Goal: Task Accomplishment & Management: Manage account settings

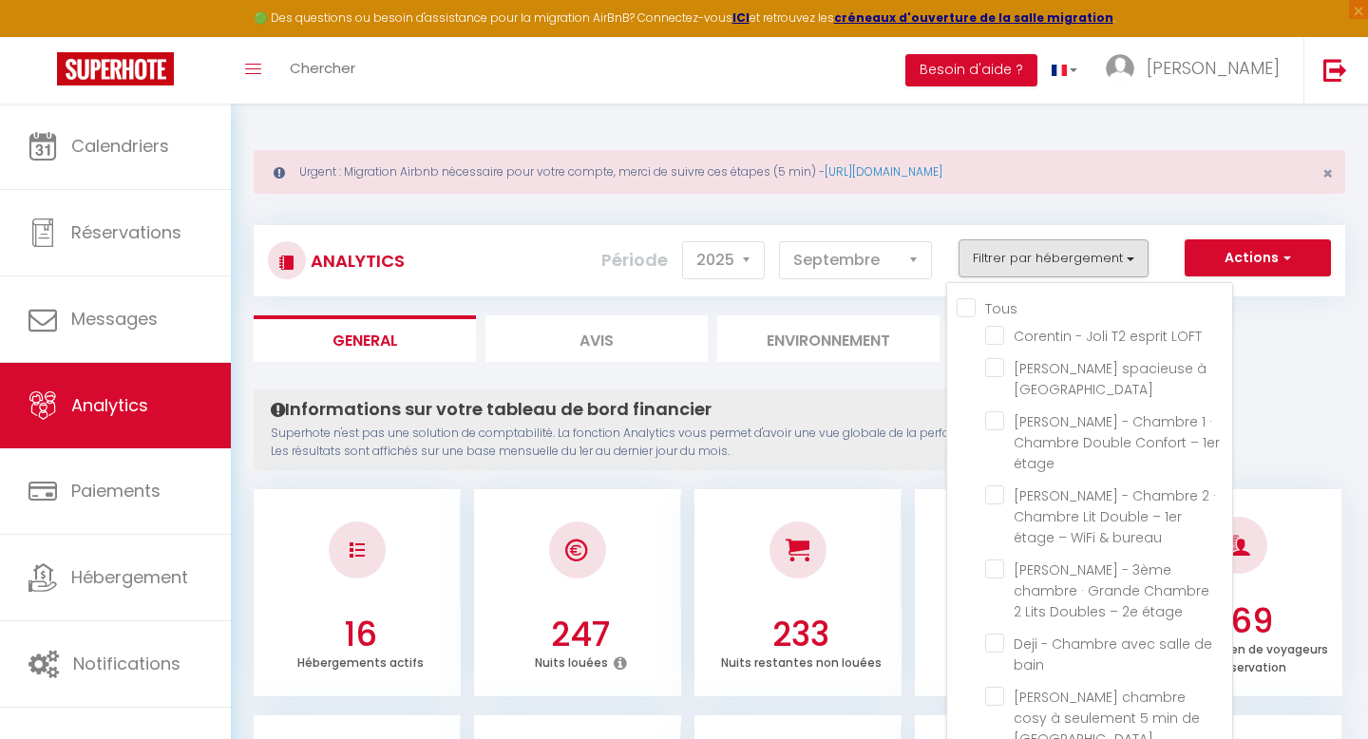
select select "2025"
select select "9"
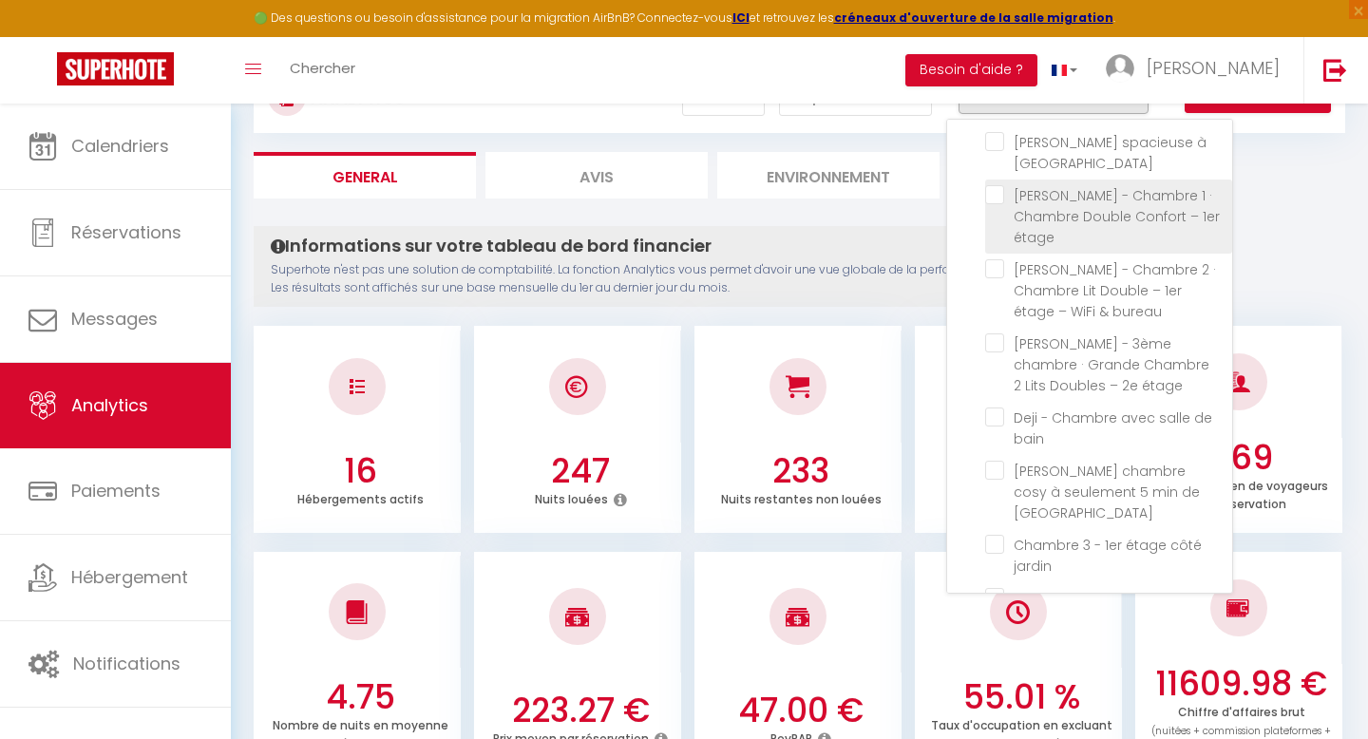
scroll to position [29, 0]
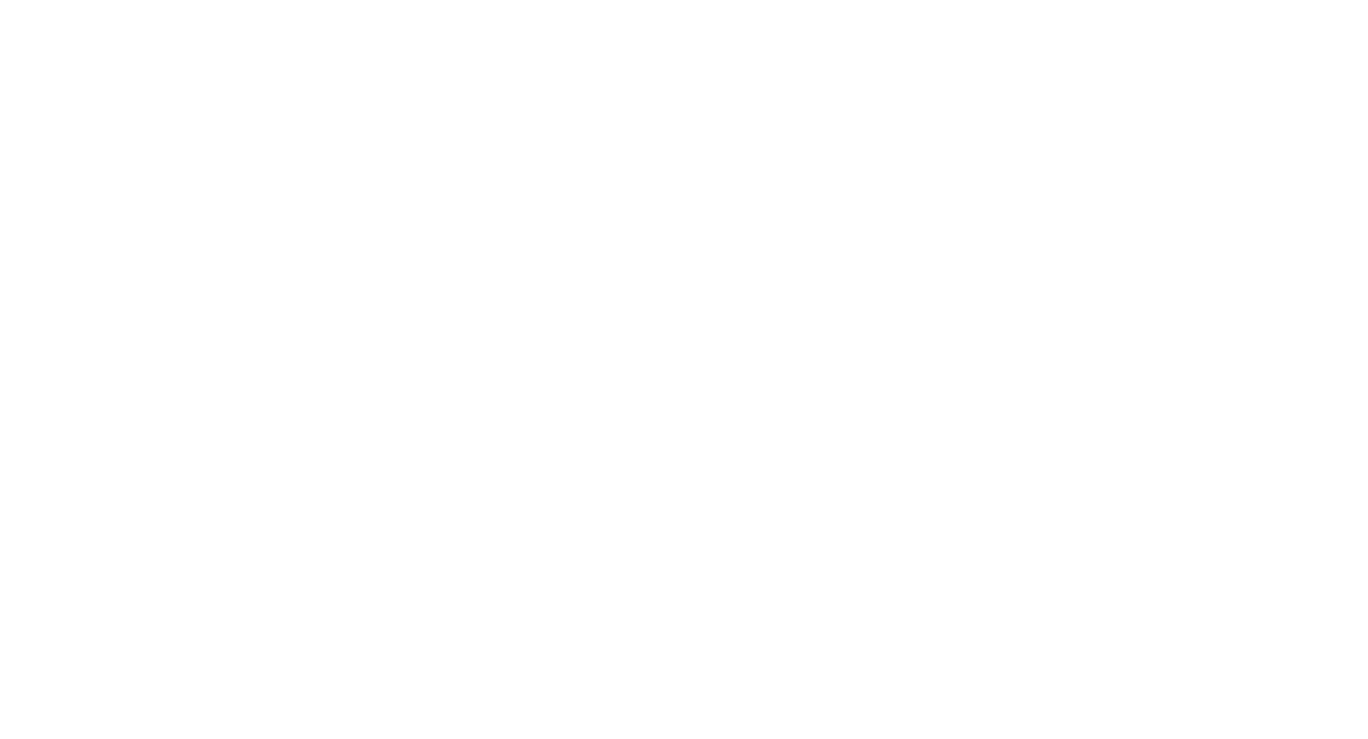
select select "2025"
select select "9"
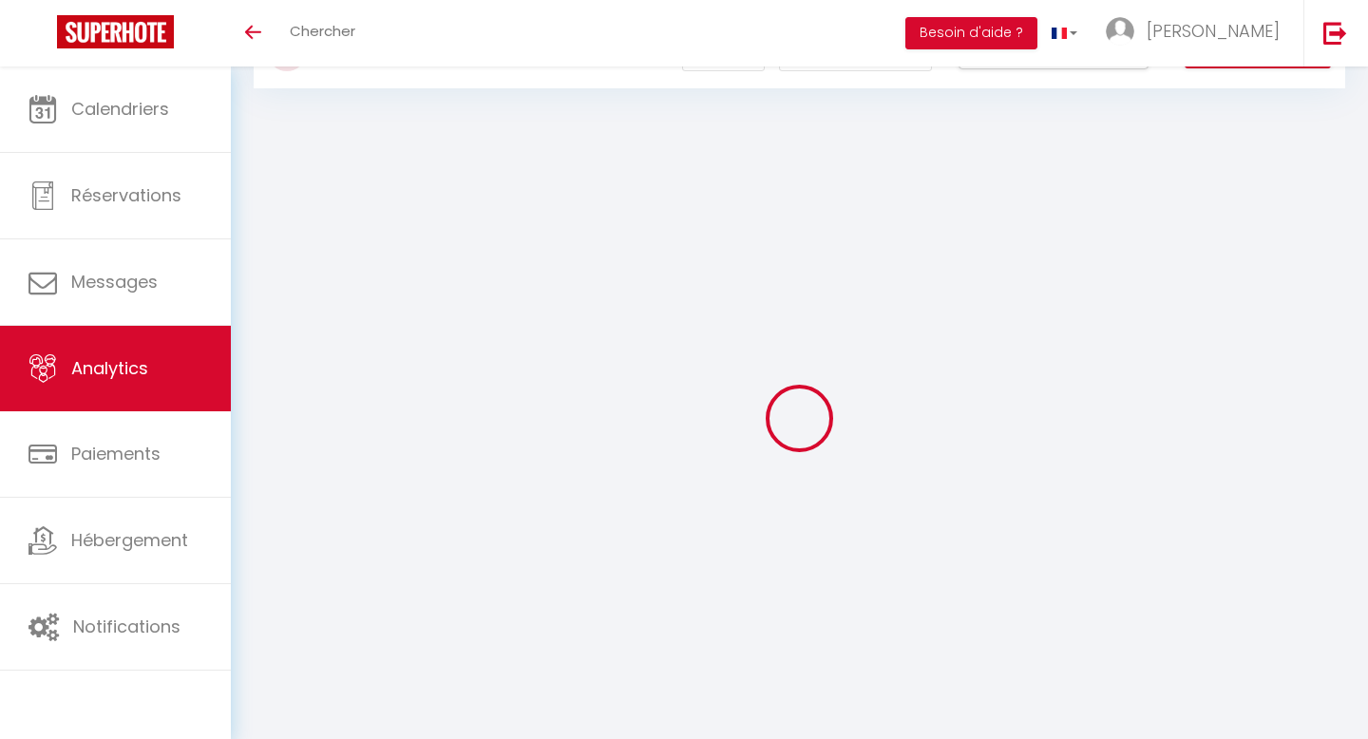
checkbox input "false"
checkbox LOFT "false"
checkbox Lambersart "false"
checkbox étage "false"
checkbox bureau "false"
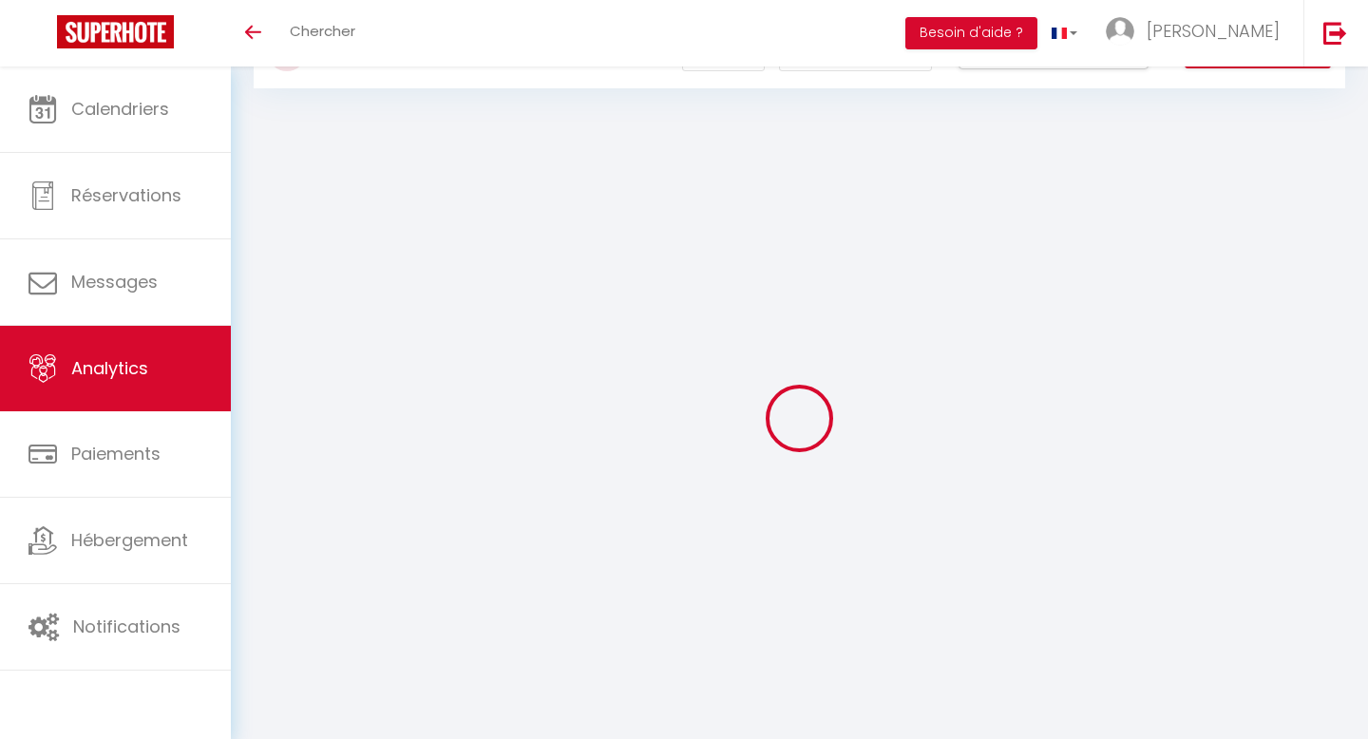
checkbox étage "false"
checkbox bain "false"
checkbox Lille "false"
checkbox jardin "false"
checkbox Chaleureux "false"
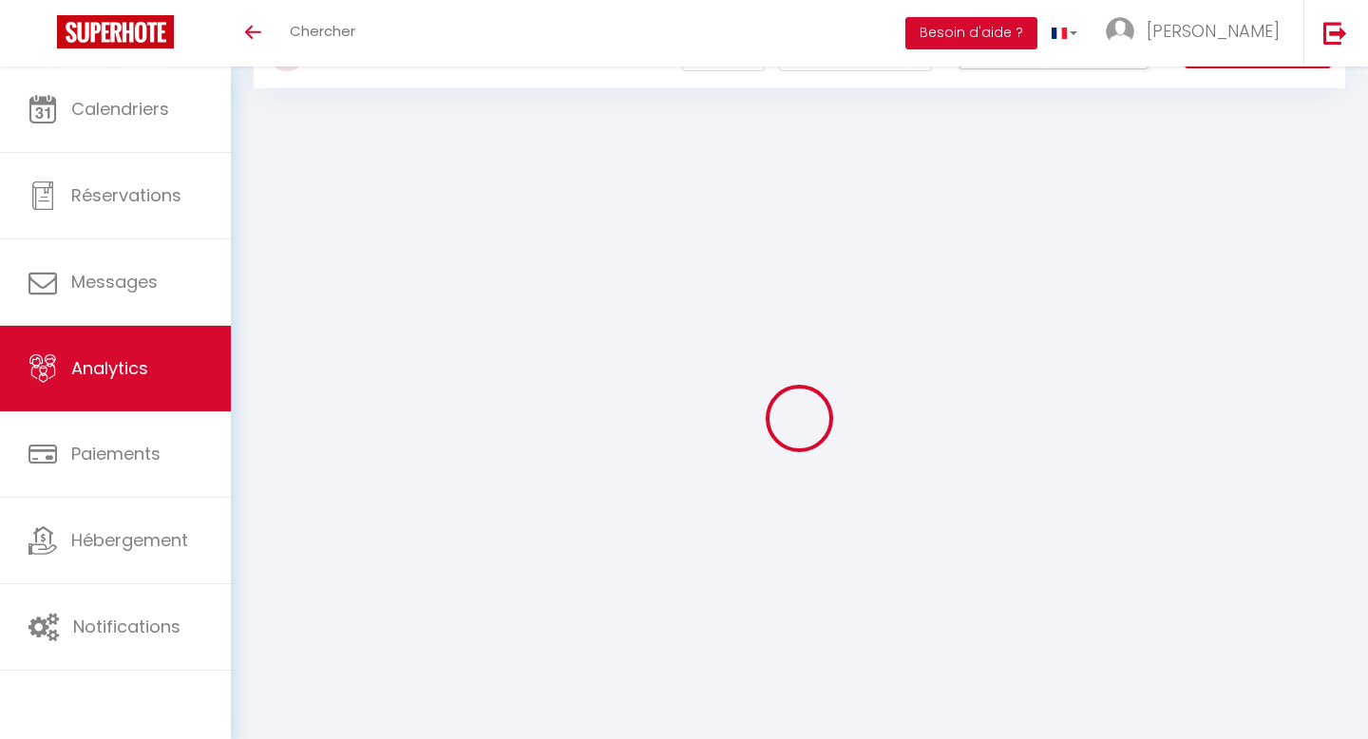
checkbox jardin "false"
checkbox rue "false"
checkbox Lille "false"
checkbox jardin "false"
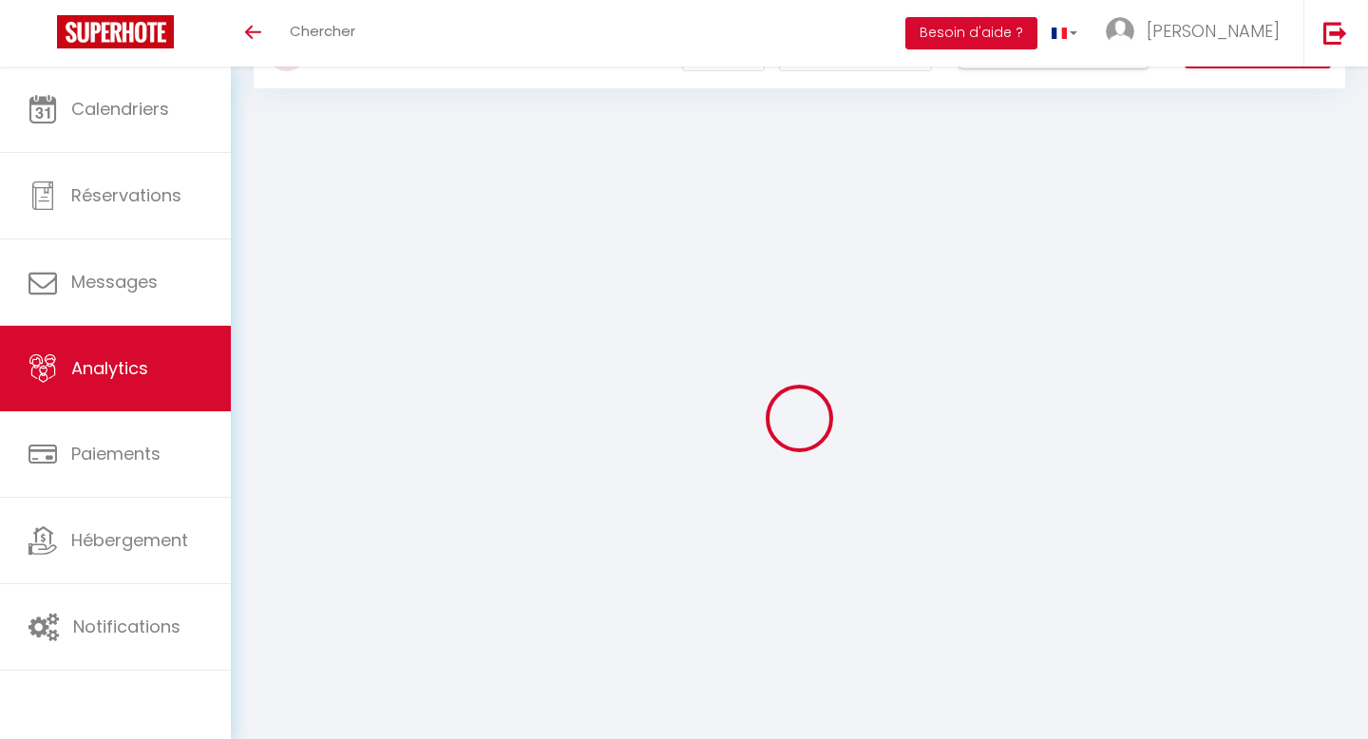
checkbox Logement "false"
checkbox bain "false"
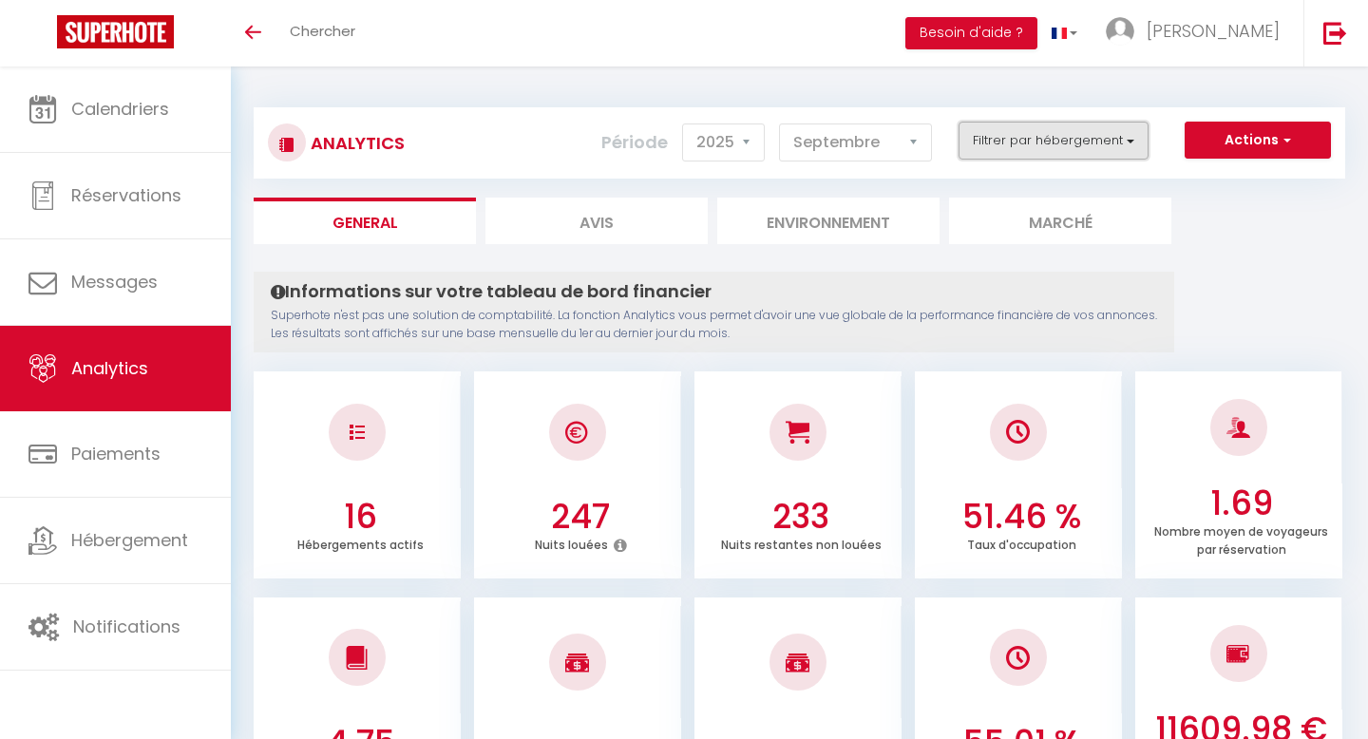
click at [1060, 136] on button "Filtrer par hébergement" at bounding box center [1054, 141] width 190 height 38
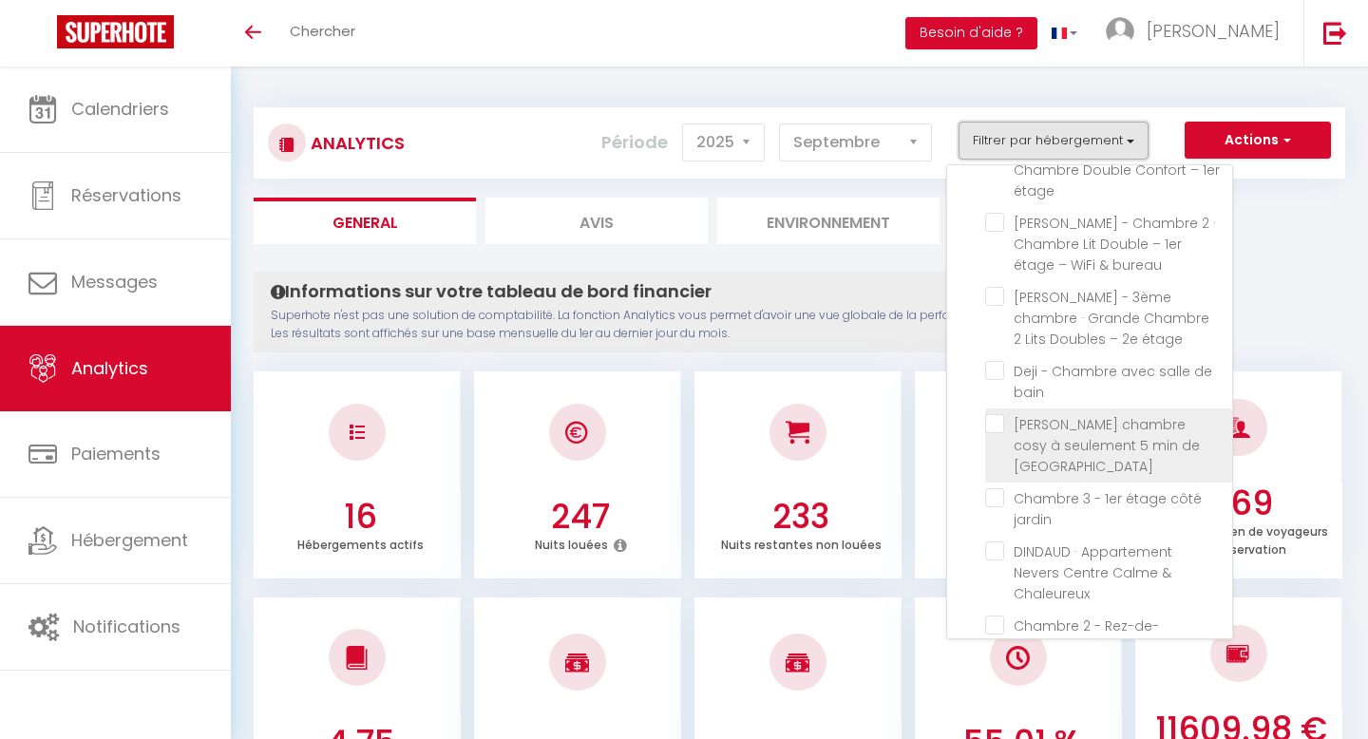
scroll to position [149, 0]
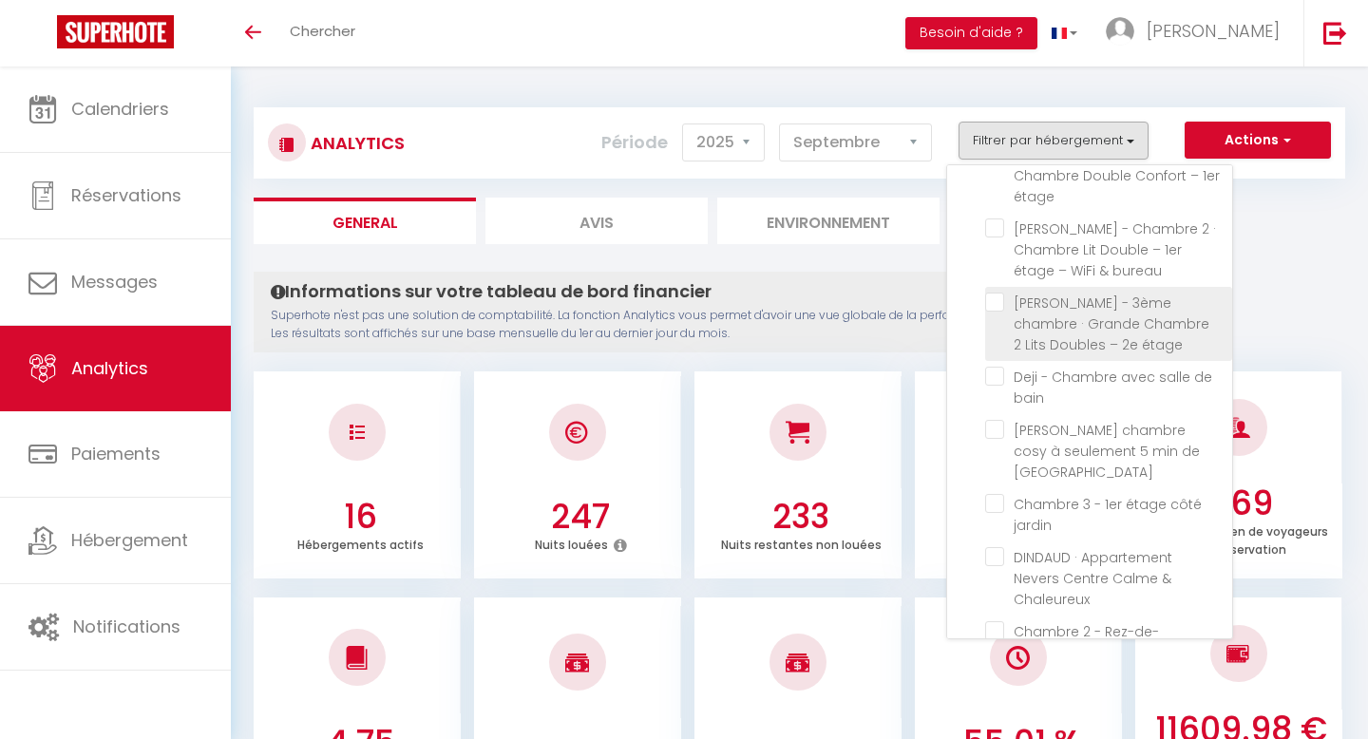
click at [1003, 303] on étage "checkbox" at bounding box center [1108, 302] width 247 height 19
checkbox étage "true"
checkbox LOFT "false"
checkbox Lambersart "false"
checkbox étage "false"
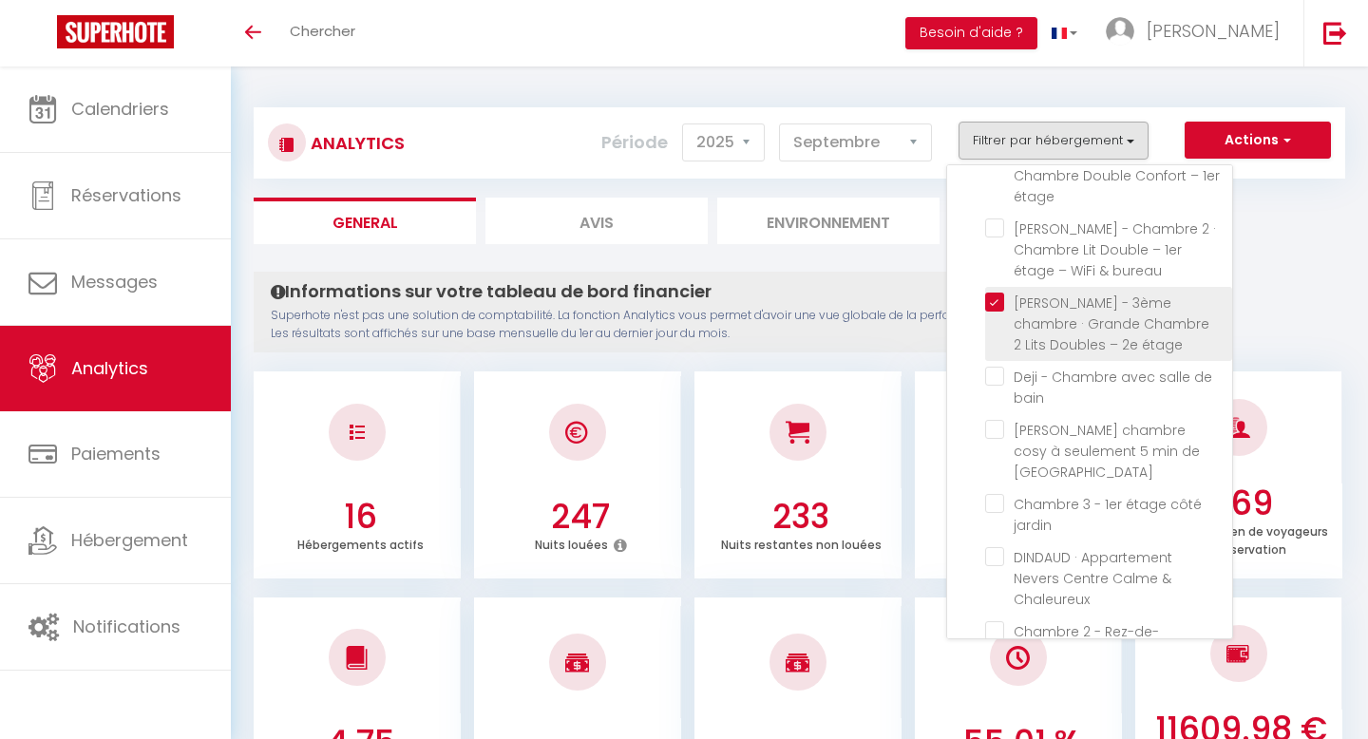
checkbox bureau "false"
checkbox bain "false"
checkbox Lille "false"
checkbox jardin "false"
checkbox Chaleureux "false"
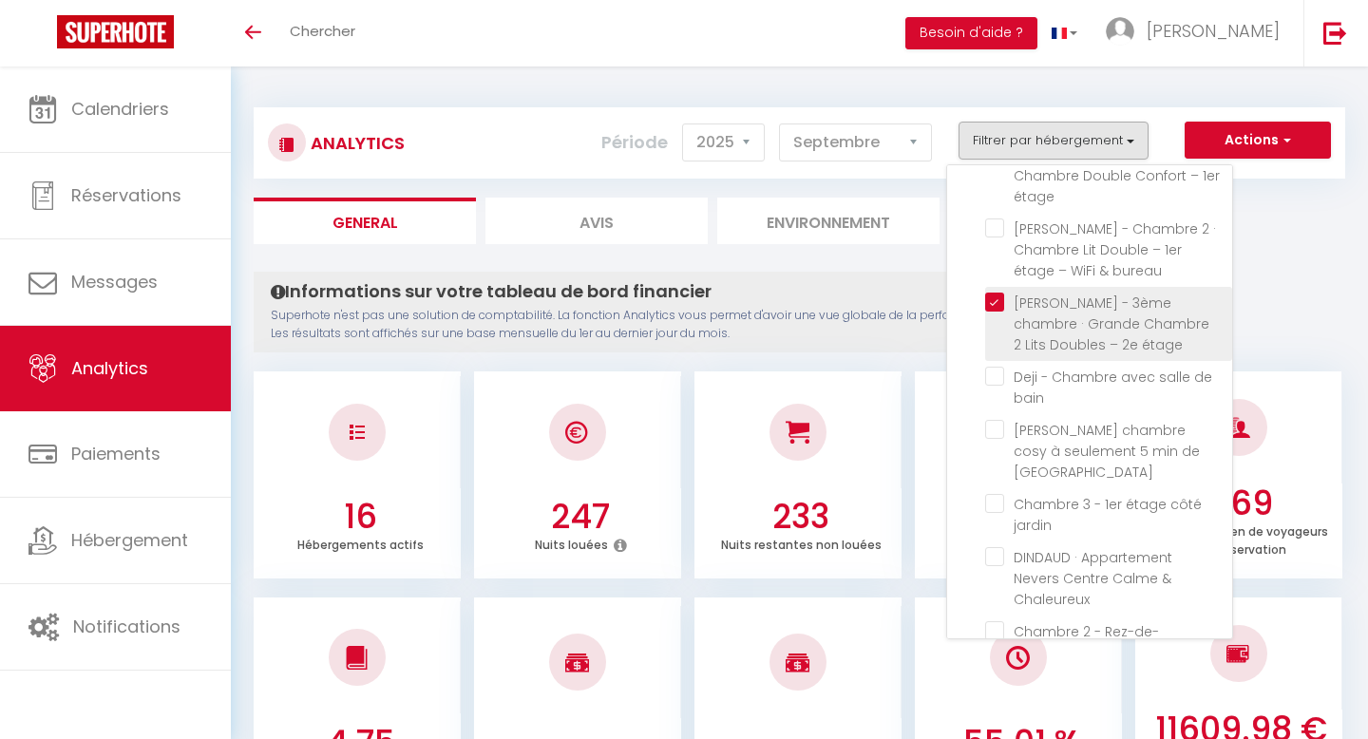
checkbox jardin "false"
checkbox rue "false"
checkbox Lille "false"
checkbox jardin "false"
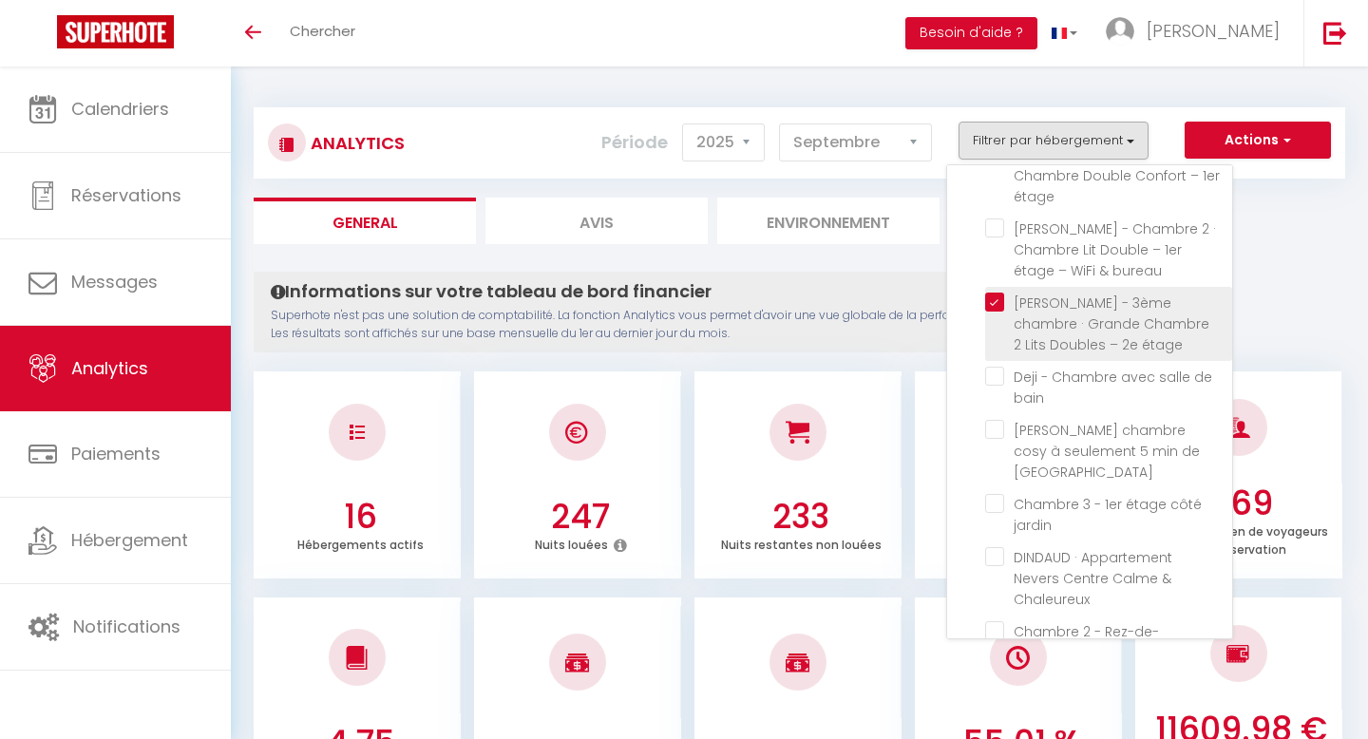
checkbox Logement "false"
checkbox bain "false"
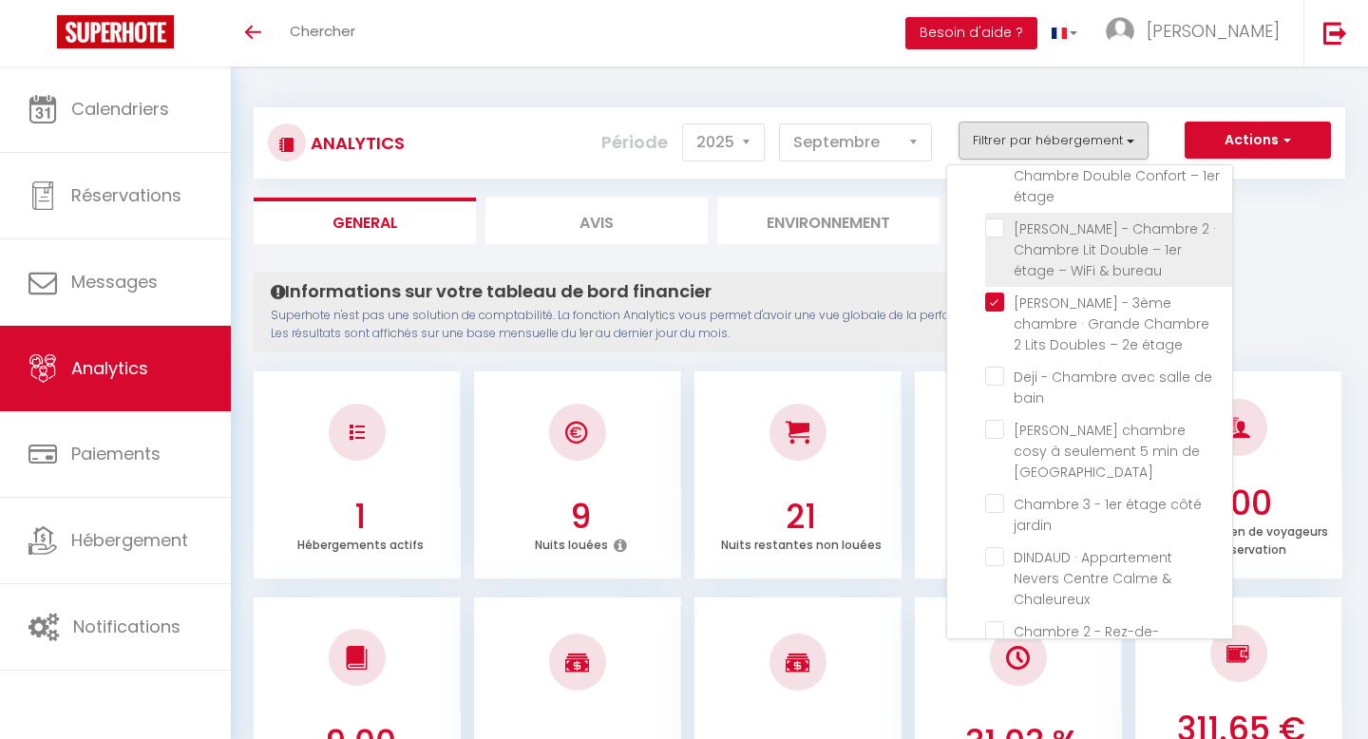
click at [1005, 230] on bureau "checkbox" at bounding box center [1108, 228] width 247 height 19
checkbox bureau "true"
checkbox LOFT "false"
checkbox Lambersart "false"
checkbox étage "false"
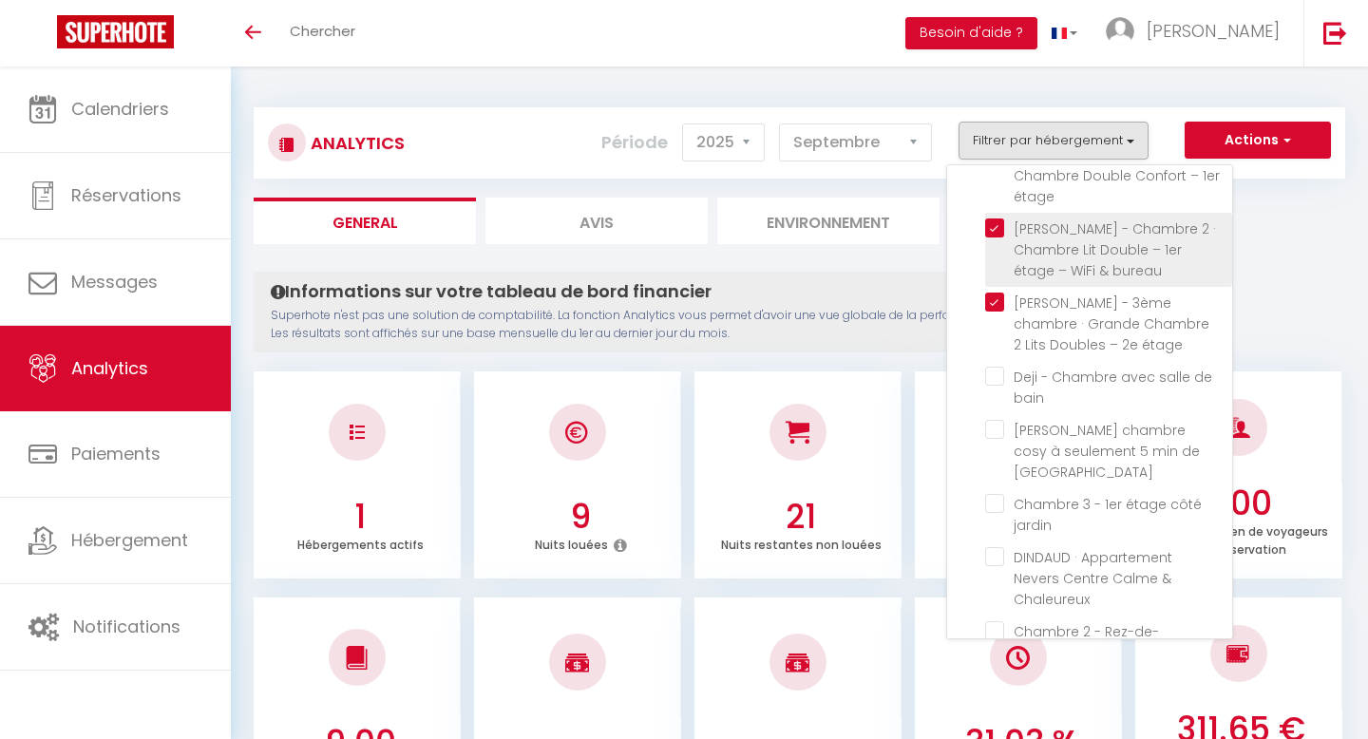
checkbox bain "false"
checkbox Lille "false"
checkbox jardin "false"
checkbox Chaleureux "false"
checkbox jardin "false"
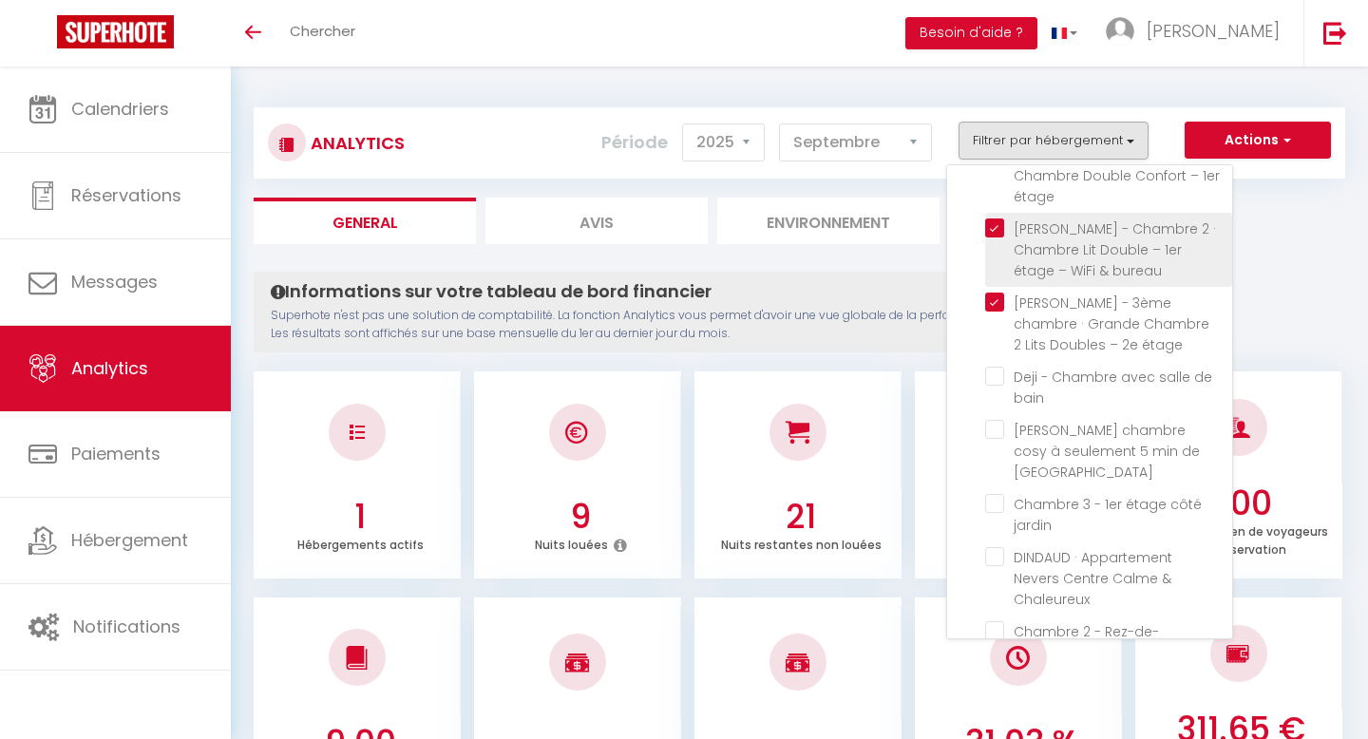
checkbox rue "false"
checkbox Lille "false"
checkbox jardin "false"
checkbox Logement "false"
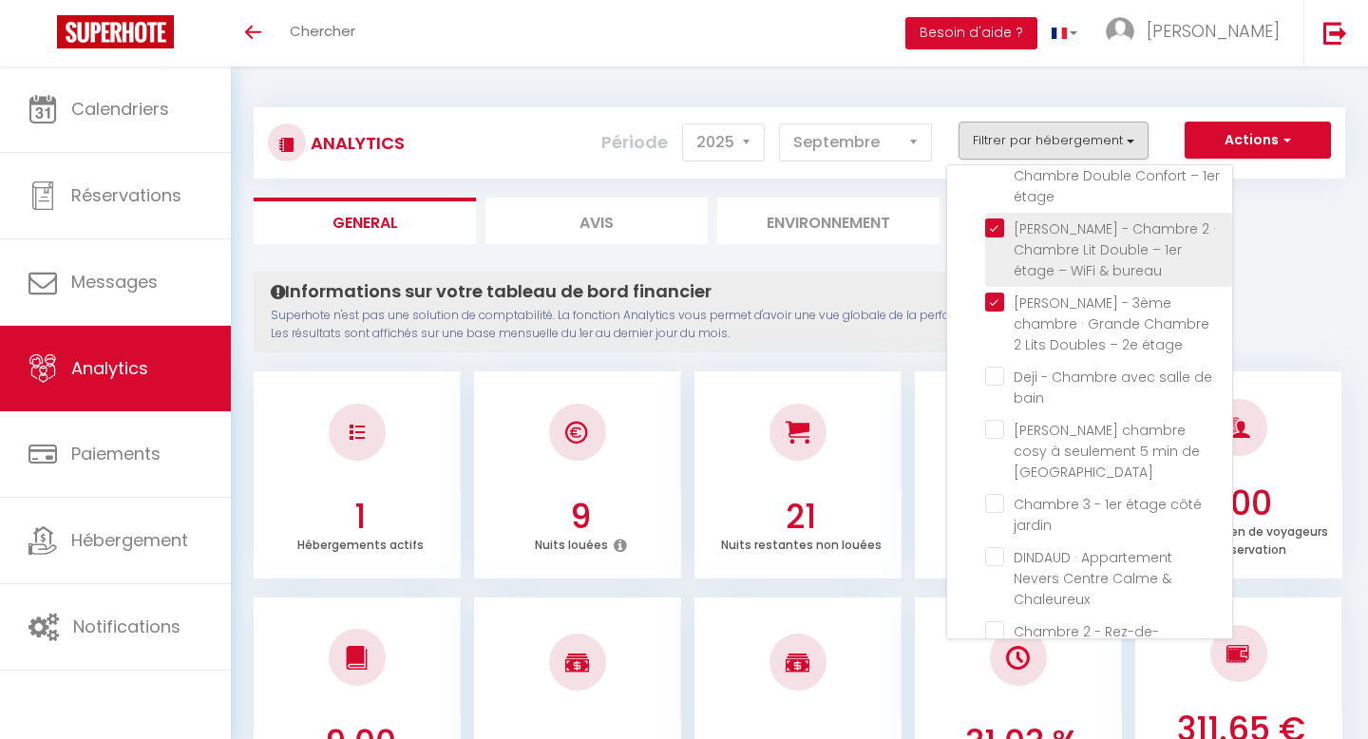
checkbox bain "false"
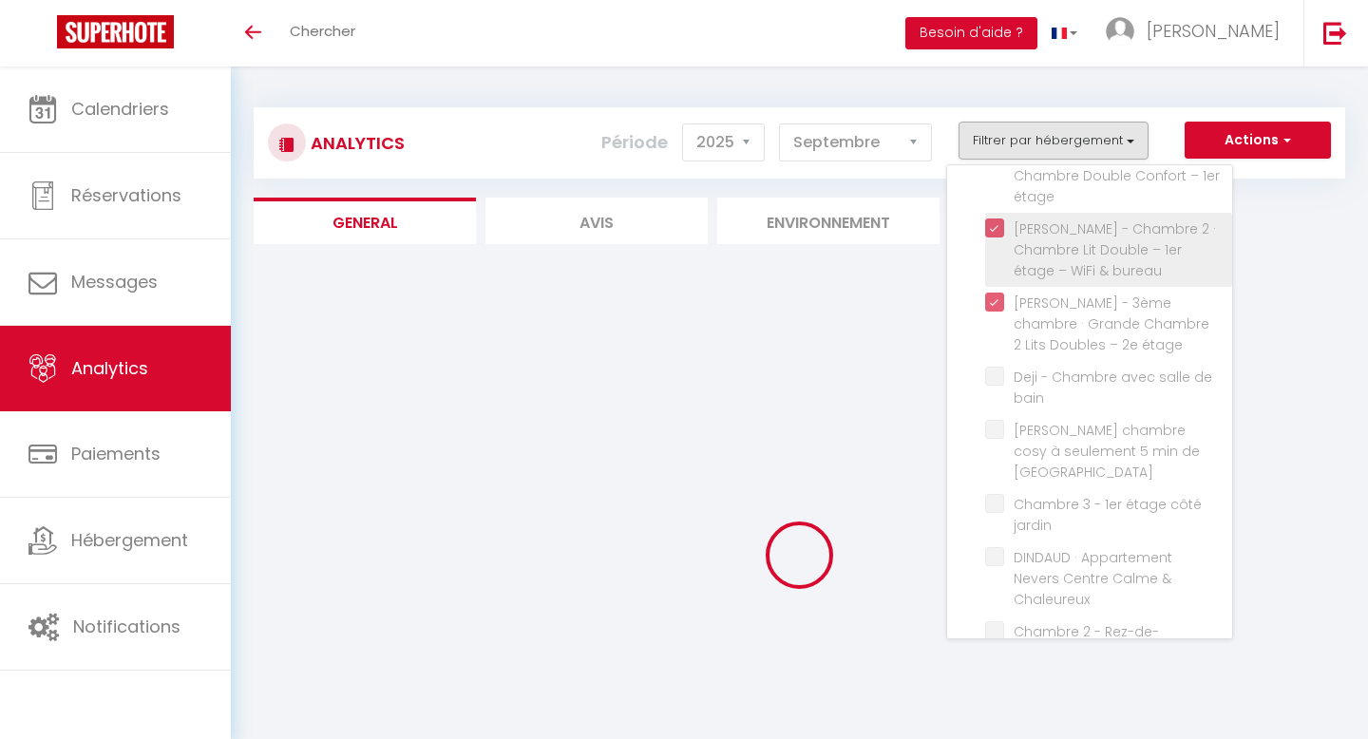
checkbox LOFT "false"
checkbox Lambersart "false"
checkbox étage "false"
checkbox bain "false"
checkbox Lille "false"
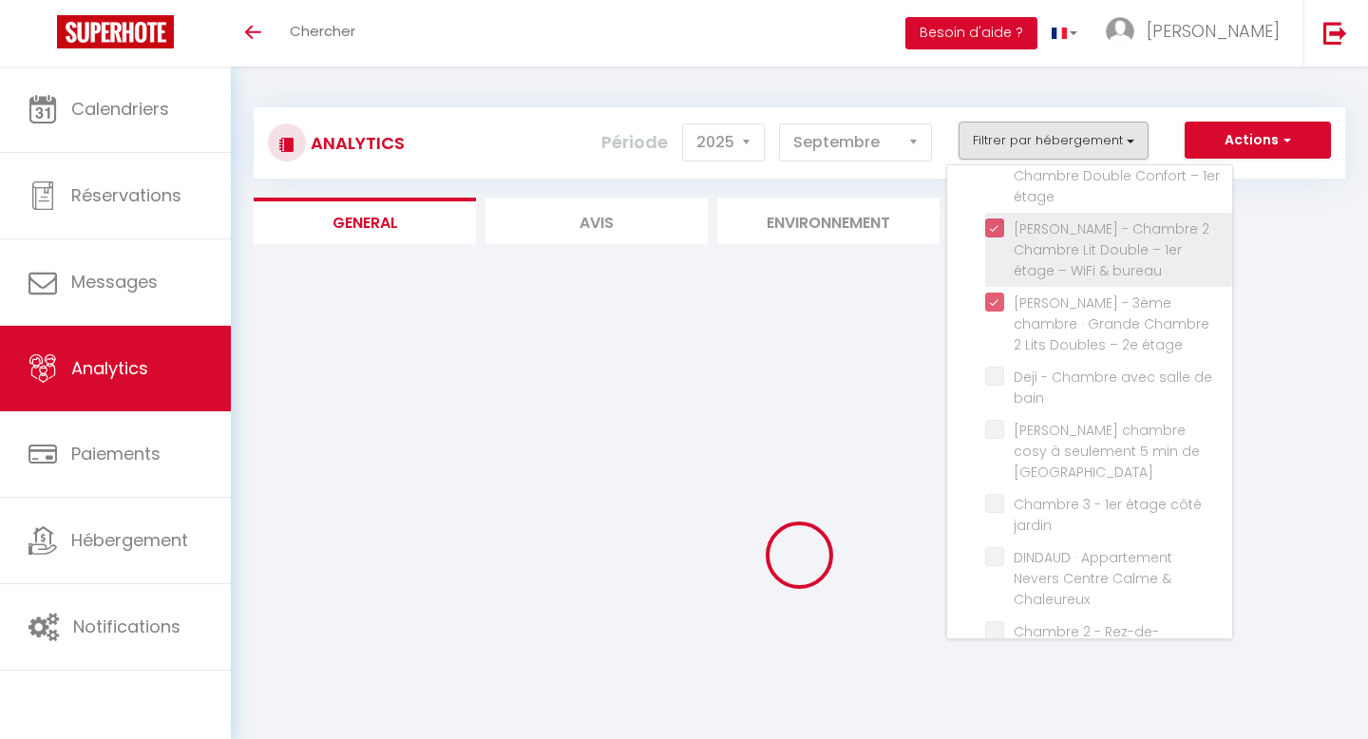
checkbox jardin "false"
checkbox Chaleureux "false"
checkbox jardin "false"
checkbox rue "false"
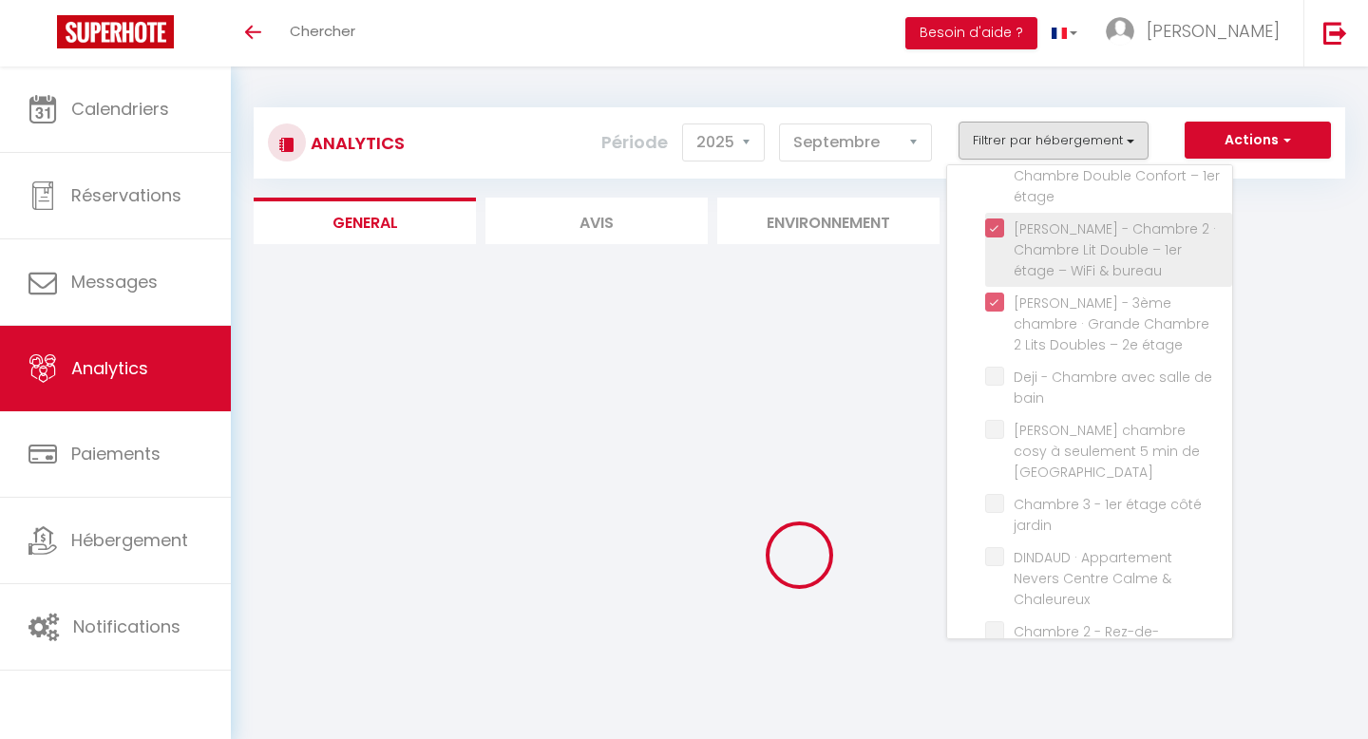
checkbox Lille "false"
checkbox jardin "false"
checkbox Logement "false"
checkbox bain "false"
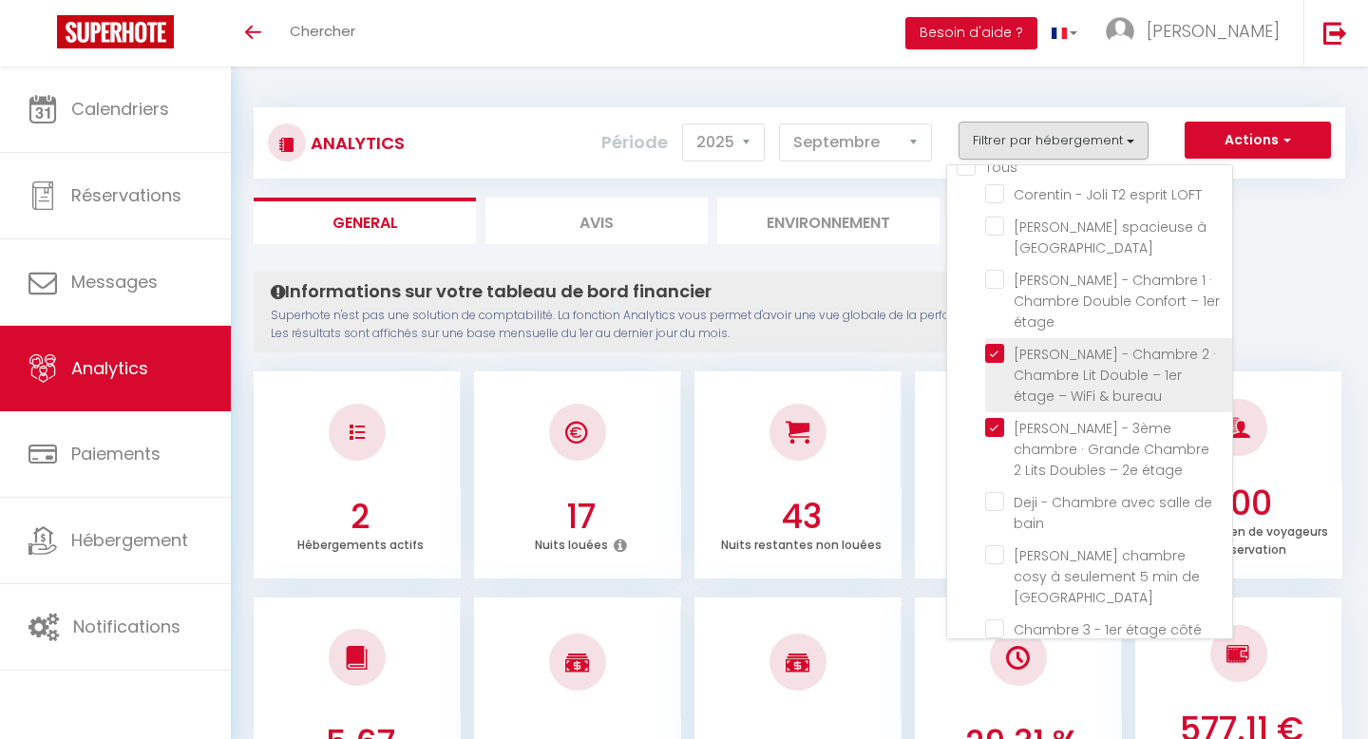
scroll to position [22, 0]
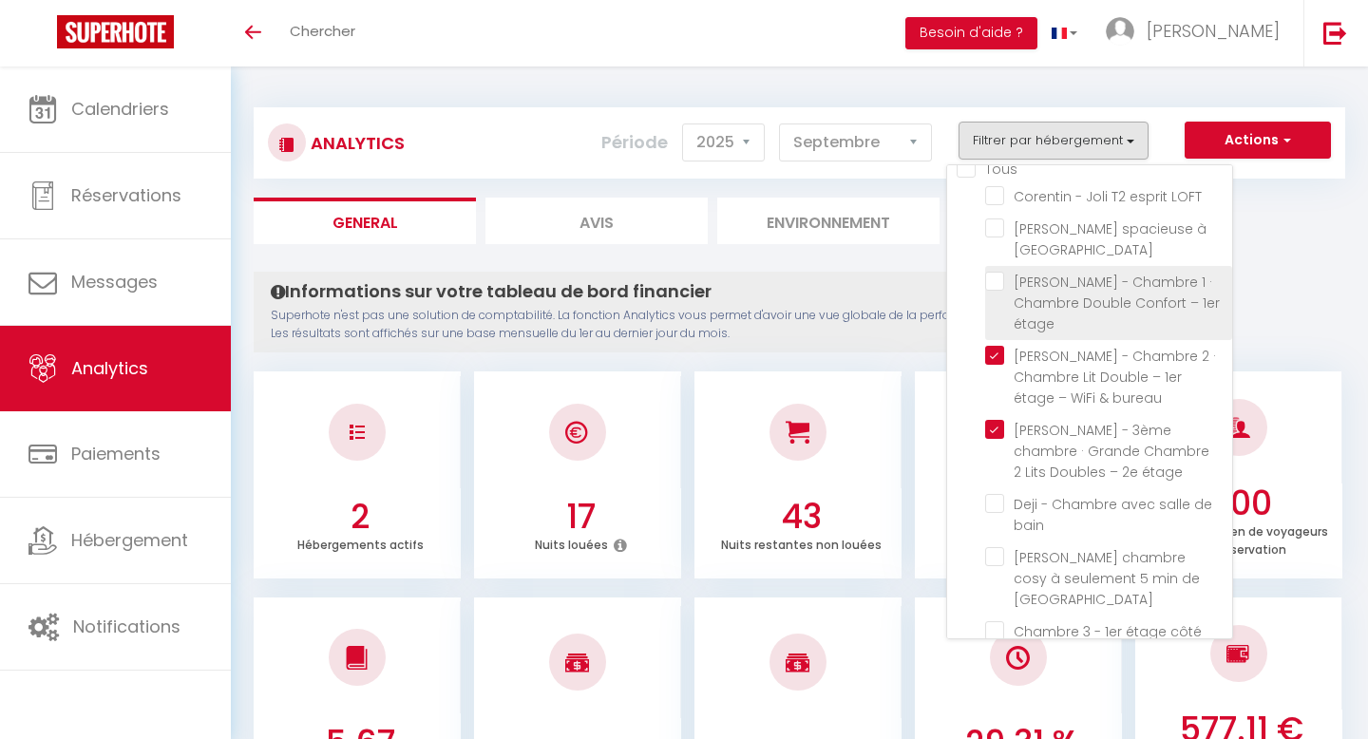
click at [1009, 292] on label "[PERSON_NAME] - Chambre 1 · Chambre Double Confort – 1er étage" at bounding box center [1112, 303] width 216 height 63
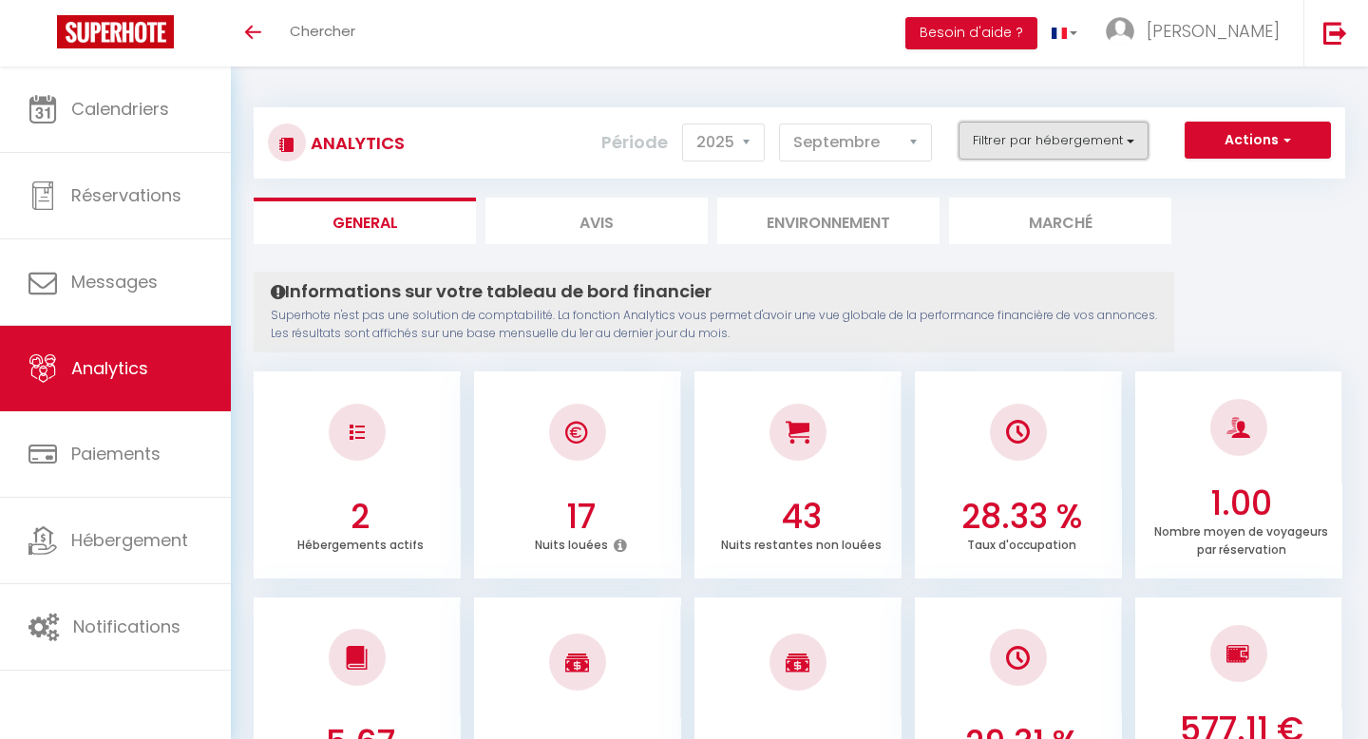
click at [1078, 126] on button "Filtrer par hébergement" at bounding box center [1054, 141] width 190 height 38
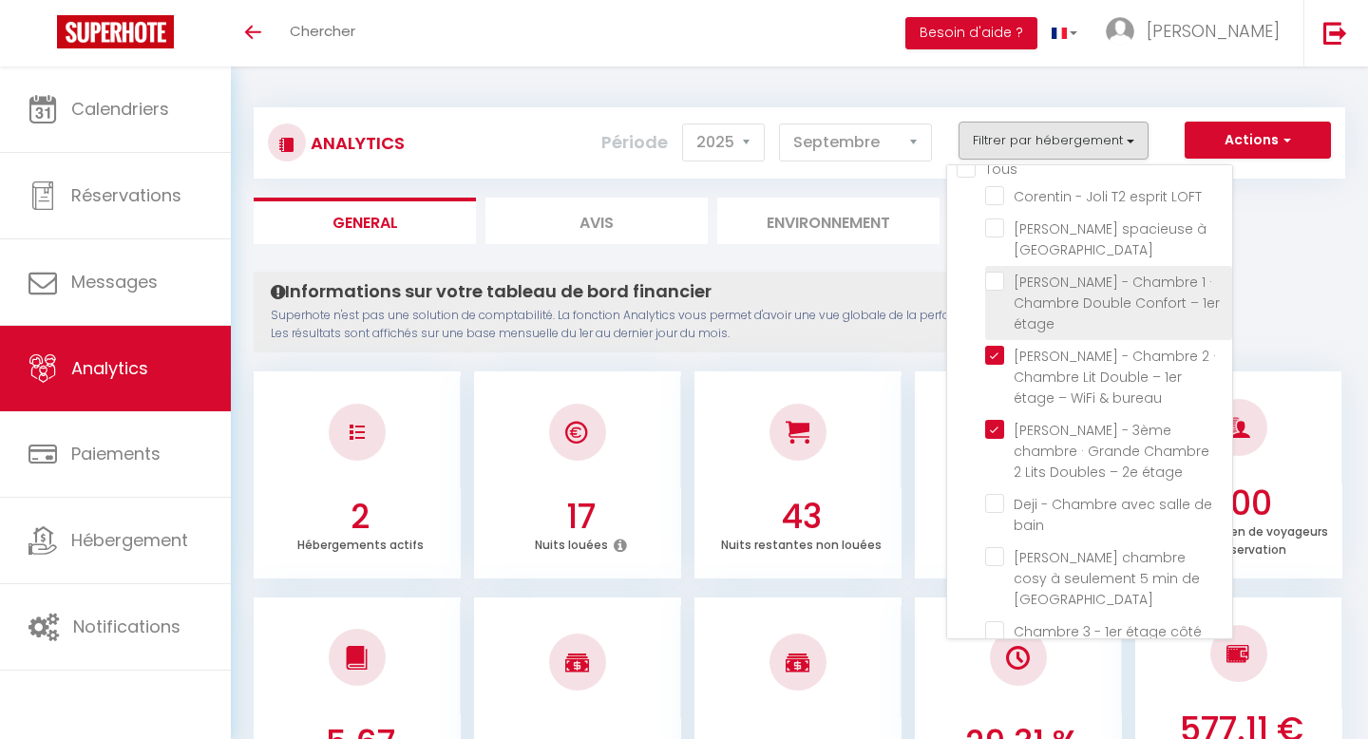
click at [998, 285] on étage "checkbox" at bounding box center [1108, 281] width 247 height 19
checkbox étage "true"
checkbox LOFT "false"
checkbox Lambersart "false"
checkbox bain "false"
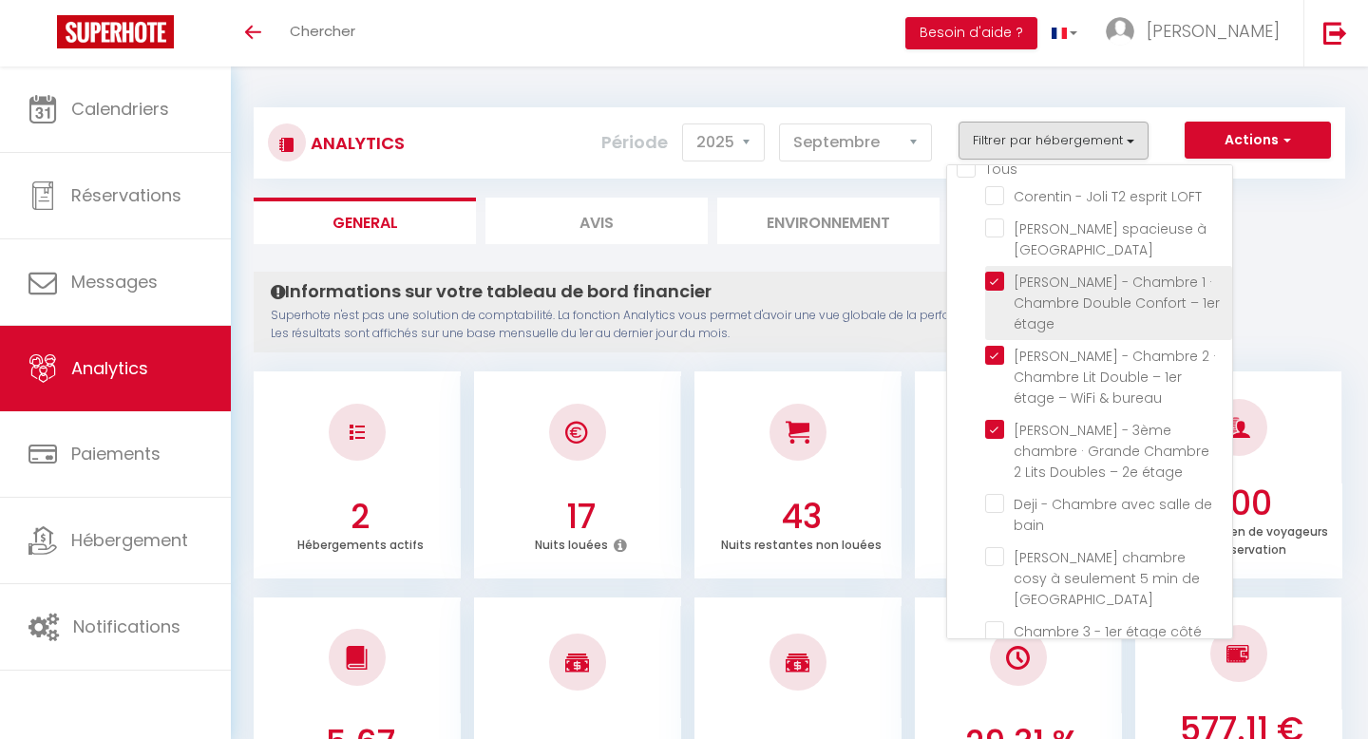
checkbox Lille "false"
checkbox jardin "false"
checkbox Chaleureux "false"
checkbox jardin "false"
checkbox rue "false"
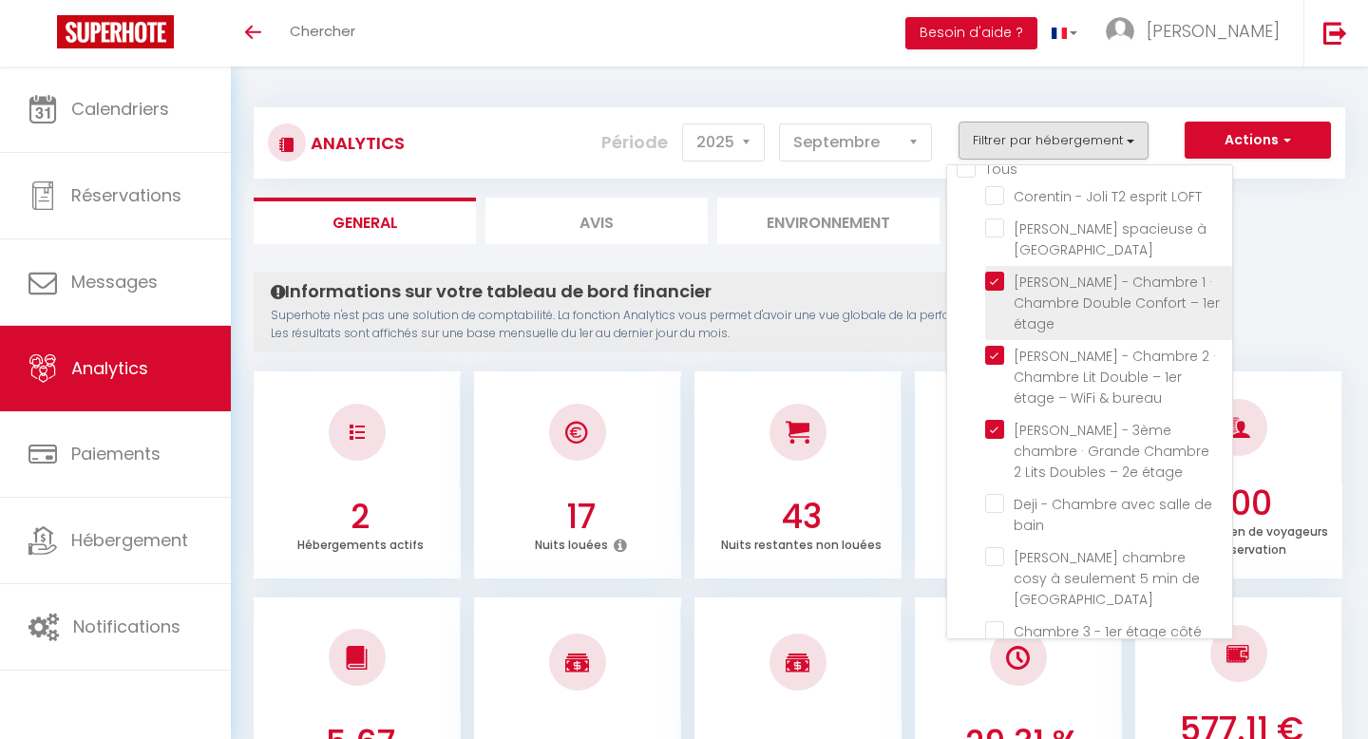
checkbox rue "false"
checkbox Lille "false"
checkbox jardin "false"
checkbox Logement "false"
checkbox bain "false"
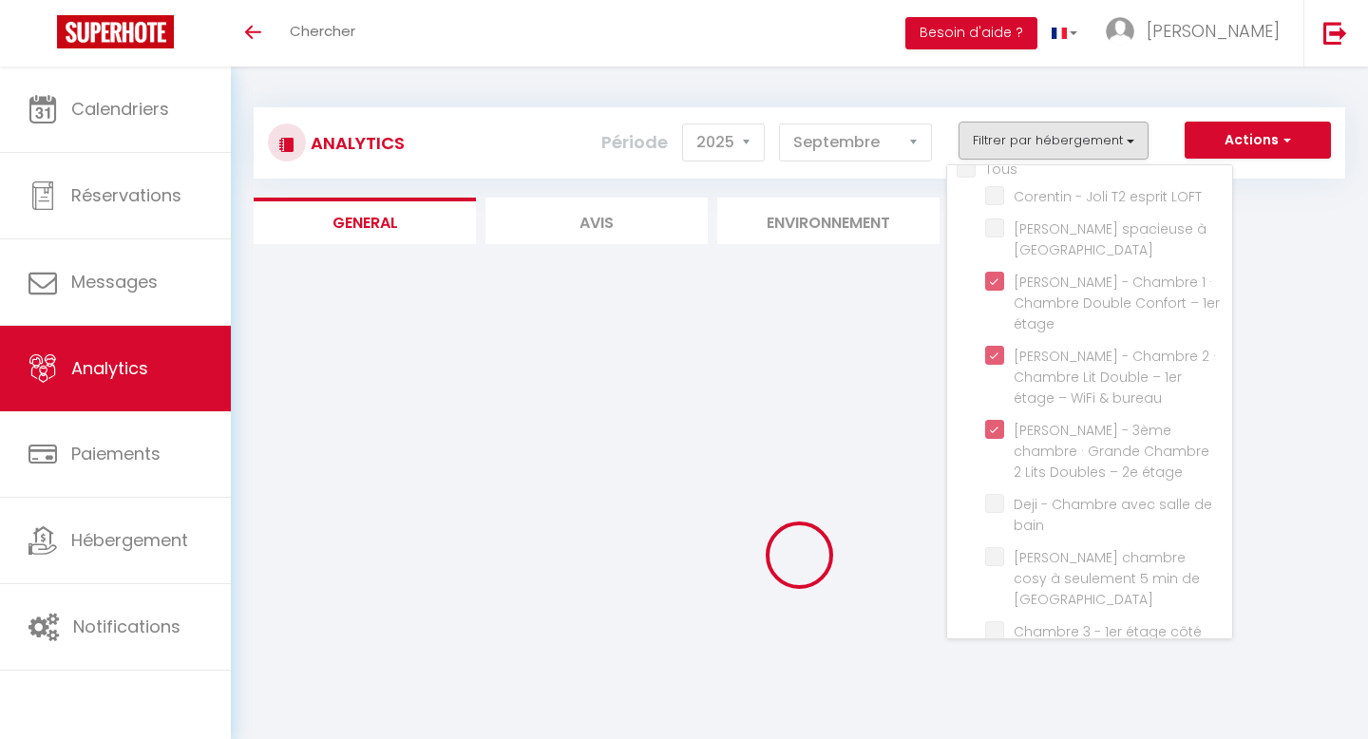
checkbox LOFT "false"
checkbox Lambersart "false"
checkbox bain "false"
checkbox Lille "false"
checkbox jardin "false"
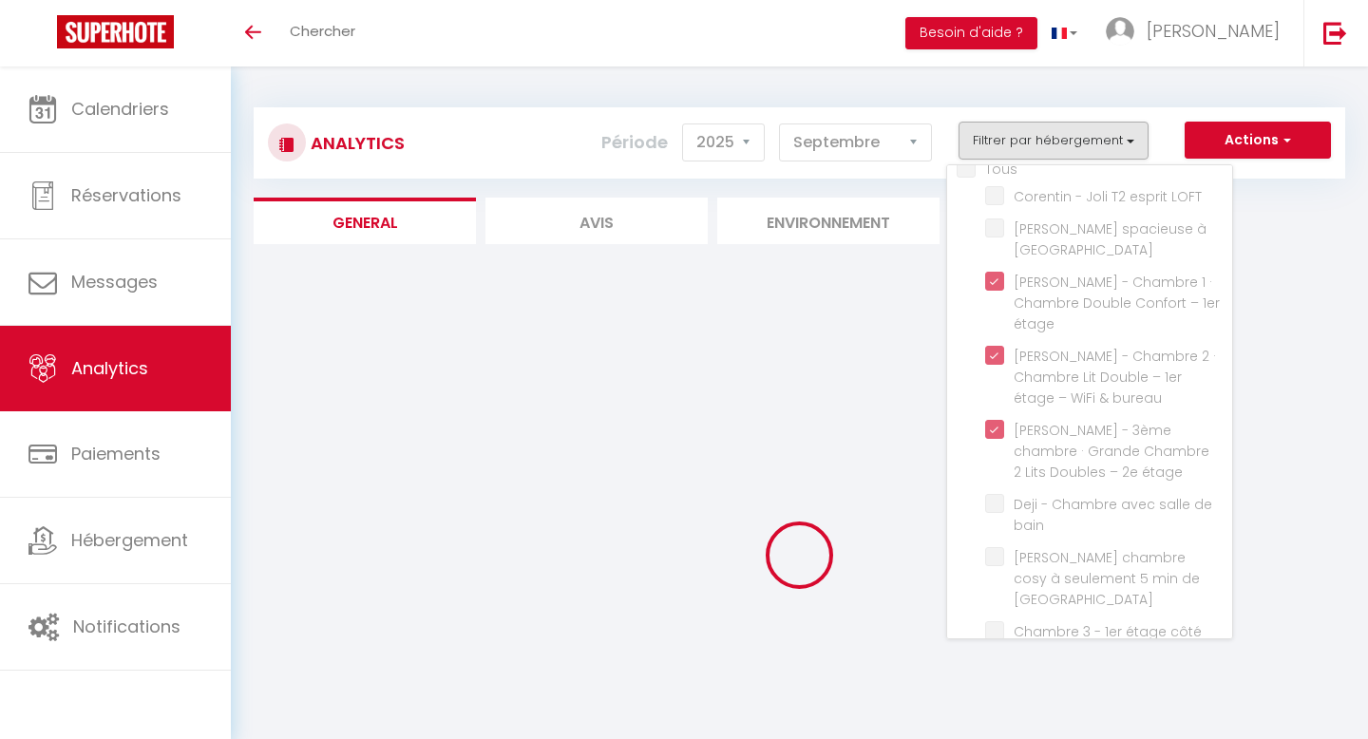
checkbox Chaleureux "false"
checkbox jardin "false"
checkbox rue "false"
checkbox Lille "false"
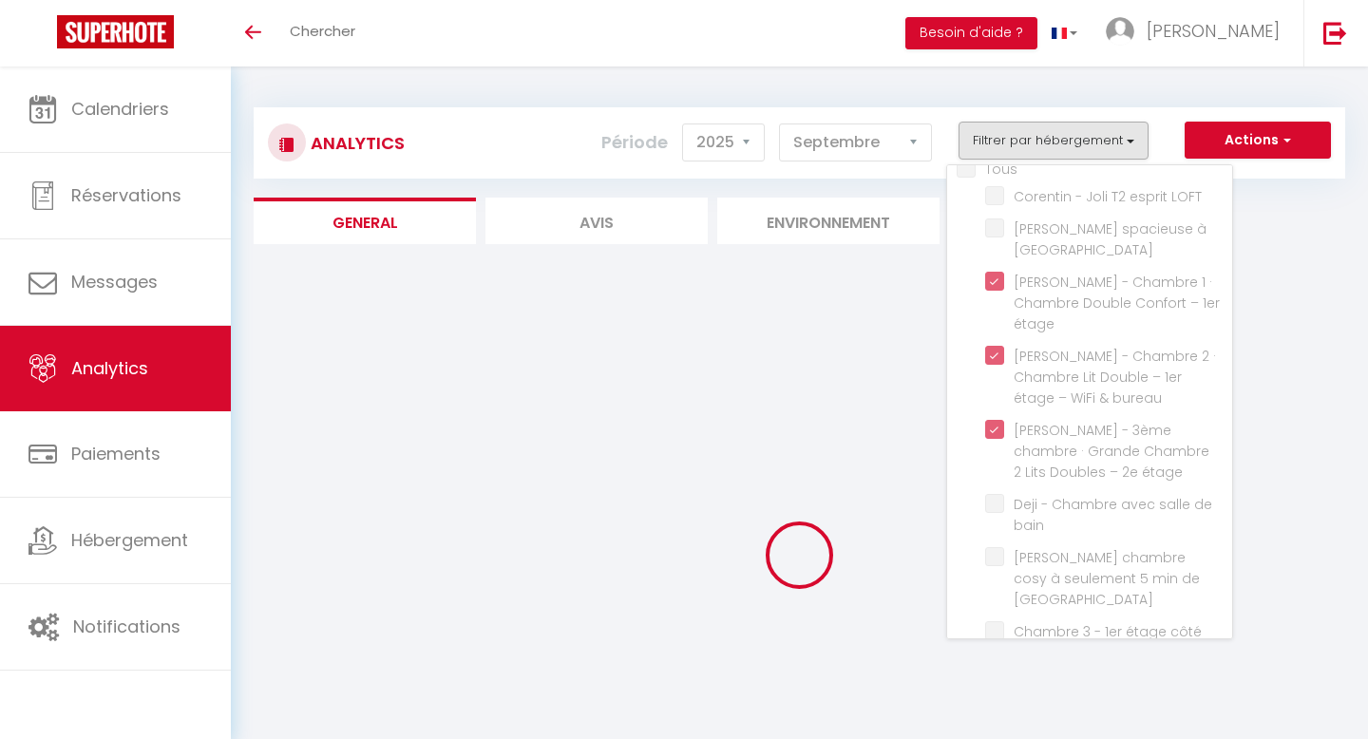
checkbox jardin "false"
checkbox Logement "false"
checkbox bain "false"
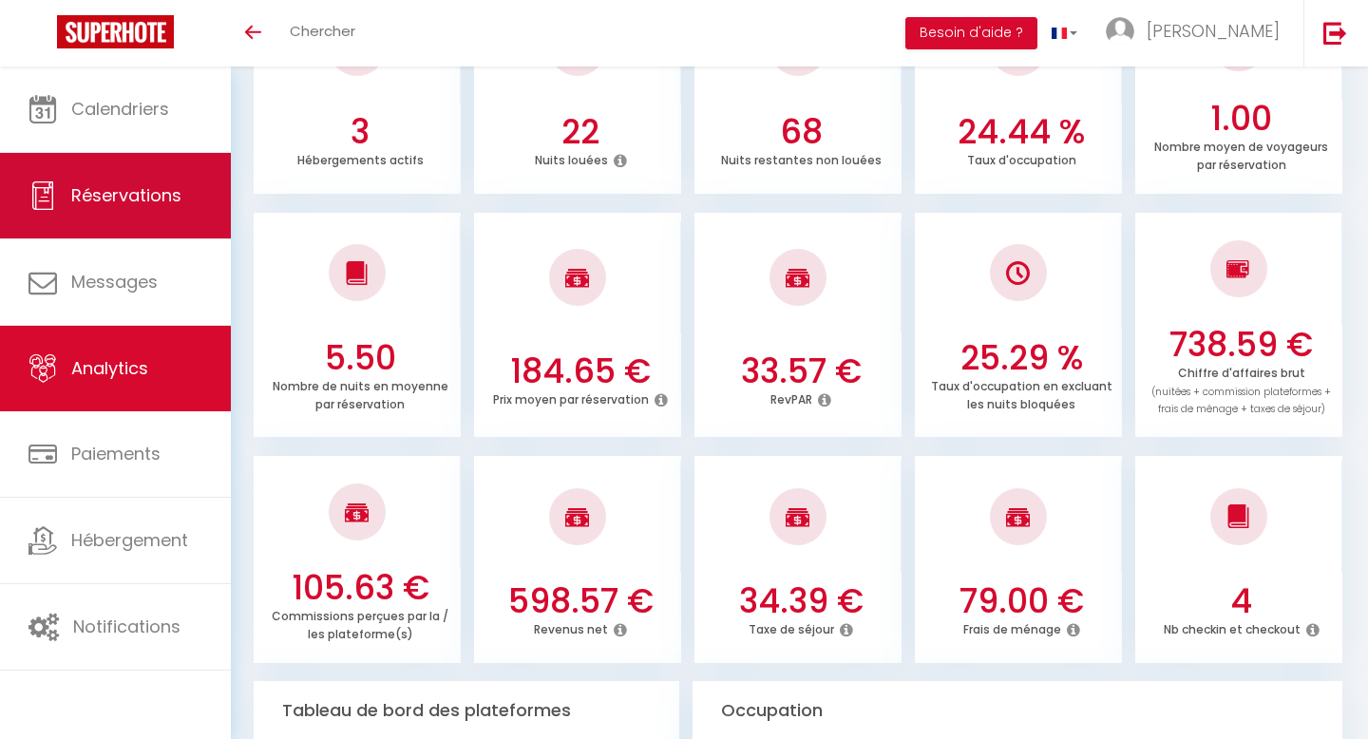
scroll to position [250, 0]
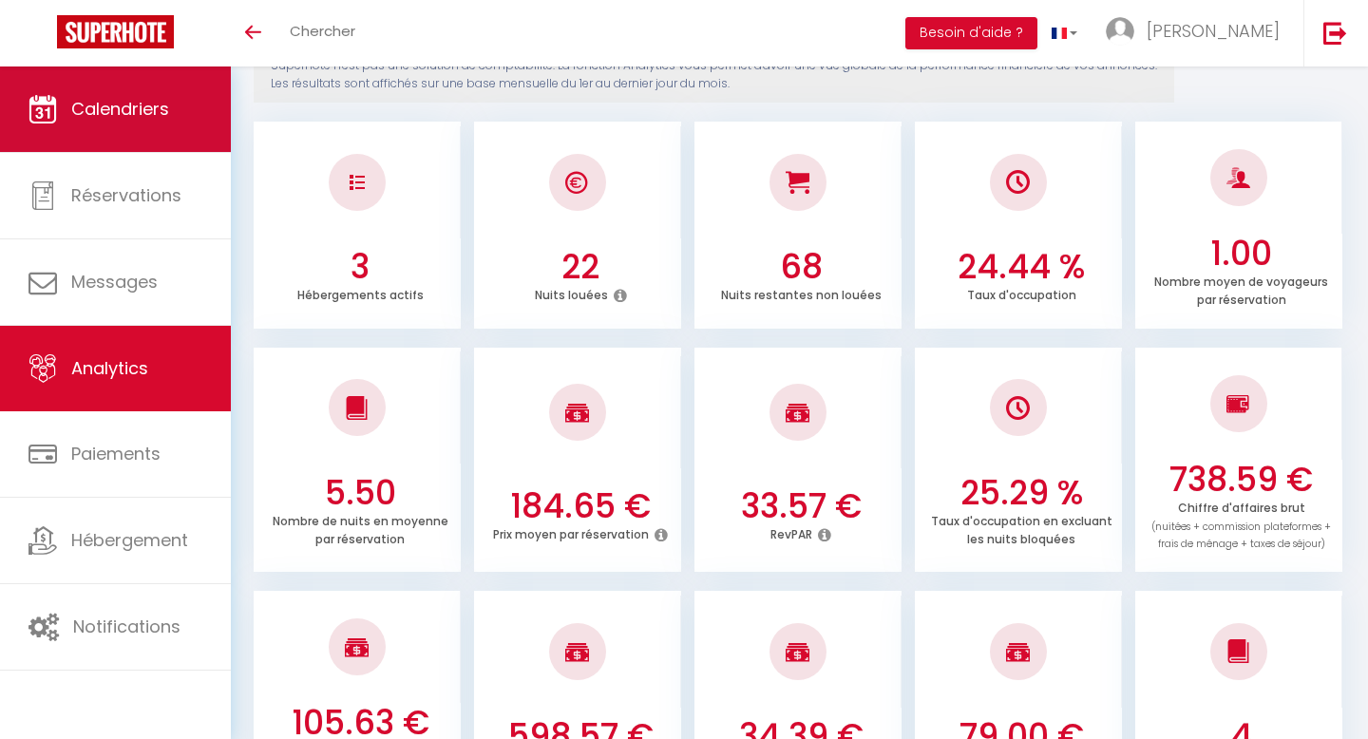
click at [165, 111] on span "Calendriers" at bounding box center [120, 109] width 98 height 24
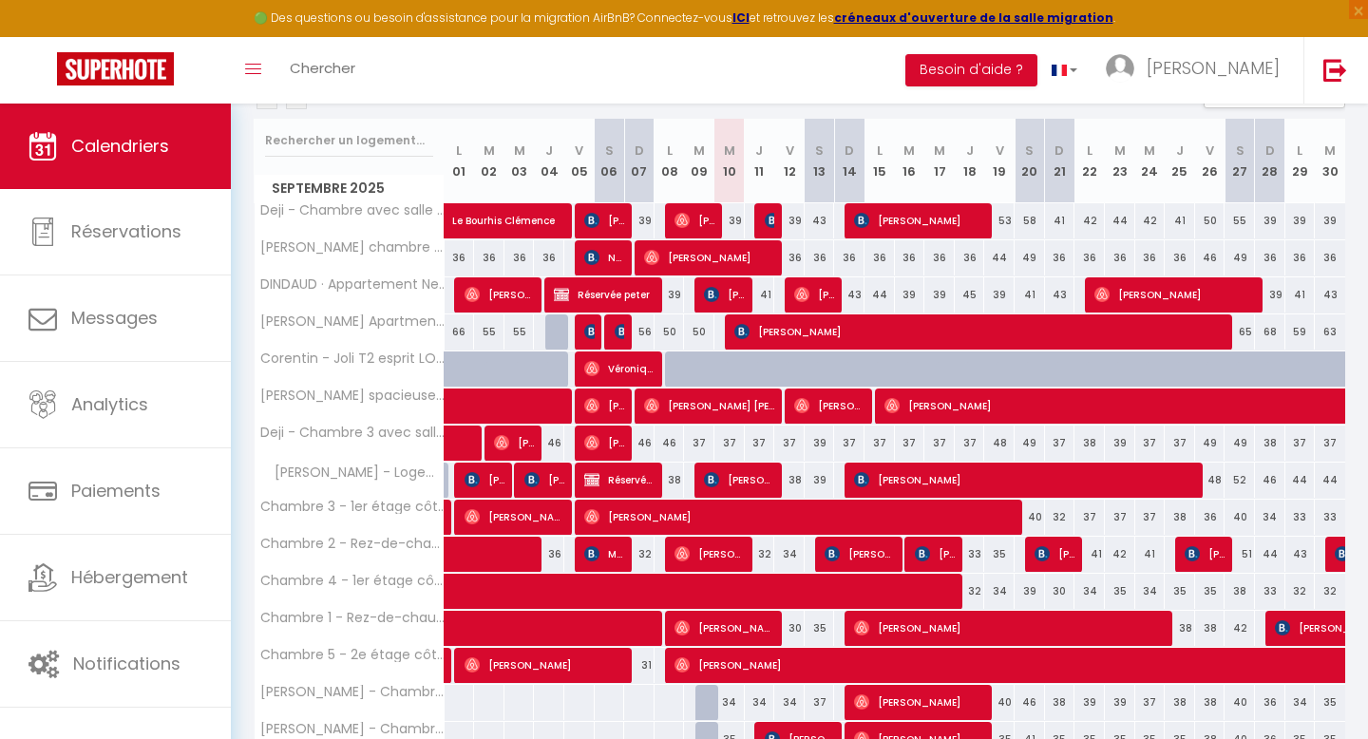
scroll to position [312, 0]
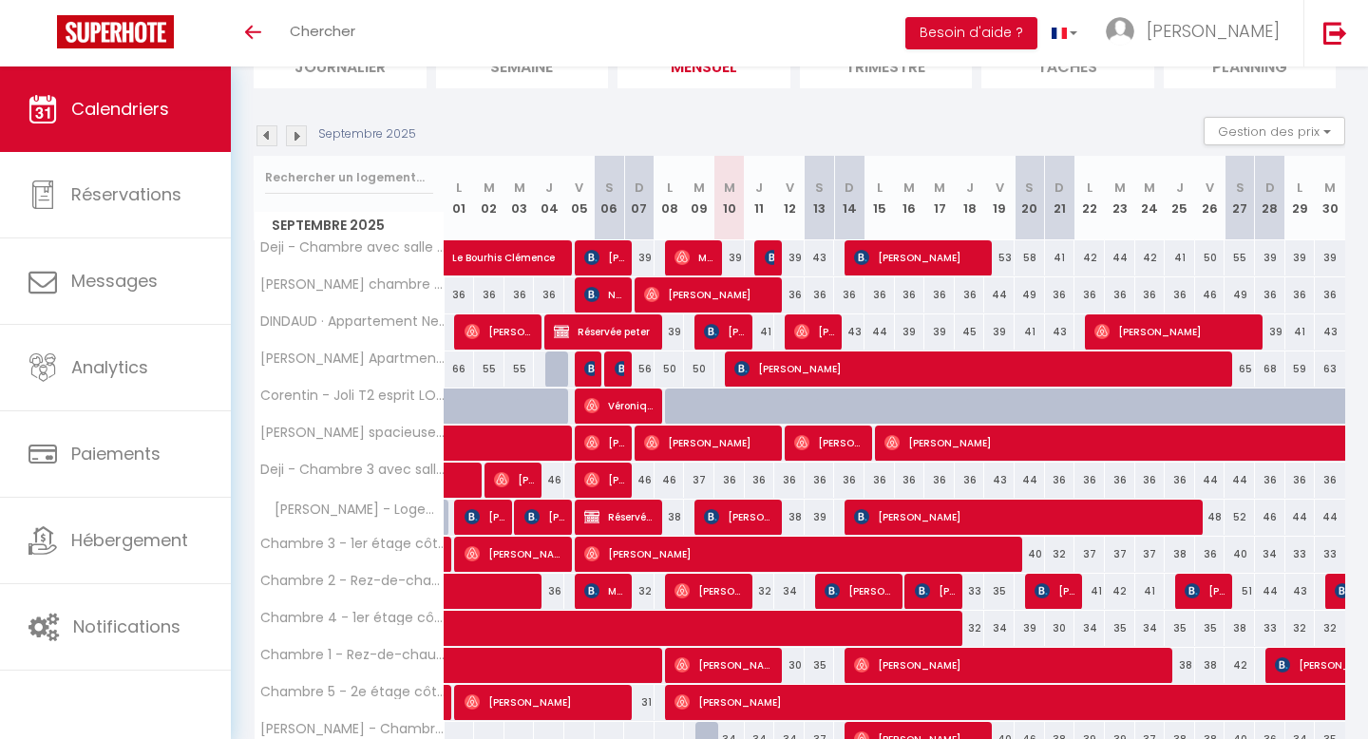
scroll to position [155, 0]
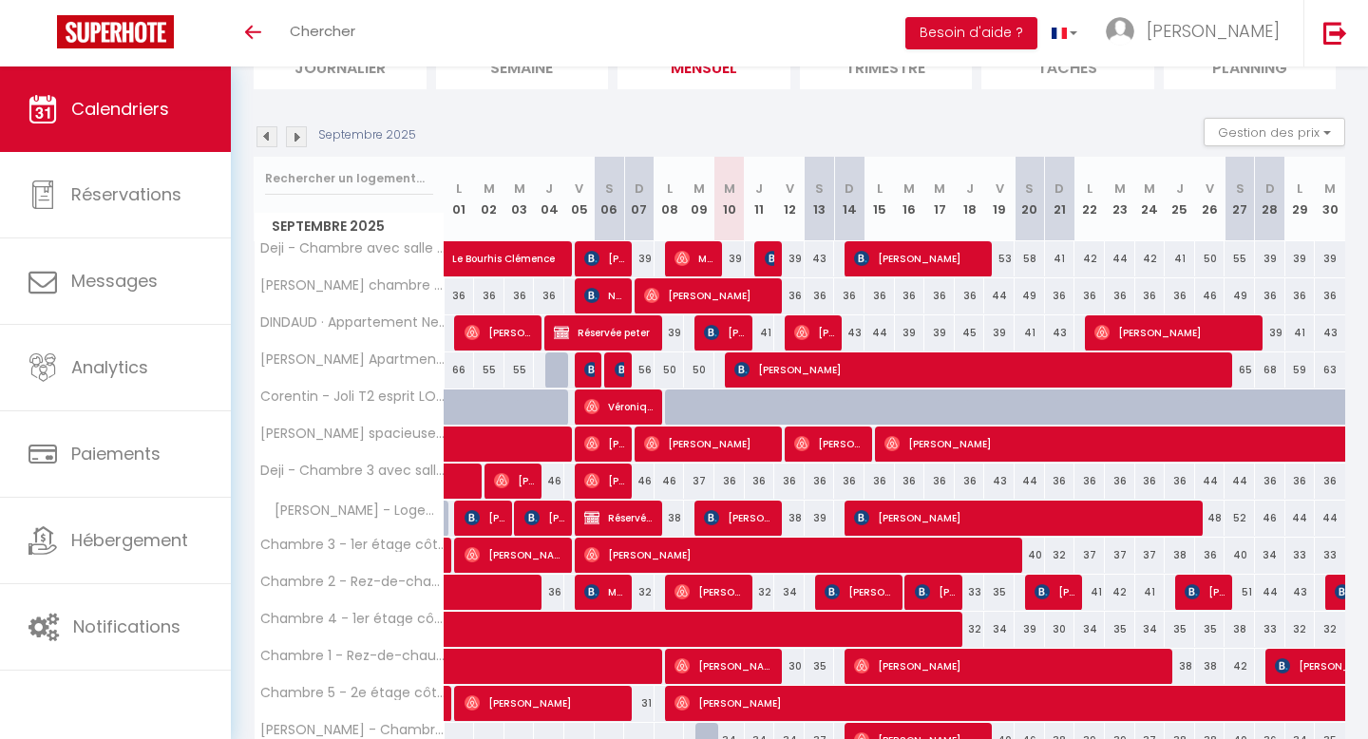
click at [966, 329] on div "45" at bounding box center [970, 332] width 30 height 35
type input "45"
type input "Jeu 18 Septembre 2025"
type input "Ven 19 Septembre 2025"
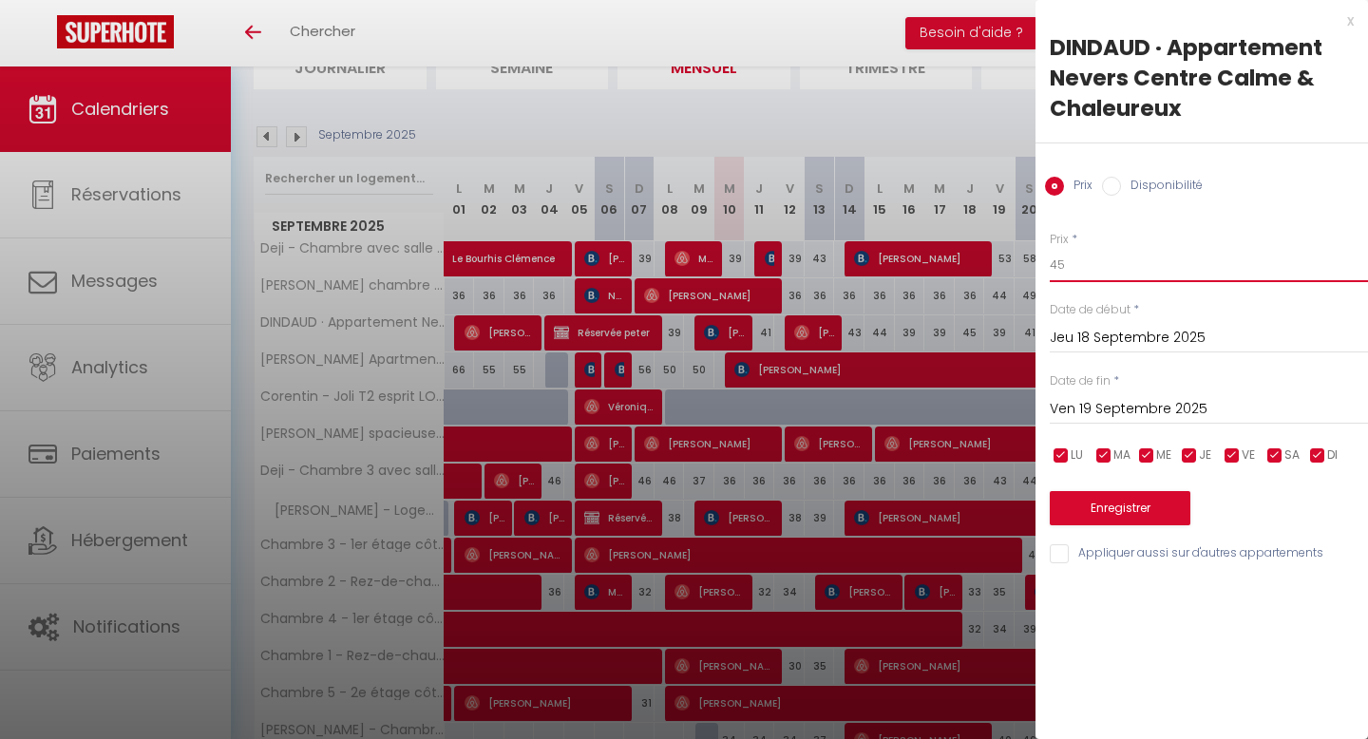
click at [1075, 263] on input "45" at bounding box center [1209, 265] width 318 height 34
type input "41"
click at [1101, 502] on button "Enregistrer" at bounding box center [1120, 508] width 141 height 34
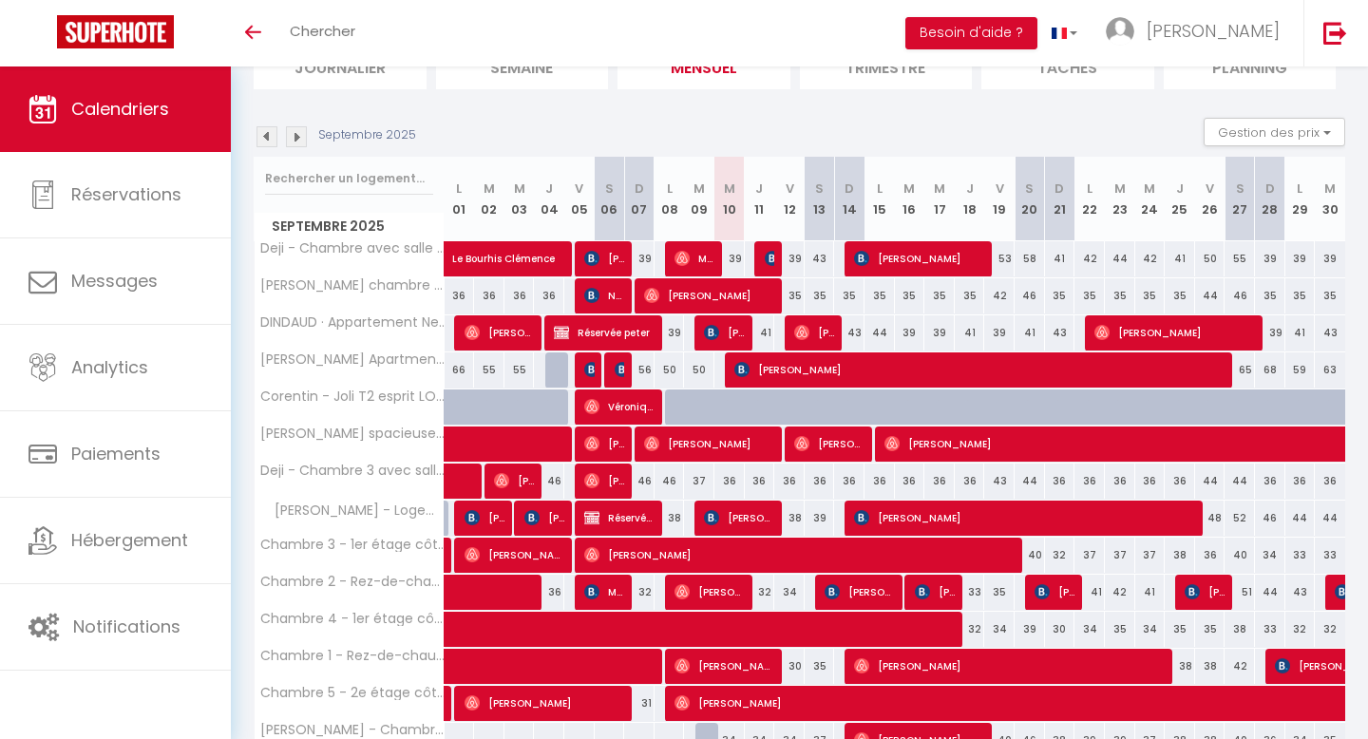
click at [1242, 372] on div "65" at bounding box center [1240, 369] width 30 height 35
type input "65"
type input "[DATE]"
type input "Dim 28 Septembre 2025"
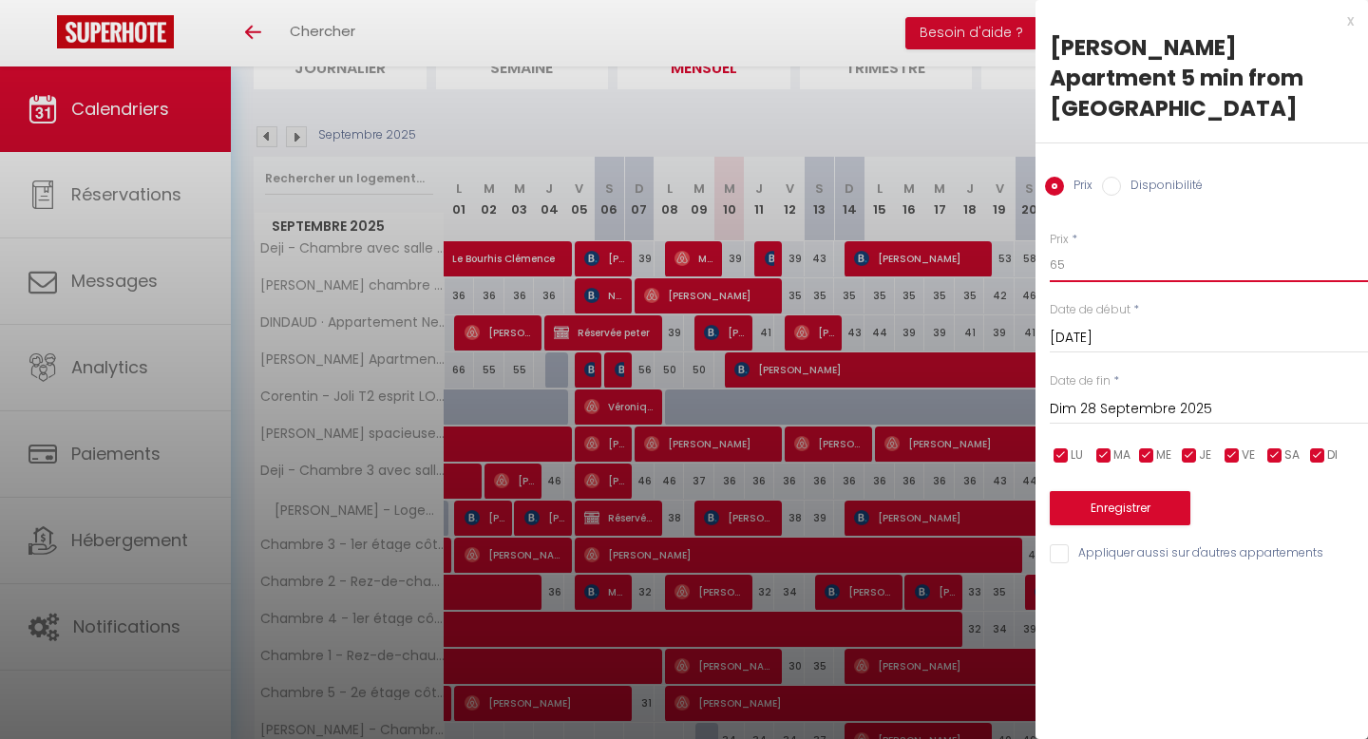
click at [1111, 248] on input "65" at bounding box center [1209, 265] width 318 height 34
type input "6"
type input "55"
click at [1119, 491] on button "Enregistrer" at bounding box center [1120, 508] width 141 height 34
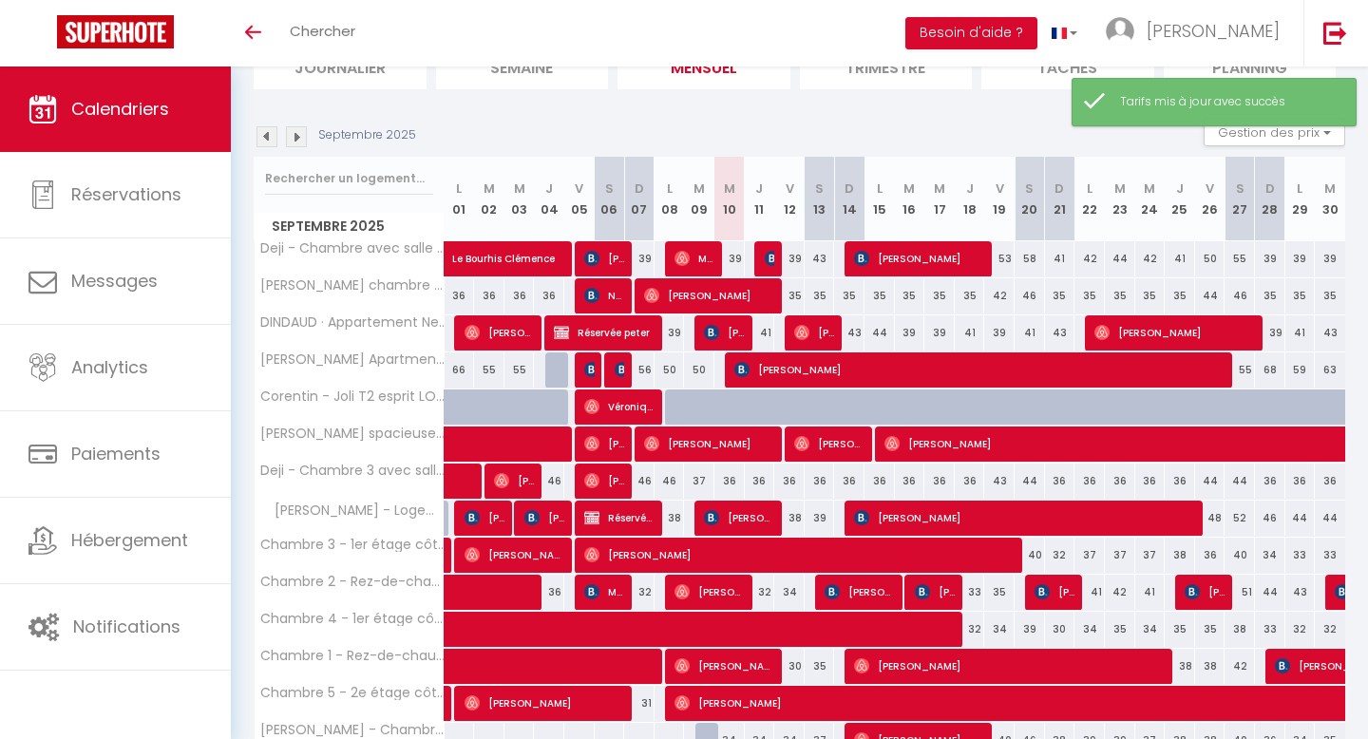
click at [1276, 371] on div "68" at bounding box center [1270, 369] width 30 height 35
type input "68"
type input "Dim 28 Septembre 2025"
type input "Lun 29 Septembre 2025"
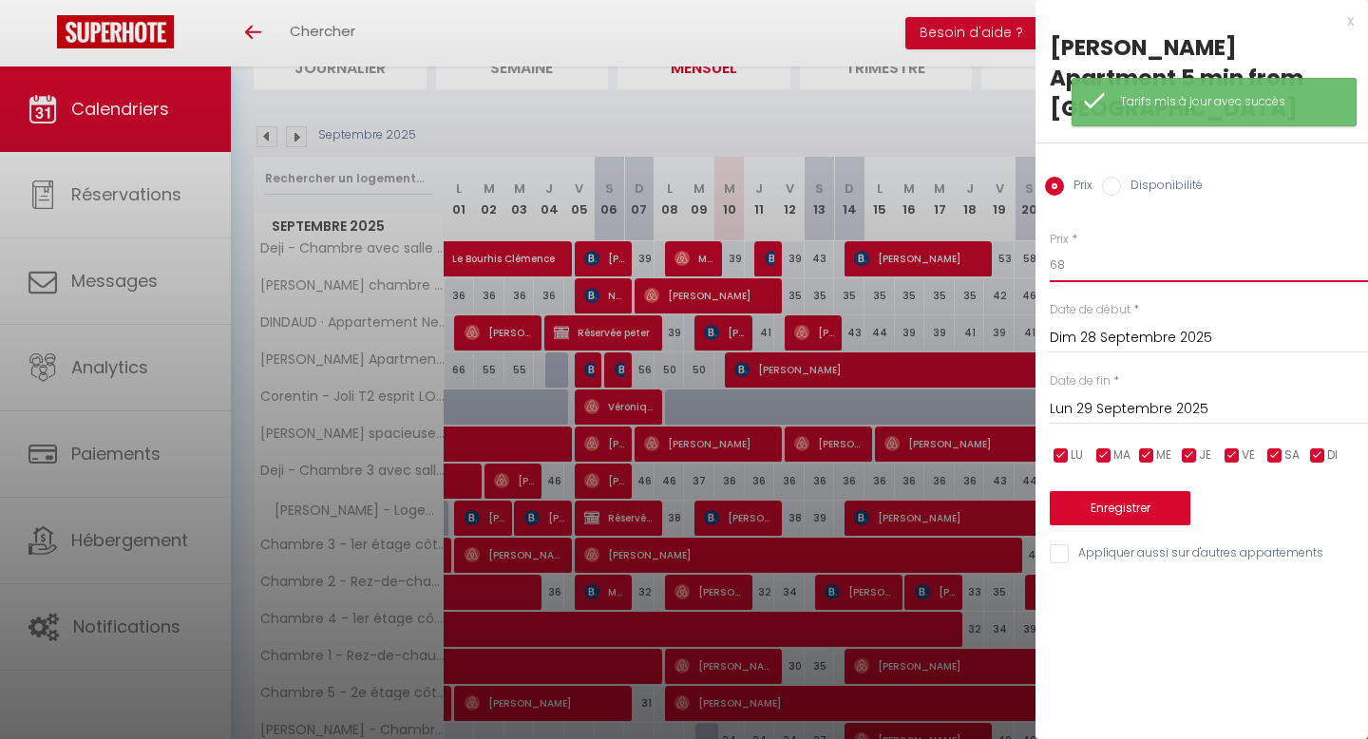
click at [1088, 248] on input "68" at bounding box center [1209, 265] width 318 height 34
type input "61"
click at [1137, 491] on button "Enregistrer" at bounding box center [1120, 508] width 141 height 34
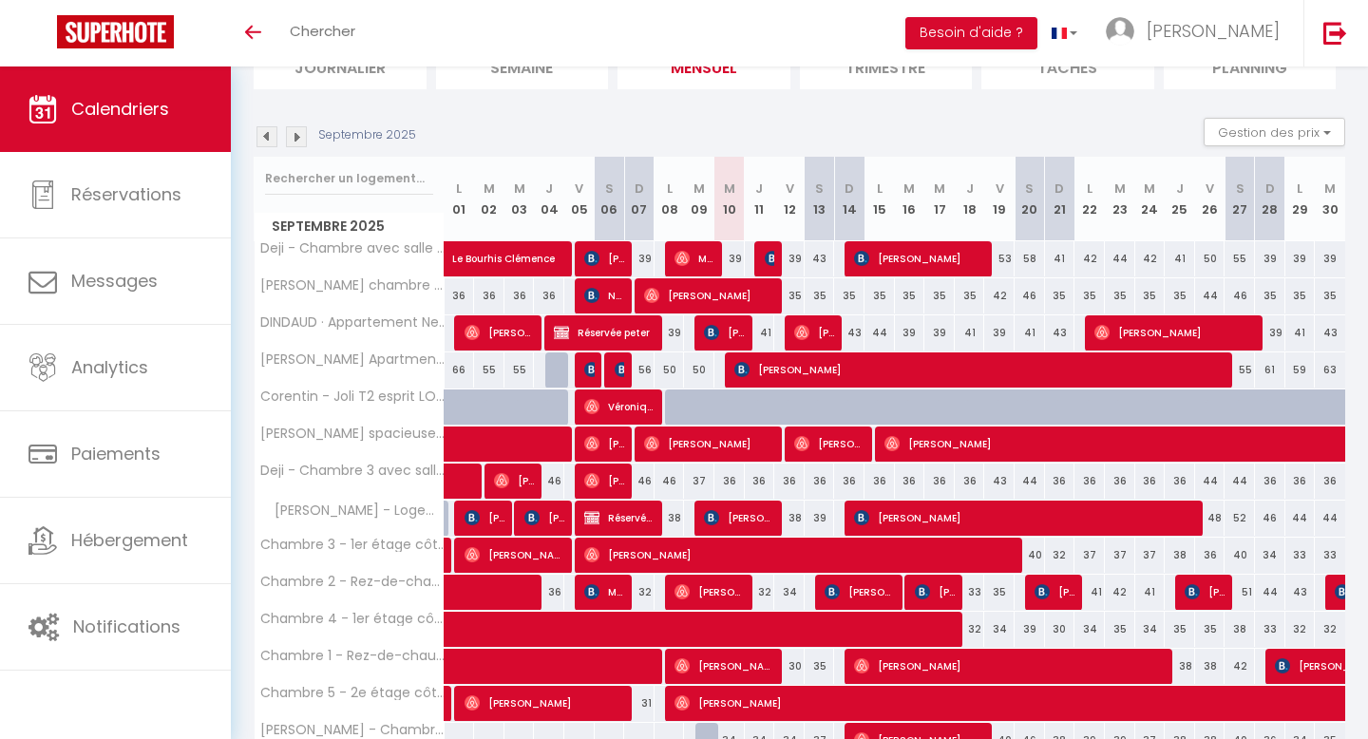
click at [1305, 371] on div "59" at bounding box center [1300, 369] width 30 height 35
type input "59"
type input "Lun 29 Septembre 2025"
type input "[DATE]"
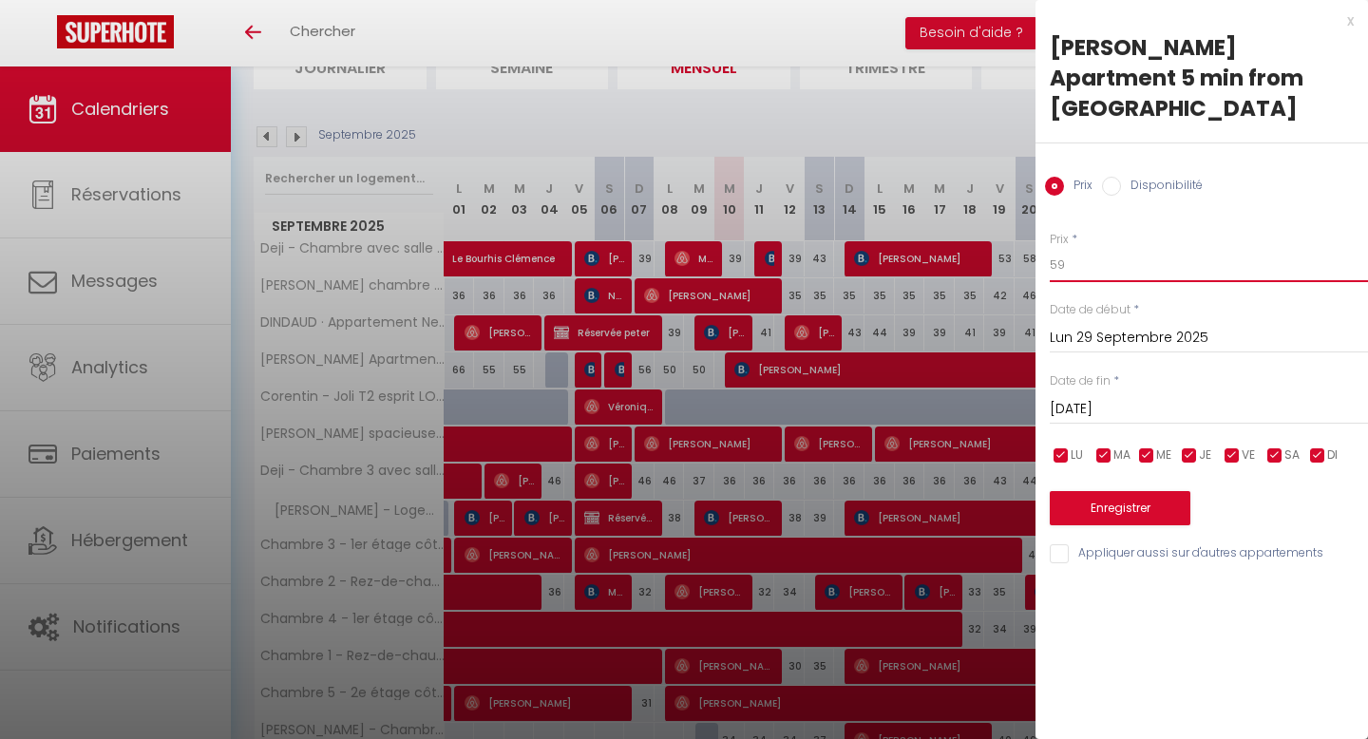
click at [1106, 248] on input "59" at bounding box center [1209, 265] width 318 height 34
type input "55"
click at [1111, 491] on button "Enregistrer" at bounding box center [1120, 508] width 141 height 34
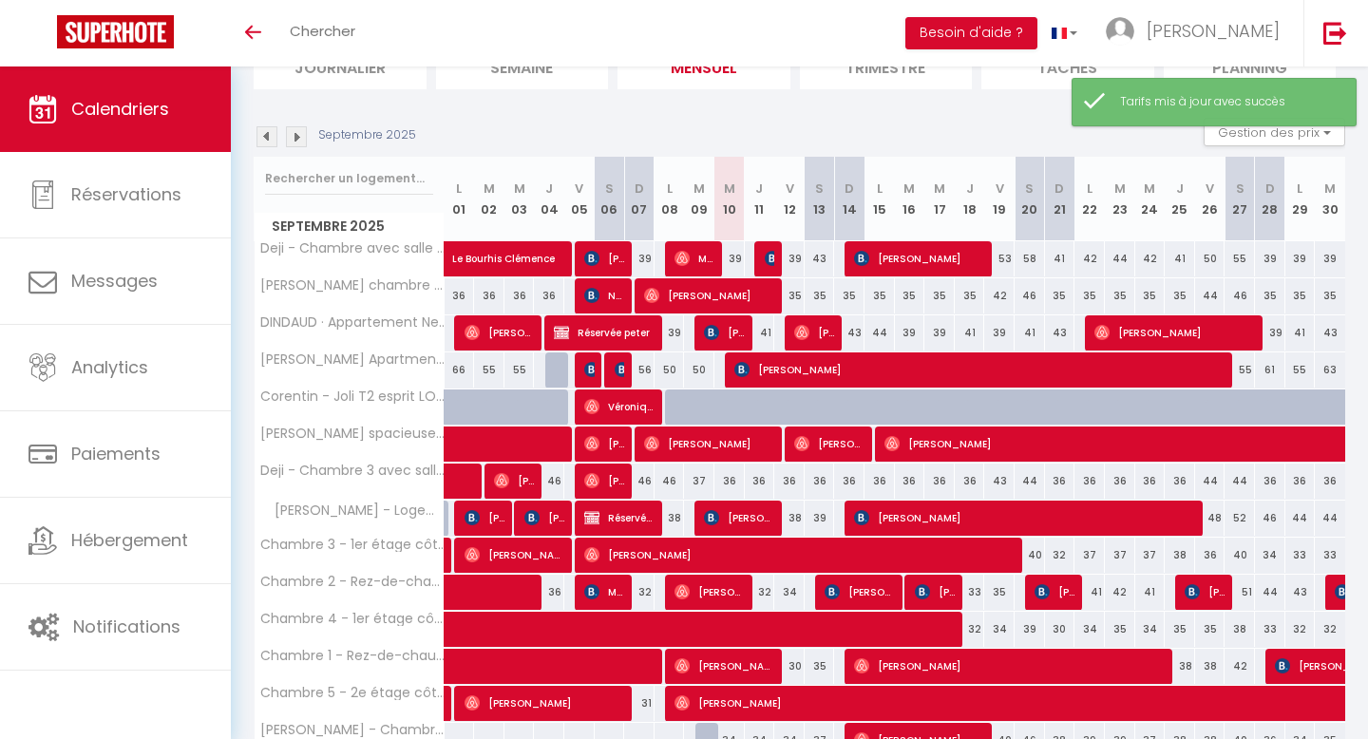
click at [1329, 369] on div "63" at bounding box center [1330, 369] width 30 height 35
type input "63"
type input "[DATE]"
type input "Mer 01 Octobre 2025"
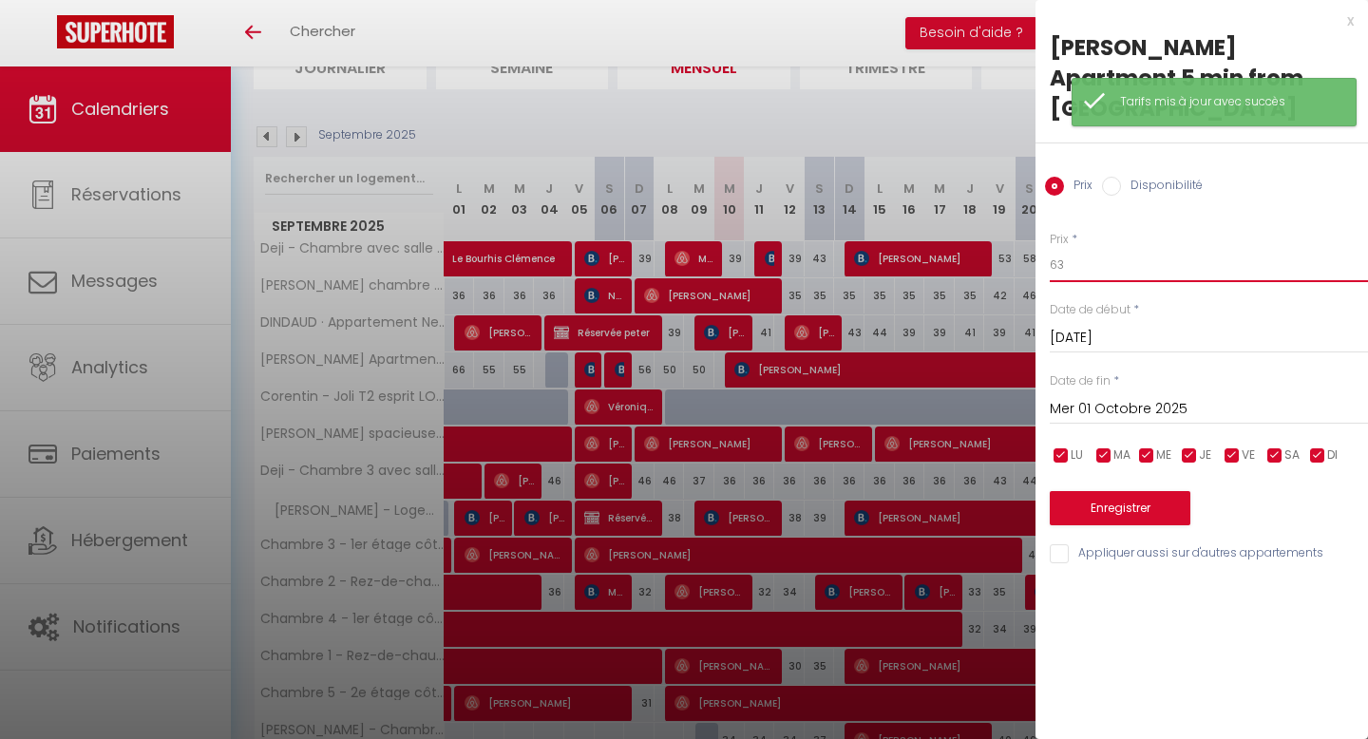
click at [1116, 248] on input "63" at bounding box center [1209, 265] width 318 height 34
type input "6"
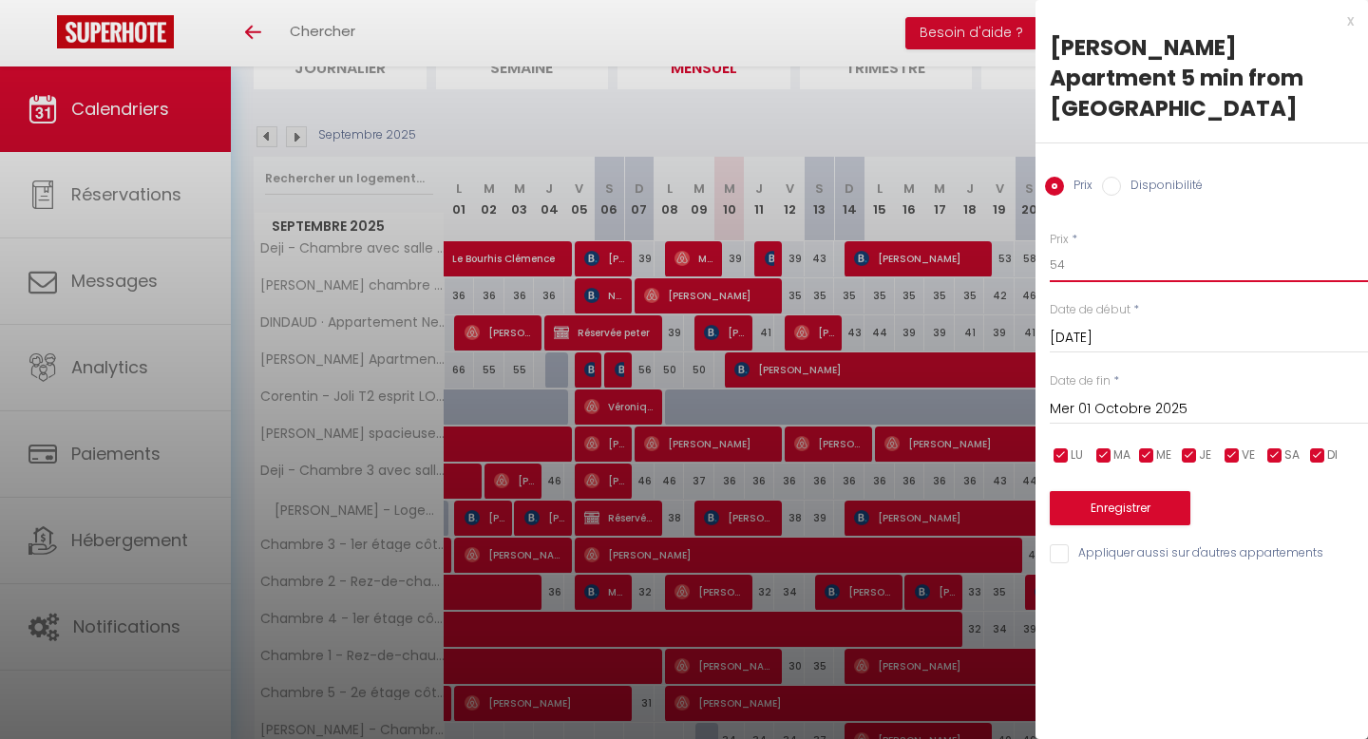
type input "54"
click at [1116, 491] on button "Enregistrer" at bounding box center [1120, 508] width 141 height 34
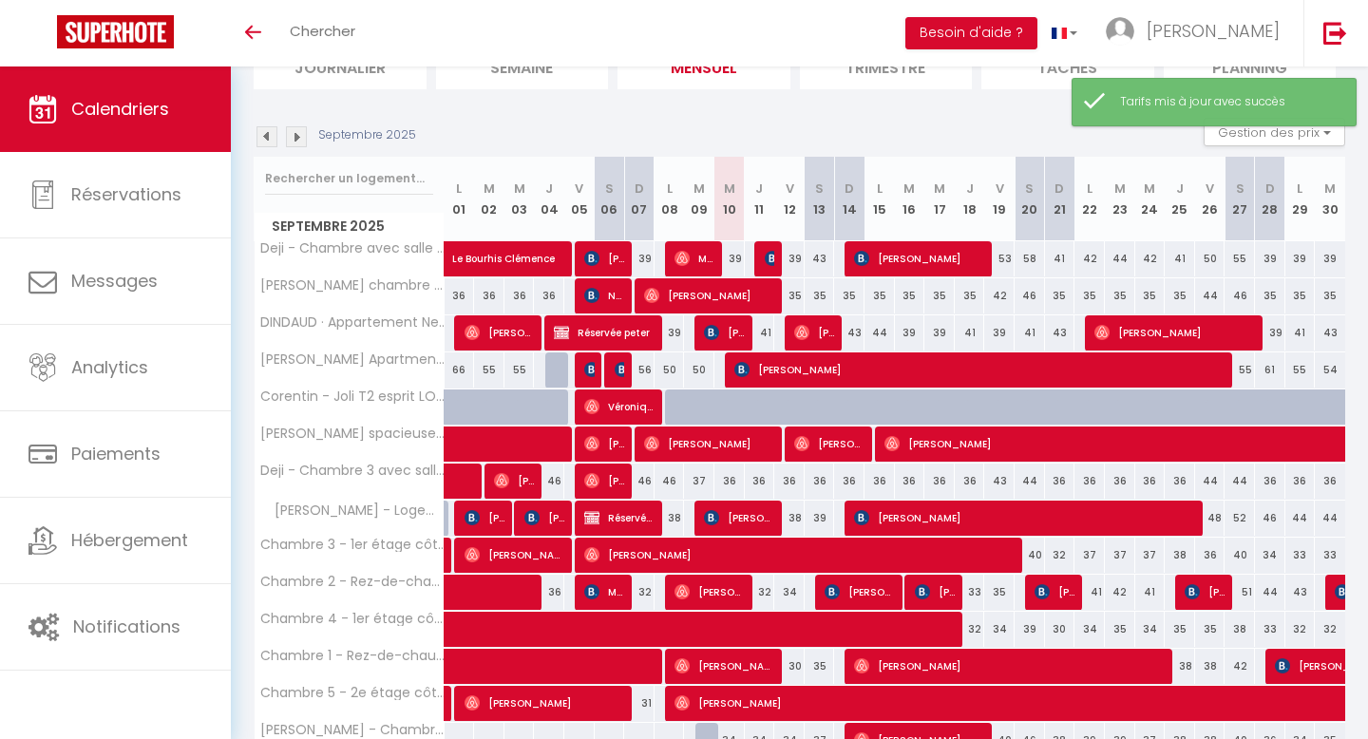
click at [299, 134] on img at bounding box center [296, 136] width 21 height 21
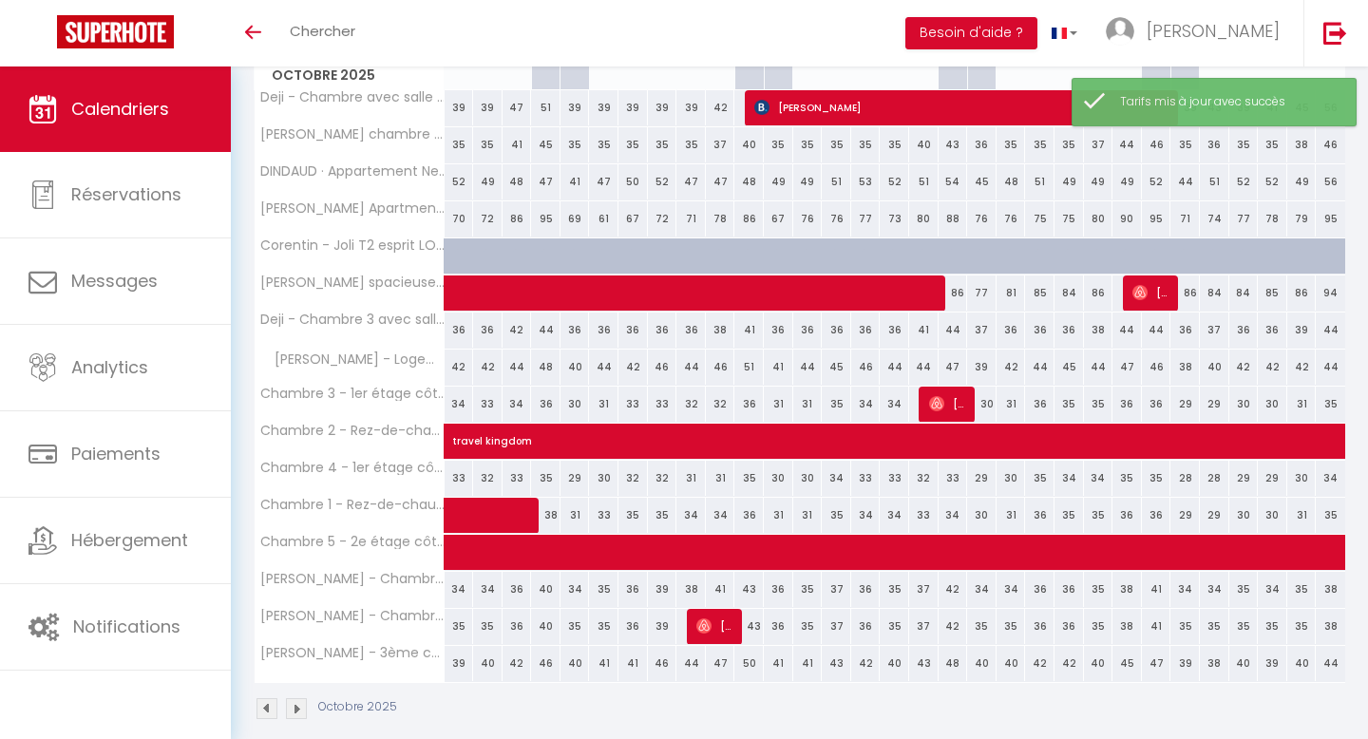
scroll to position [309, 0]
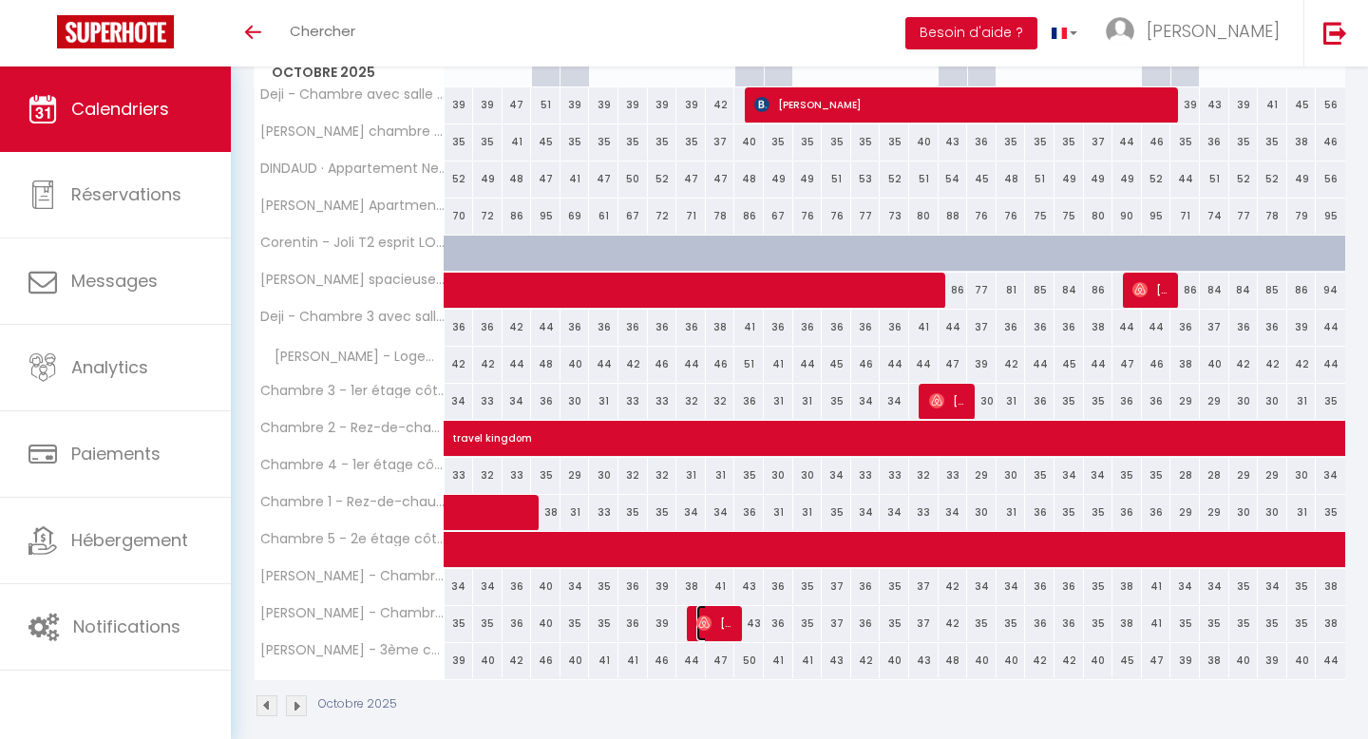
click at [716, 618] on span "[PERSON_NAME]" at bounding box center [715, 623] width 39 height 36
select select "OK"
select select "0"
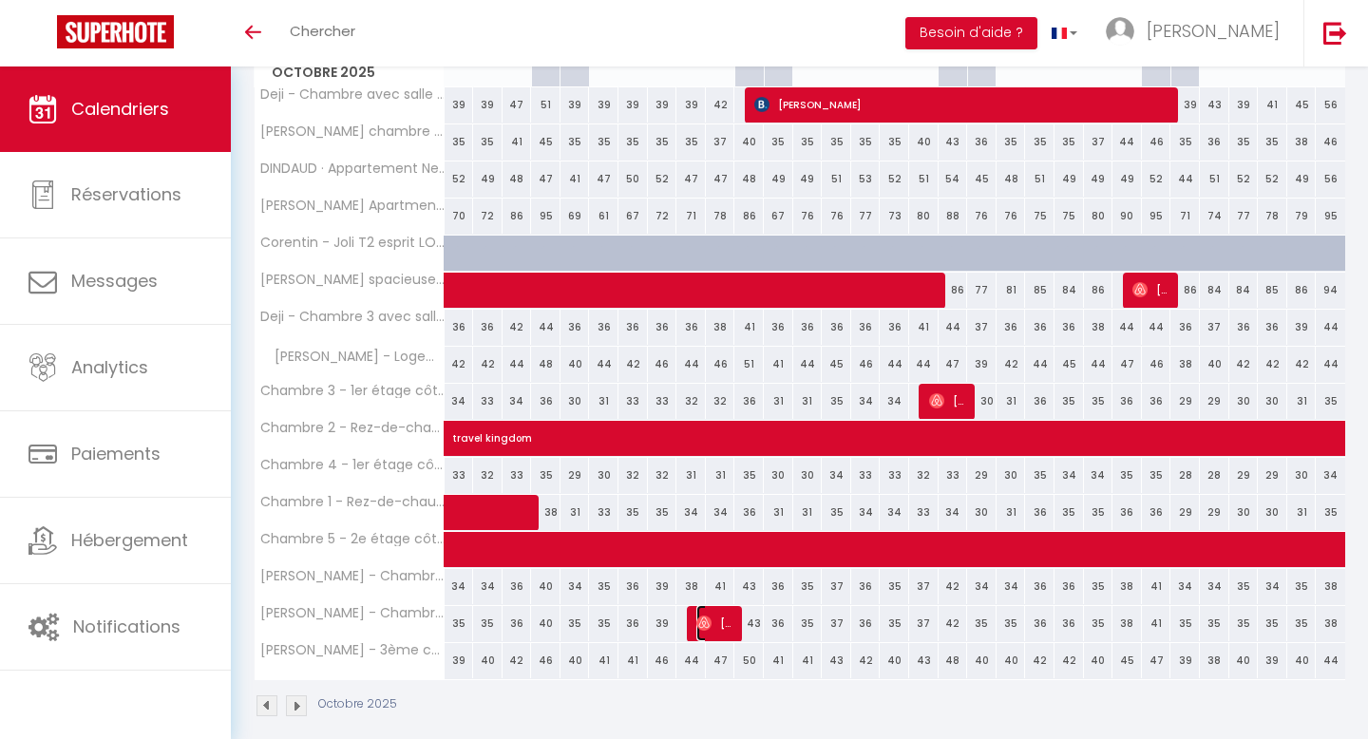
select select "1"
select select
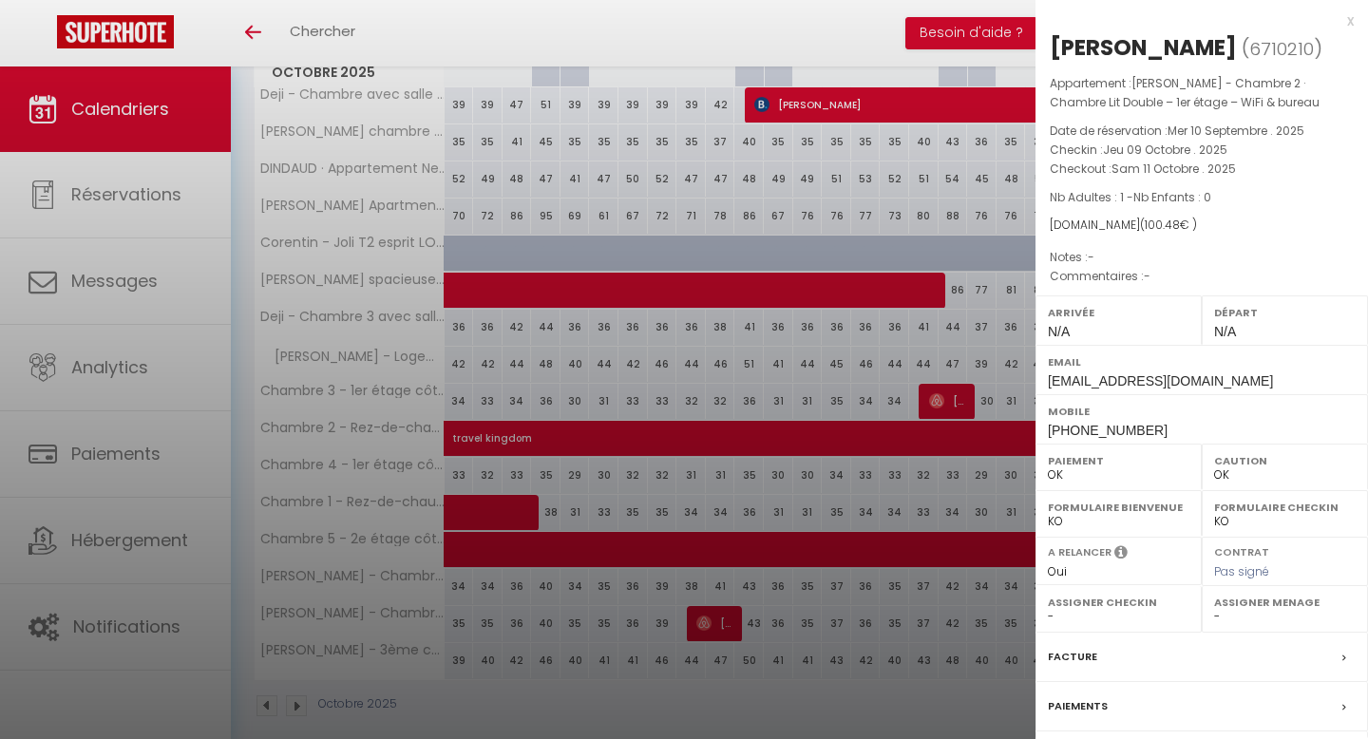
click at [682, 407] on div at bounding box center [684, 369] width 1368 height 739
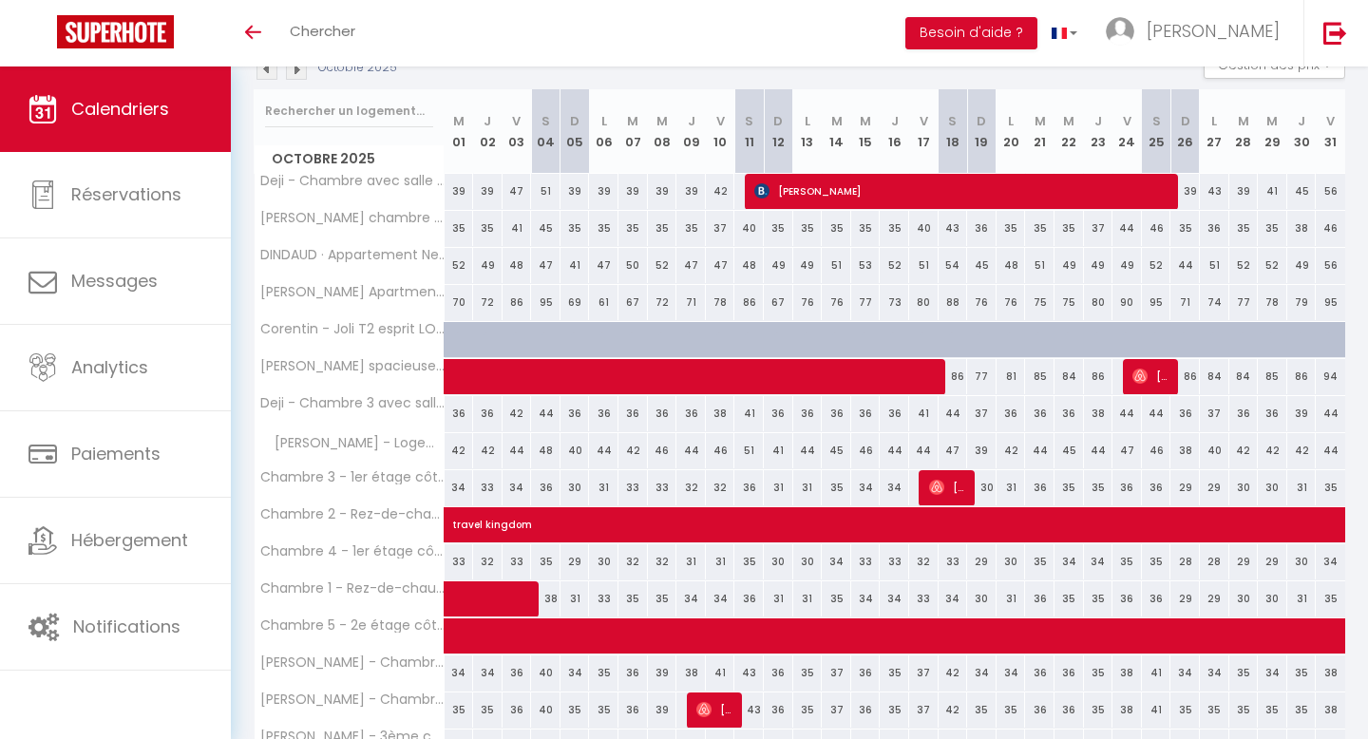
scroll to position [215, 0]
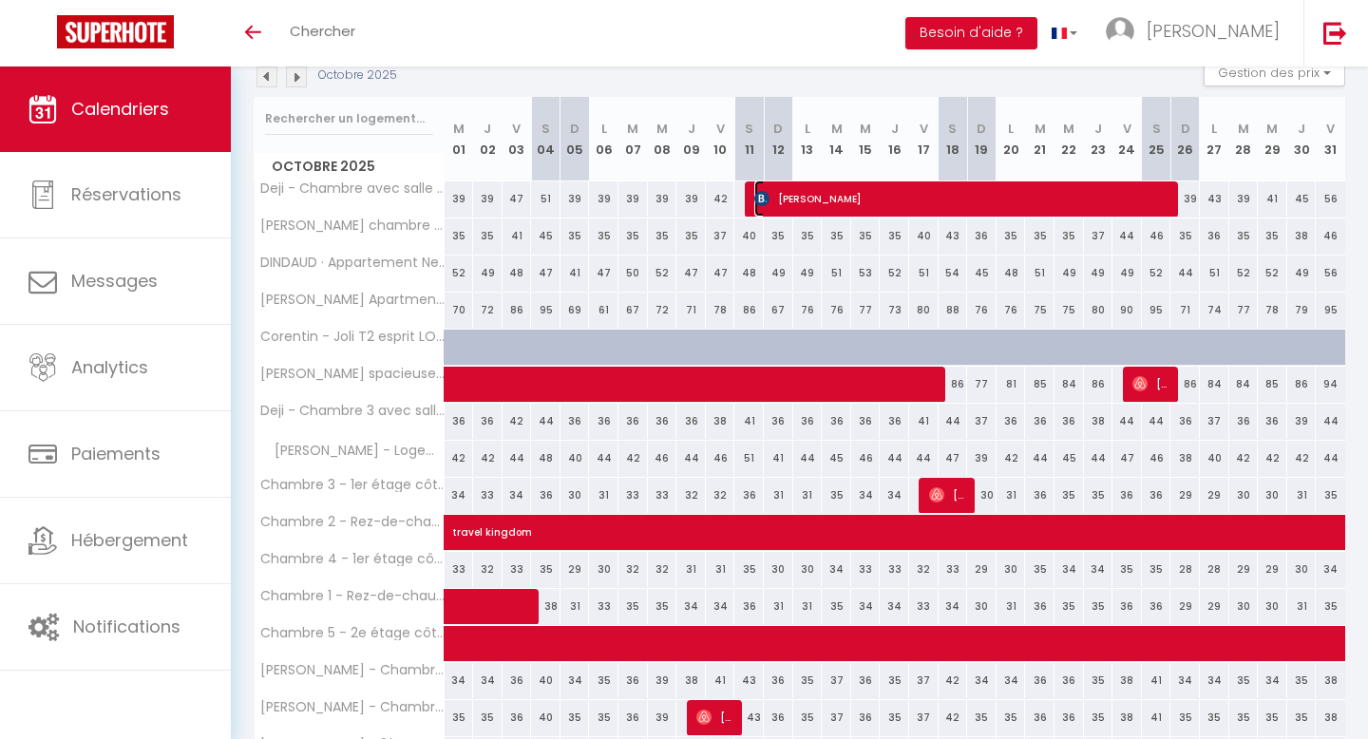
click at [798, 200] on span "[PERSON_NAME]" at bounding box center [965, 199] width 422 height 36
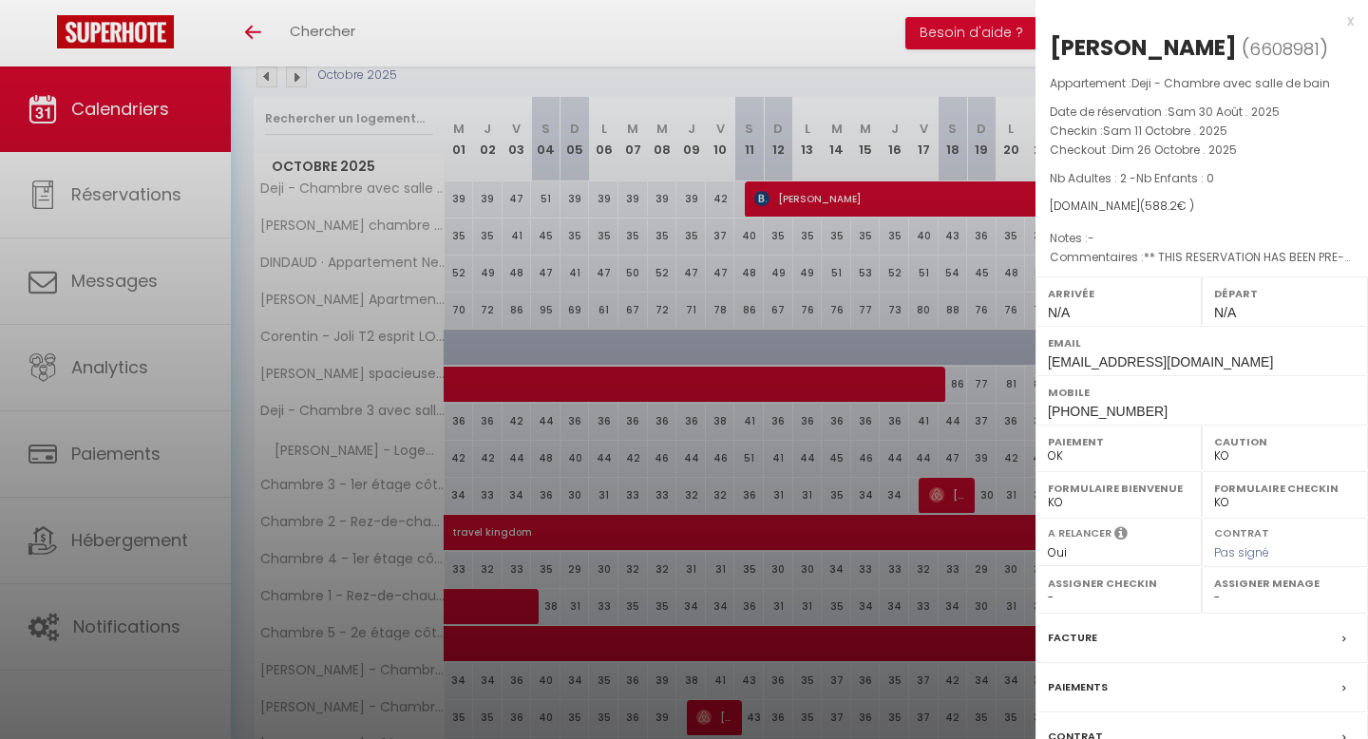
click at [766, 239] on div at bounding box center [684, 369] width 1368 height 739
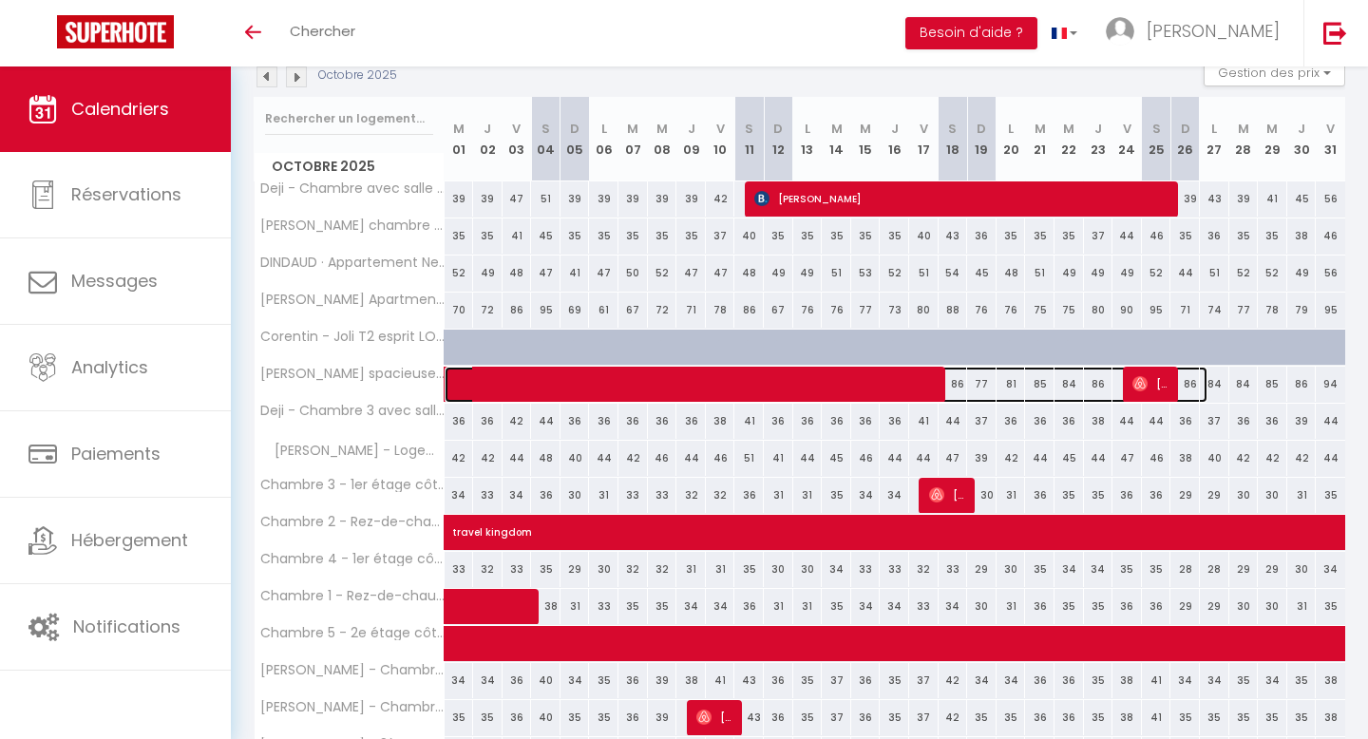
click at [648, 390] on span at bounding box center [836, 385] width 743 height 36
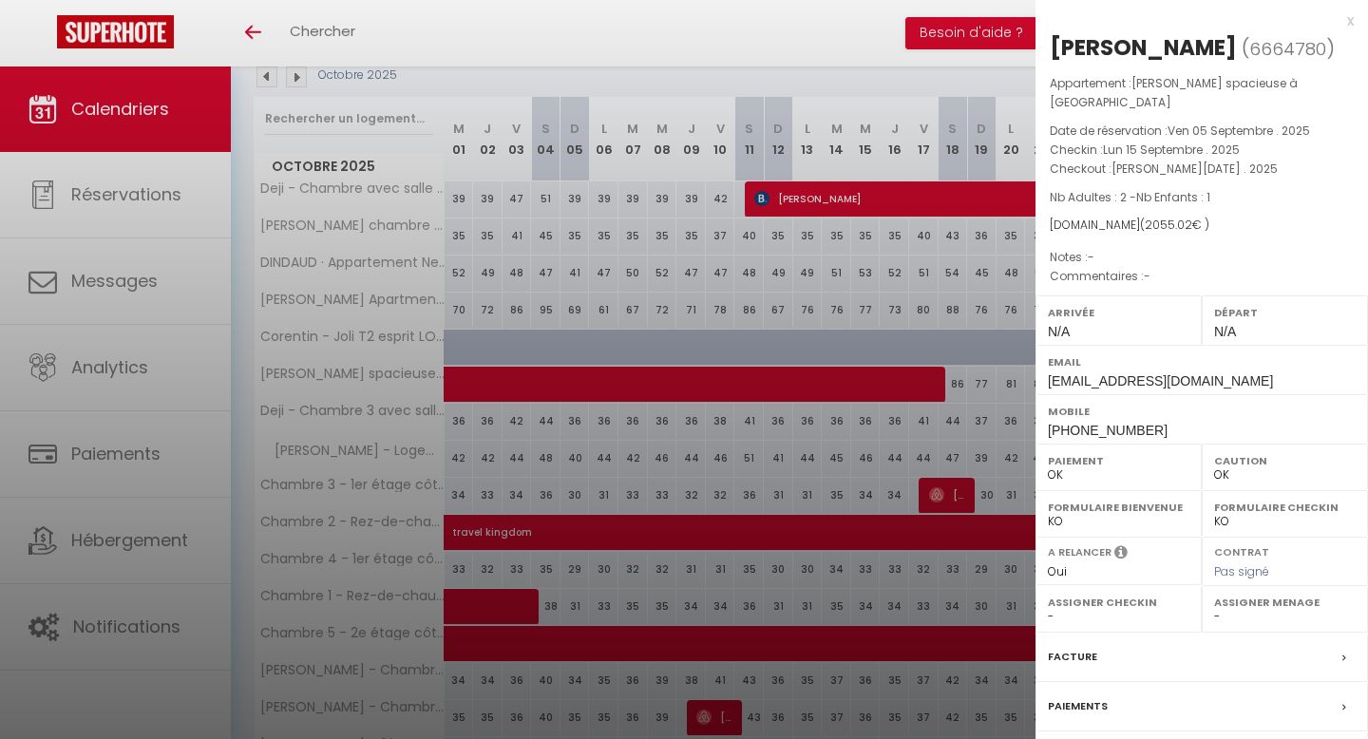
click at [696, 282] on div at bounding box center [684, 369] width 1368 height 739
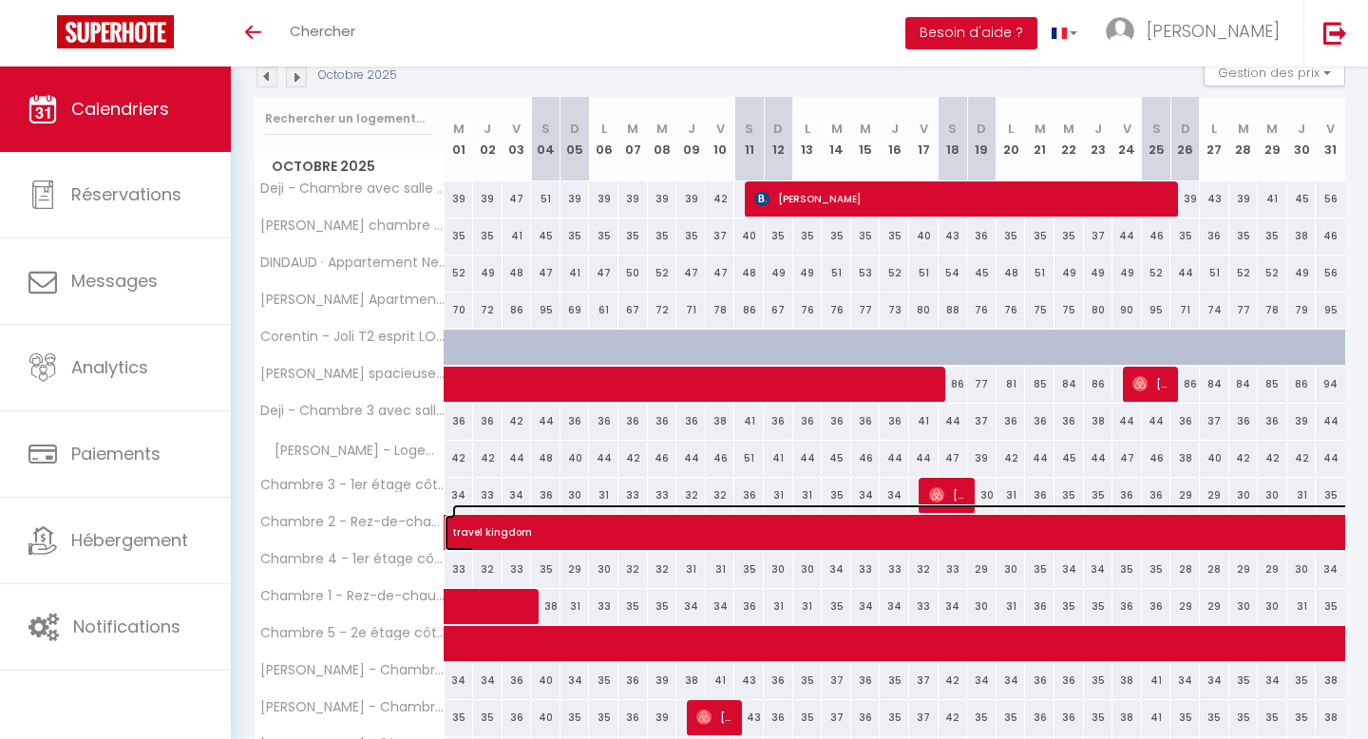
select select "KO"
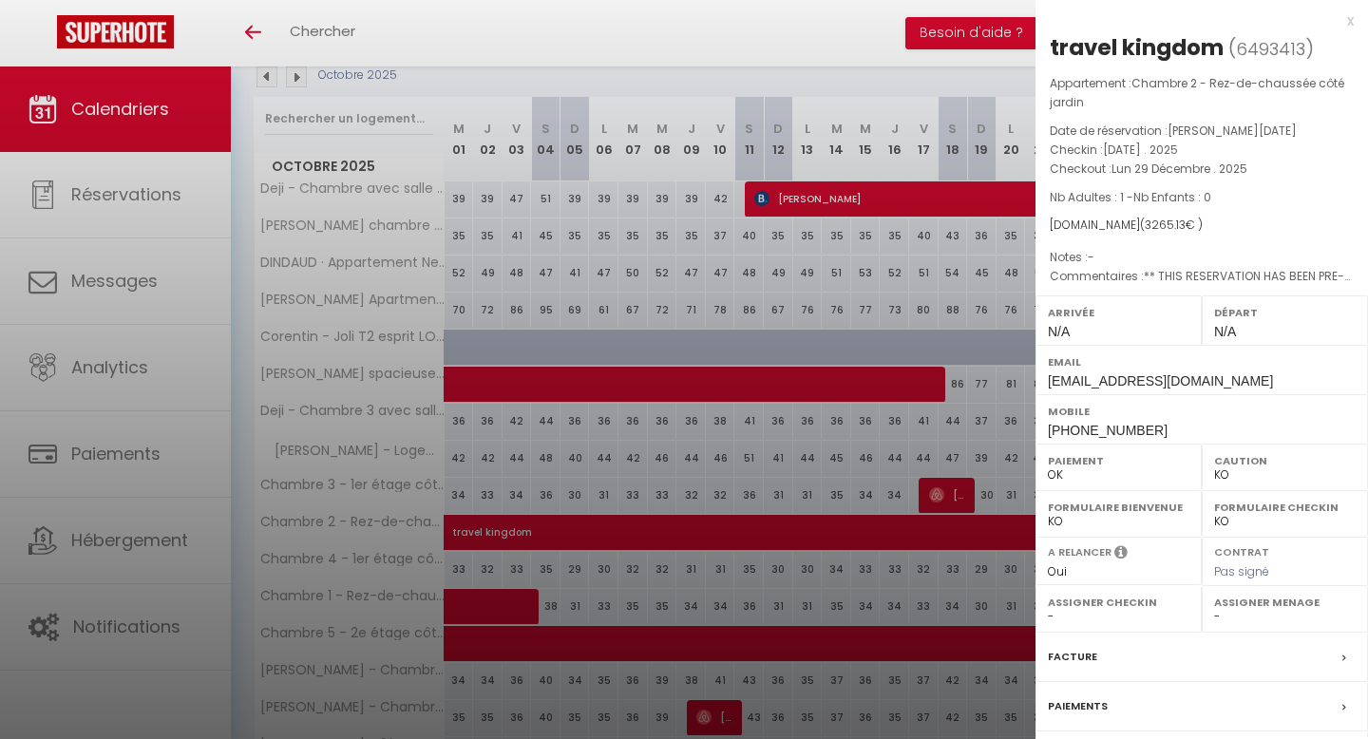
click at [714, 465] on div at bounding box center [684, 369] width 1368 height 739
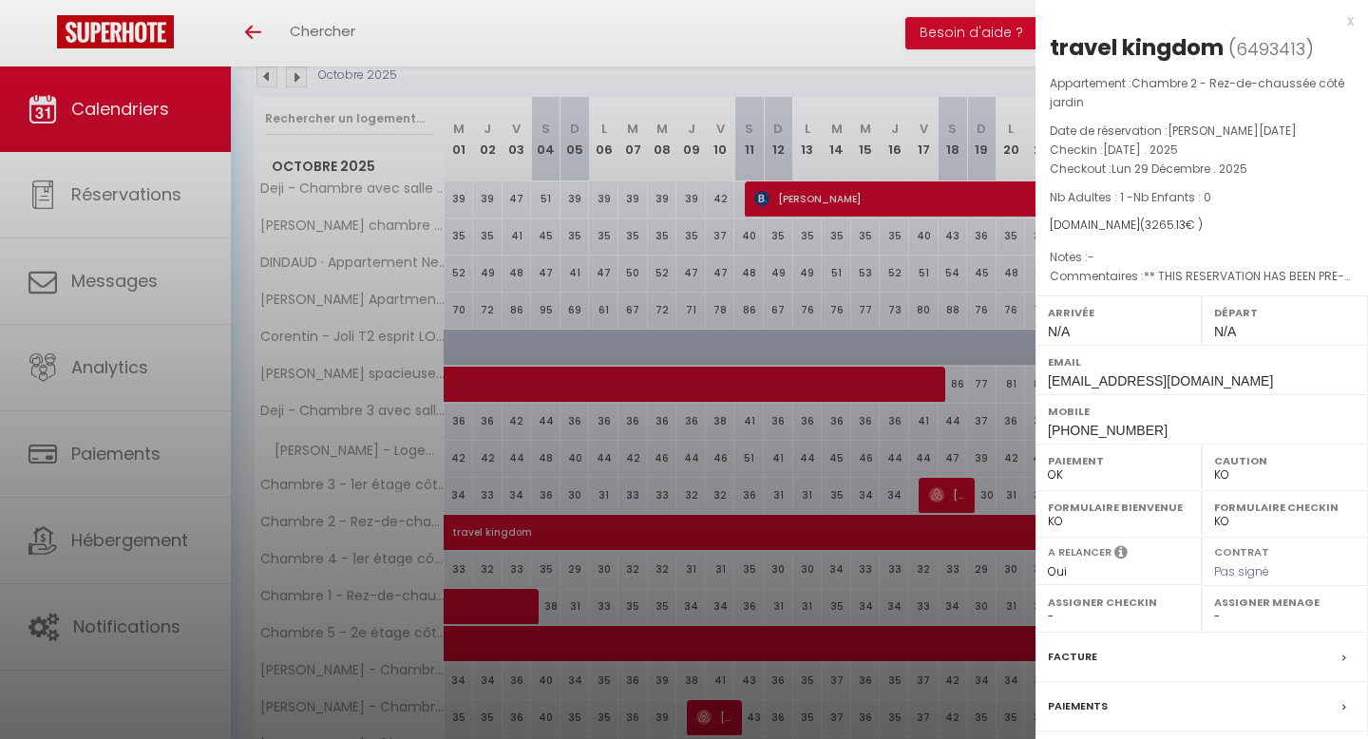
click at [751, 457] on div at bounding box center [684, 369] width 1368 height 739
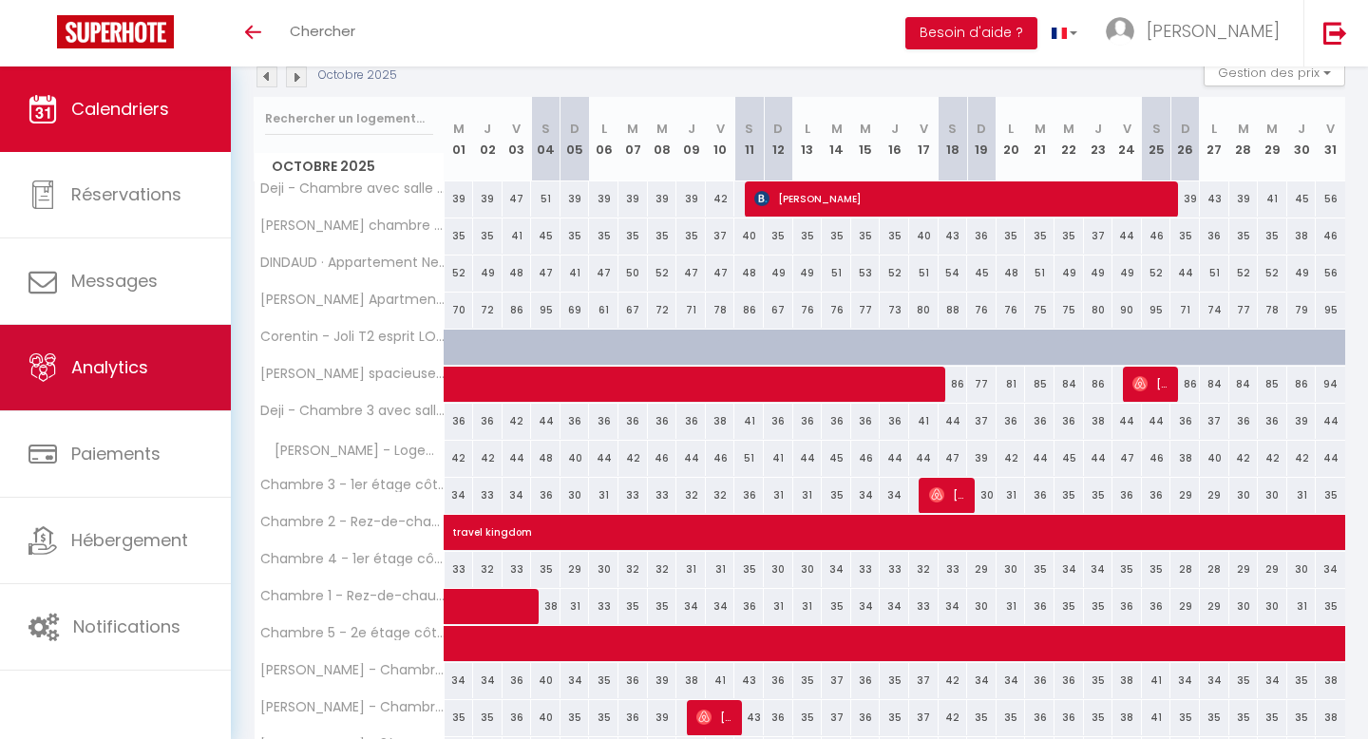
click at [129, 371] on span "Analytics" at bounding box center [109, 367] width 77 height 24
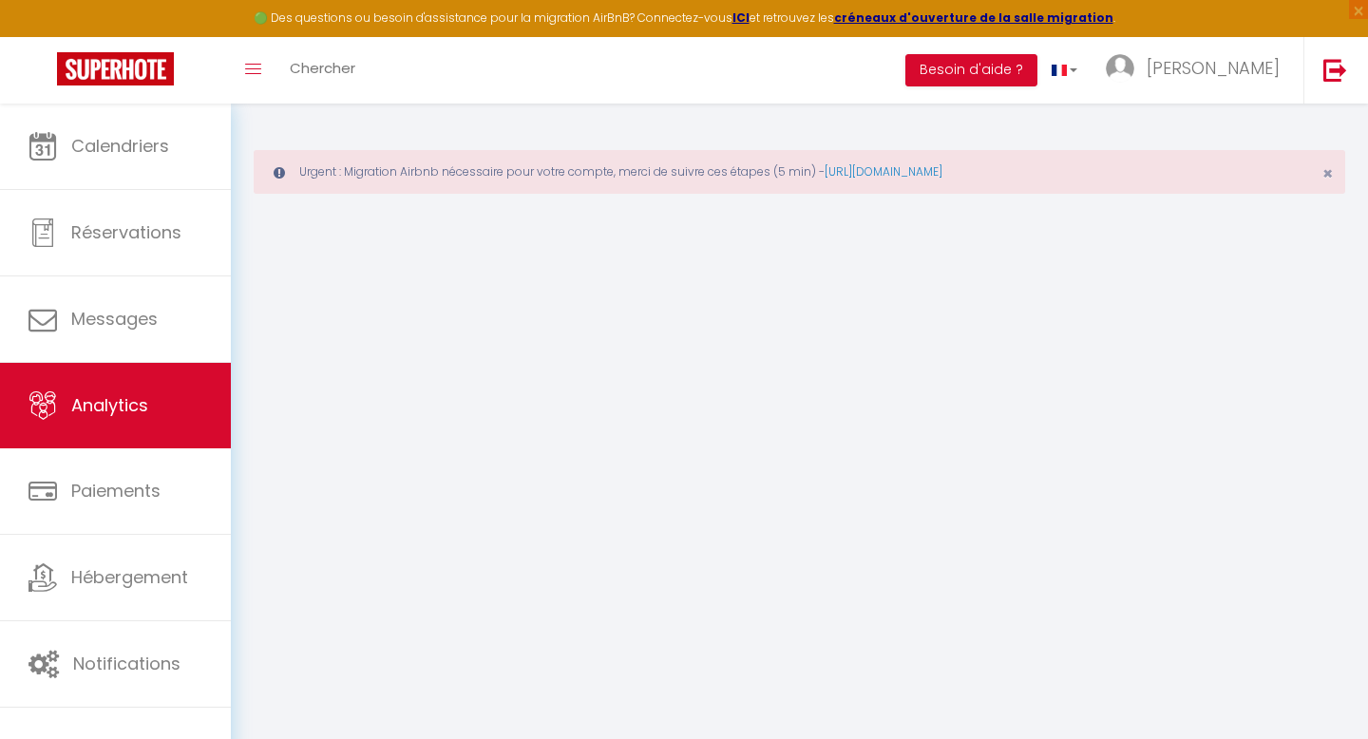
select select "2025"
select select "9"
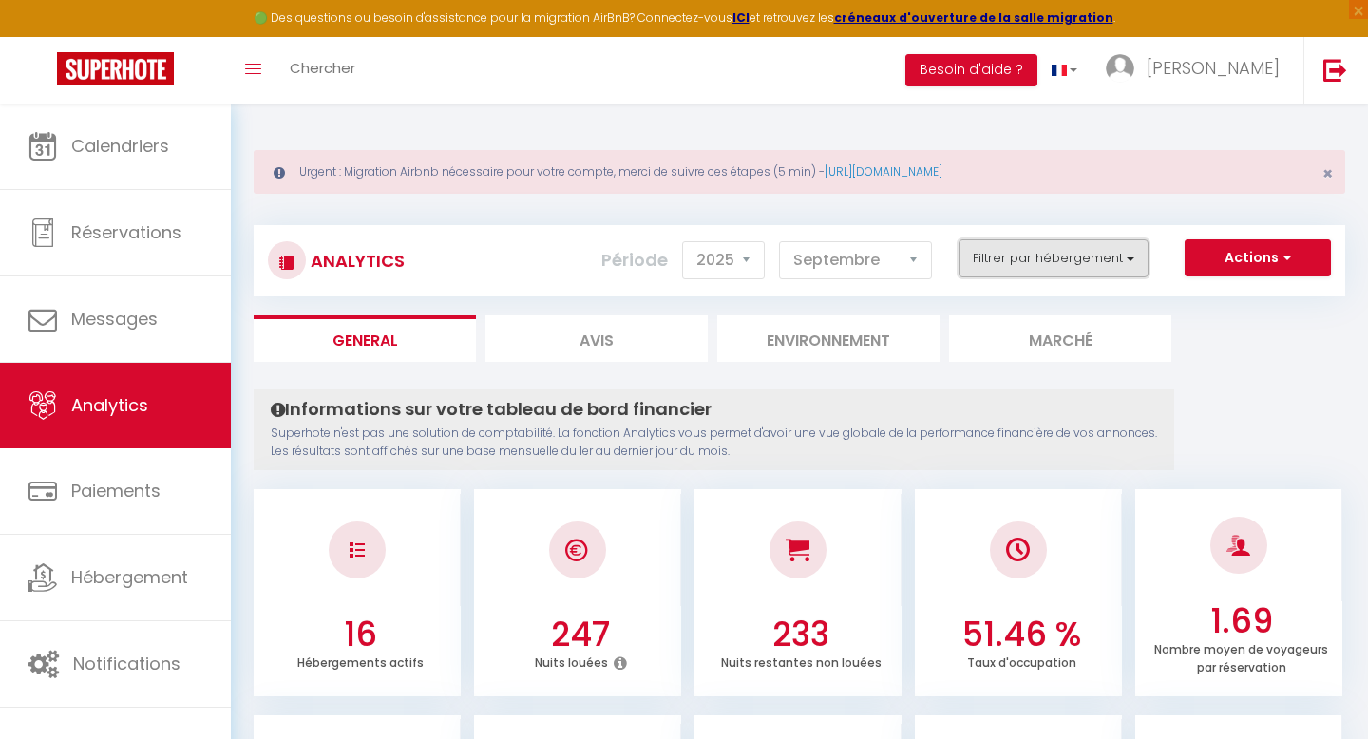
click at [1118, 261] on button "Filtrer par hébergement" at bounding box center [1054, 258] width 190 height 38
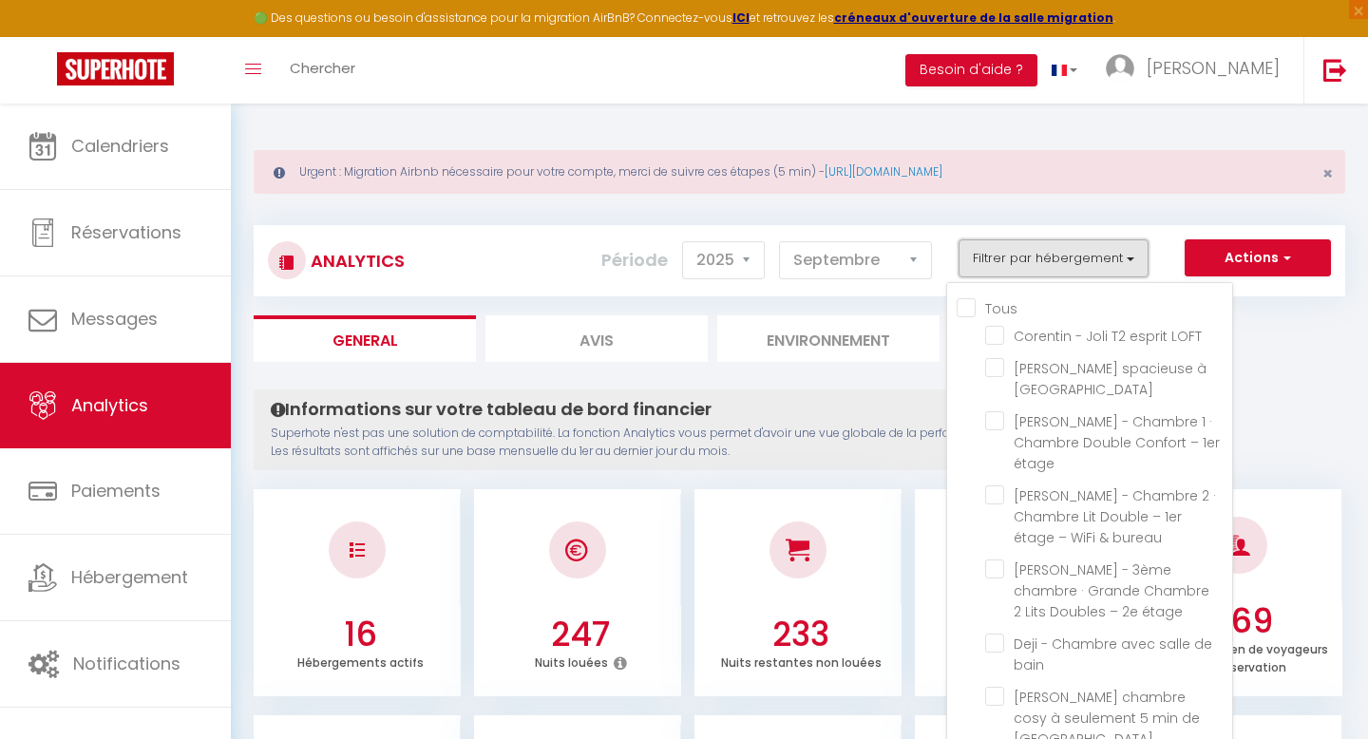
click at [1118, 261] on button "Filtrer par hébergement" at bounding box center [1054, 258] width 190 height 38
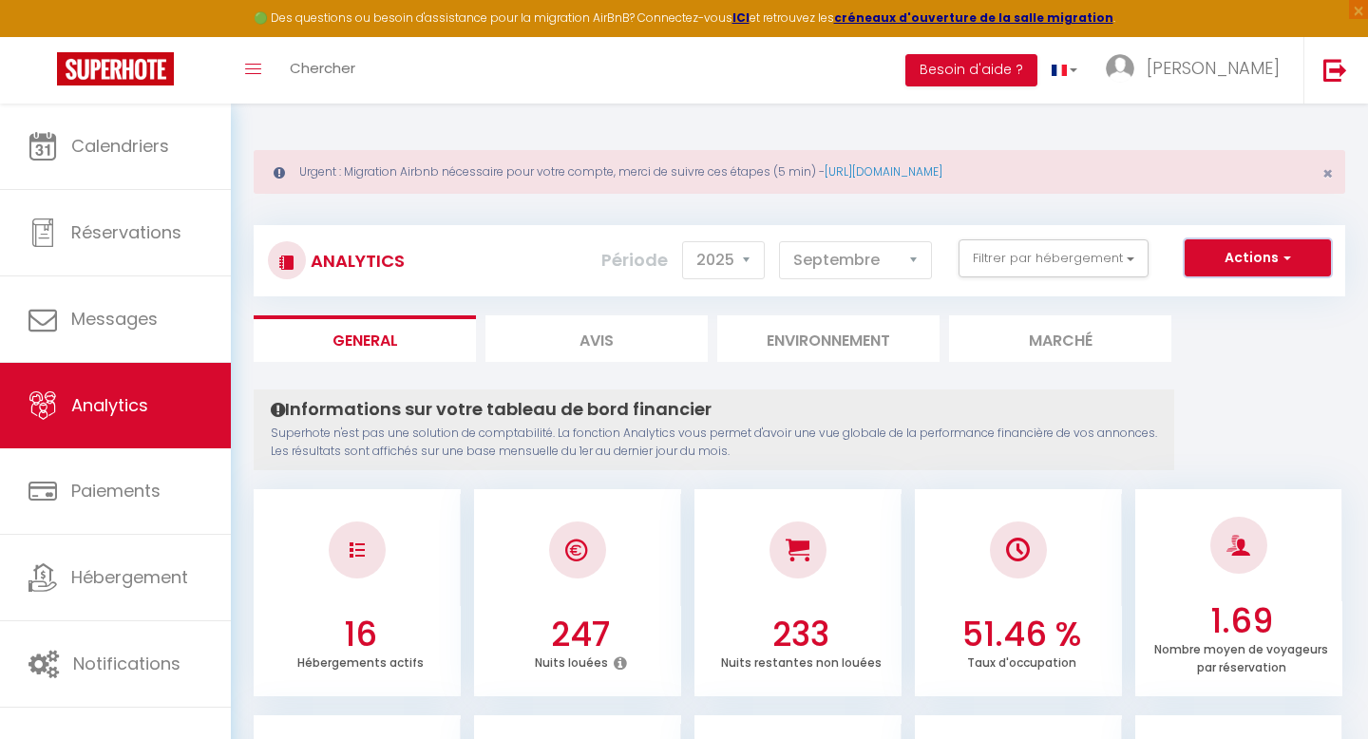
click at [1271, 260] on button "Actions" at bounding box center [1258, 258] width 146 height 38
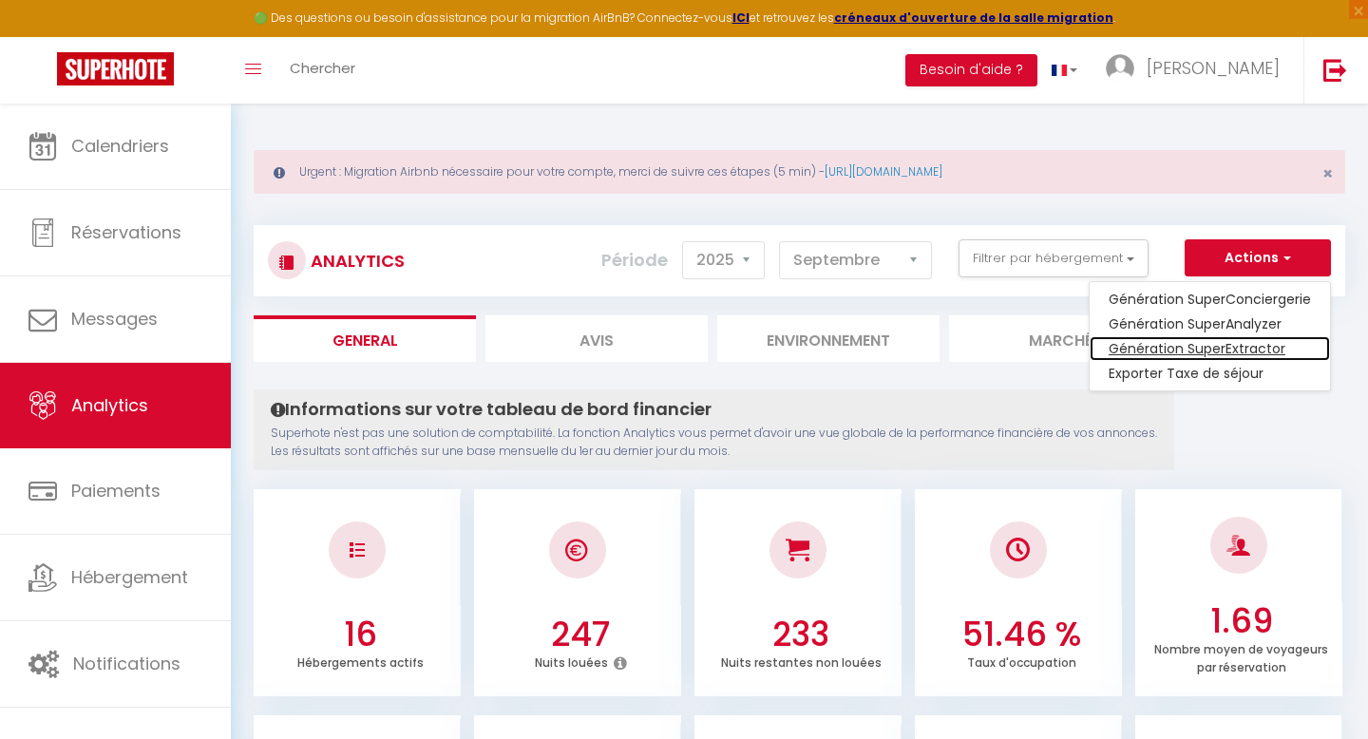
click at [1224, 352] on link "Génération SuperExtractor" at bounding box center [1210, 348] width 240 height 25
type input "[EMAIL_ADDRESS][DOMAIN_NAME]"
select select
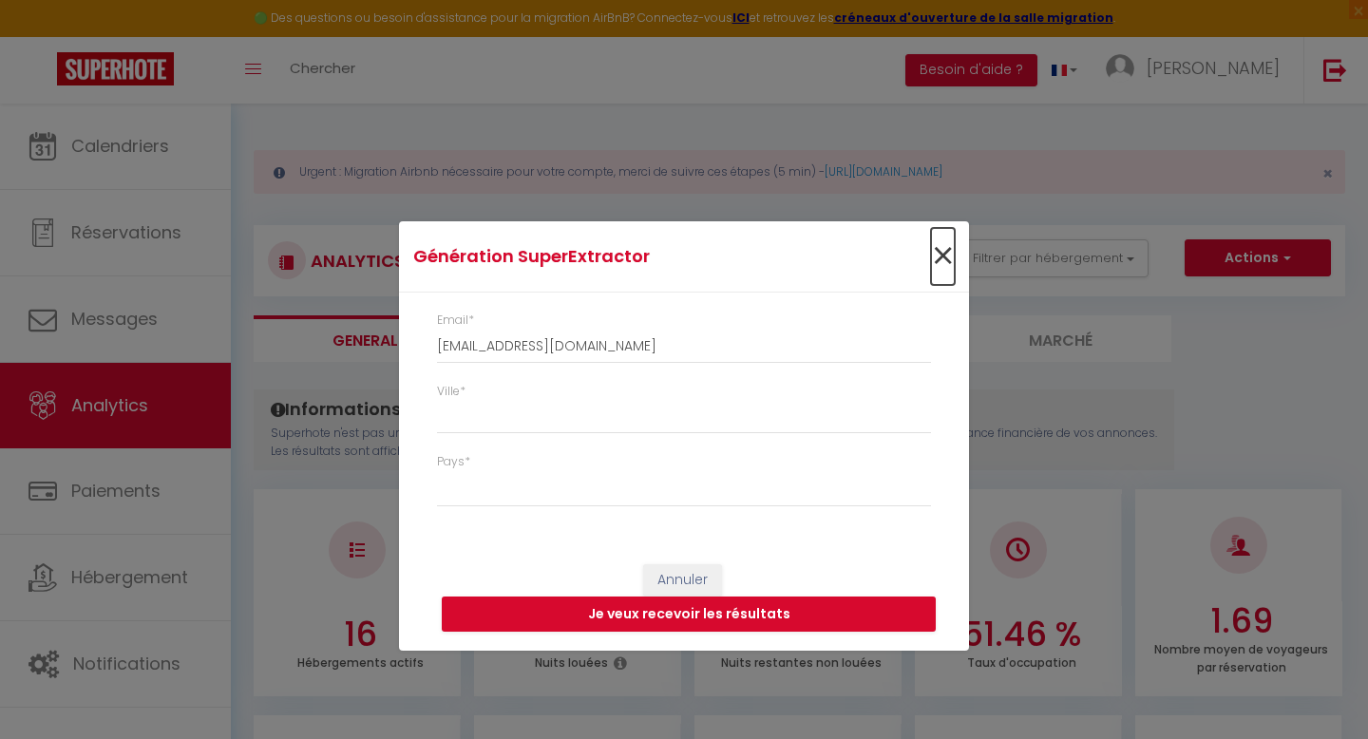
click at [939, 248] on span "×" at bounding box center [943, 256] width 24 height 57
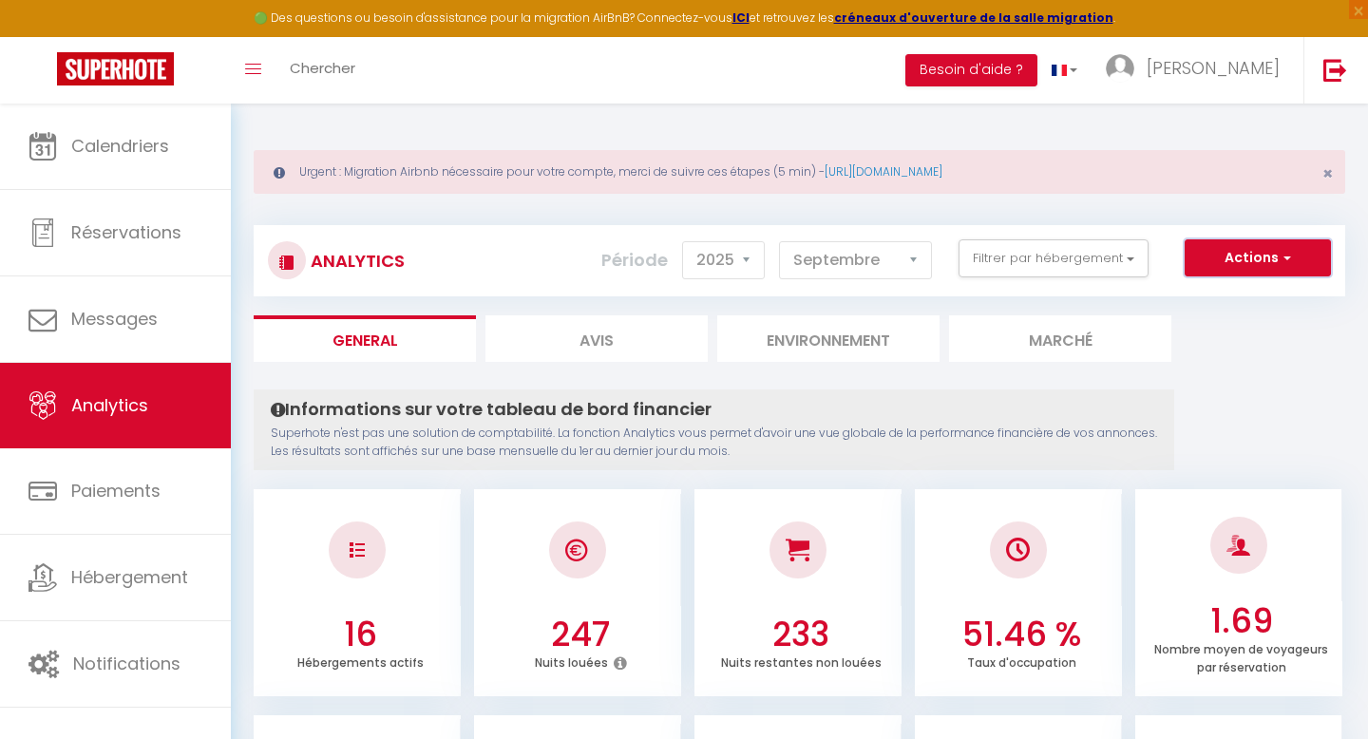
click at [1216, 260] on button "Actions" at bounding box center [1258, 258] width 146 height 38
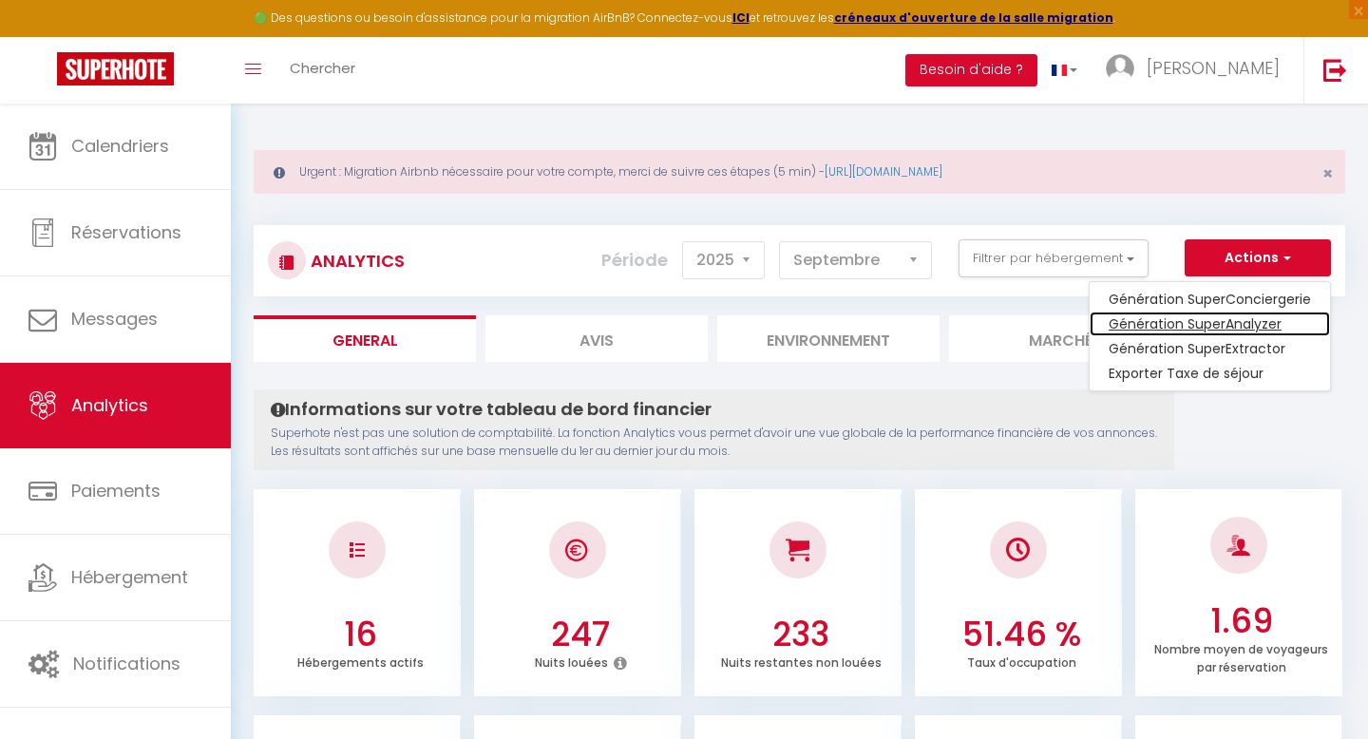
click at [1195, 328] on link "Génération SuperAnalyzer" at bounding box center [1210, 324] width 240 height 25
type input "[EMAIL_ADDRESS][DOMAIN_NAME]"
select select
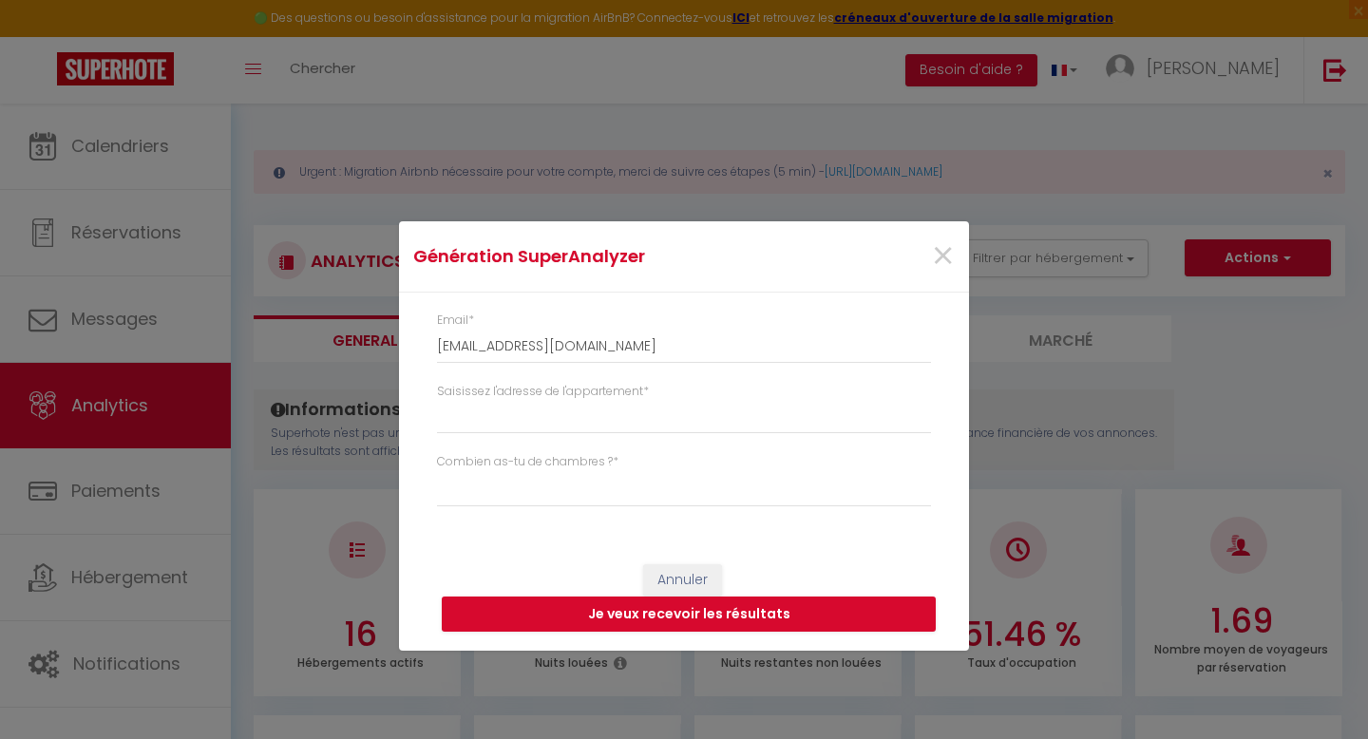
click at [914, 261] on div "×" at bounding box center [872, 257] width 189 height 42
click at [929, 257] on div "×" at bounding box center [872, 257] width 189 height 42
click at [941, 254] on span "×" at bounding box center [943, 256] width 24 height 57
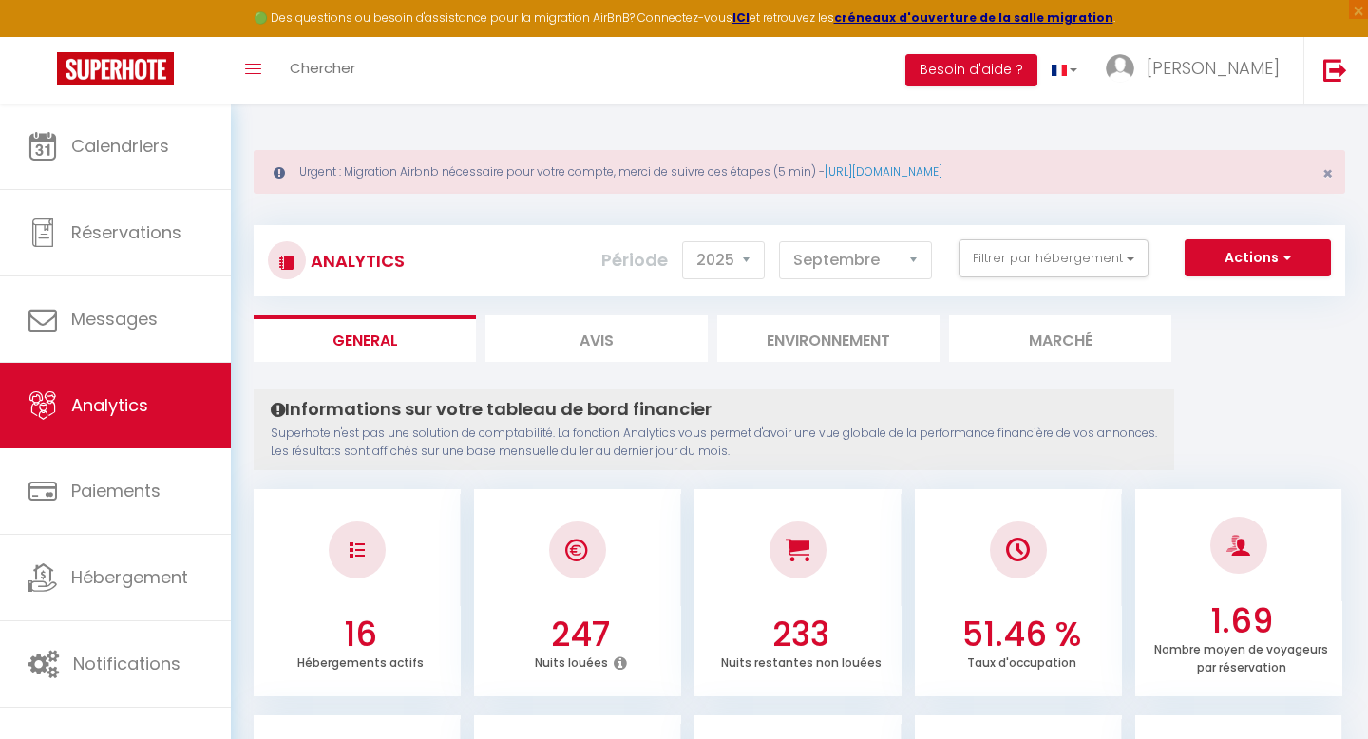
click at [557, 339] on li "Avis" at bounding box center [596, 338] width 222 height 47
select select "2025"
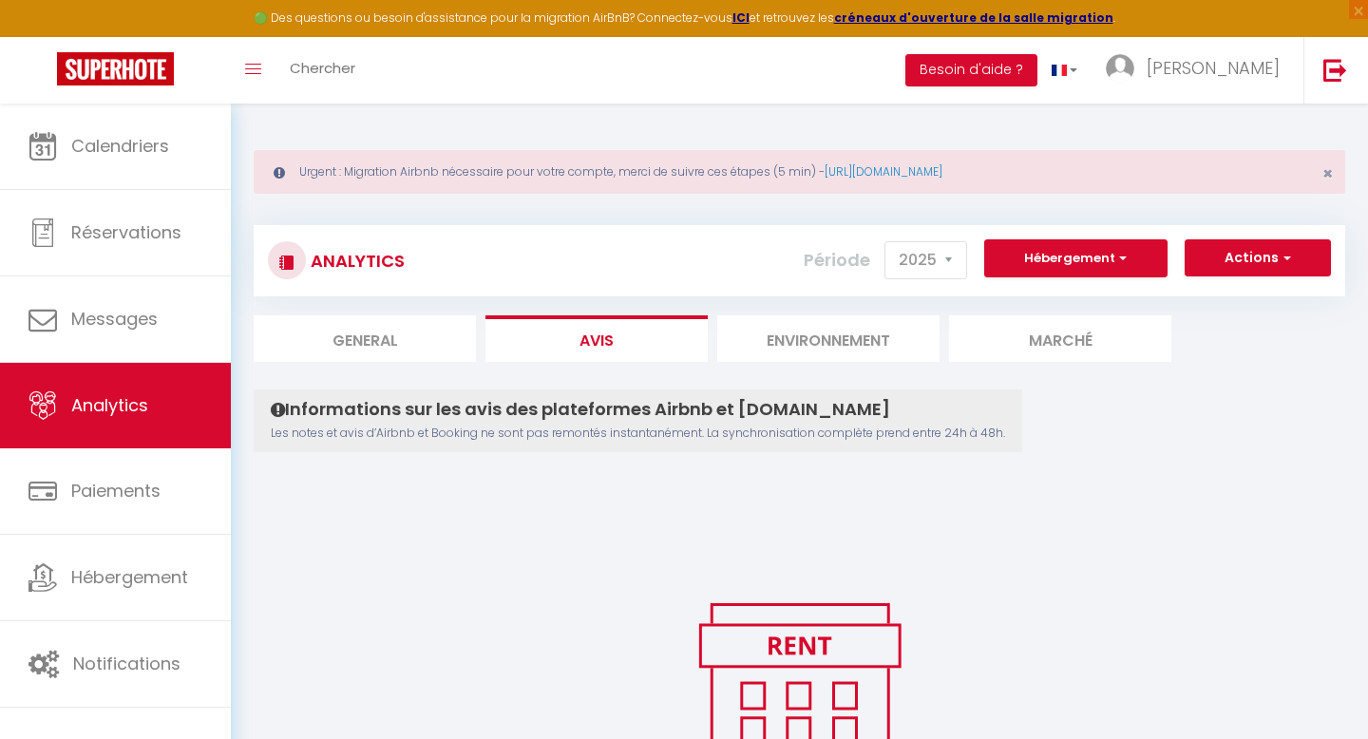
click at [829, 331] on li "Environnement" at bounding box center [828, 338] width 222 height 47
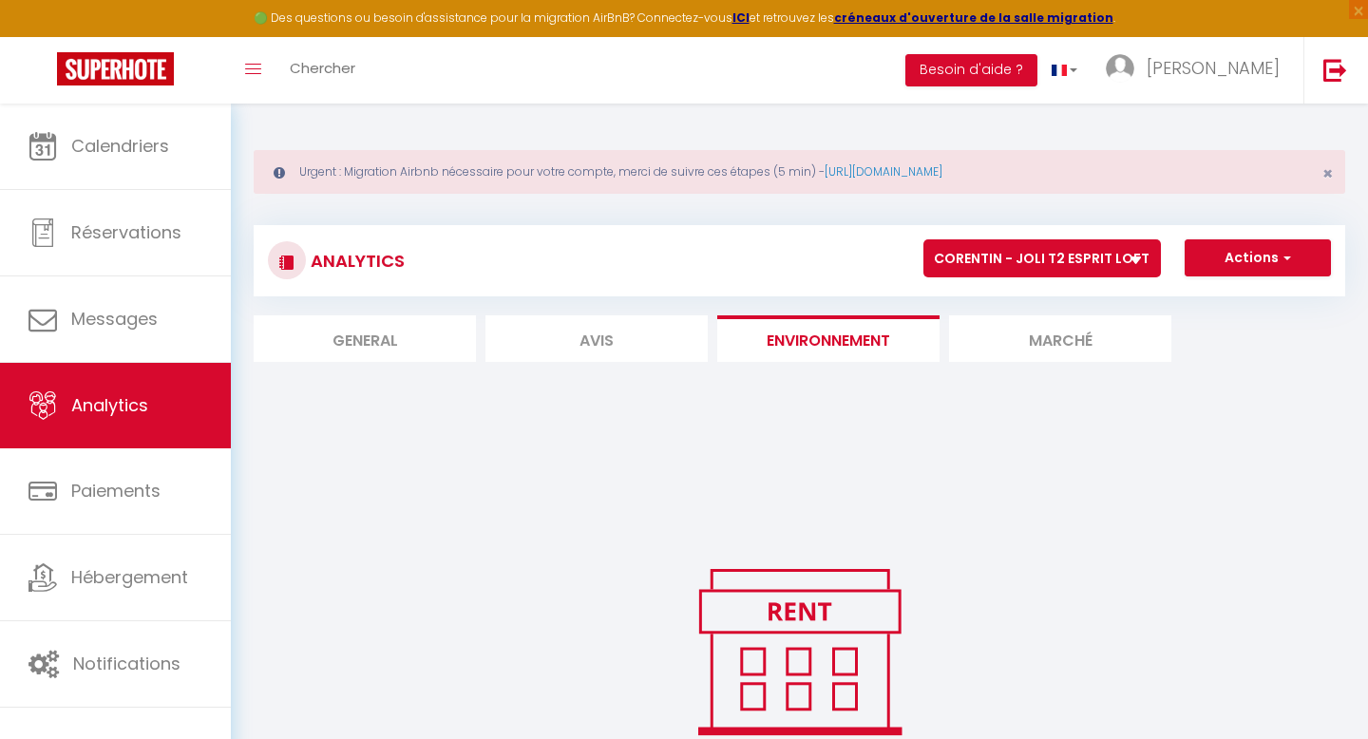
click at [1035, 338] on li "Marché" at bounding box center [1060, 338] width 222 height 47
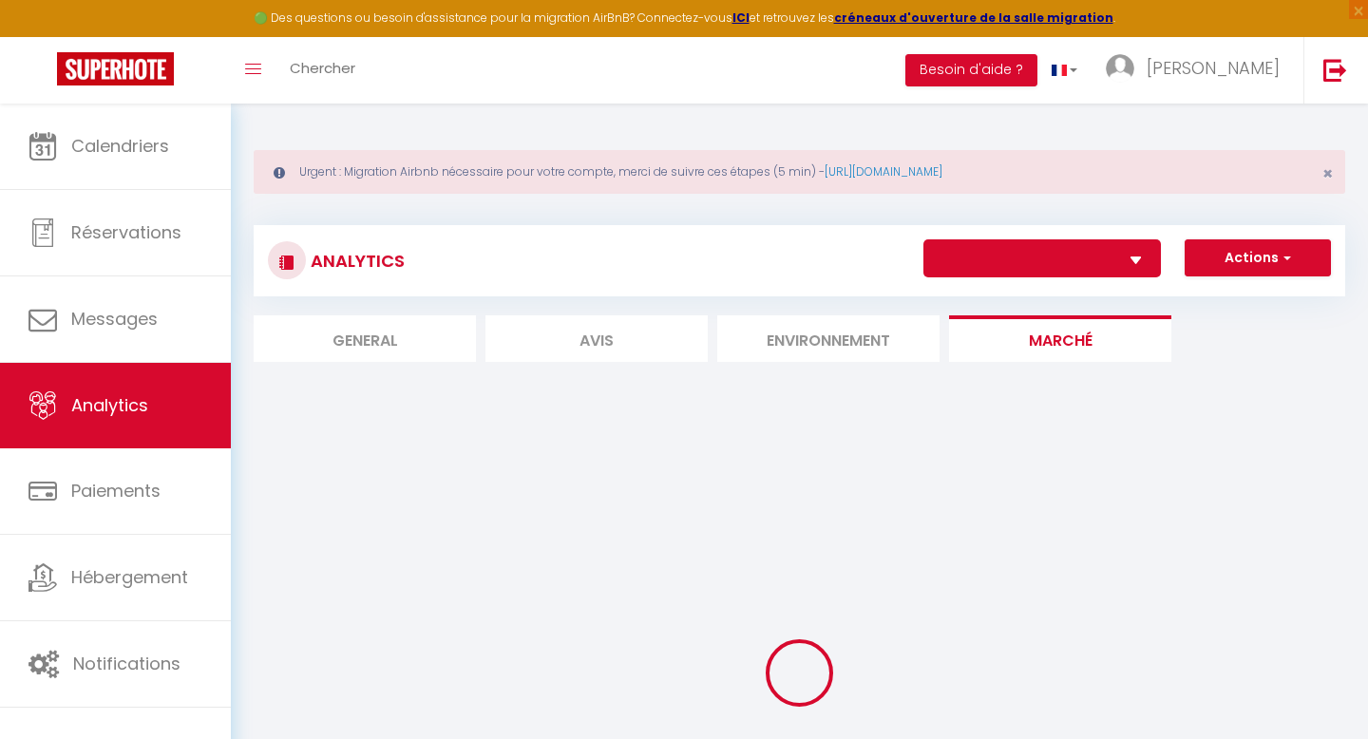
select select "68652"
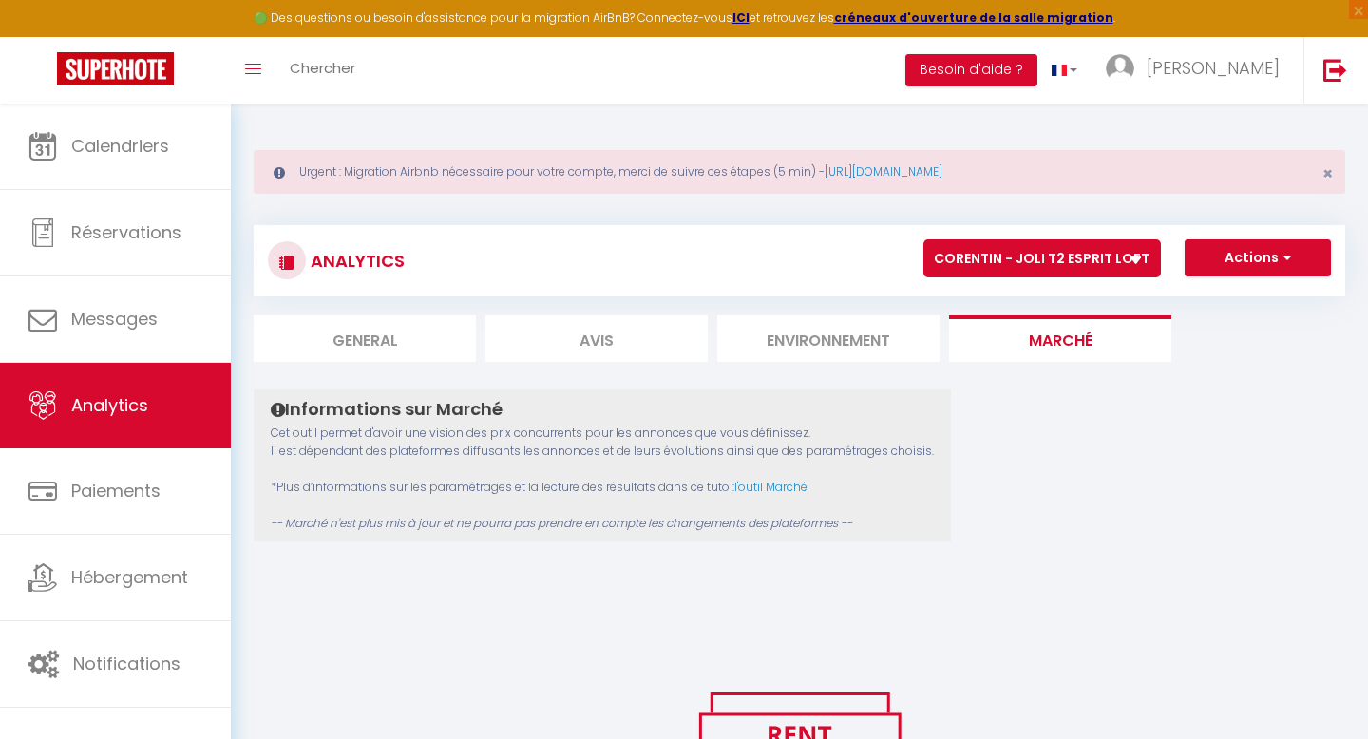
click at [826, 325] on li "Environnement" at bounding box center [828, 338] width 222 height 47
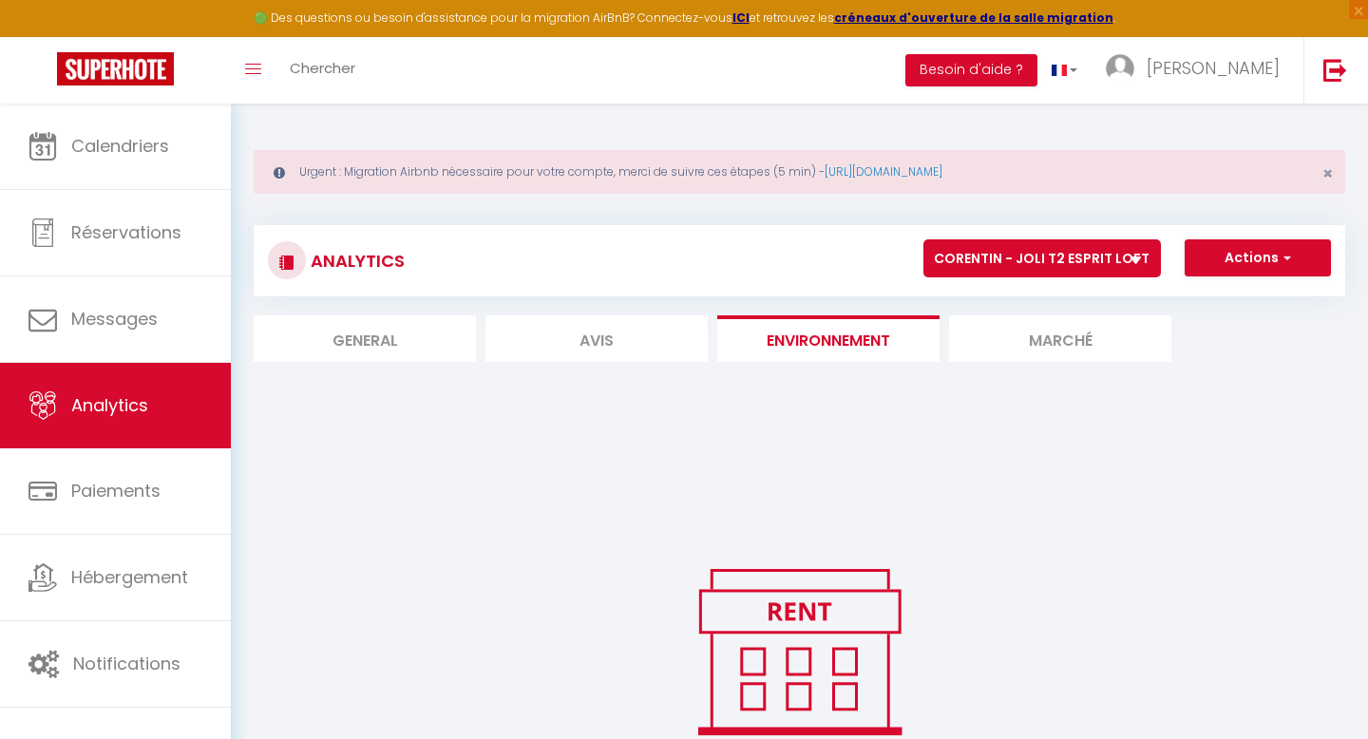
click at [1017, 342] on li "Marché" at bounding box center [1060, 338] width 222 height 47
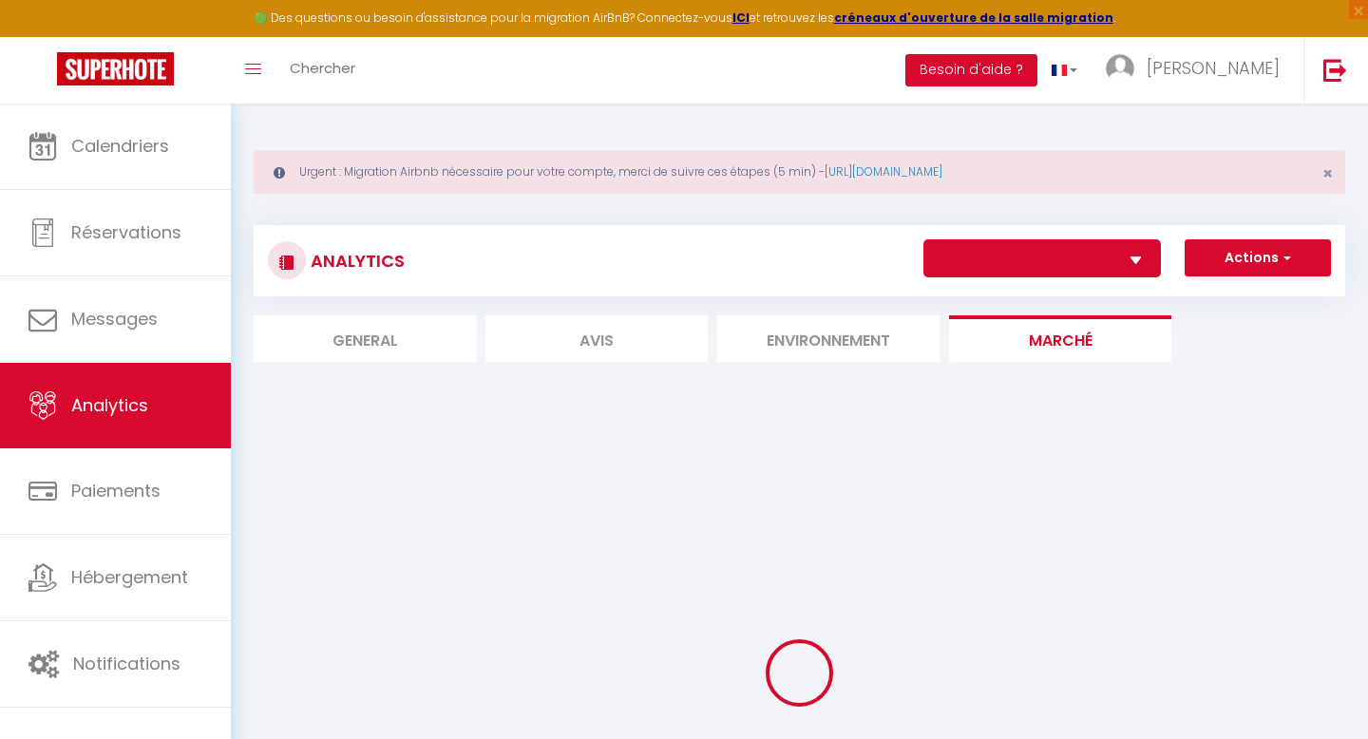
select select "68652"
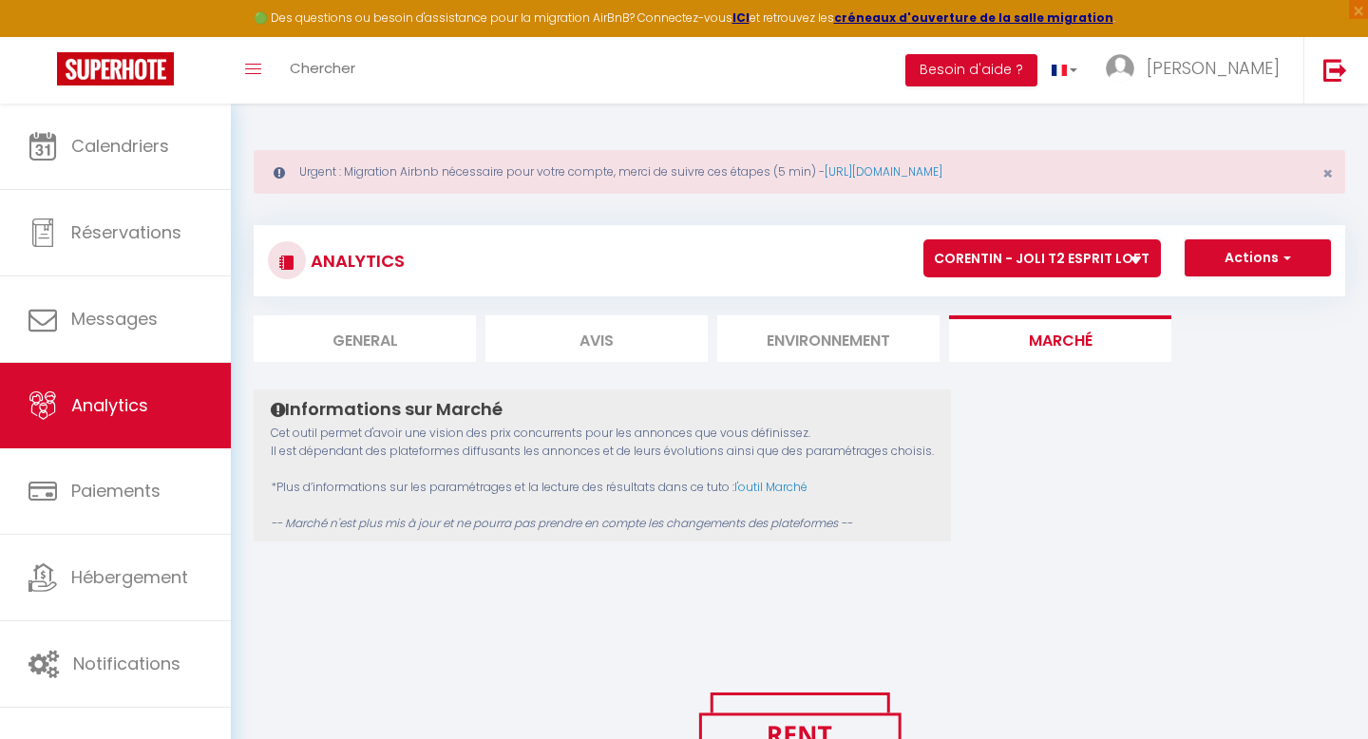
click at [357, 344] on li "General" at bounding box center [365, 338] width 222 height 47
select select "2025"
select select "9"
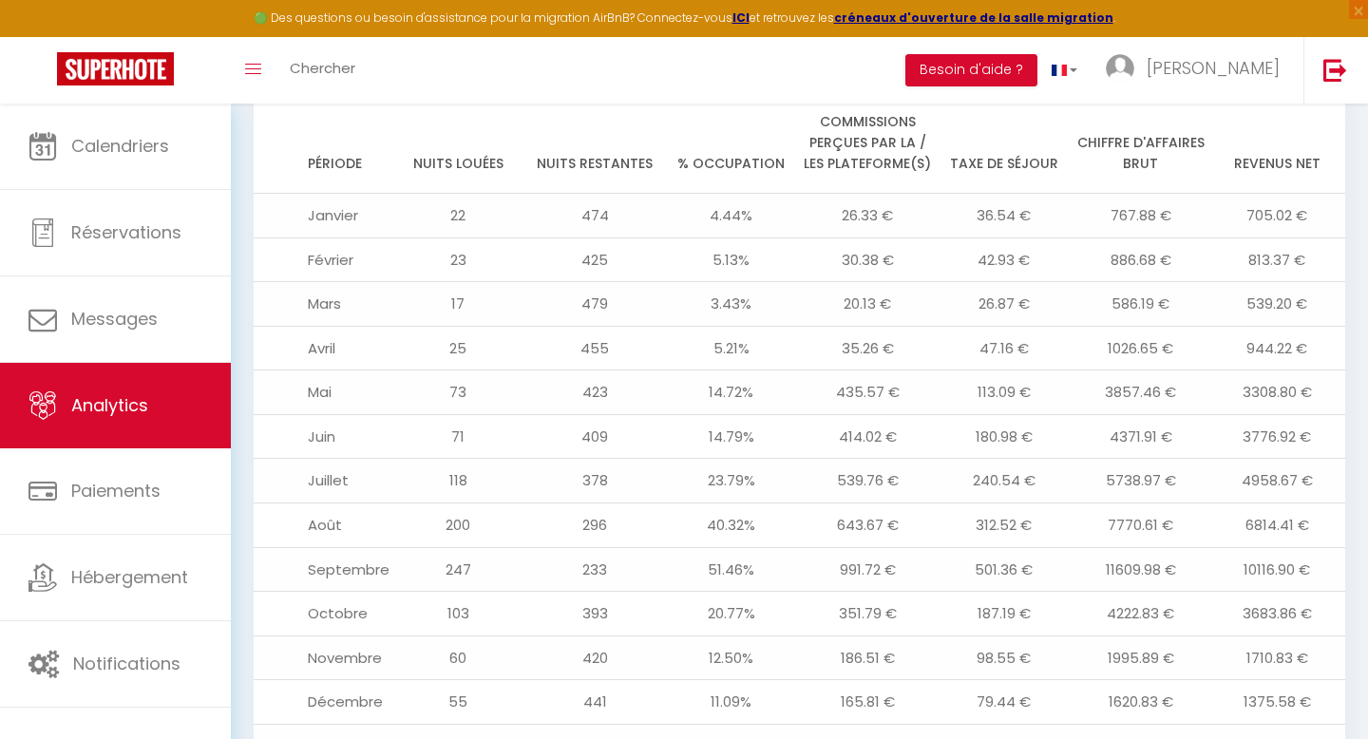
scroll to position [2213, 0]
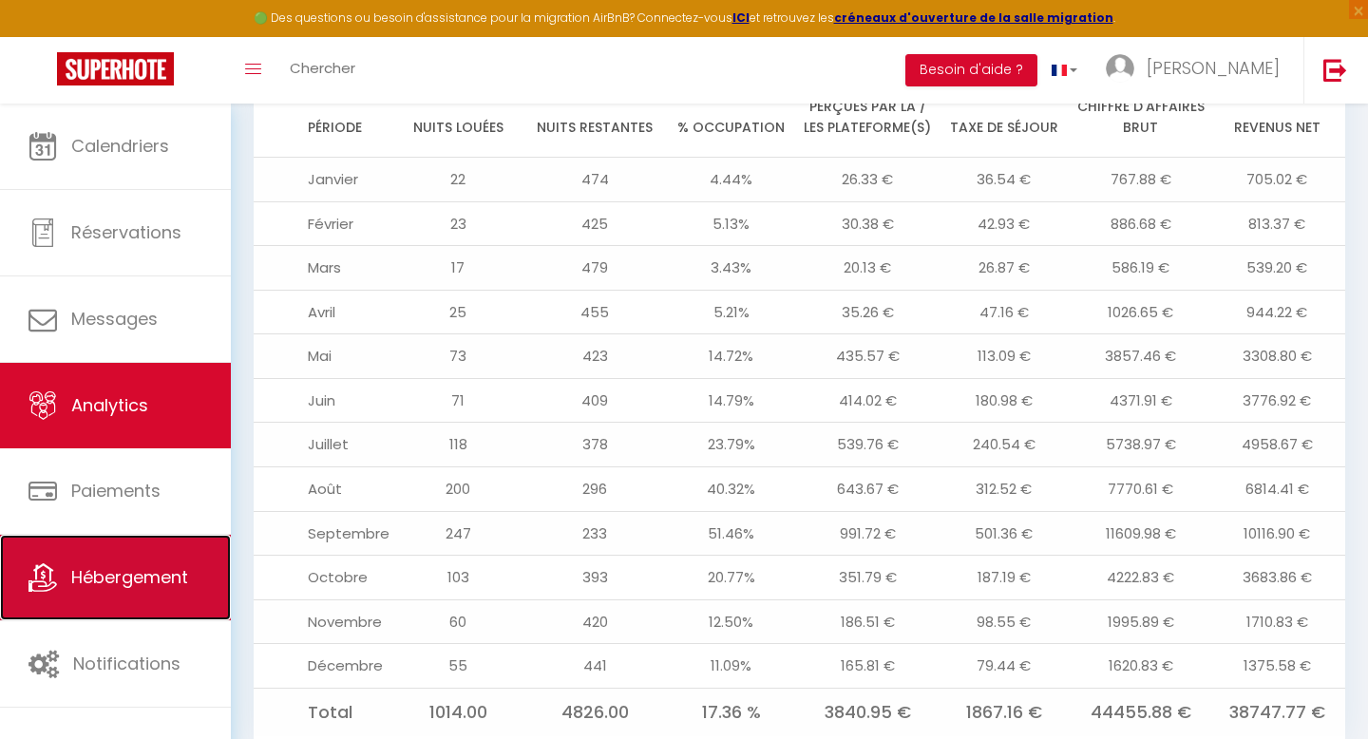
click at [136, 568] on span "Hébergement" at bounding box center [129, 577] width 117 height 24
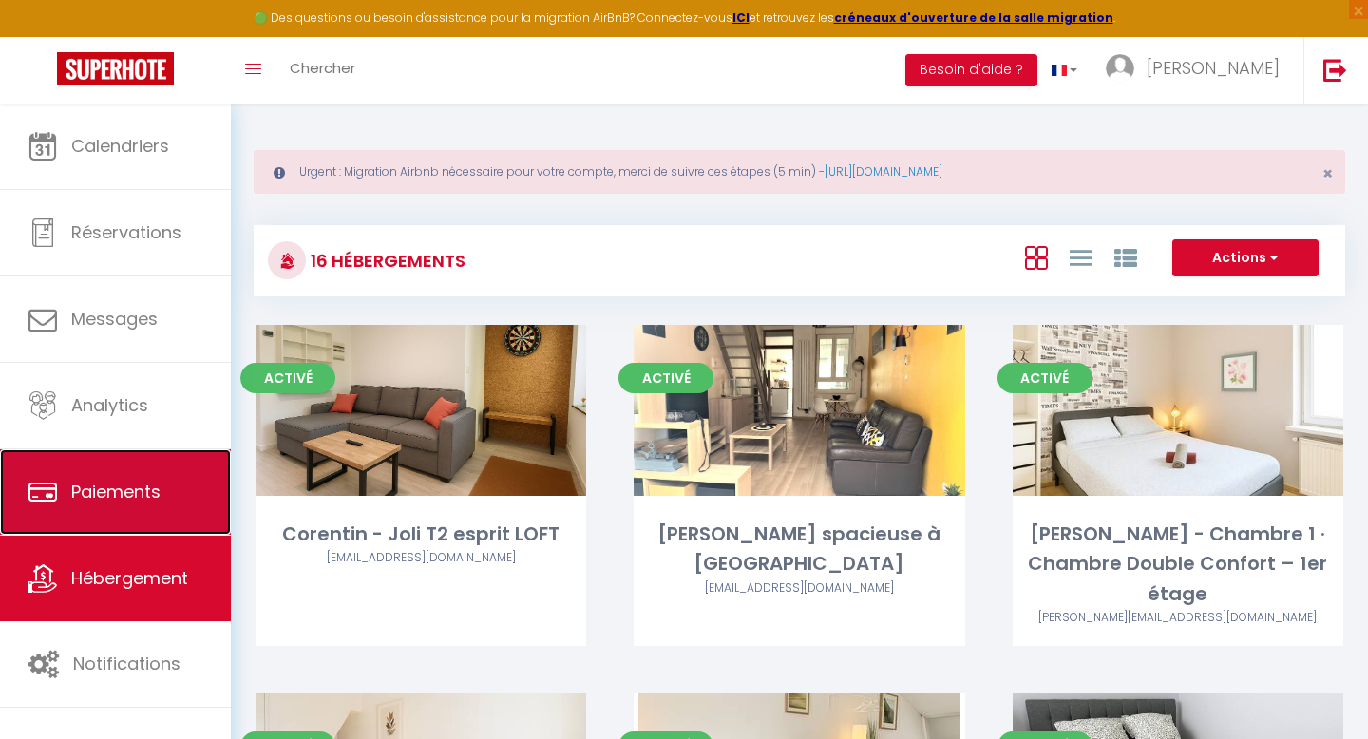
click at [99, 492] on span "Paiements" at bounding box center [115, 492] width 89 height 24
select select "2"
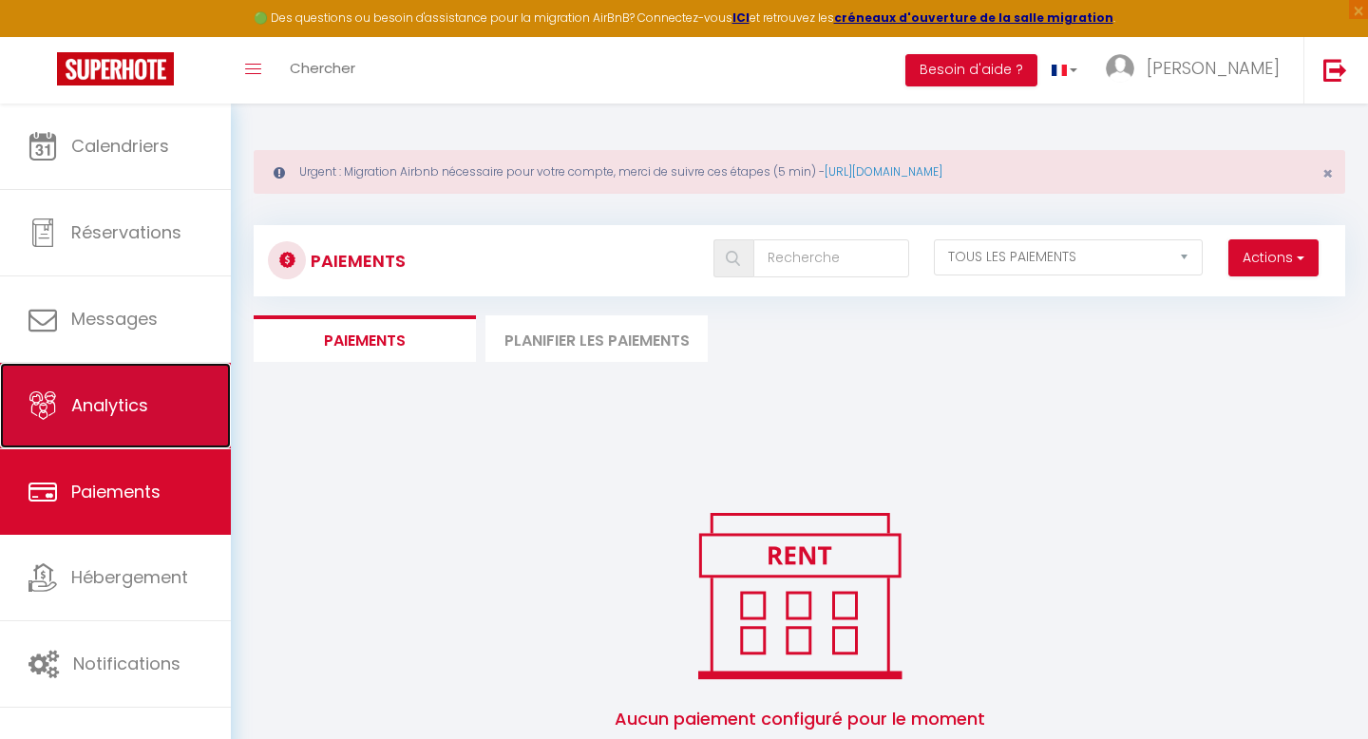
click at [127, 404] on span "Analytics" at bounding box center [109, 405] width 77 height 24
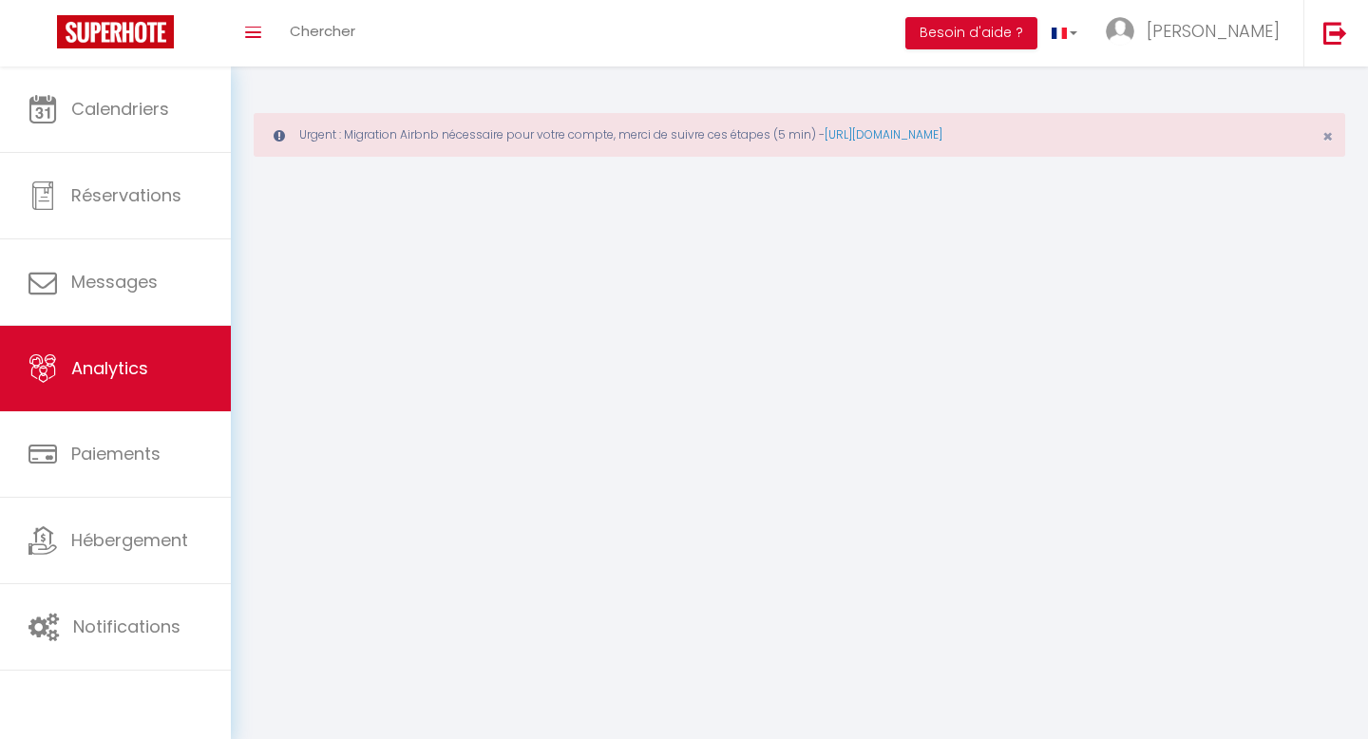
select select "2025"
select select "9"
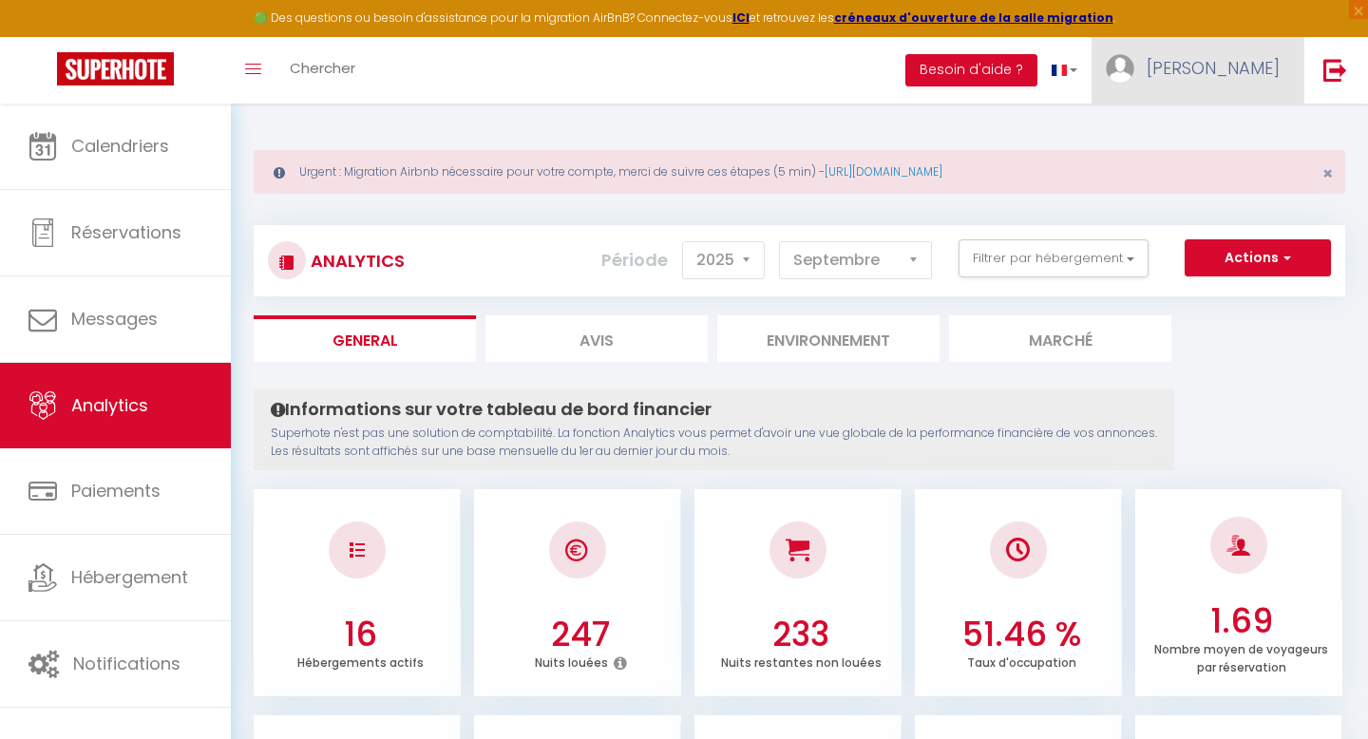
click at [1134, 73] on img at bounding box center [1120, 68] width 29 height 29
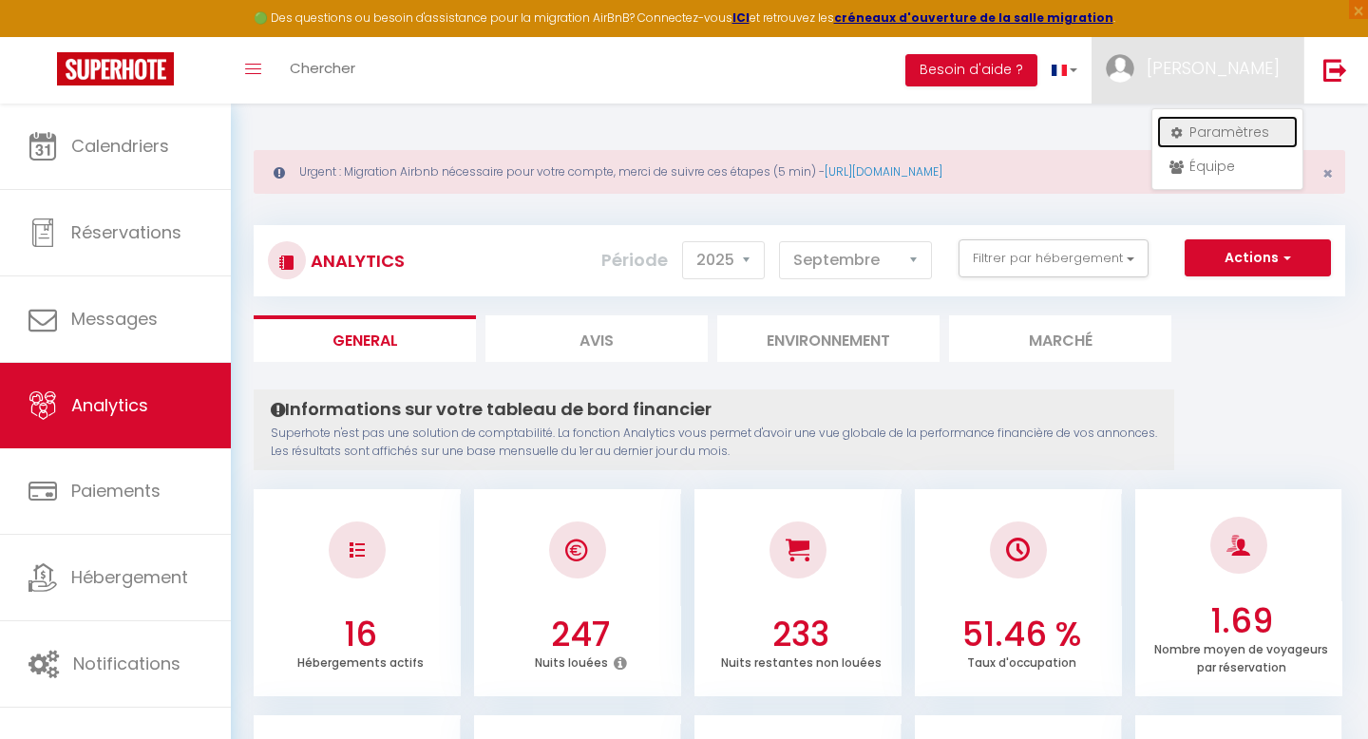
click at [1203, 132] on link "Paramètres" at bounding box center [1227, 132] width 141 height 32
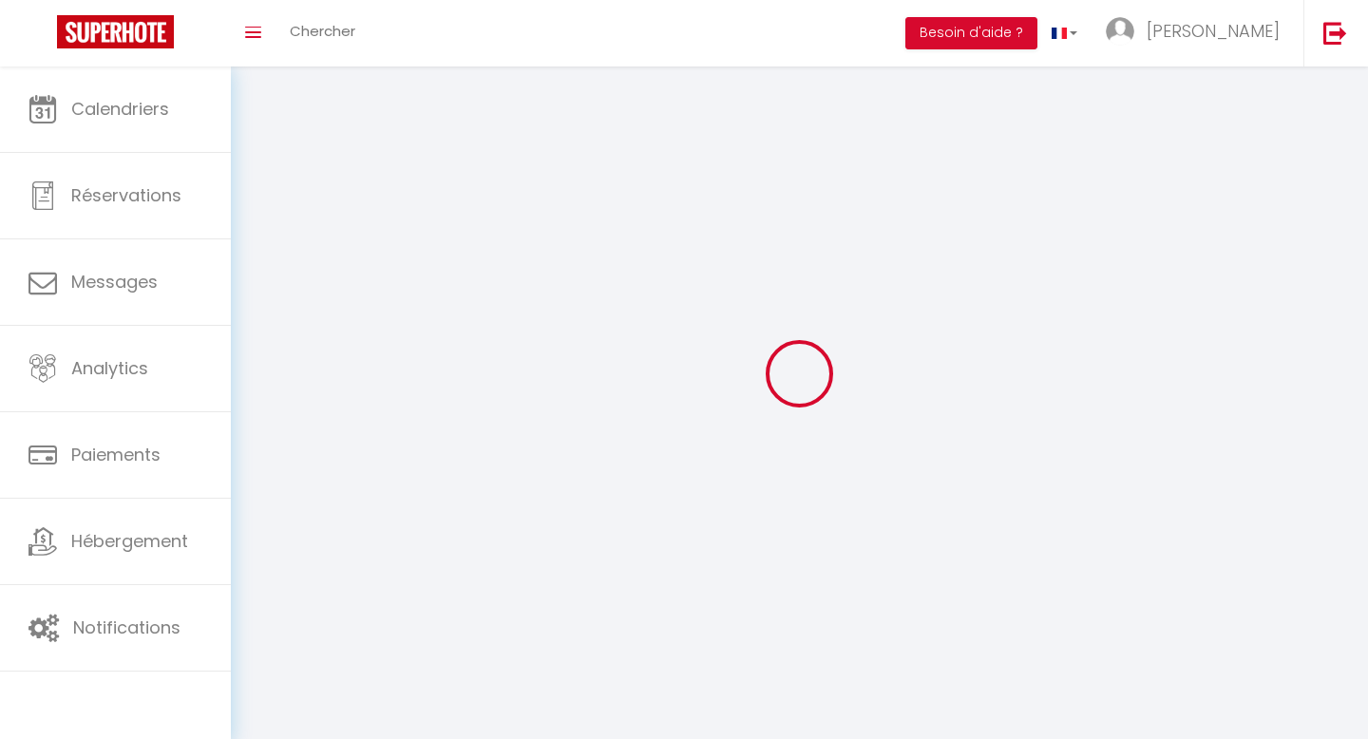
type input "[PERSON_NAME]"
type input "CLOIX"
type input "0762357969"
type input "[STREET_ADDRESS]"
type input "75008"
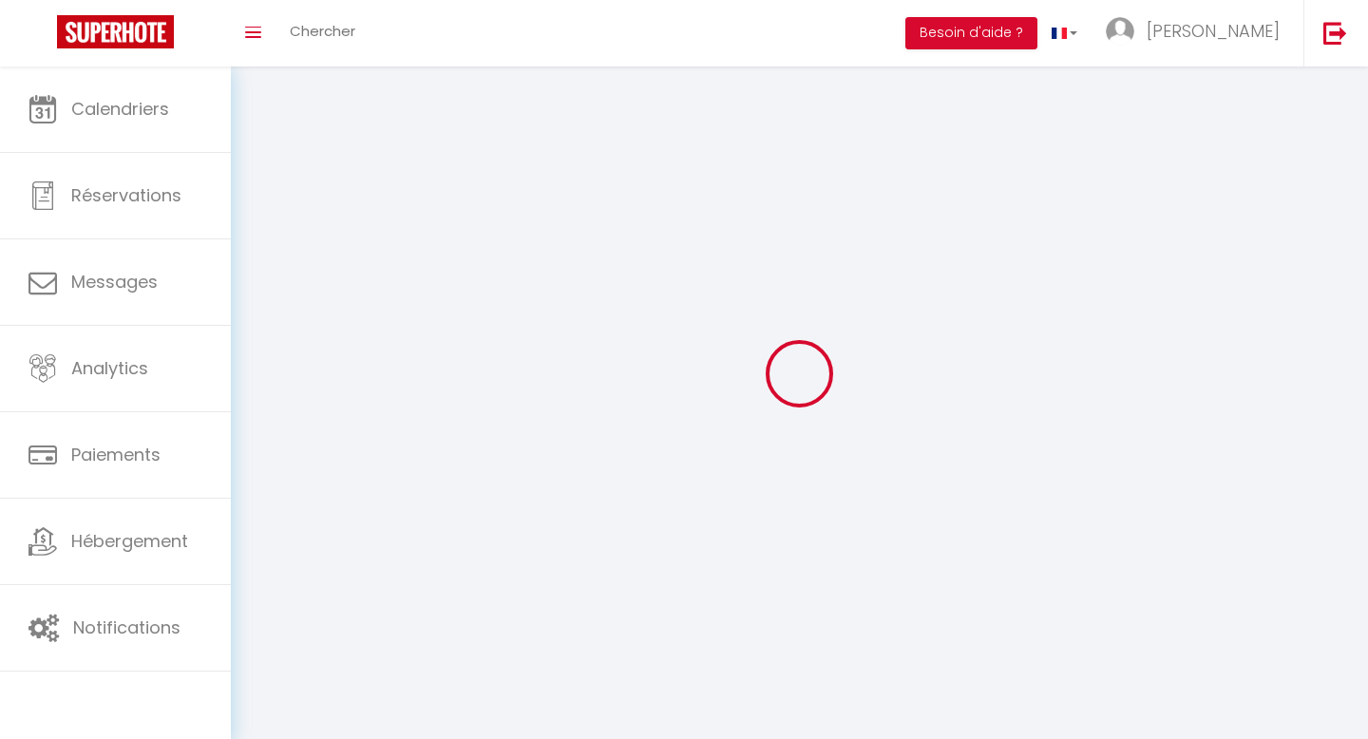
type input "[GEOGRAPHIC_DATA]"
type input "C9QF8Jy8miS7RqXvEVrOc2tgN"
type input "geNw0twUWzGIIKlsT04nny7xW"
type input "[URL][DOMAIN_NAME]"
type input "C9QF8Jy8miS7RqXvEVrOc2tgN"
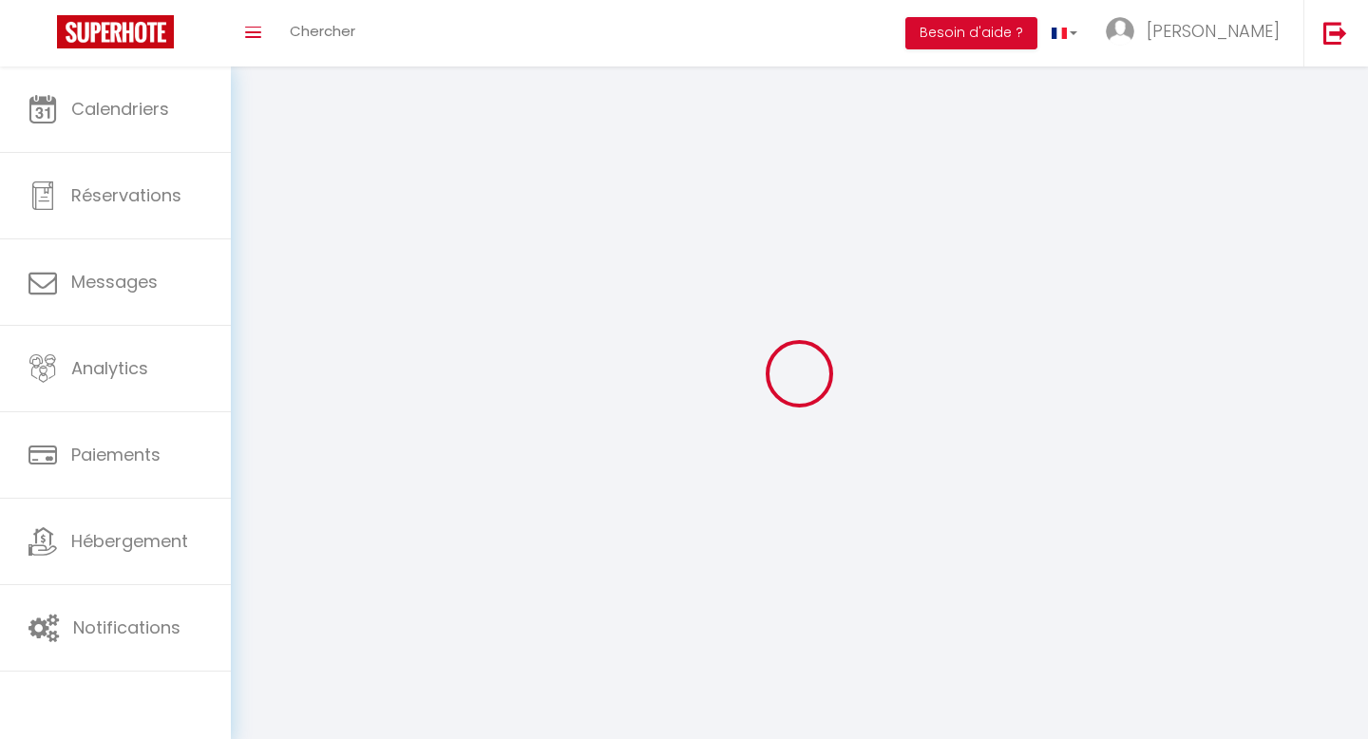
type input "geNw0twUWzGIIKlsT04nny7xW"
type input "[URL][DOMAIN_NAME]"
select select "28"
select select "fr"
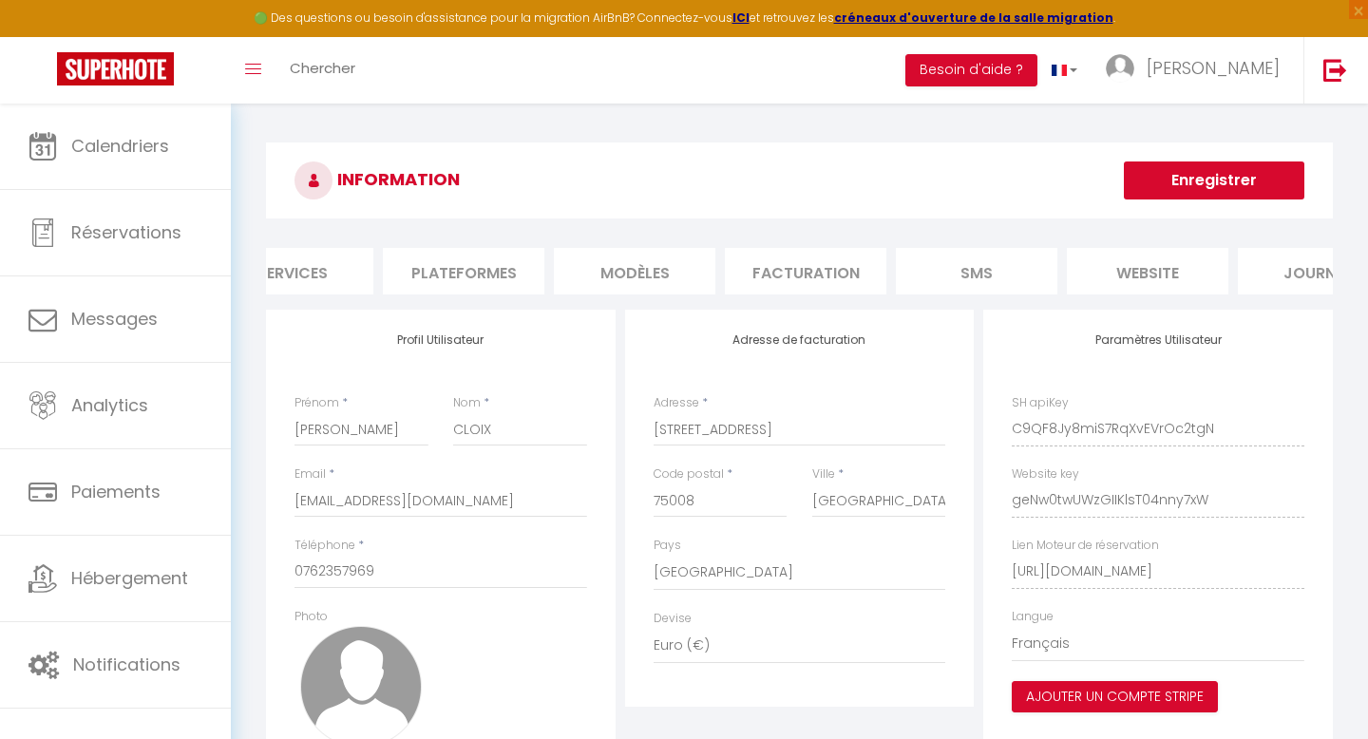
scroll to position [0, 301]
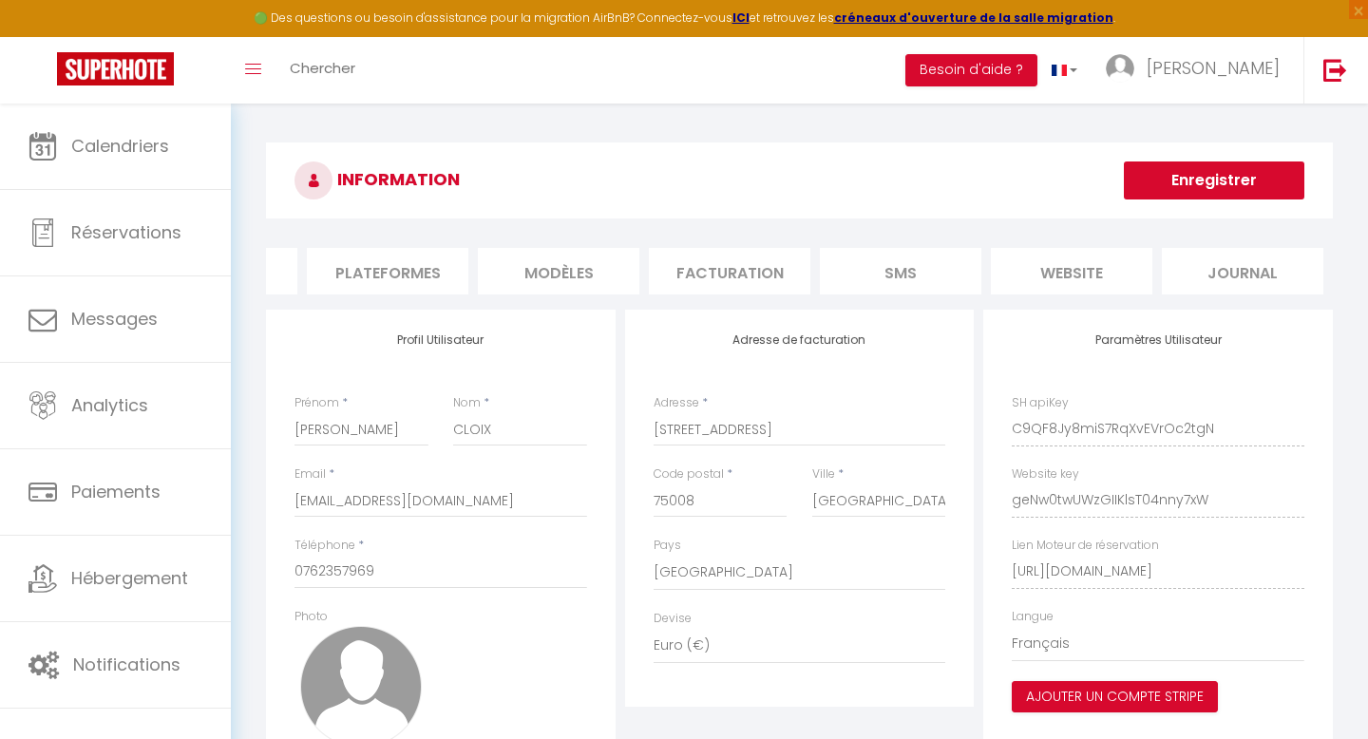
click at [1247, 266] on li "Journal" at bounding box center [1243, 271] width 162 height 47
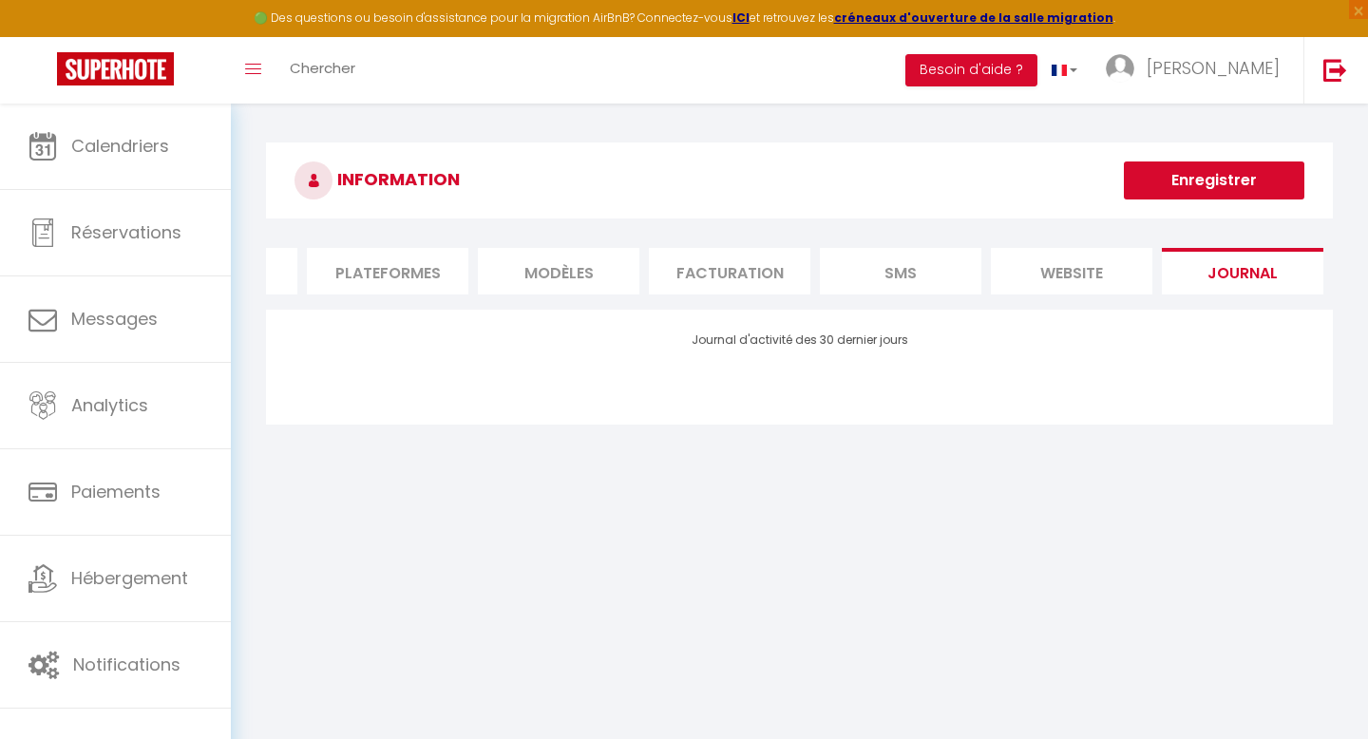
click at [1090, 270] on li "website" at bounding box center [1072, 271] width 162 height 47
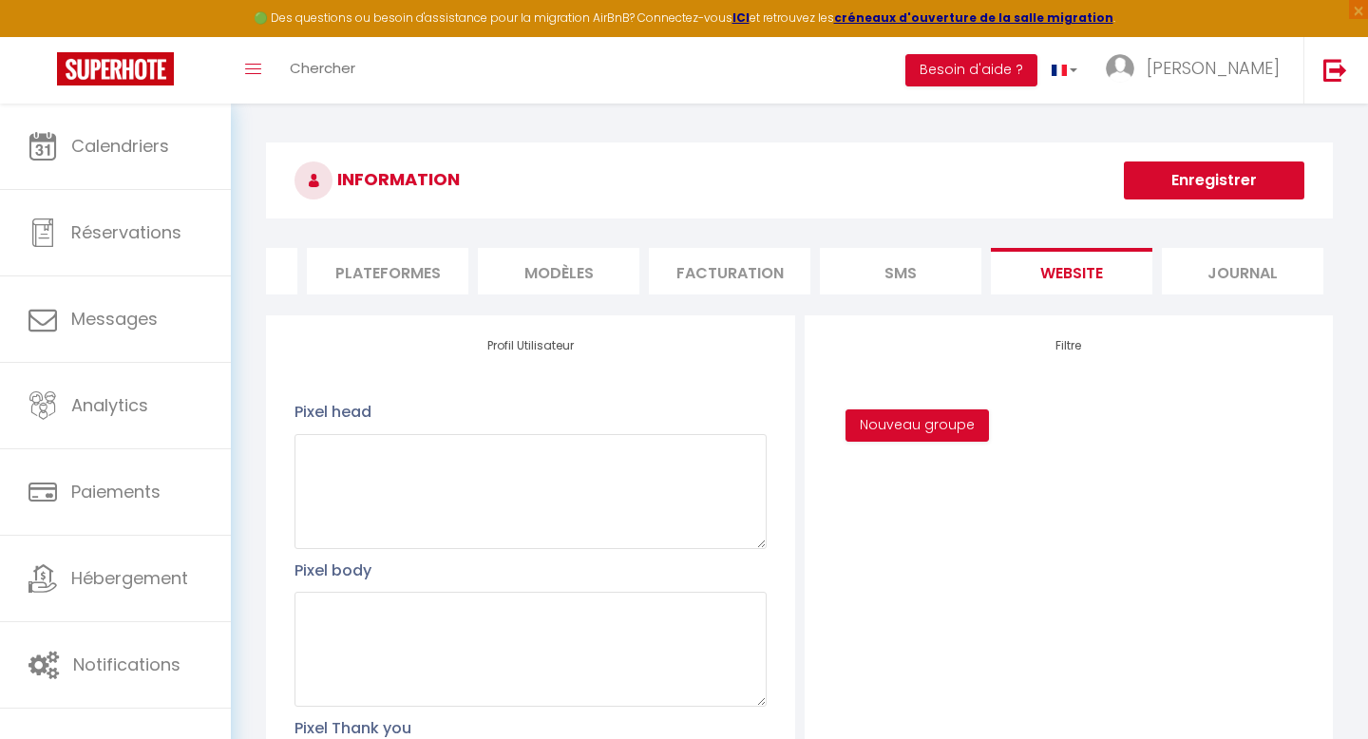
click at [923, 269] on li "SMS" at bounding box center [901, 271] width 162 height 47
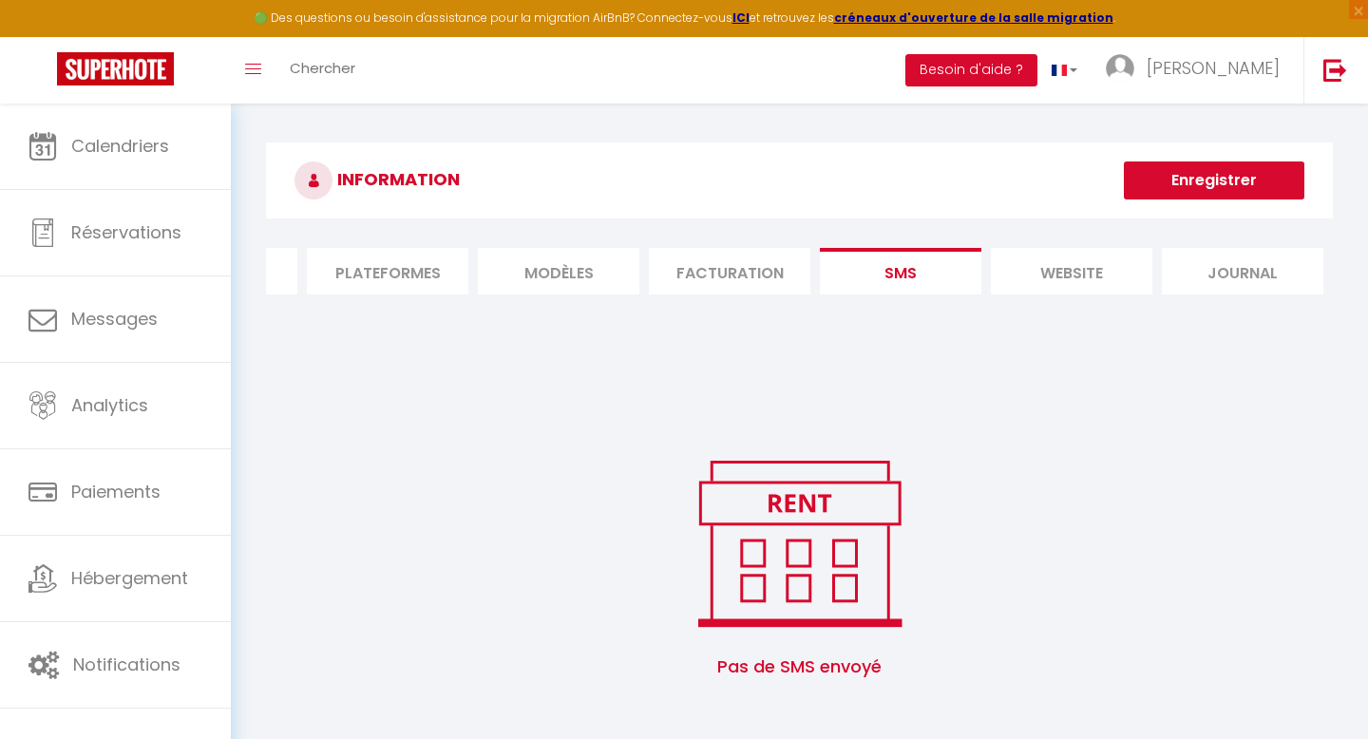
click at [732, 261] on li "Facturation" at bounding box center [730, 271] width 162 height 47
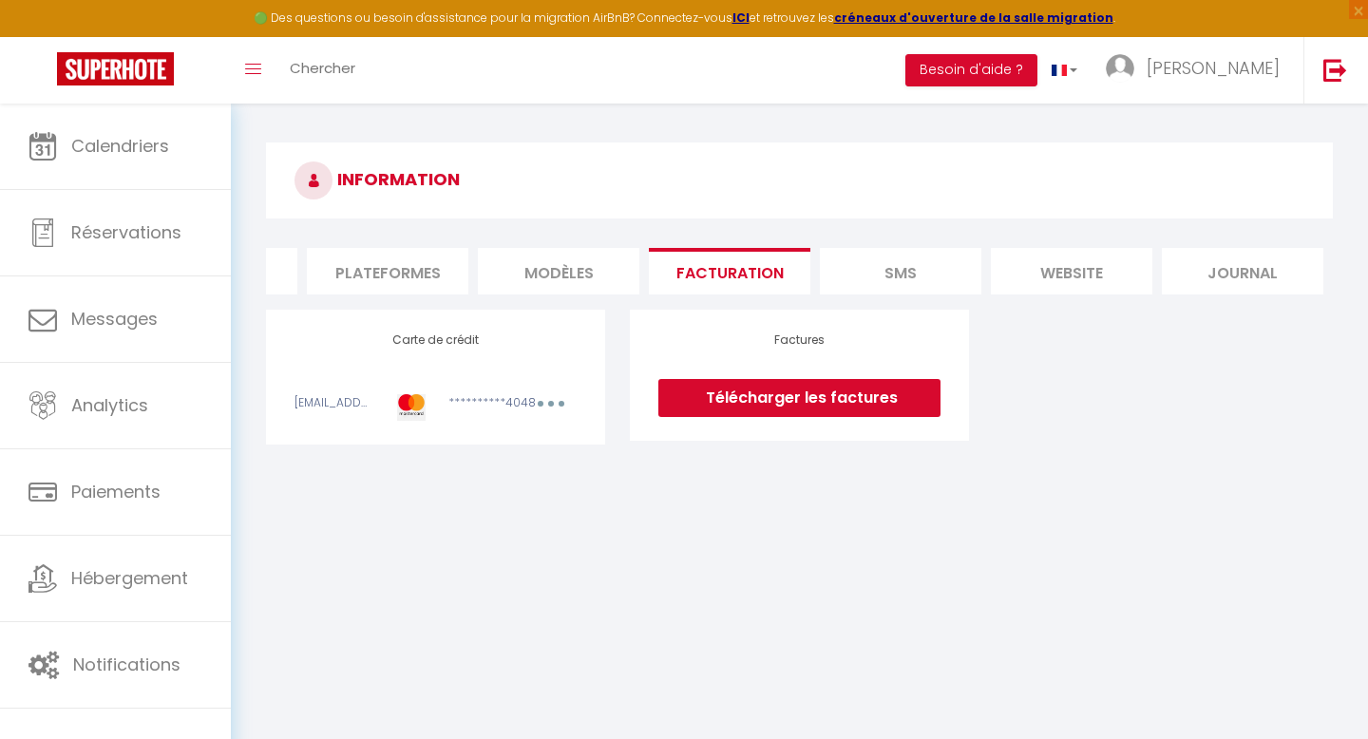
click at [551, 270] on li "MODÈLES" at bounding box center [559, 271] width 162 height 47
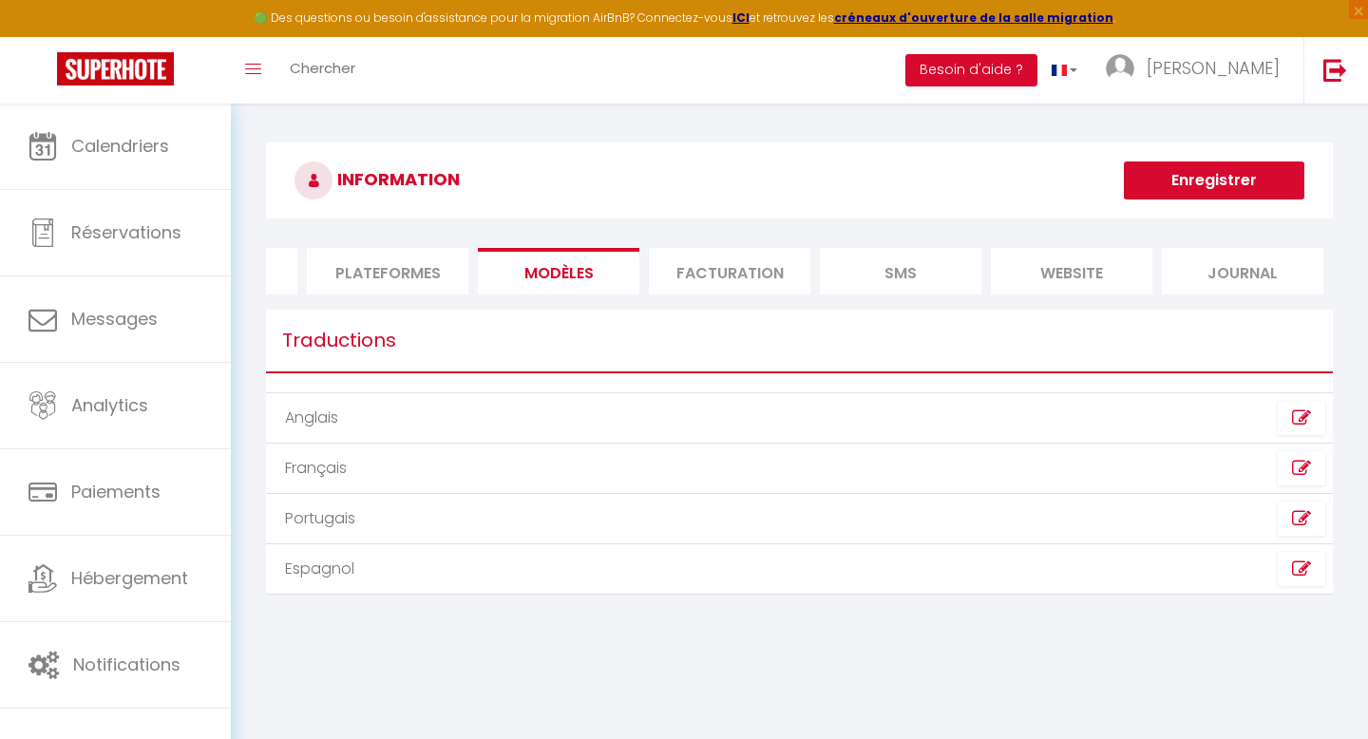
click at [420, 263] on li "Plateformes" at bounding box center [388, 271] width 162 height 47
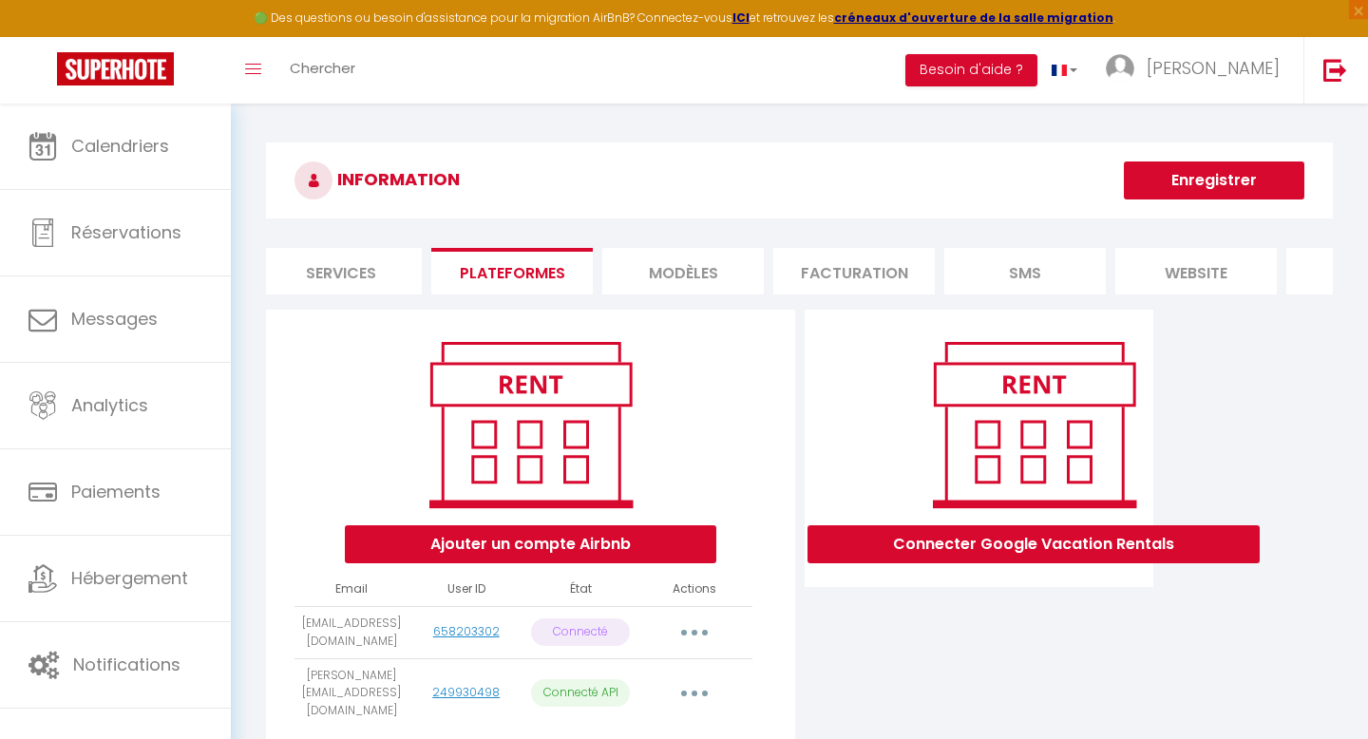
scroll to position [0, 146]
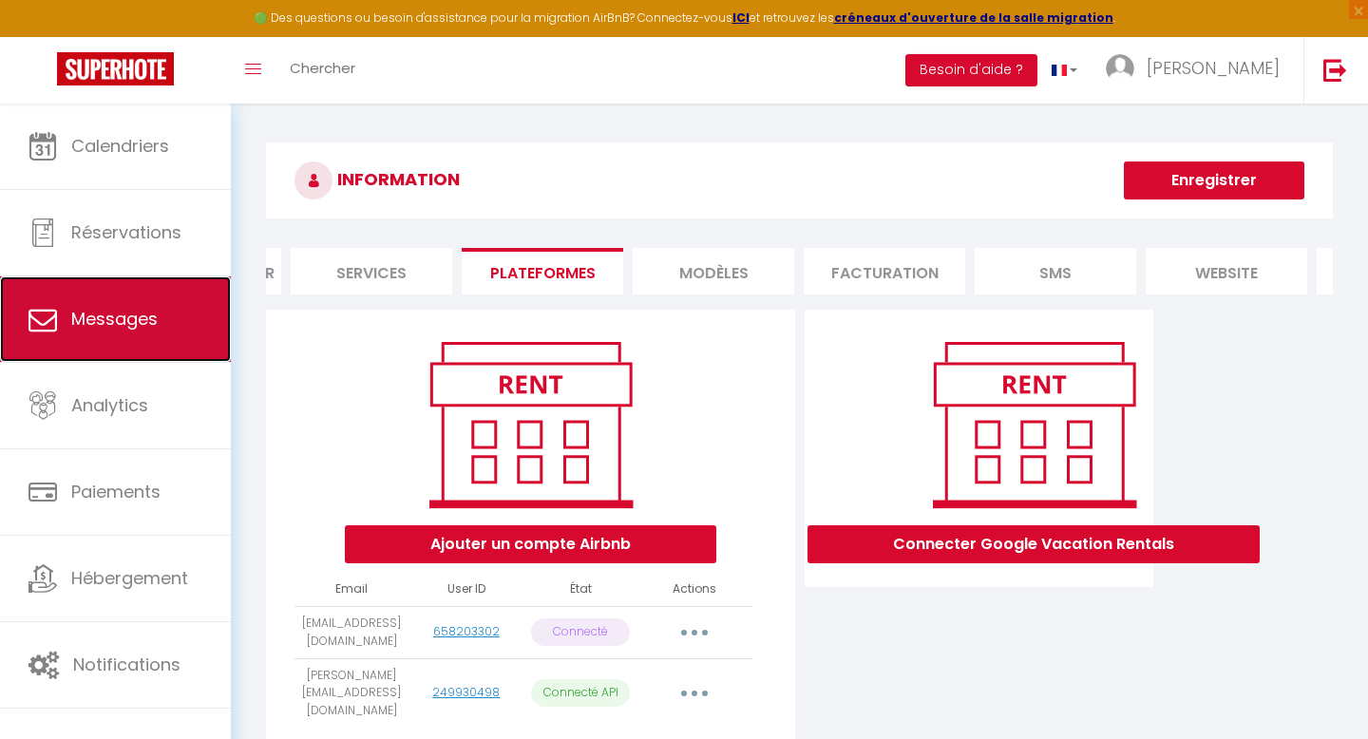
click at [143, 329] on span "Messages" at bounding box center [114, 319] width 86 height 24
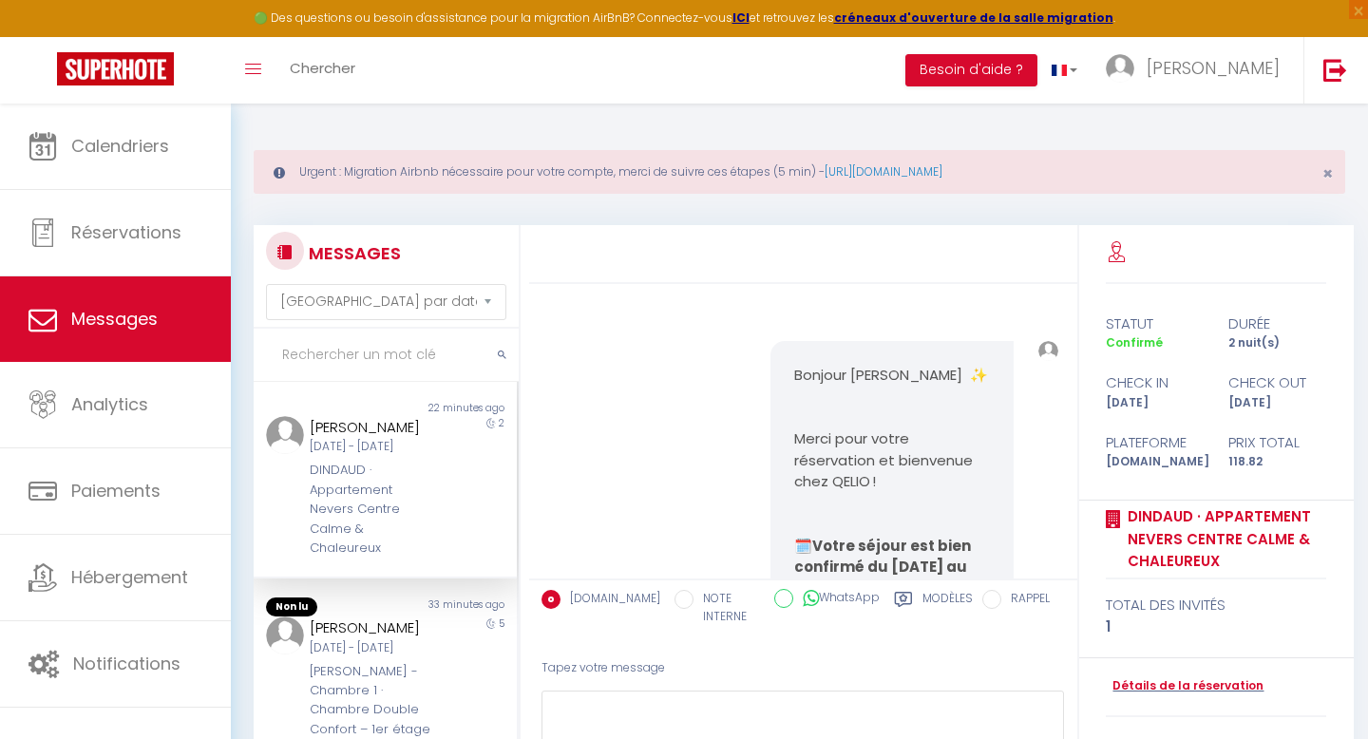
scroll to position [3259, 0]
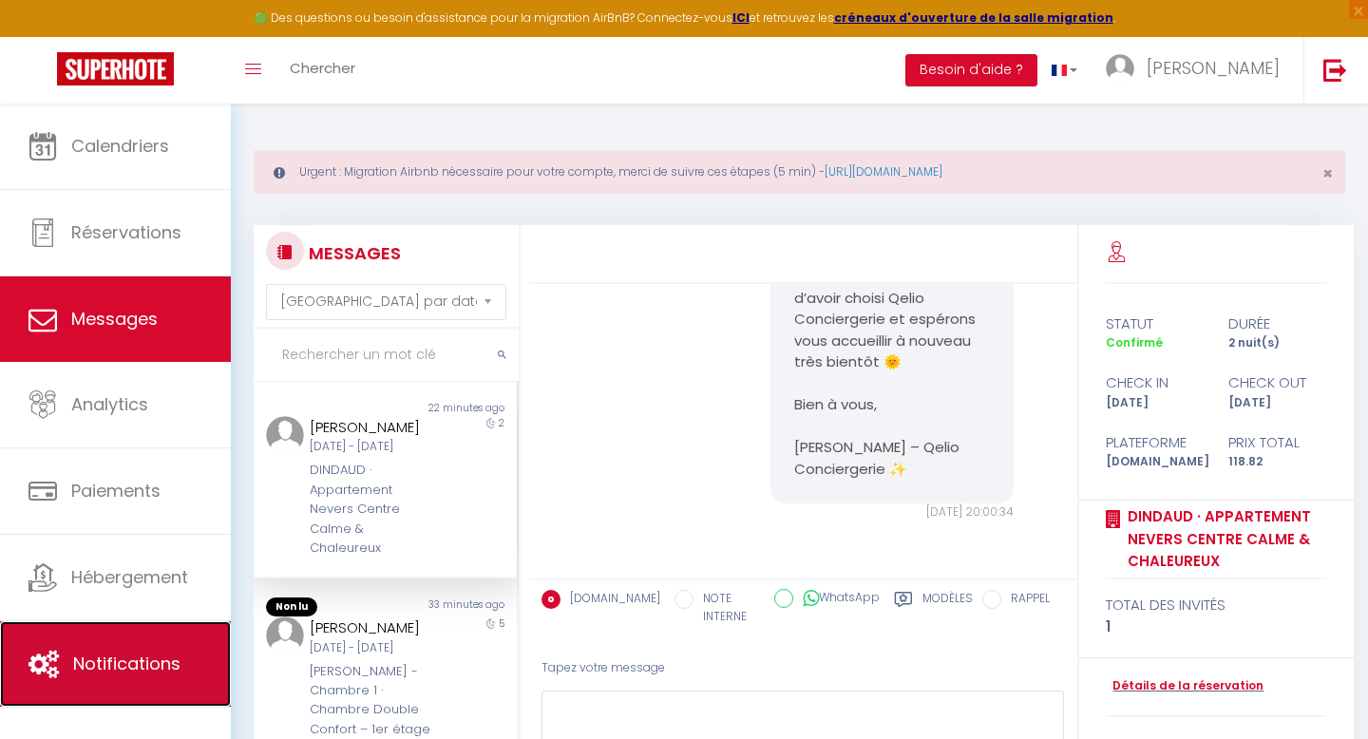
click at [140, 656] on span "Notifications" at bounding box center [126, 664] width 107 height 24
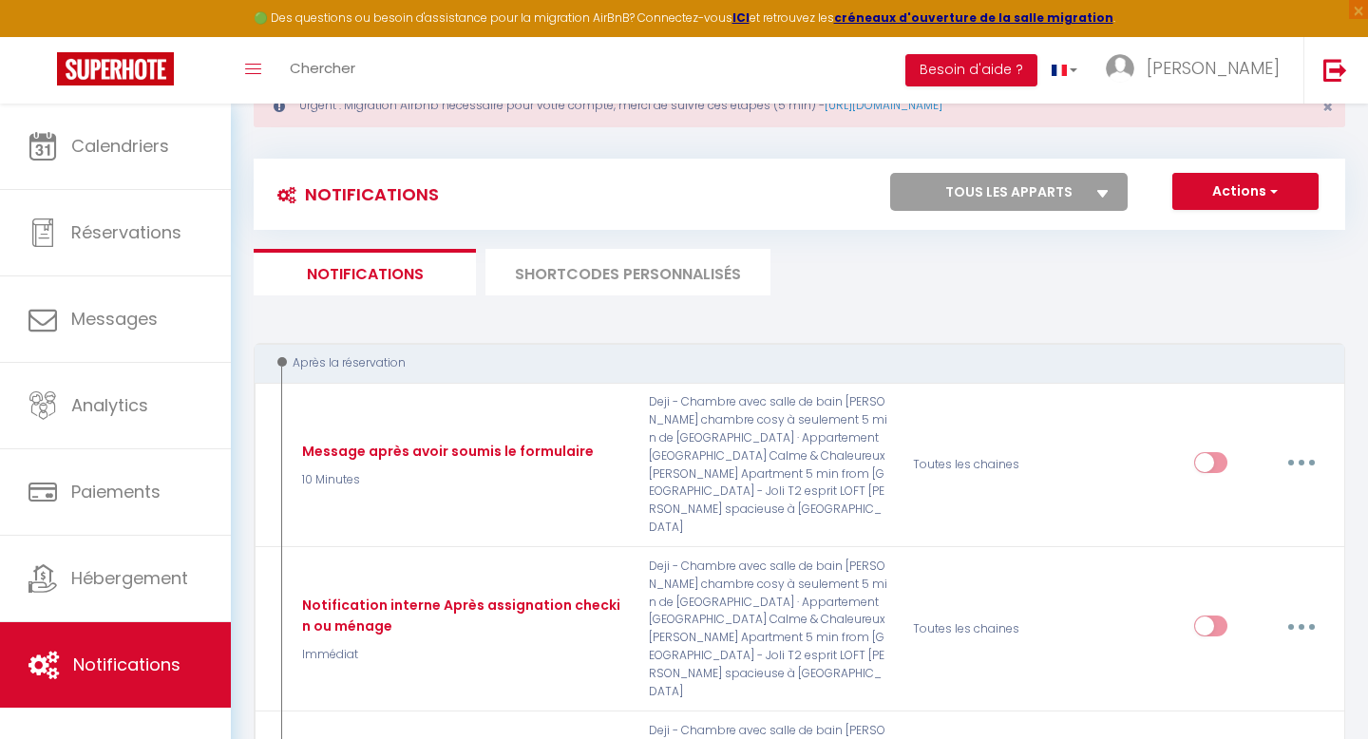
scroll to position [67, 0]
click at [653, 268] on li "SHORTCODES PERSONNALISÉS" at bounding box center [627, 271] width 285 height 47
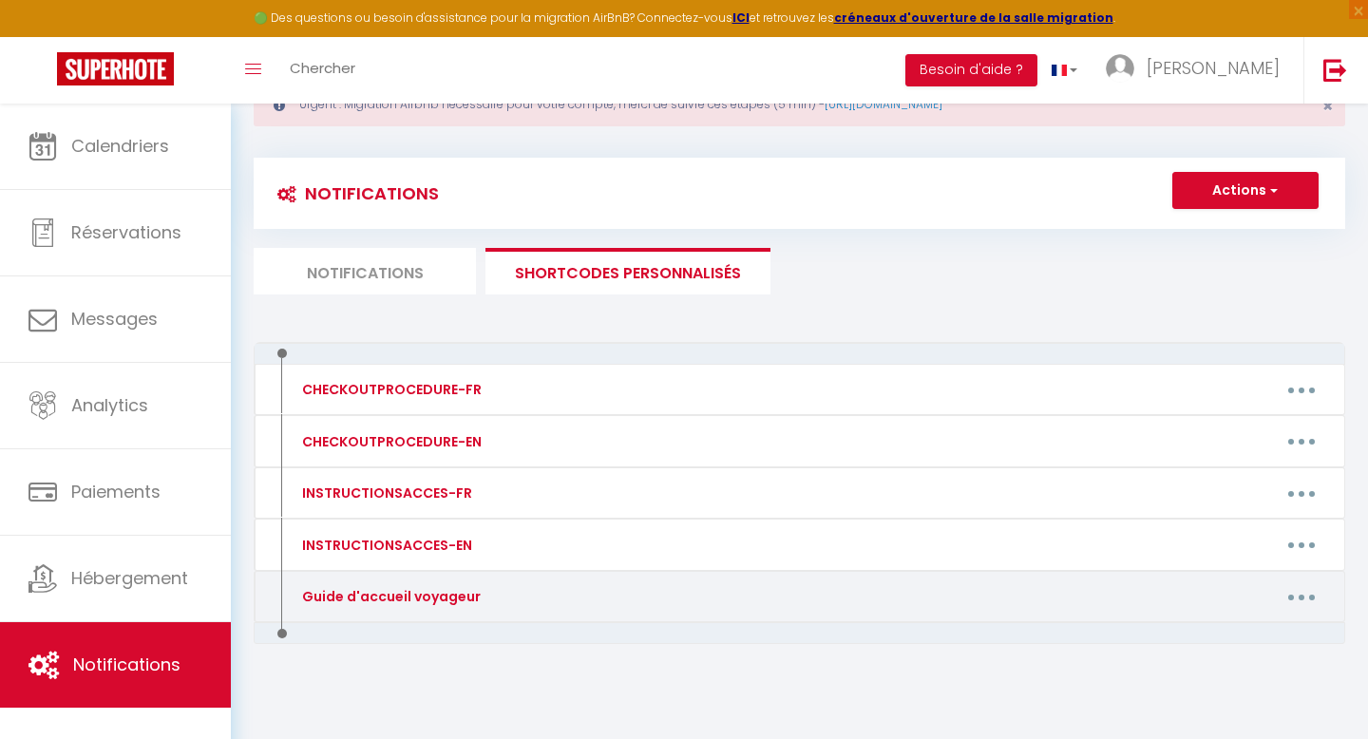
click at [1299, 599] on icon "button" at bounding box center [1302, 598] width 6 height 6
click at [1223, 637] on link "Editer" at bounding box center [1252, 640] width 141 height 32
type input "Guide d'accueil voyageur"
type textarea "Formulaire :"
type textarea "[URL][DOMAIN_NAME]"
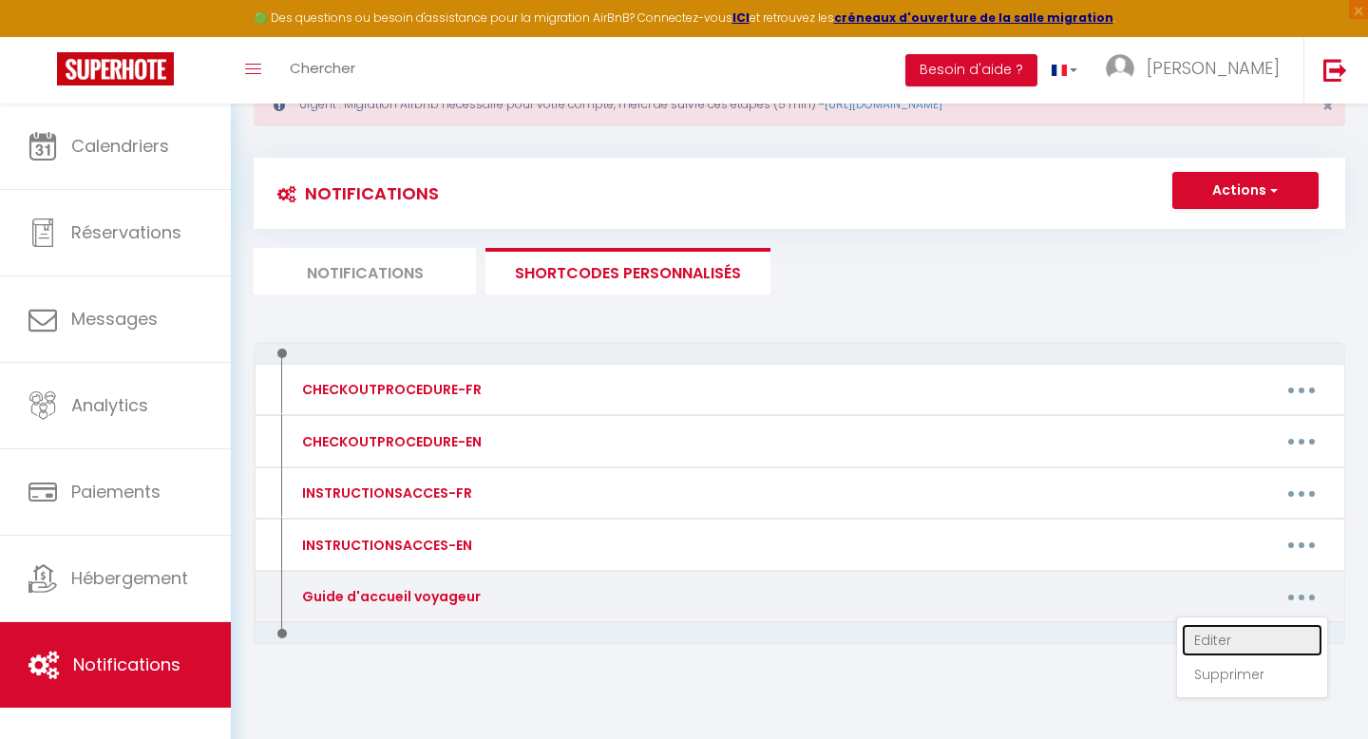
type textarea "[URL][DOMAIN_NAME]"
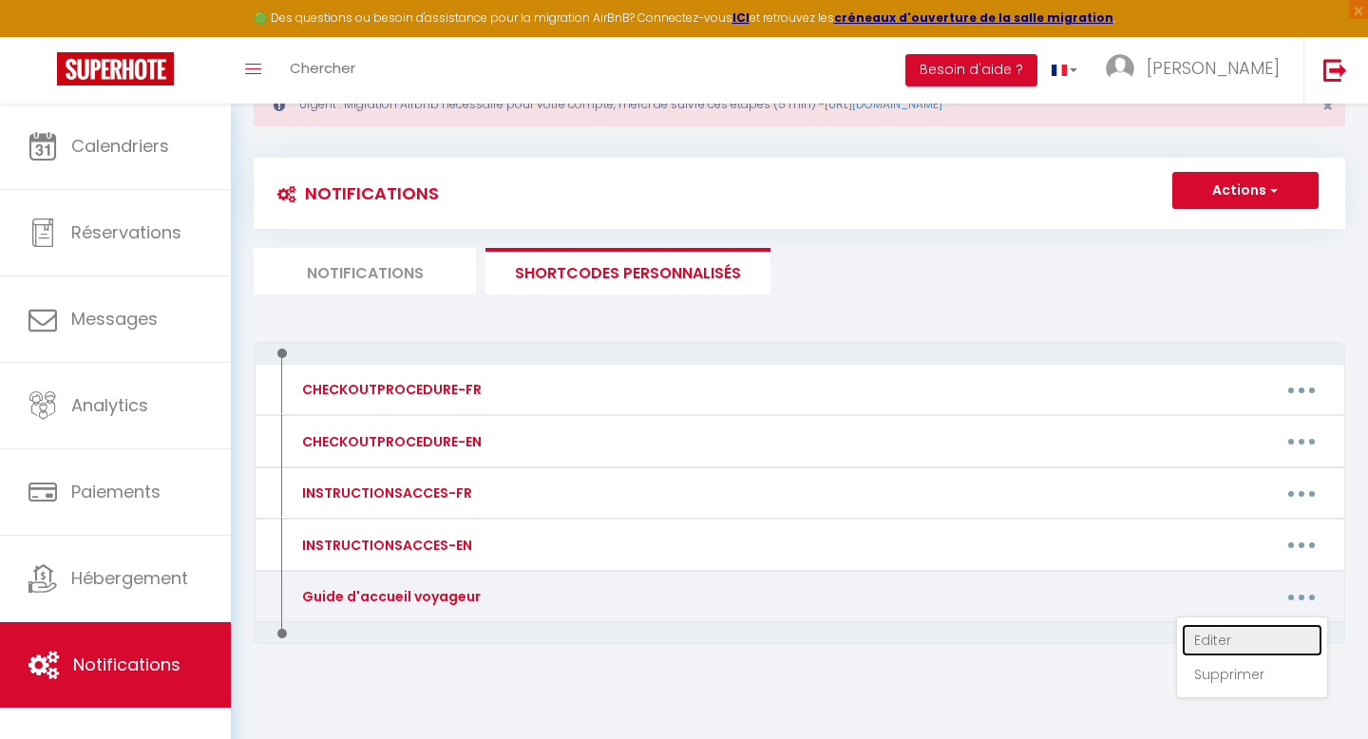
type textarea "[URL][DOMAIN_NAME]"
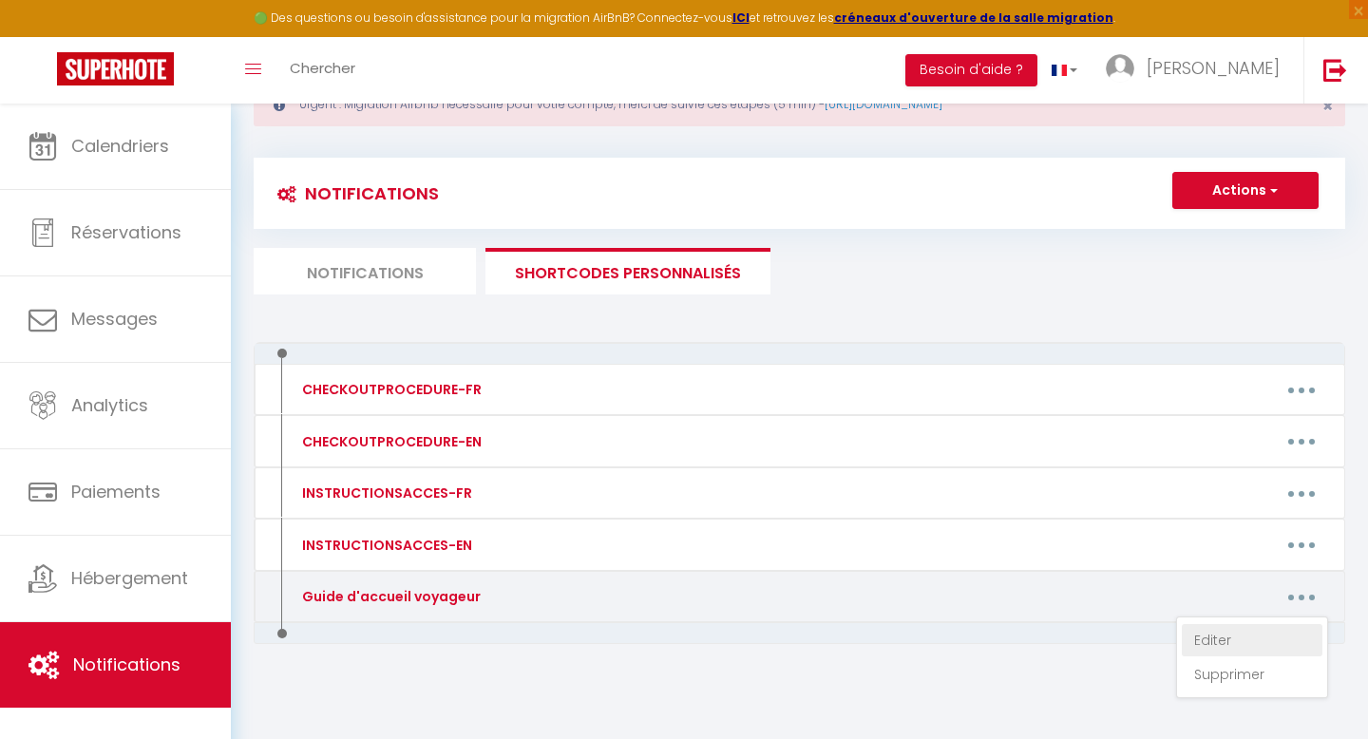
type textarea "[URL][DOMAIN_NAME]"
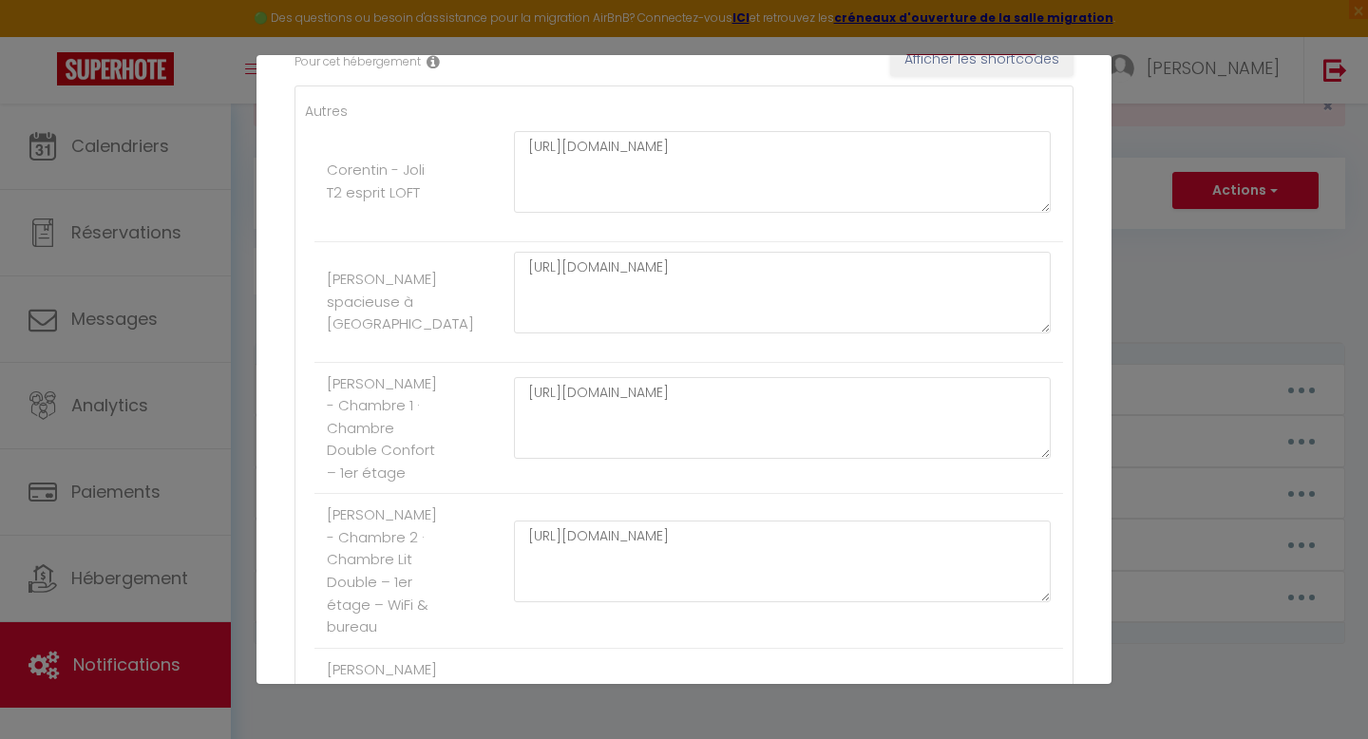
scroll to position [383, 0]
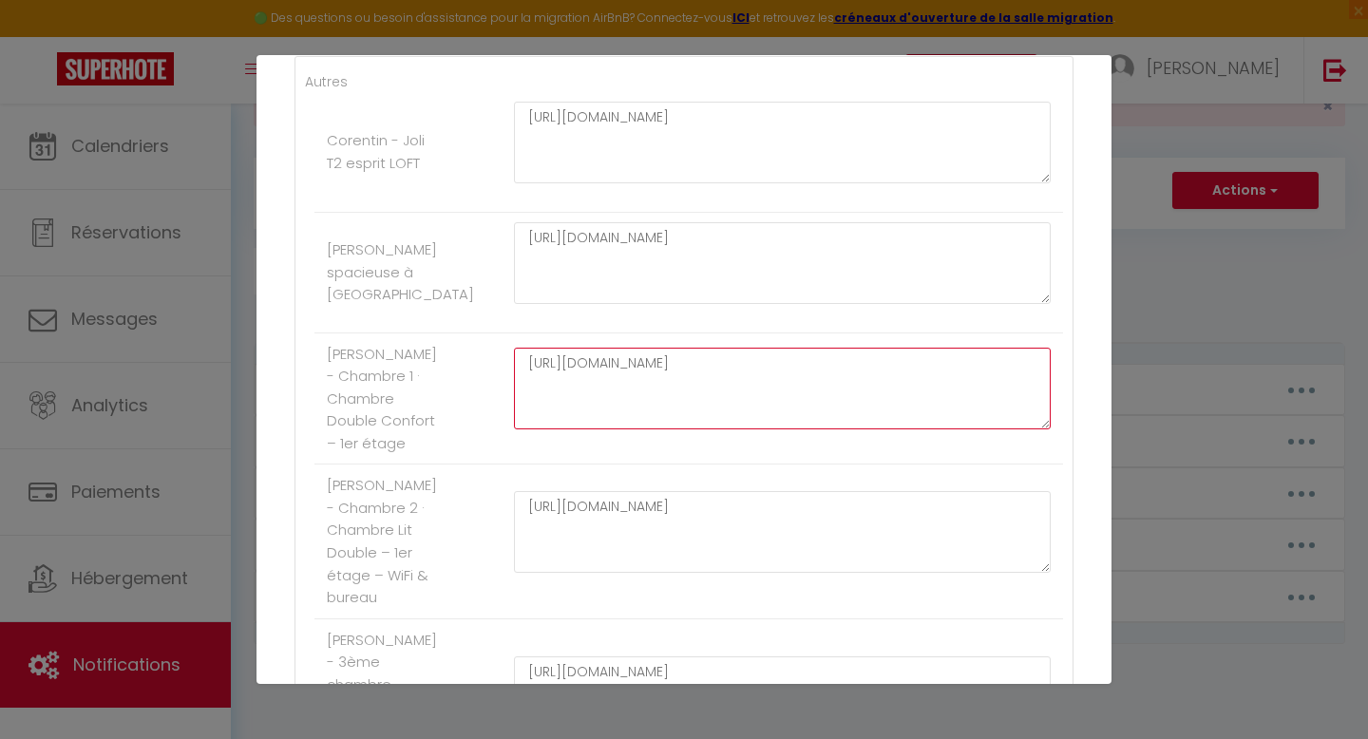
click at [636, 409] on textarea "[URL][DOMAIN_NAME]" at bounding box center [782, 389] width 537 height 82
paste textarea "c59c4d/s/5efb81"
type textarea "[URL][DOMAIN_NAME]"
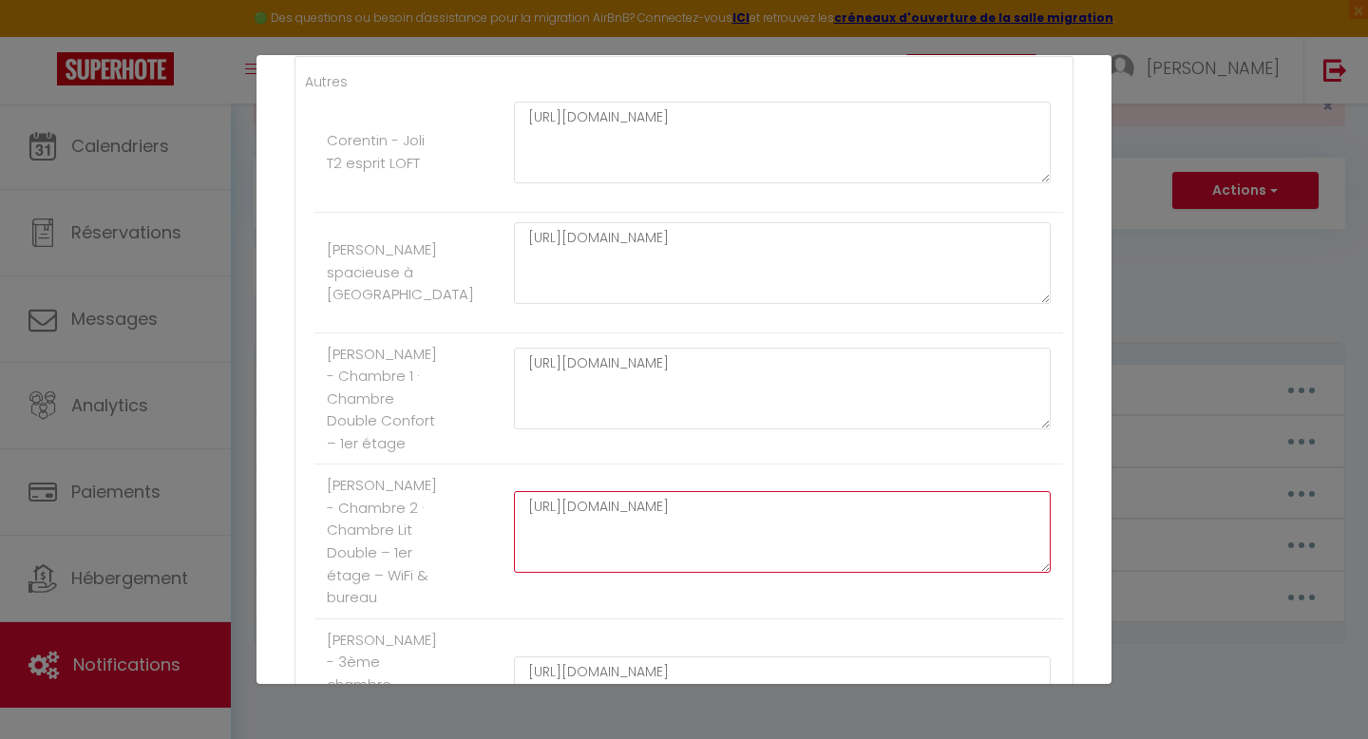
click at [712, 553] on textarea "[URL][DOMAIN_NAME]" at bounding box center [782, 532] width 537 height 82
click at [770, 561] on textarea "[URL][DOMAIN_NAME]" at bounding box center [782, 532] width 537 height 82
paste textarea "c59c4d/s/5efb81"
click at [772, 573] on textarea "[URL][DOMAIN_NAME]" at bounding box center [782, 532] width 537 height 82
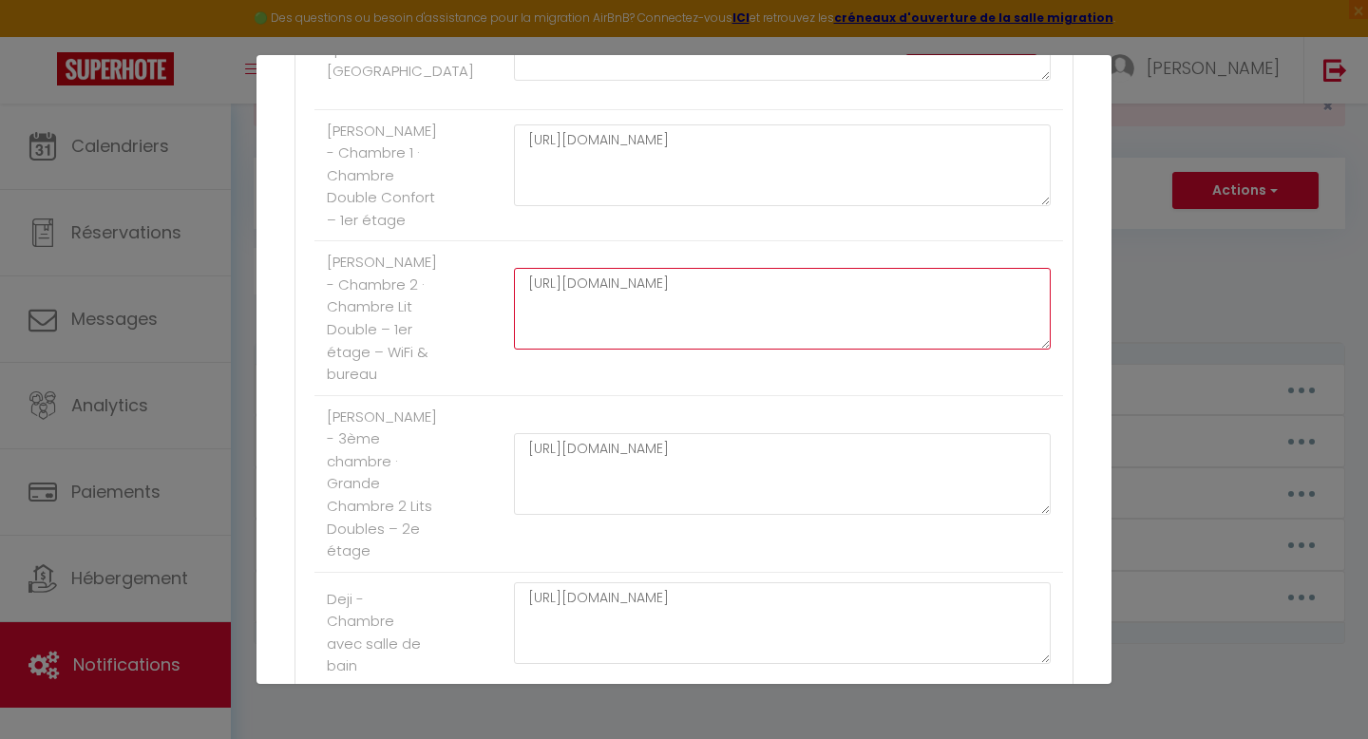
scroll to position [678, 0]
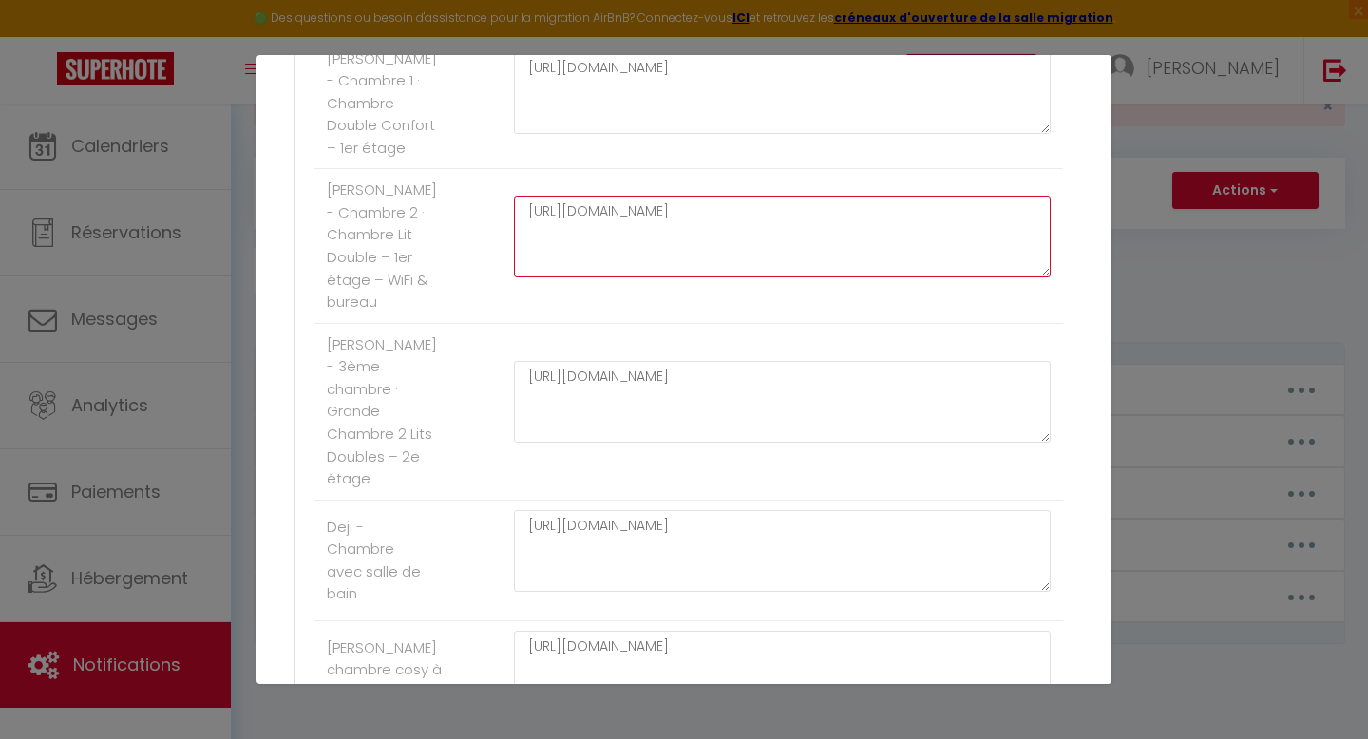
type textarea "[URL][DOMAIN_NAME]"
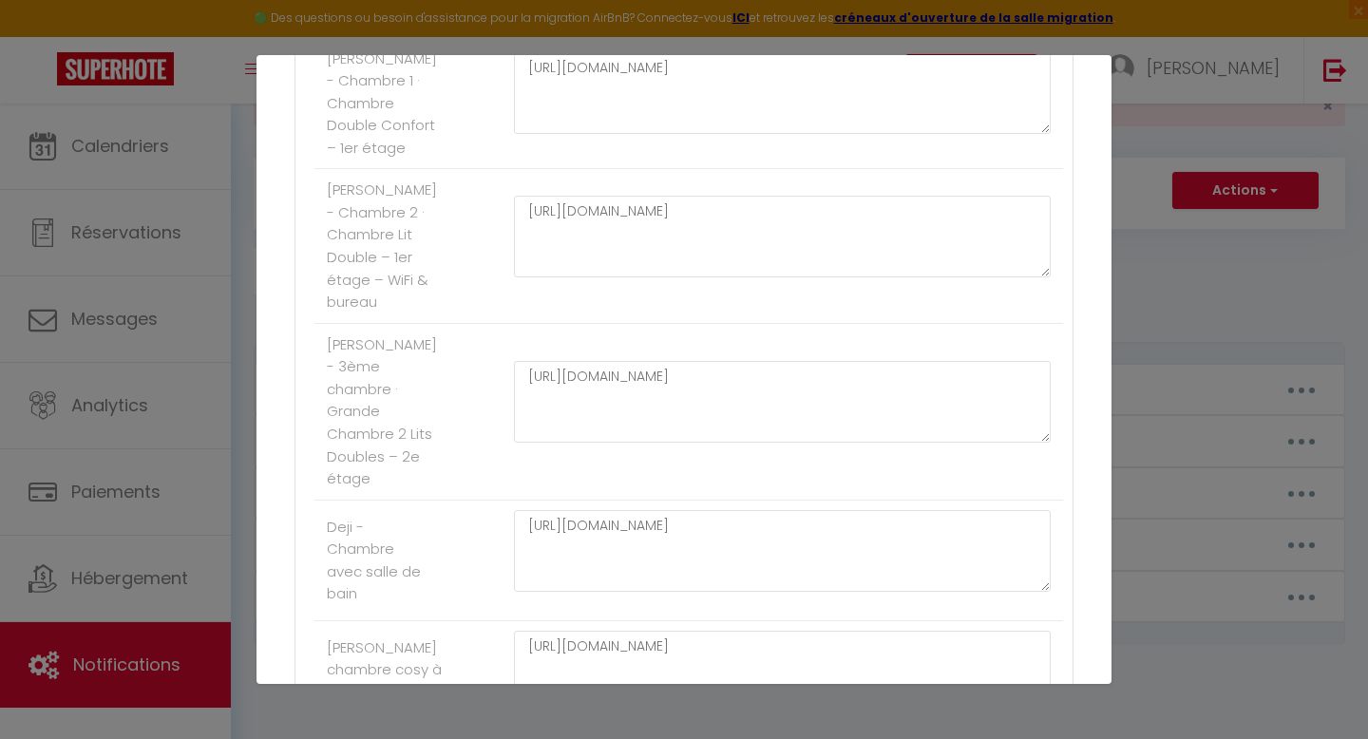
click at [743, 462] on div "[URL][DOMAIN_NAME]" at bounding box center [782, 411] width 561 height 101
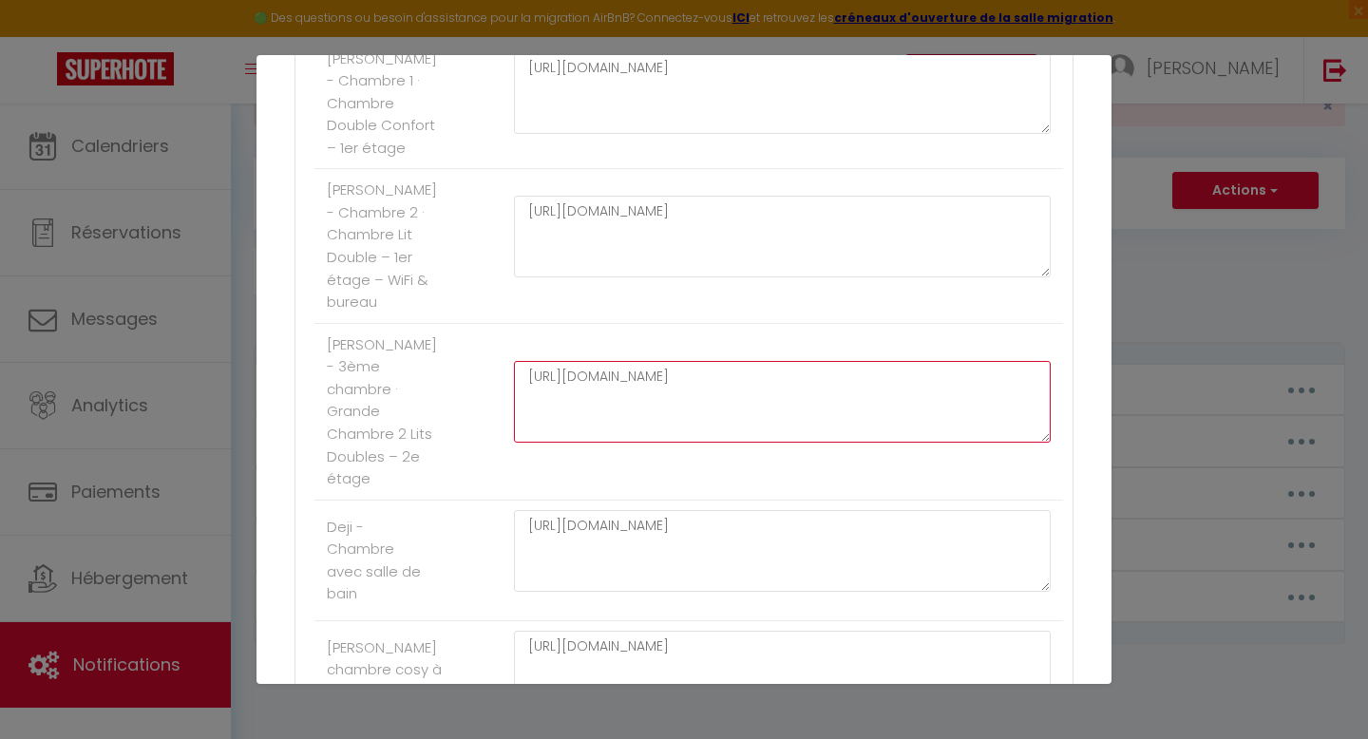
click at [735, 443] on textarea "[URL][DOMAIN_NAME]" at bounding box center [782, 402] width 537 height 82
click at [713, 426] on textarea "[URL][DOMAIN_NAME]" at bounding box center [782, 402] width 537 height 82
paste textarea "c59c4d/s/5efb81"
type textarea "[URL][DOMAIN_NAME]"
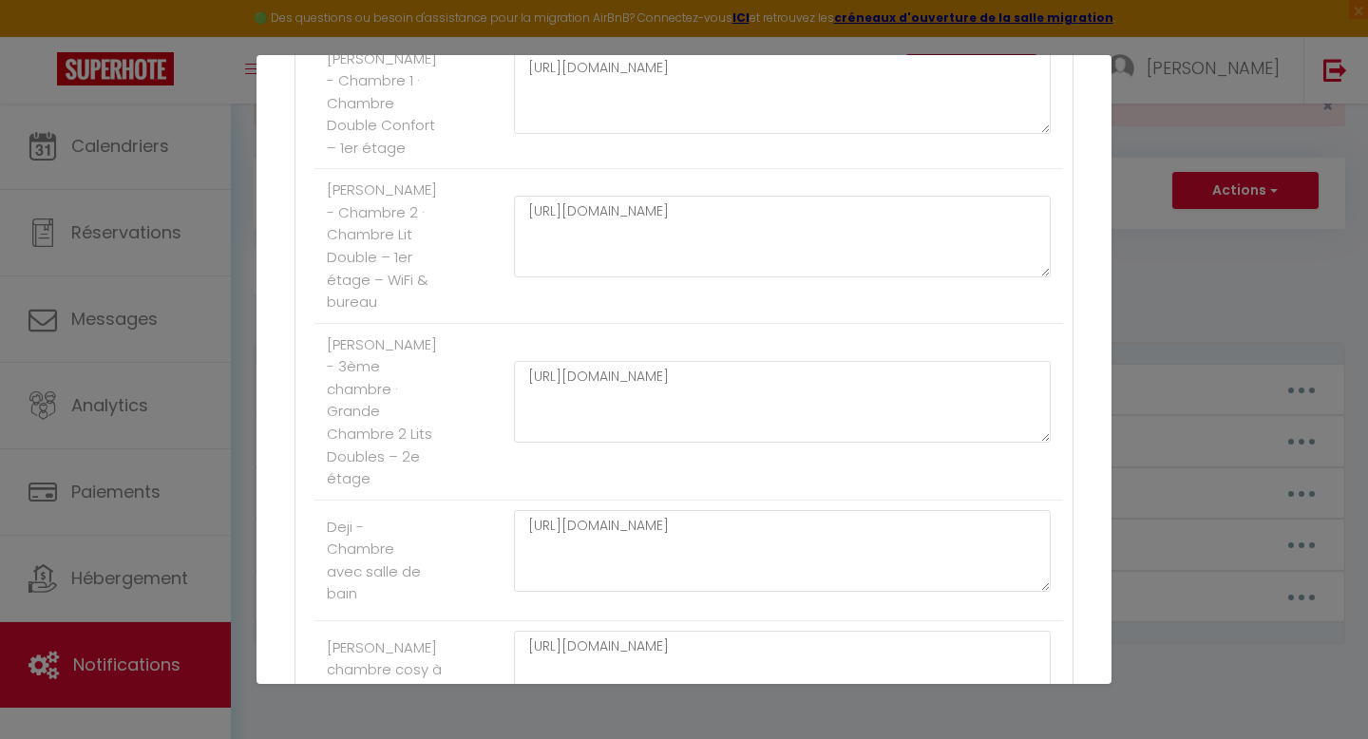
click at [1015, 361] on li "[PERSON_NAME] - 3ème chambre · Grande Chambre 2 Lits Doubles – 2e étage [URL][D…" at bounding box center [688, 412] width 749 height 177
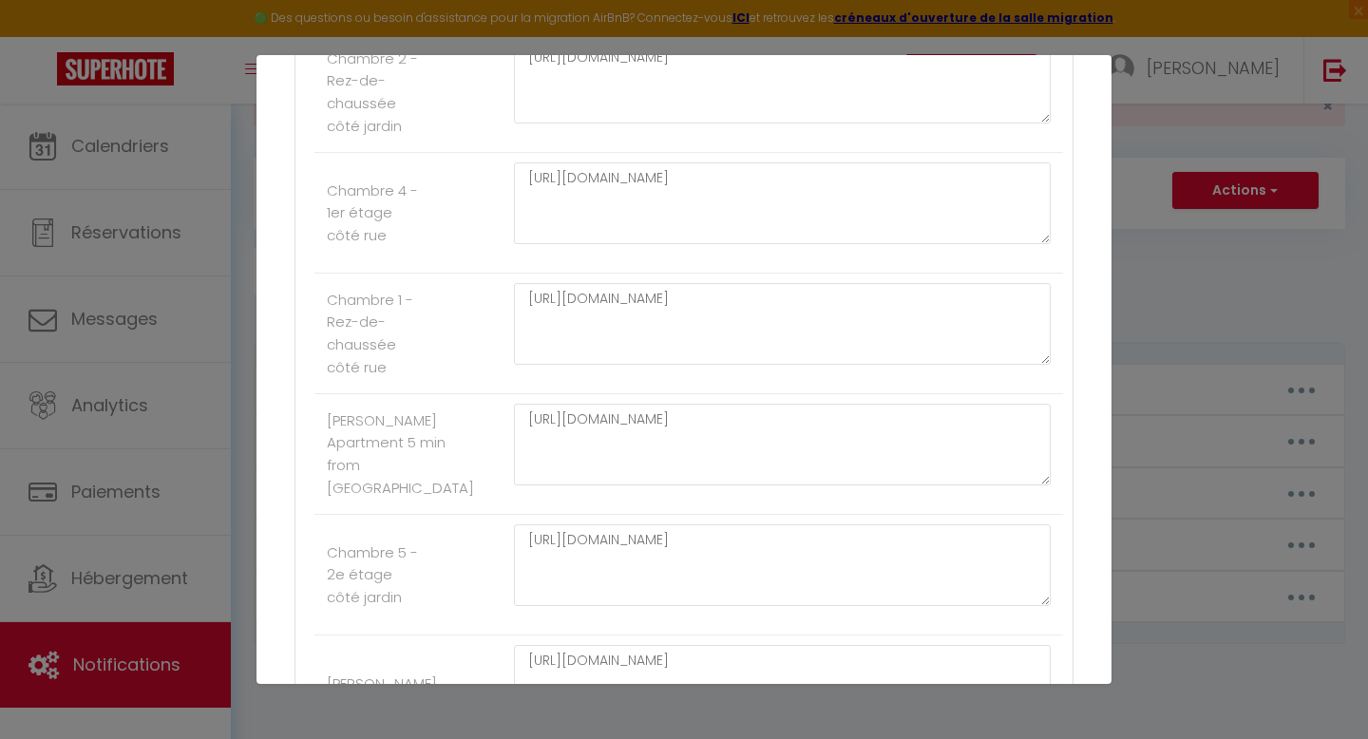
scroll to position [2047, 0]
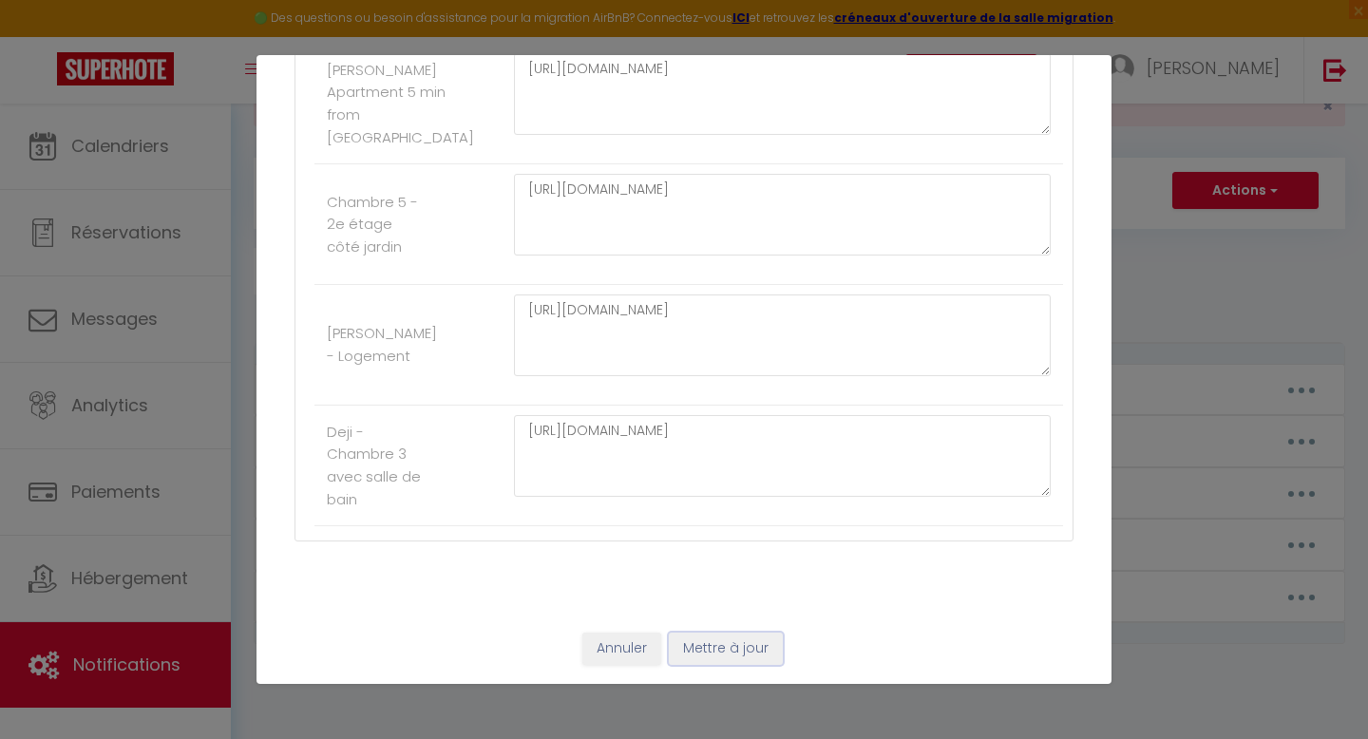
click at [719, 641] on button "Mettre à jour" at bounding box center [726, 649] width 114 height 32
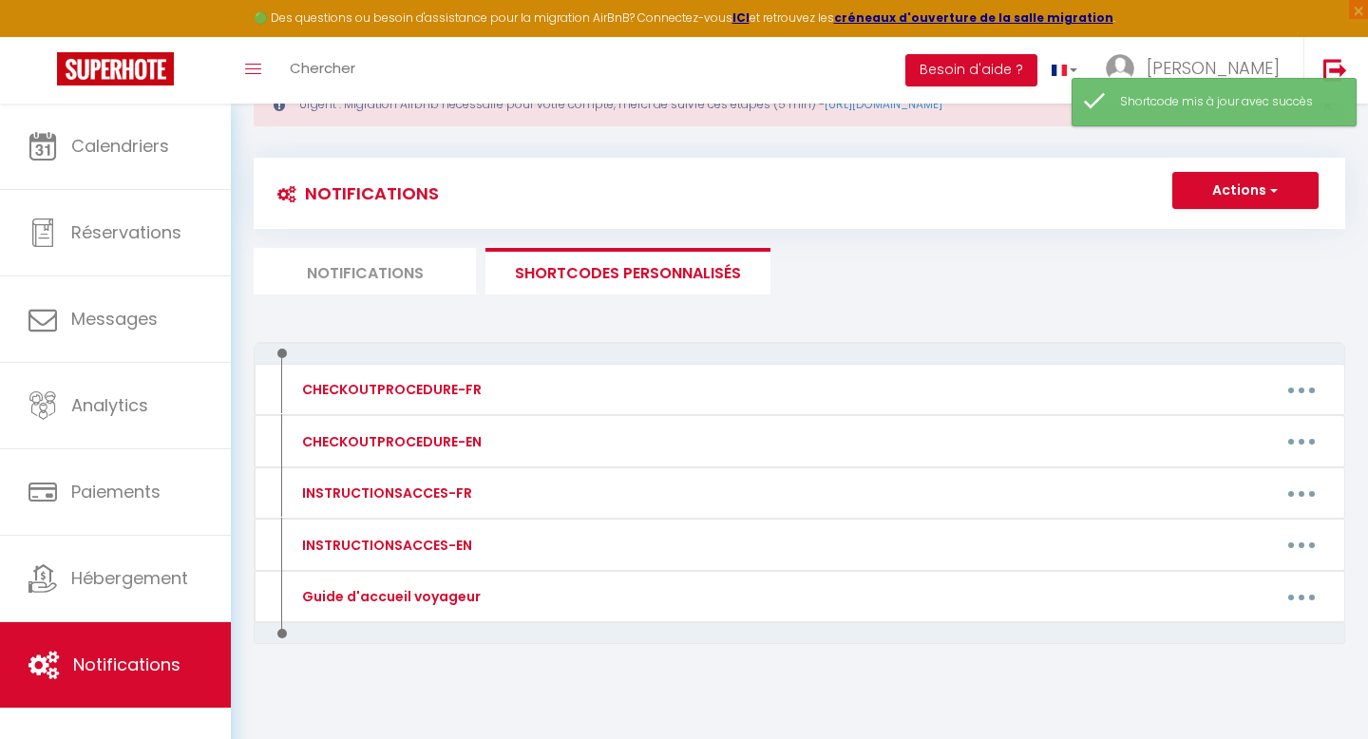
click at [358, 268] on li "Notifications" at bounding box center [365, 271] width 222 height 47
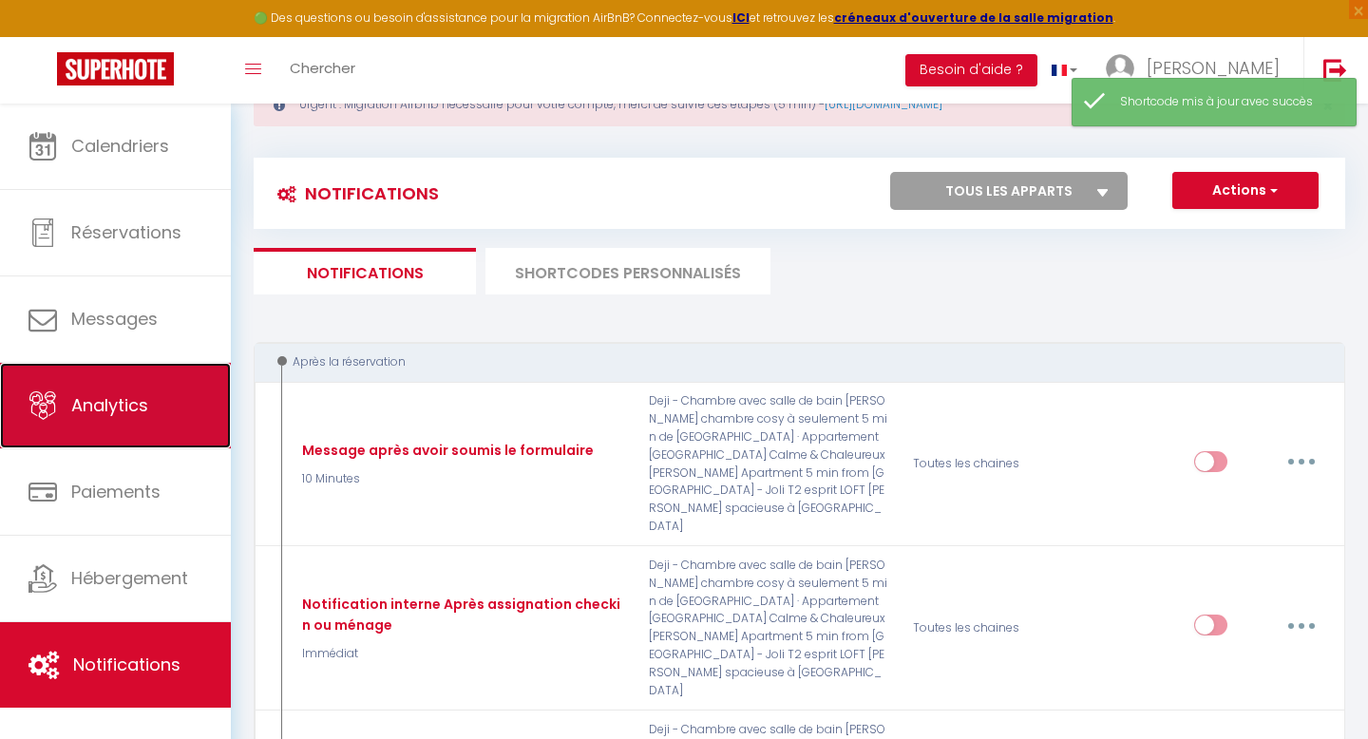
click at [142, 395] on span "Analytics" at bounding box center [109, 405] width 77 height 24
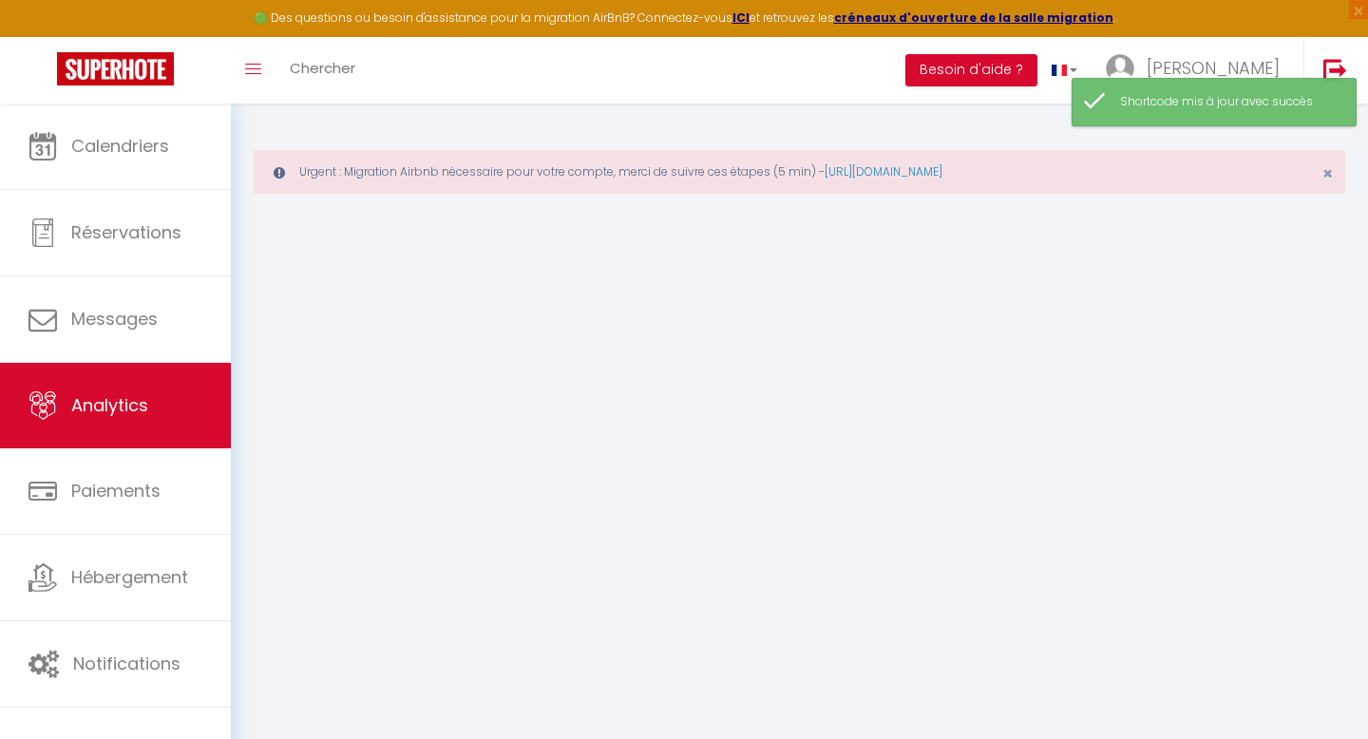
select select "2025"
select select "9"
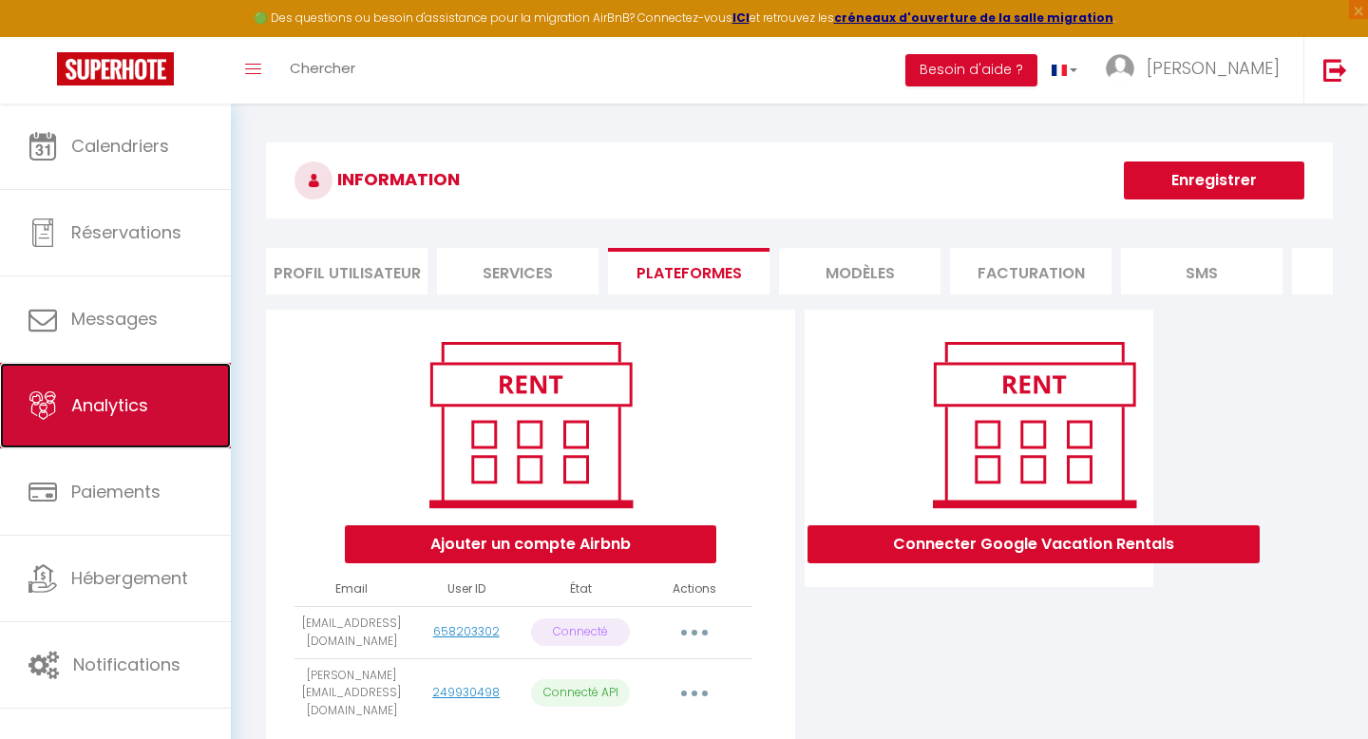
click at [137, 399] on span "Analytics" at bounding box center [109, 405] width 77 height 24
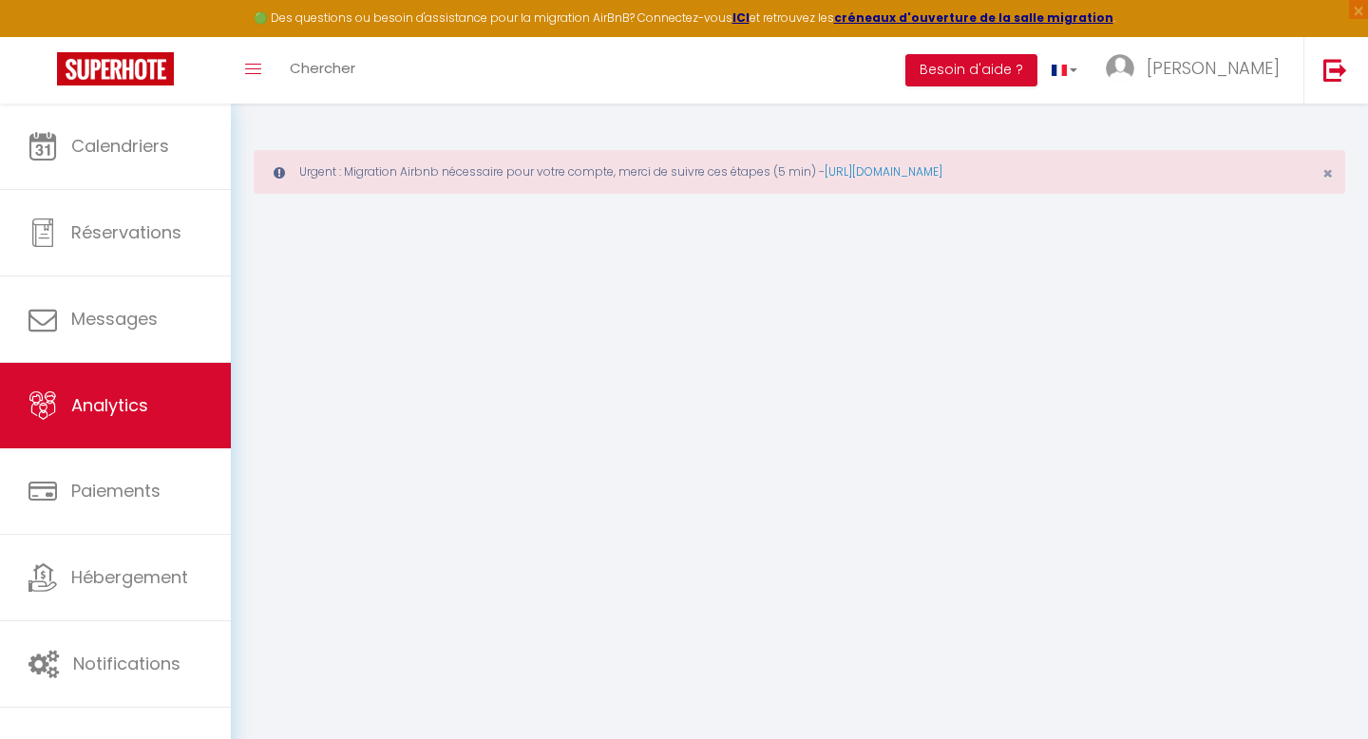
select select "2025"
select select "9"
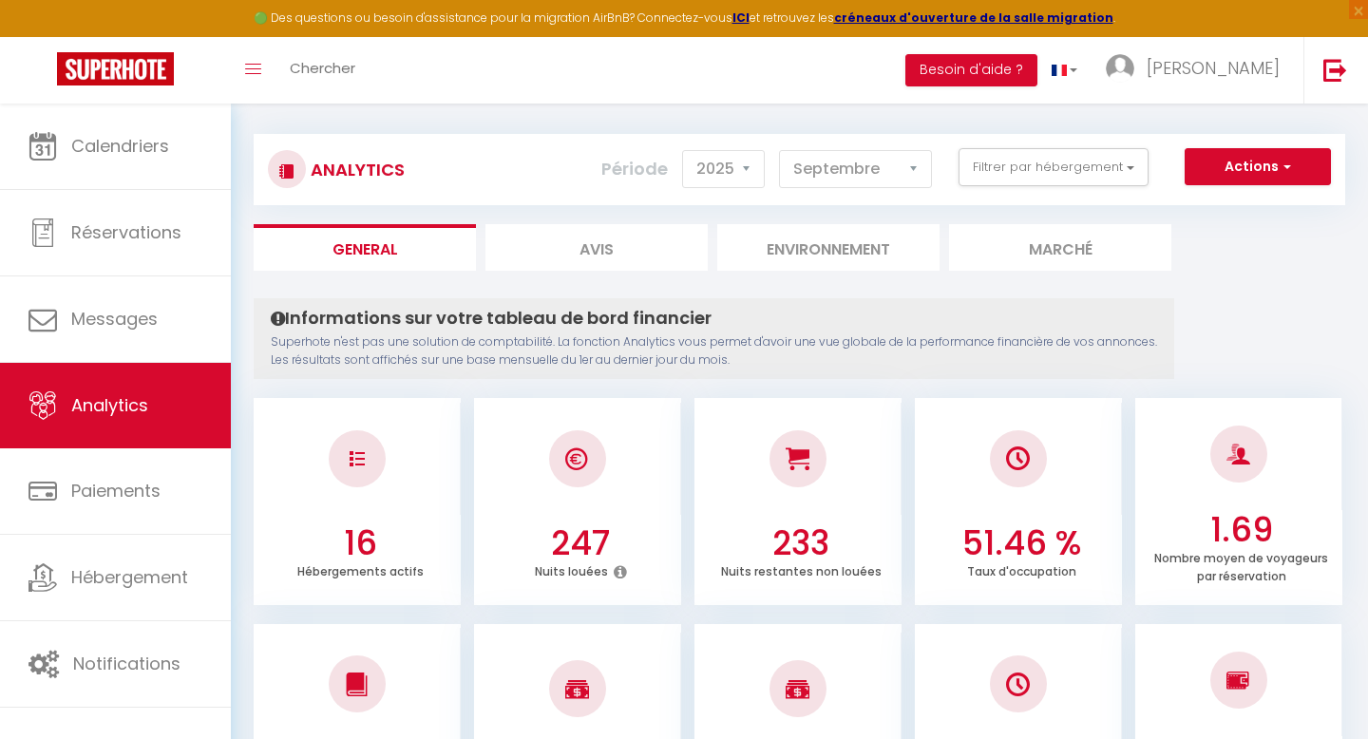
scroll to position [95, 0]
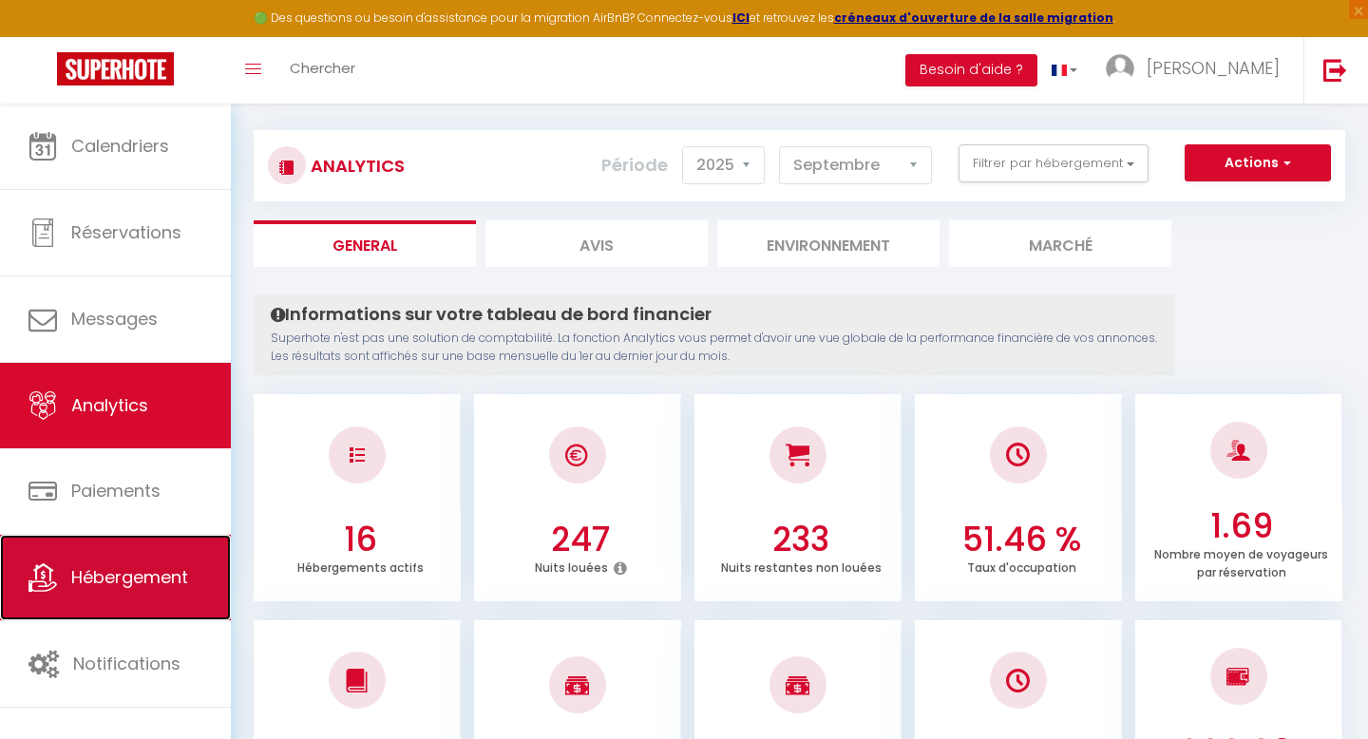
click at [124, 587] on span "Hébergement" at bounding box center [129, 577] width 117 height 24
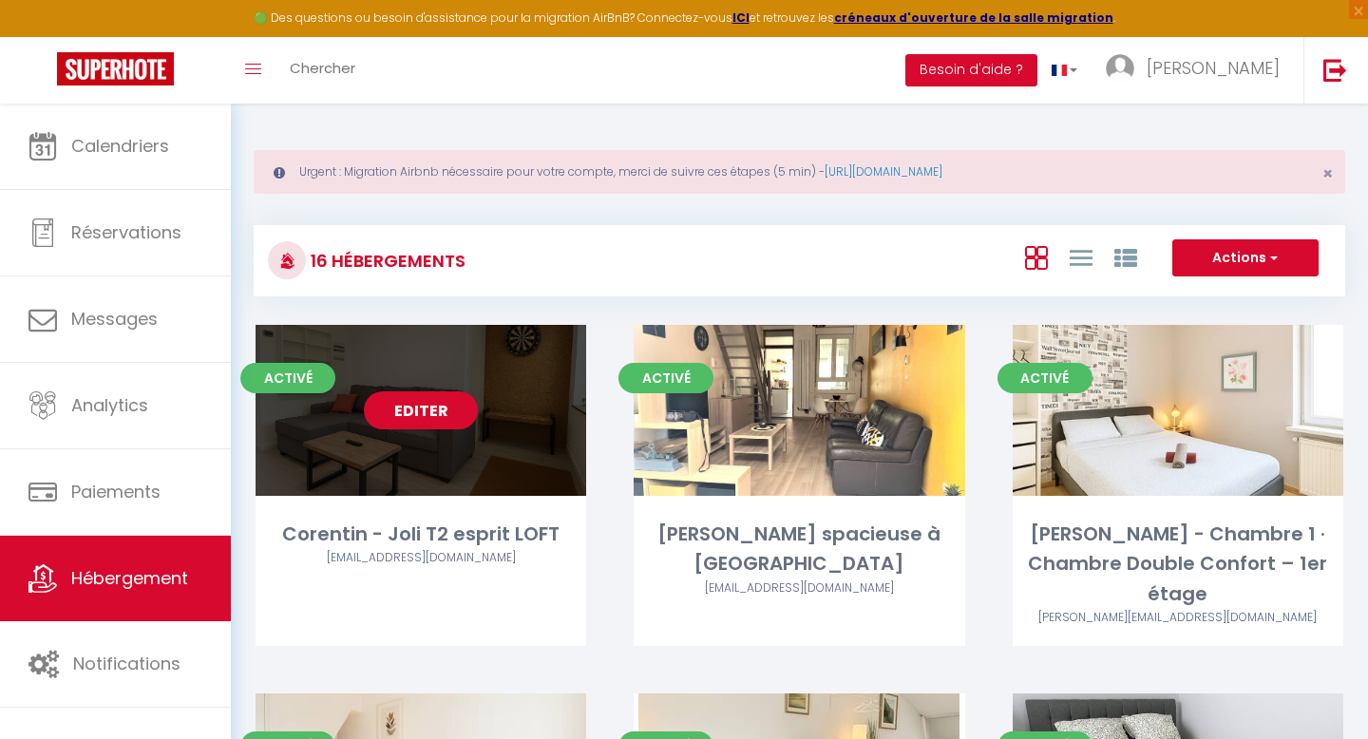
click at [404, 413] on link "Editer" at bounding box center [421, 410] width 114 height 38
select select "3"
select select "2"
select select "1"
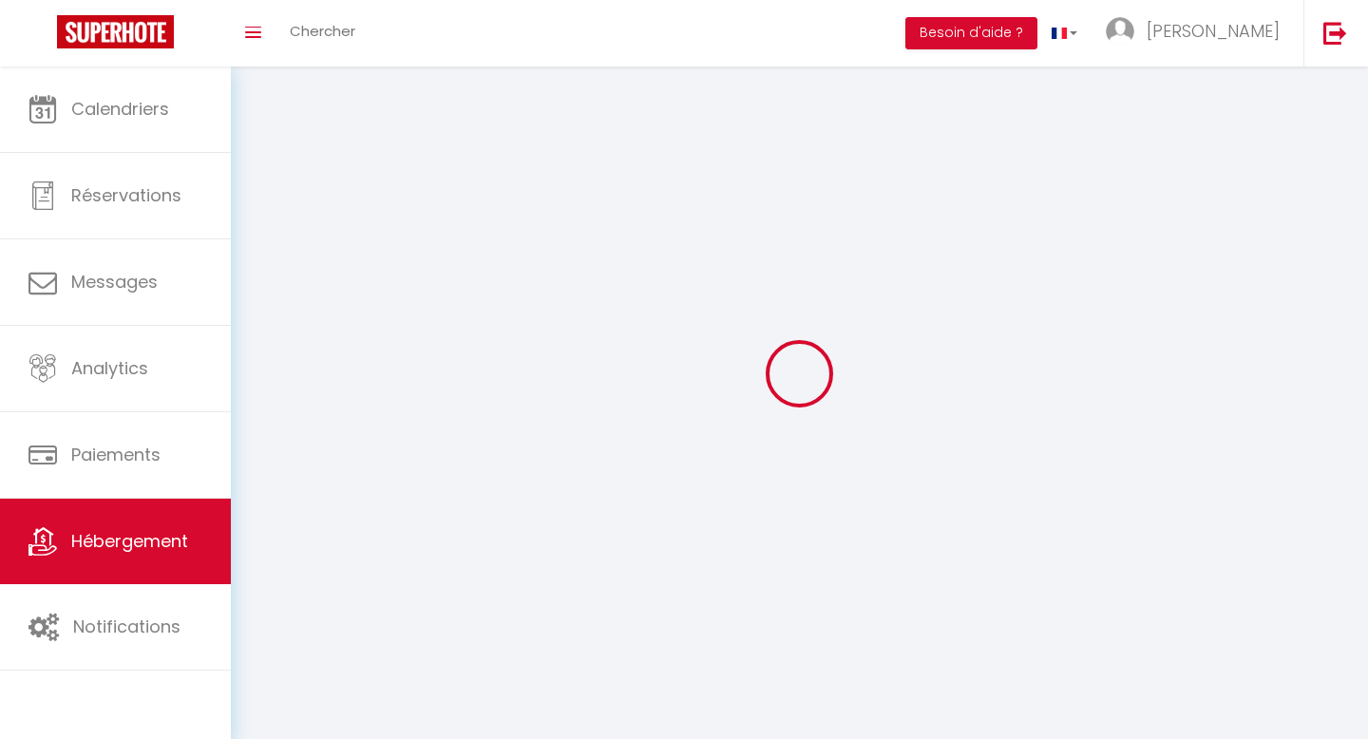
select select
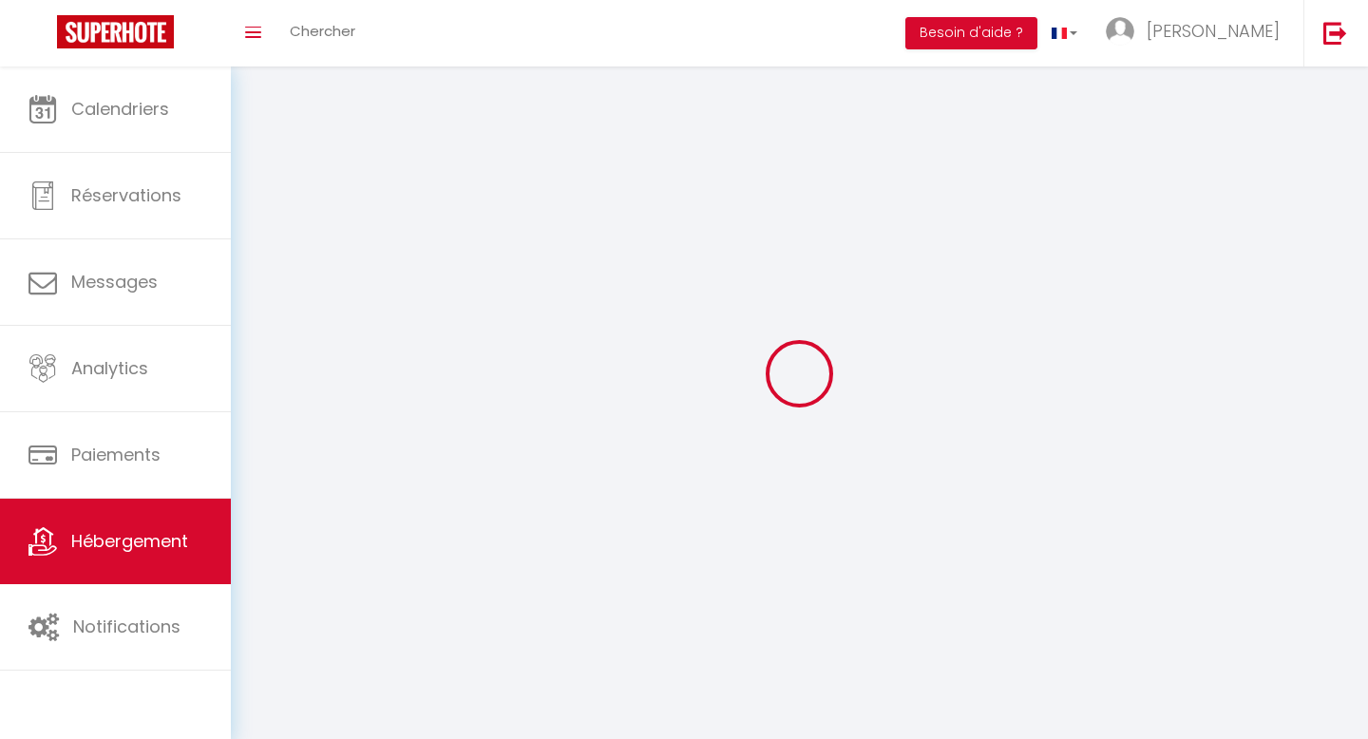
select select
checkbox input "false"
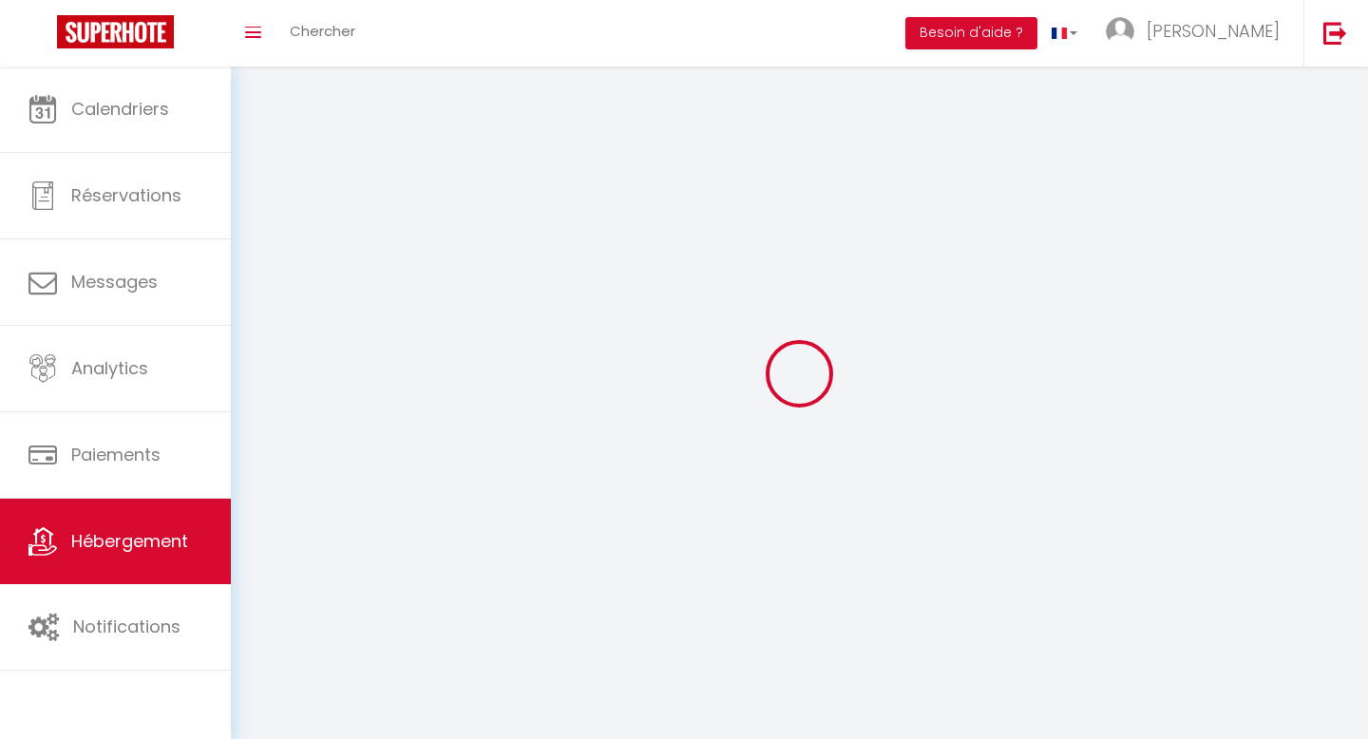
select select
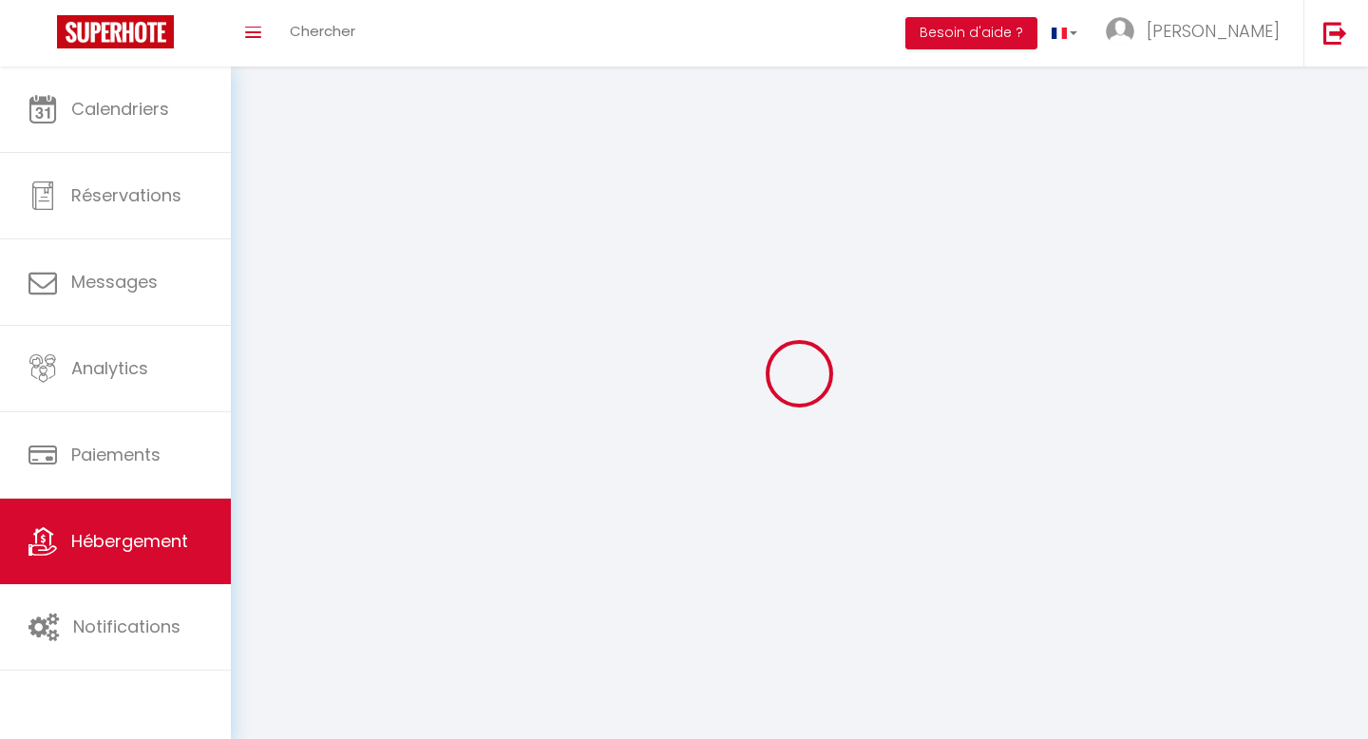
select select
checkbox input "false"
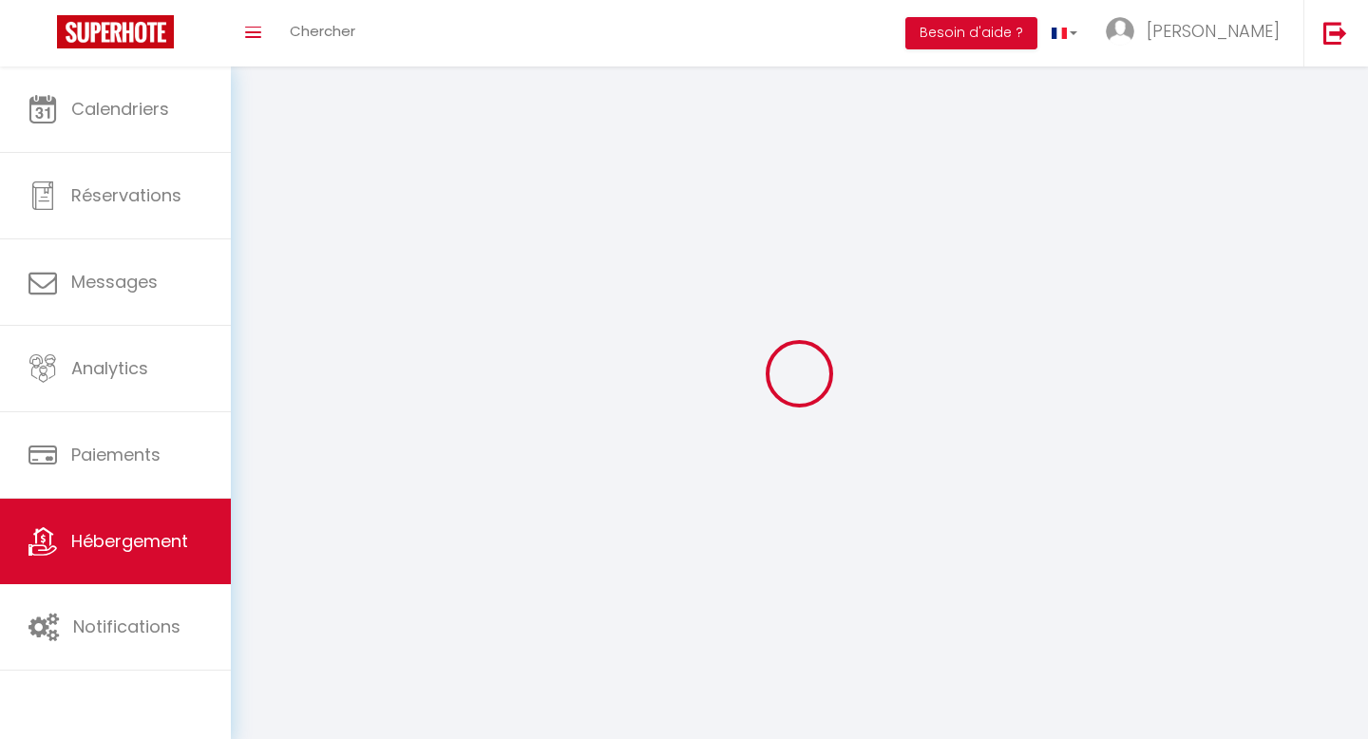
checkbox input "false"
select select
select select "1"
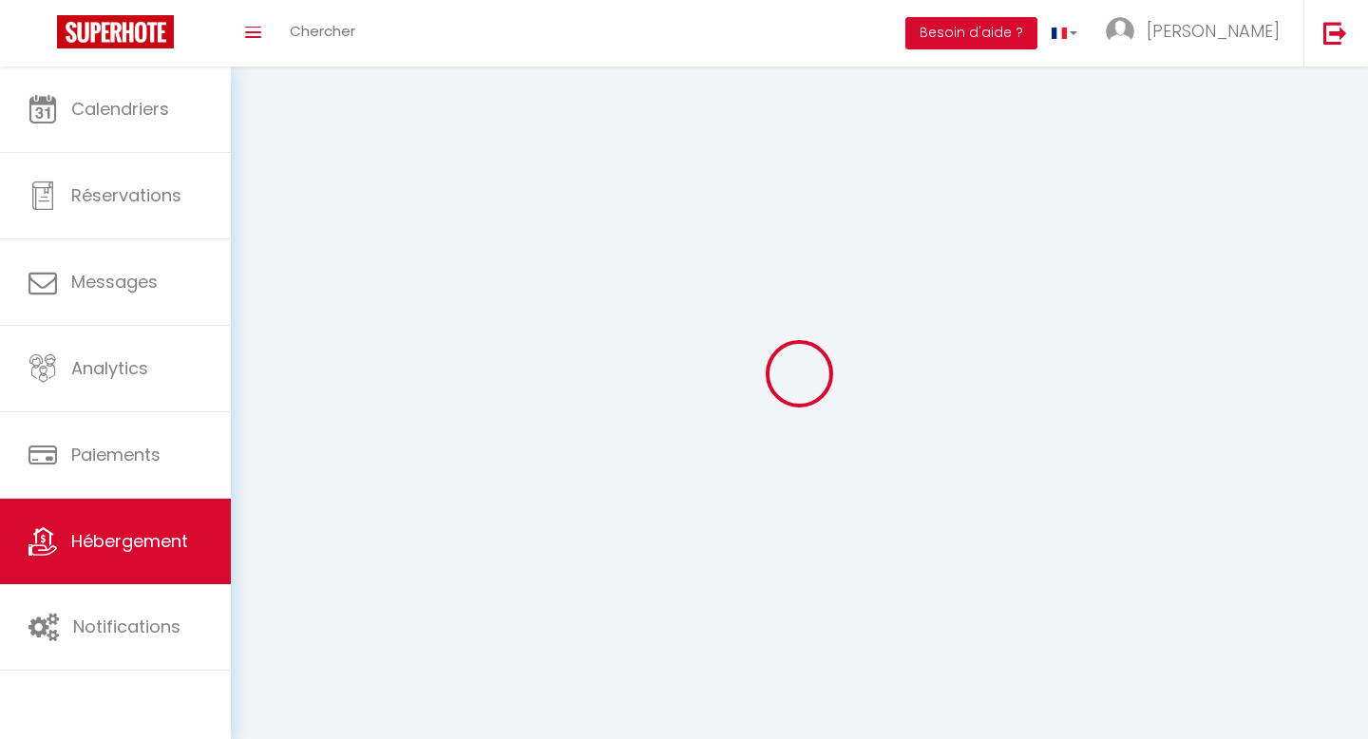
select select "28"
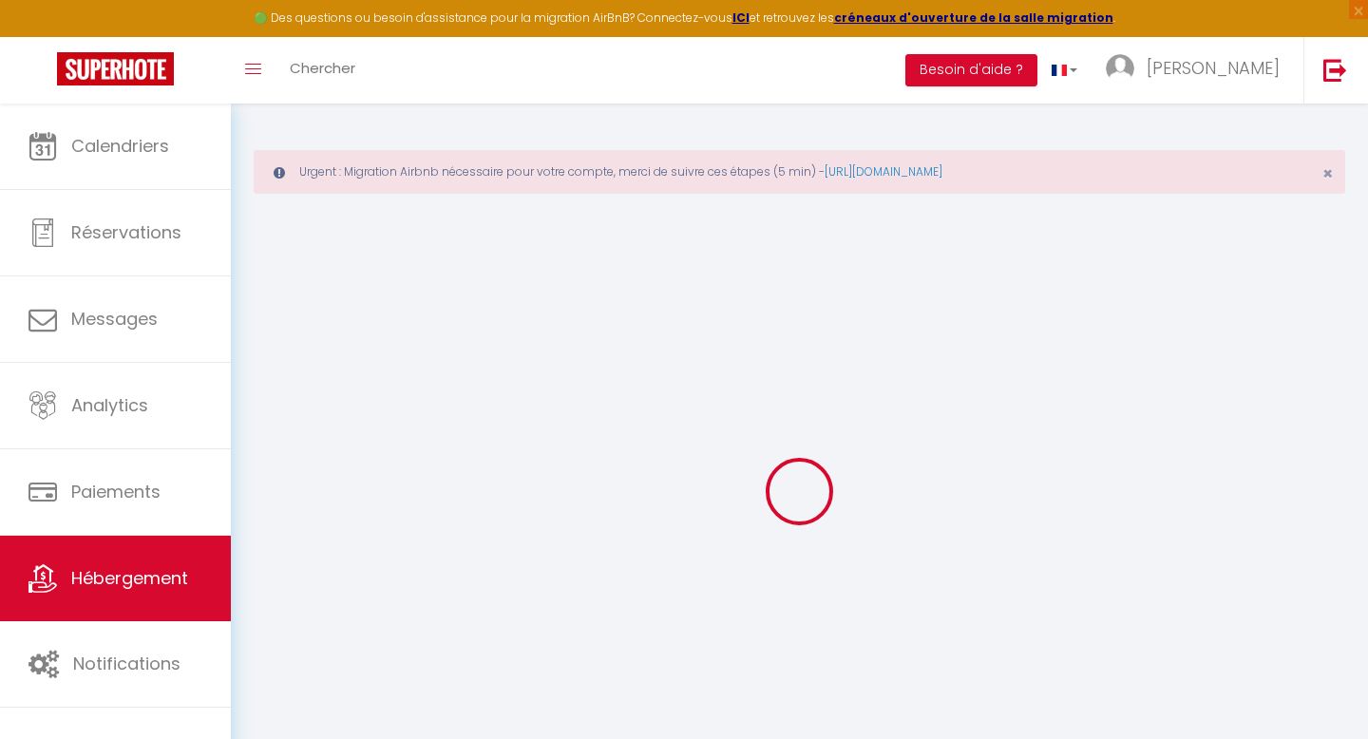
select select
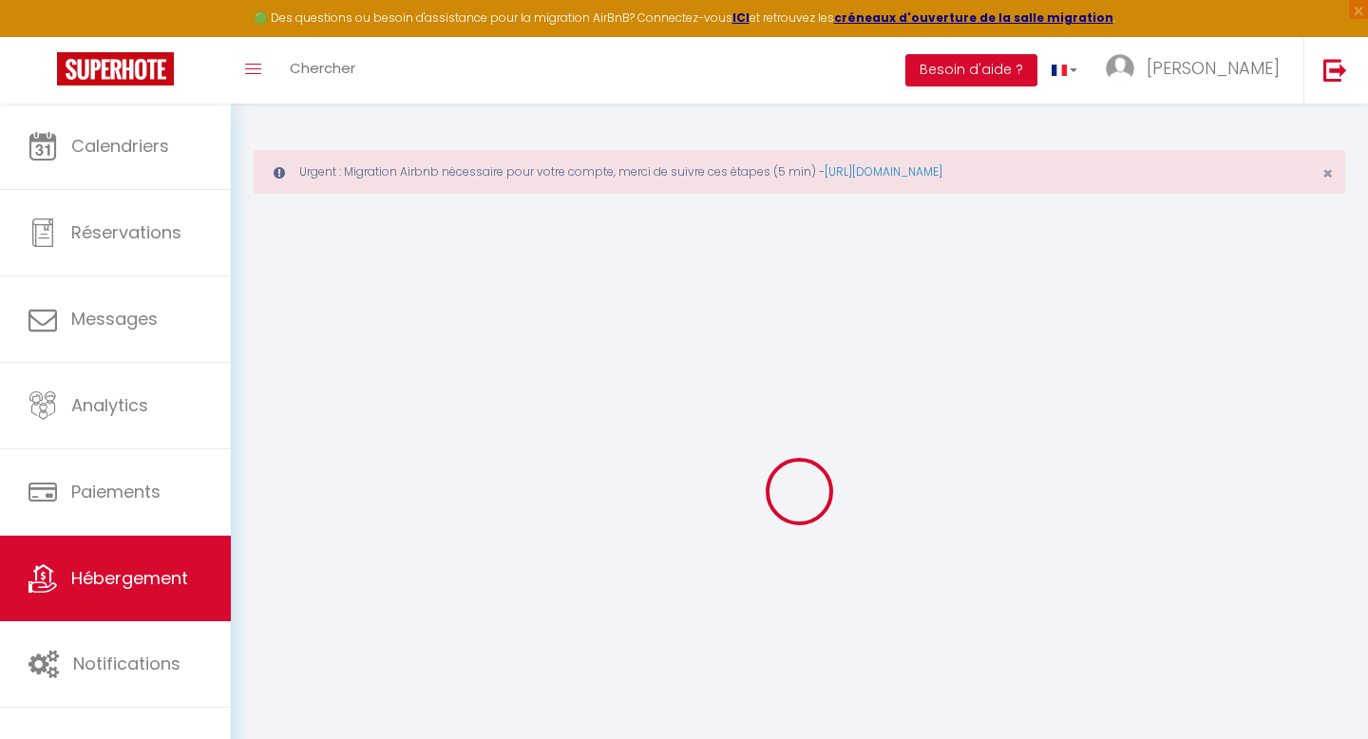
select select
checkbox input "false"
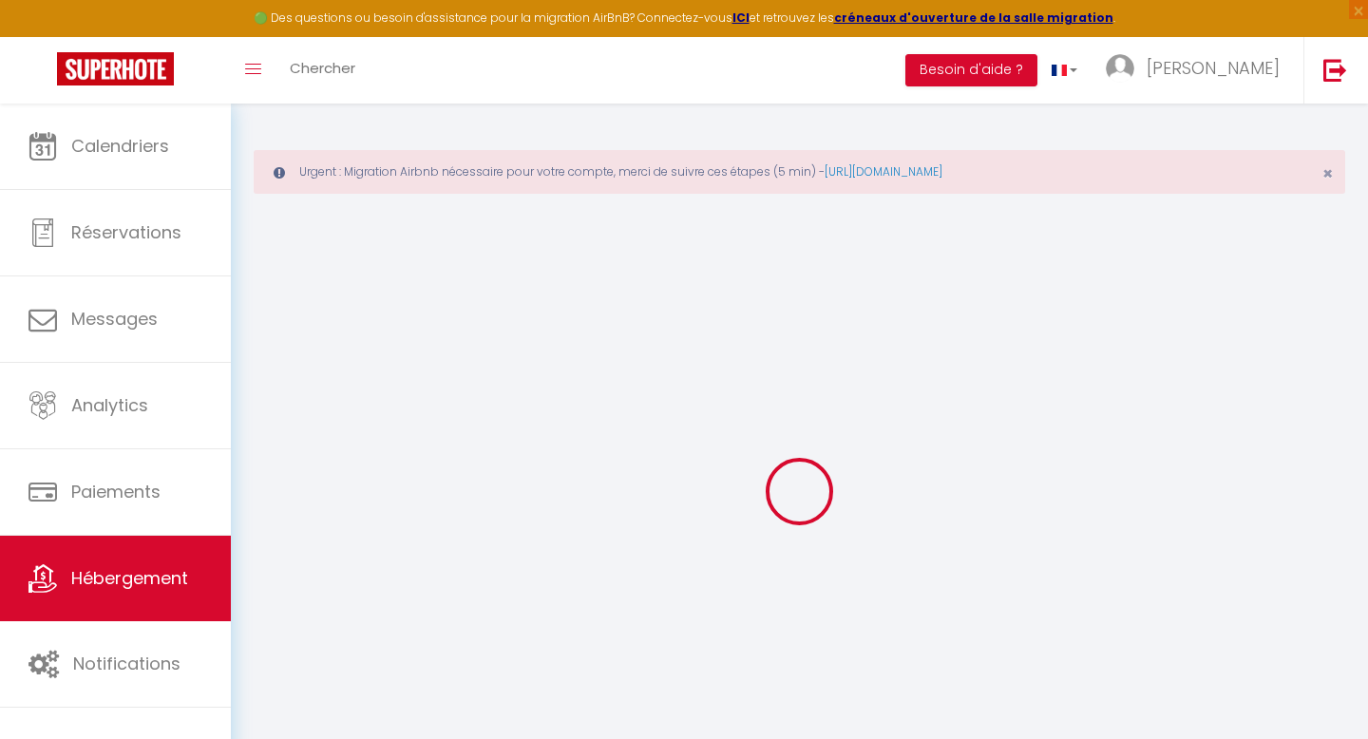
select select
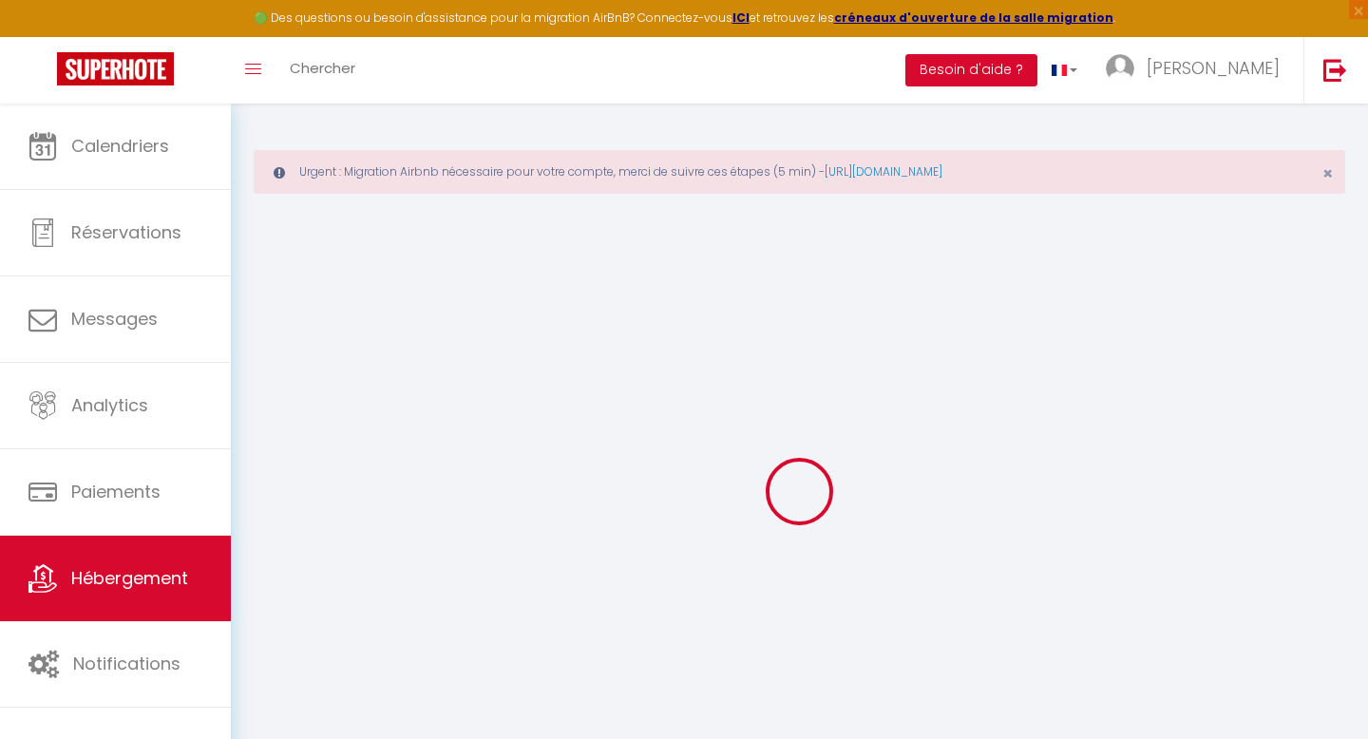
select select
checkbox input "false"
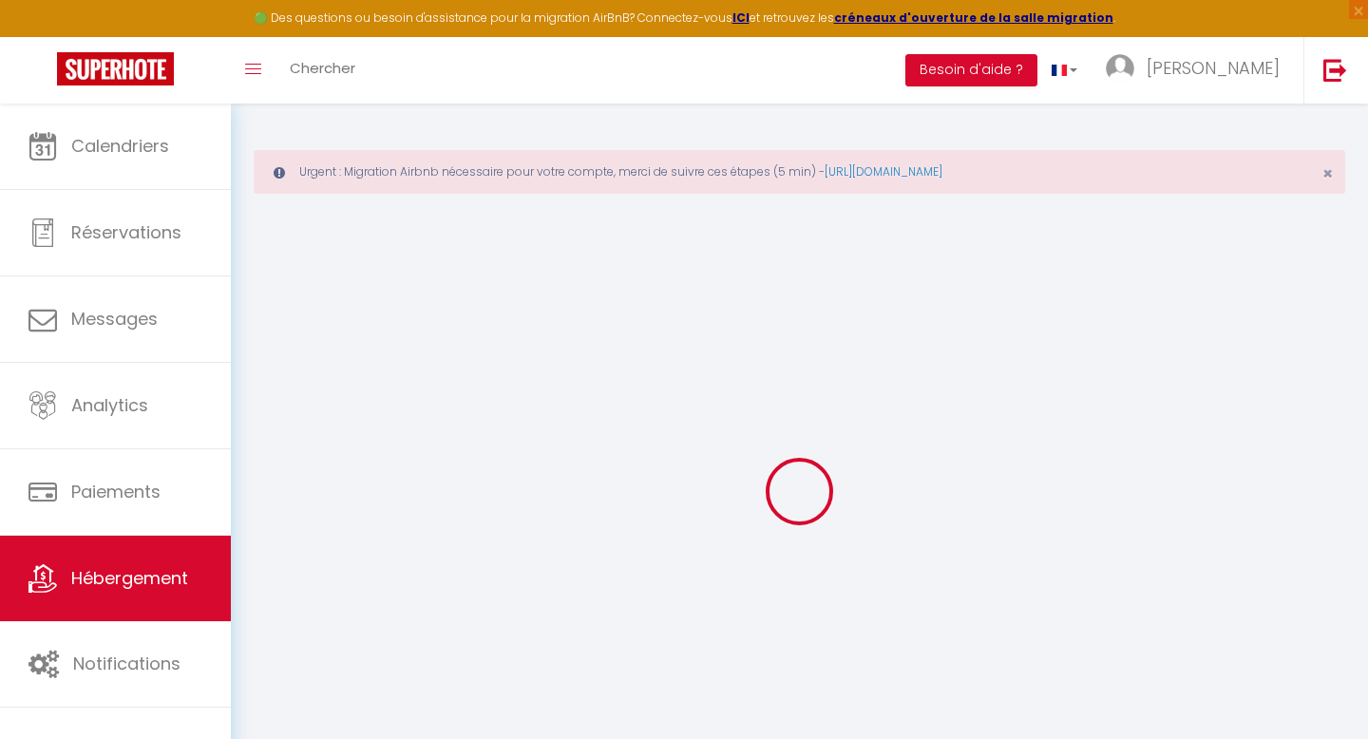
checkbox input "false"
select select
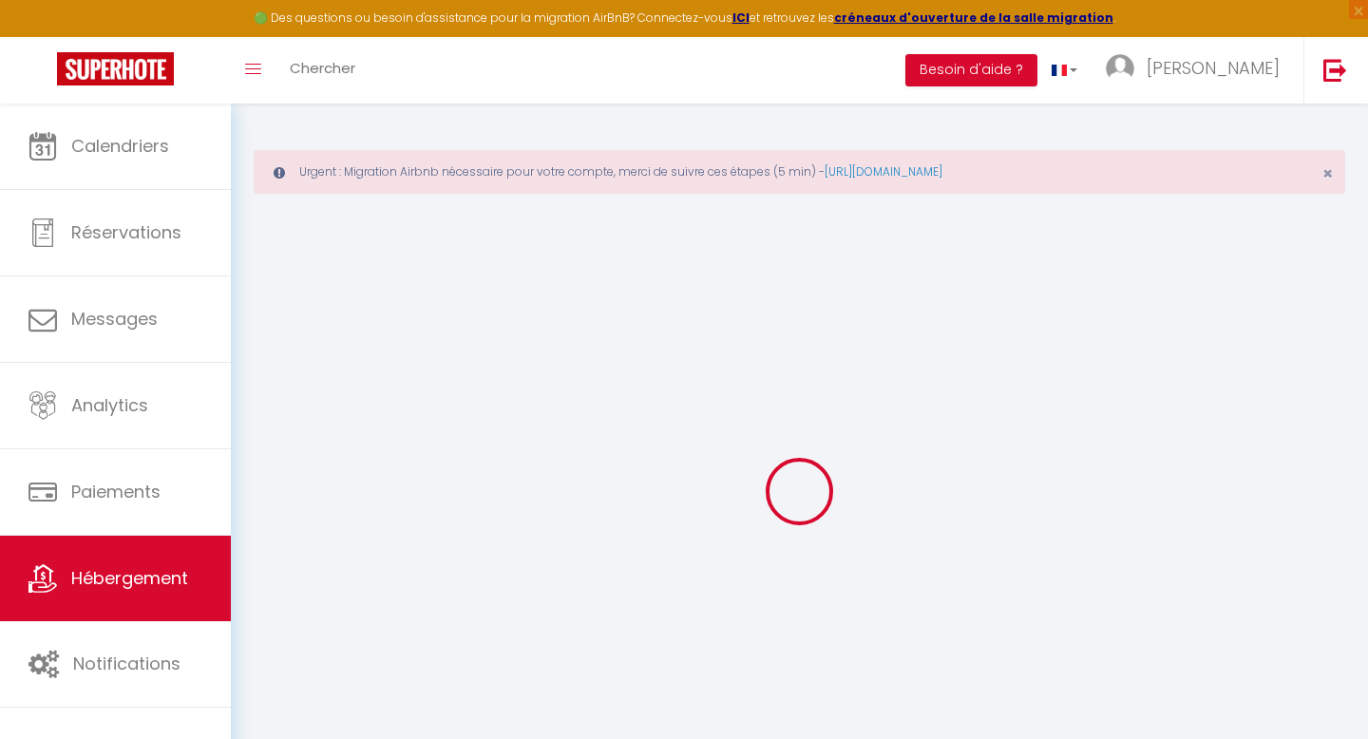
select select
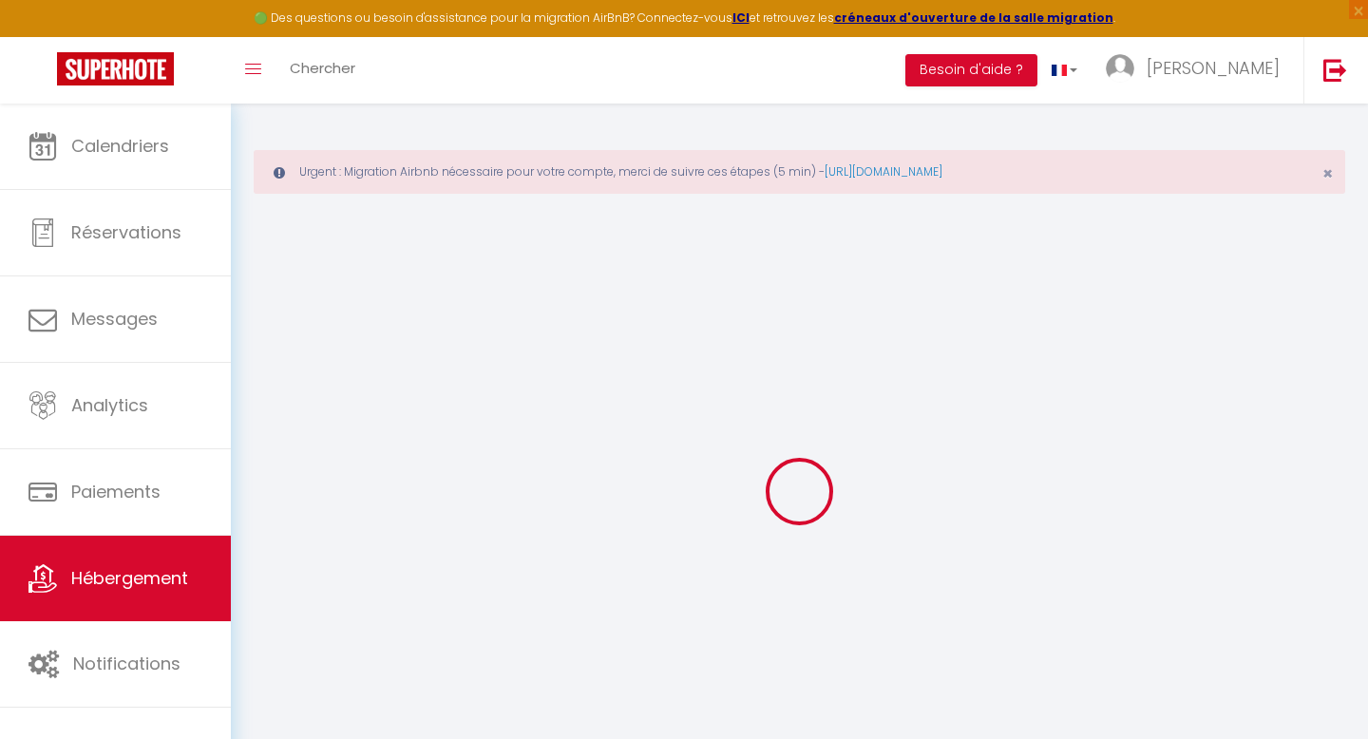
checkbox input "false"
select select
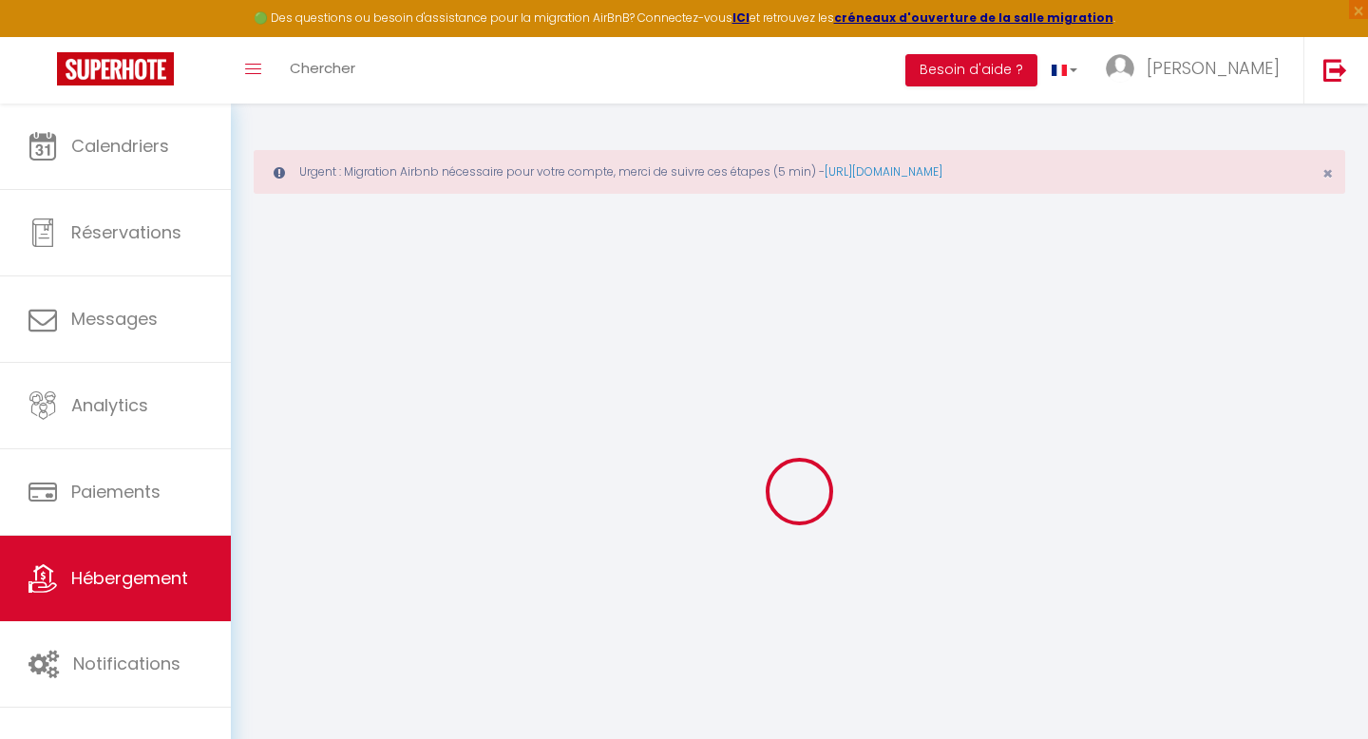
select select
type input "Corentin - Joli T2 esprit LOFT"
type input "Corentin"
type input "89"
type input "45"
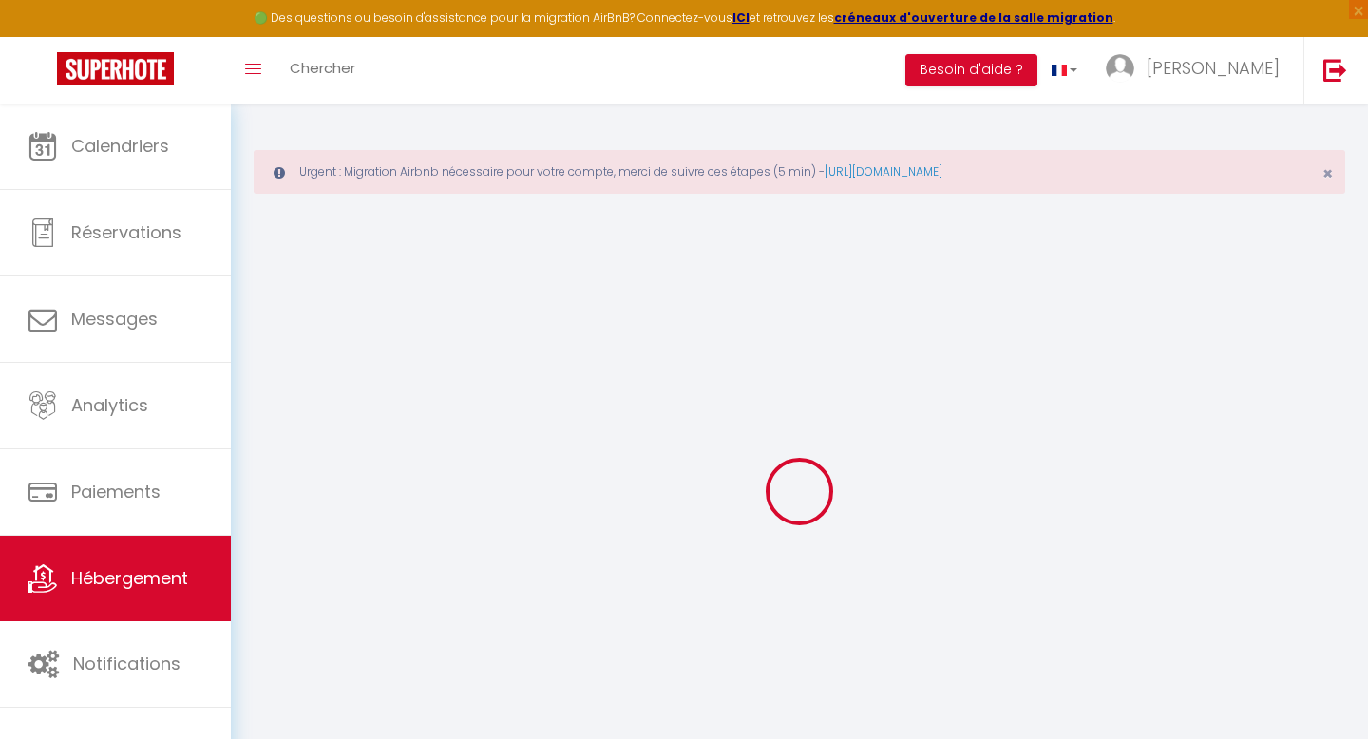
select select
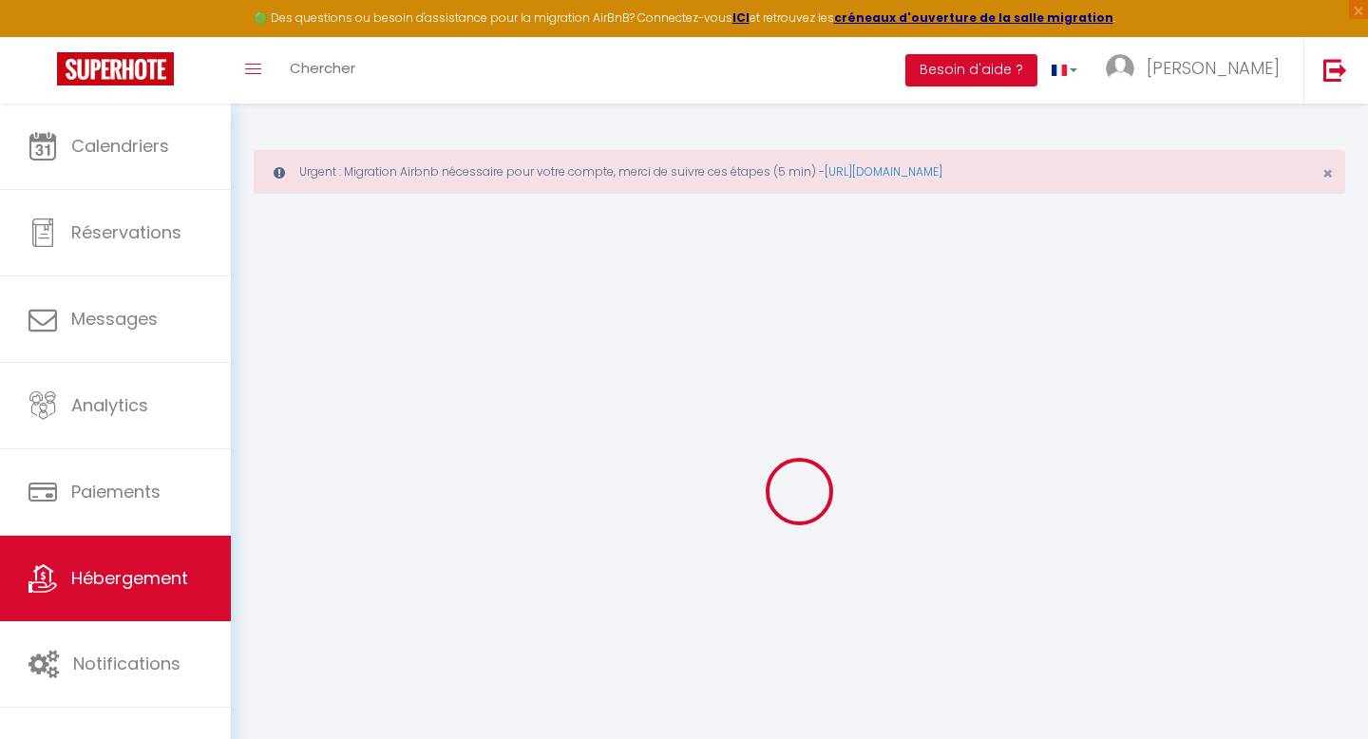
type input "[STREET_ADDRESS] et Ferron"
type input "59120"
type input "Loos"
type input "[EMAIL_ADDRESS][DOMAIN_NAME]"
select select
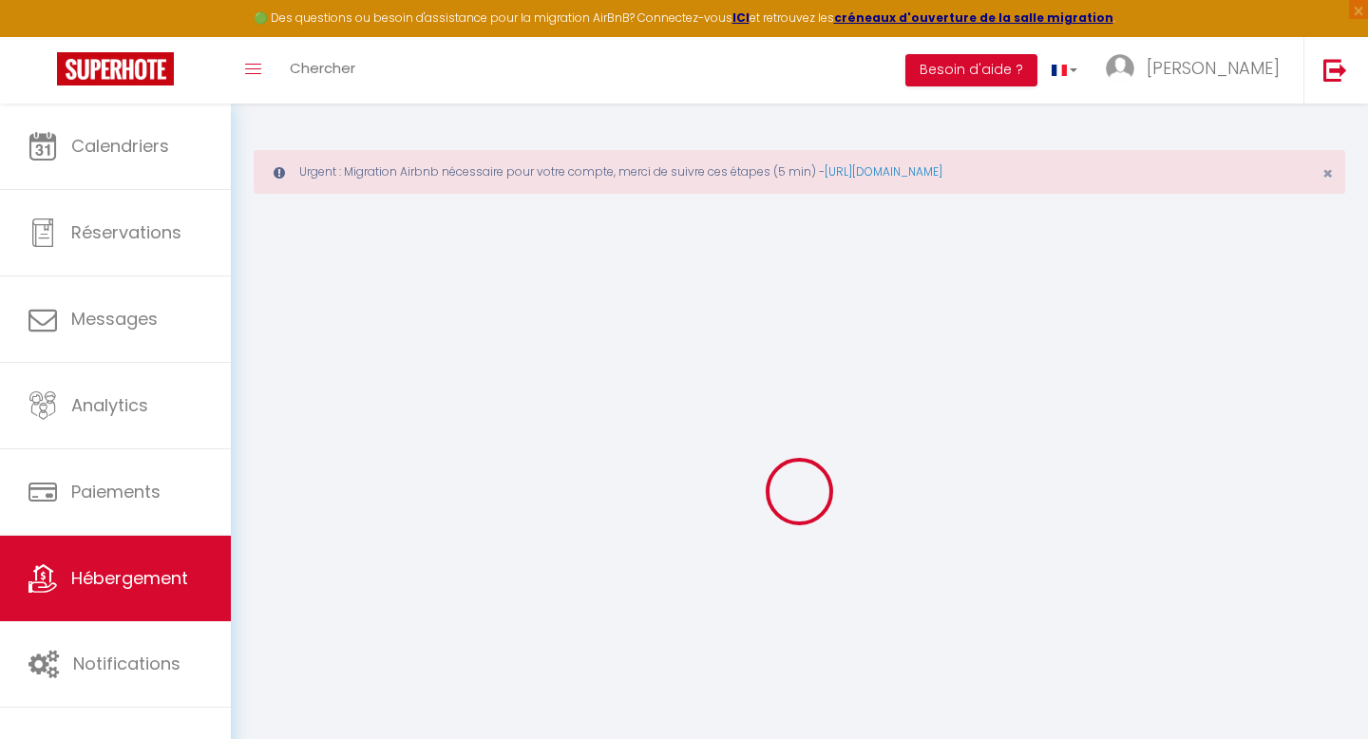
checkbox input "false"
type input "0"
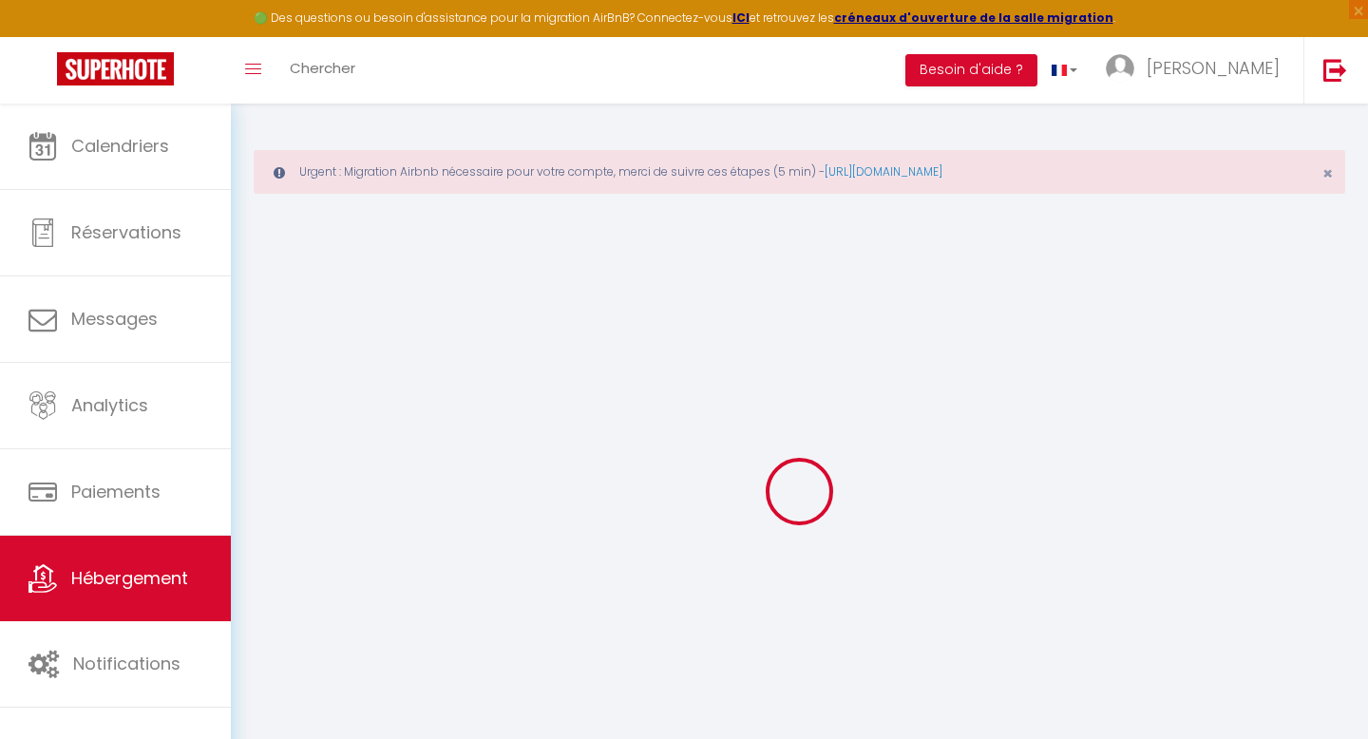
type input "0"
select select
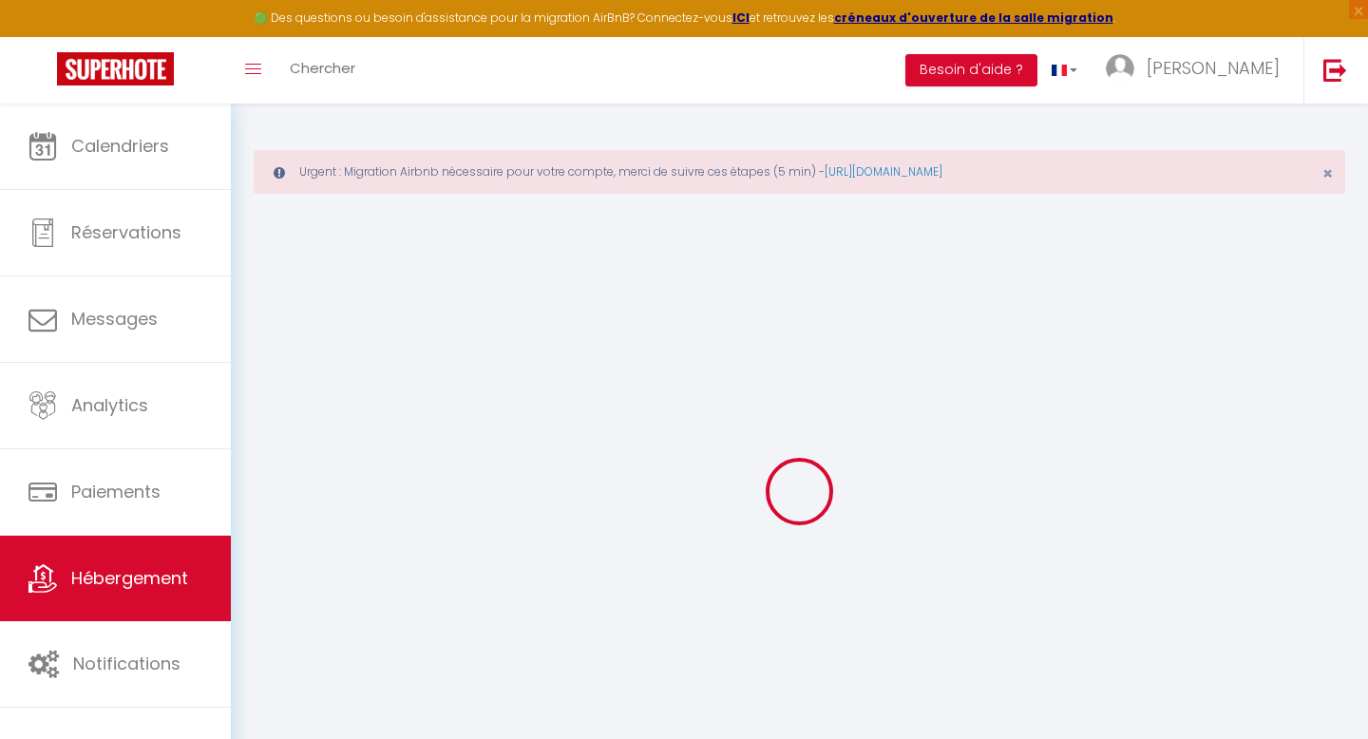
select select
checkbox input "false"
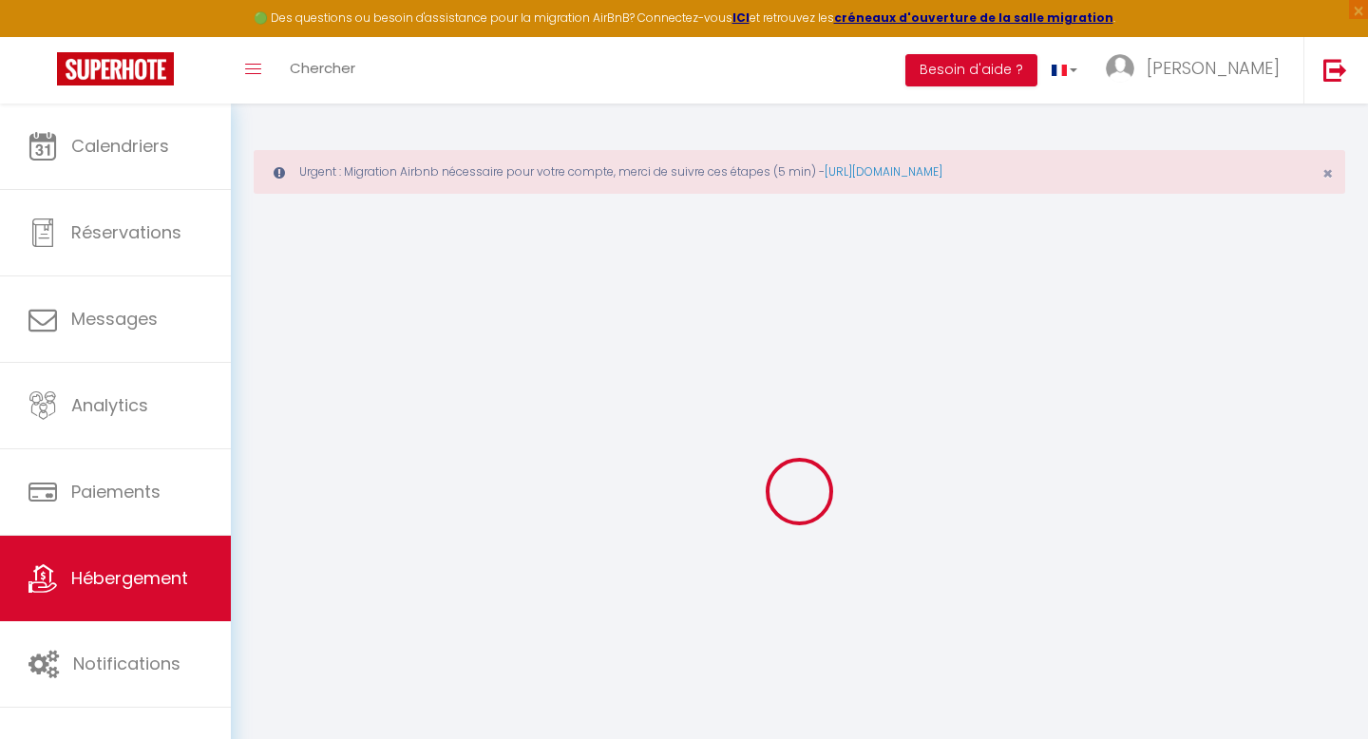
checkbox input "false"
select select
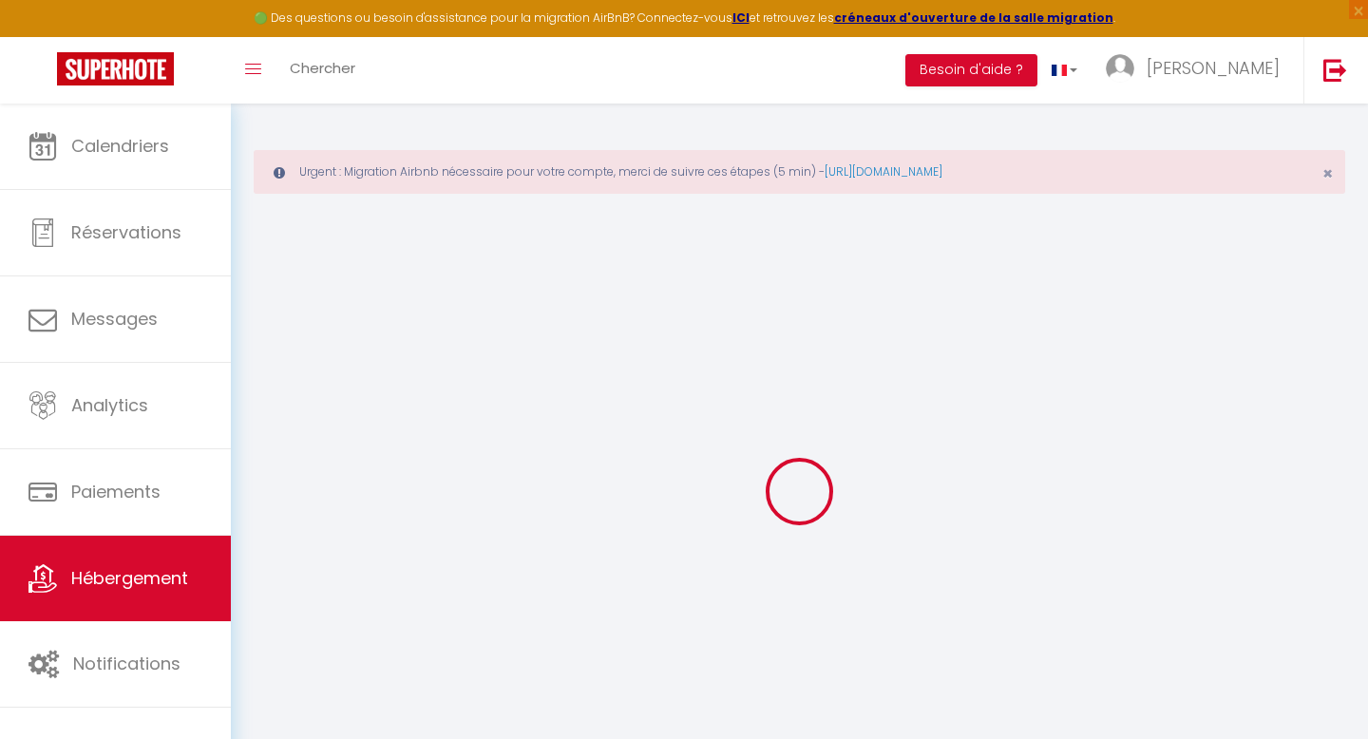
select select
checkbox input "false"
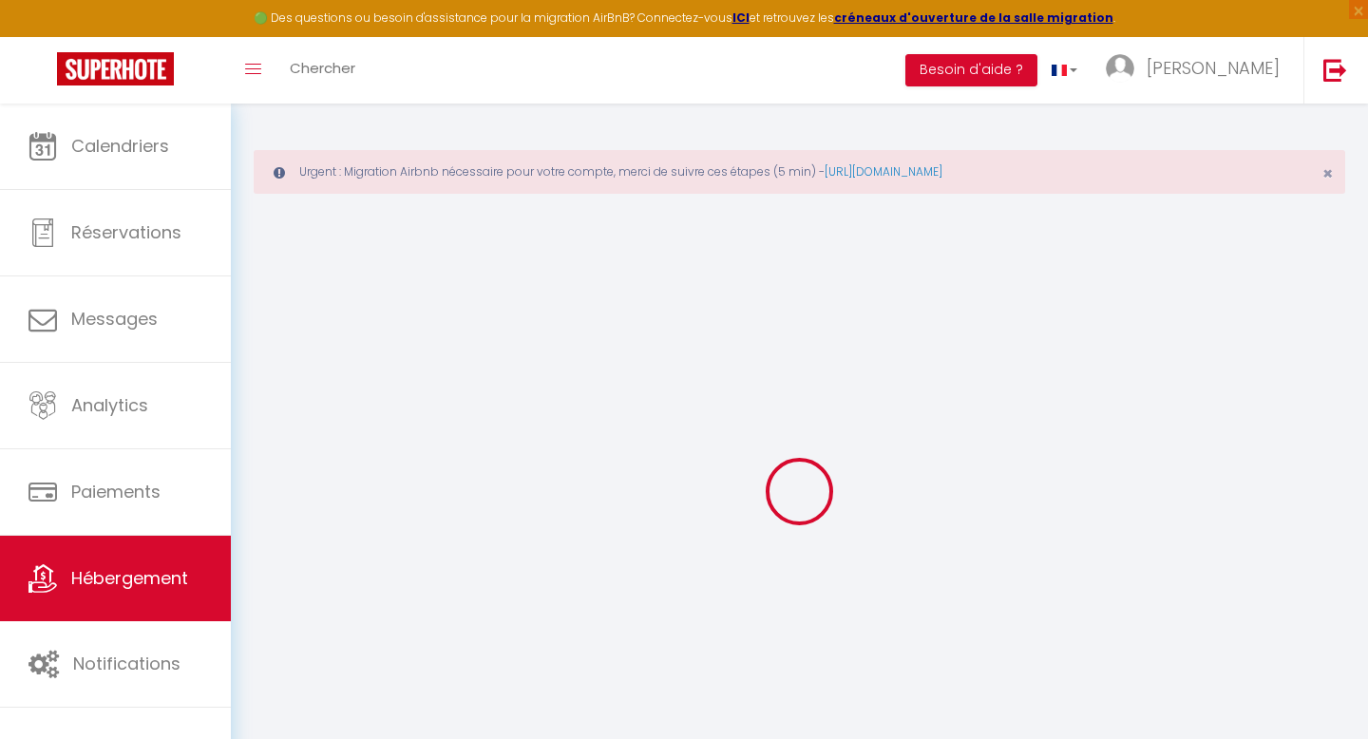
checkbox input "false"
select select
checkbox input "false"
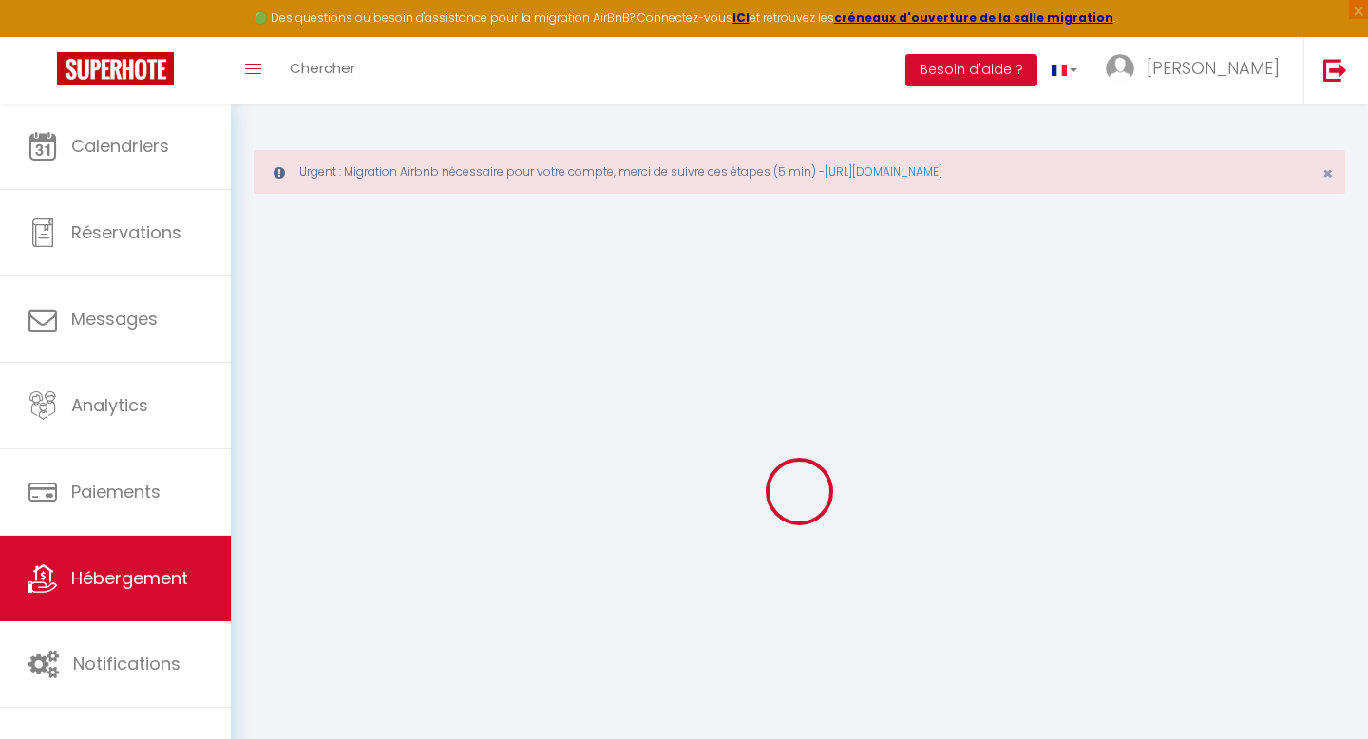
checkbox input "false"
select select
checkbox input "false"
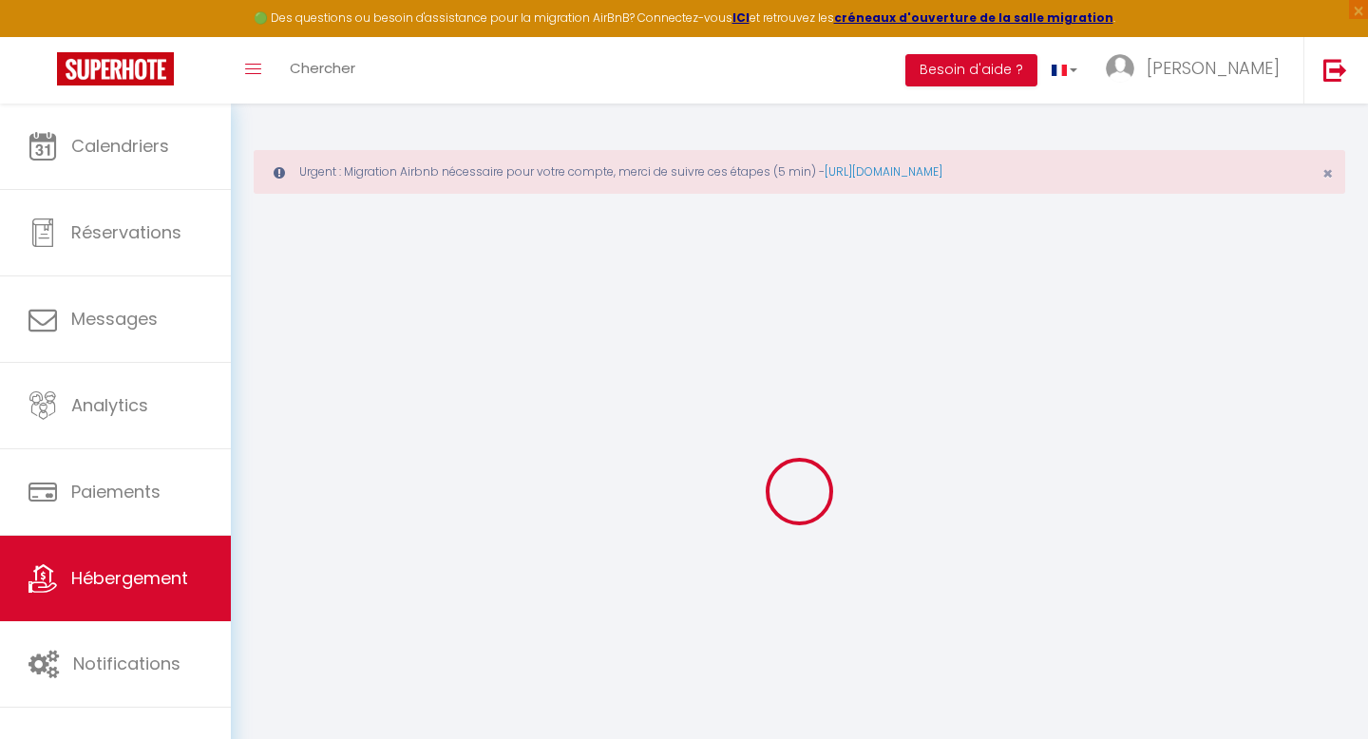
checkbox input "false"
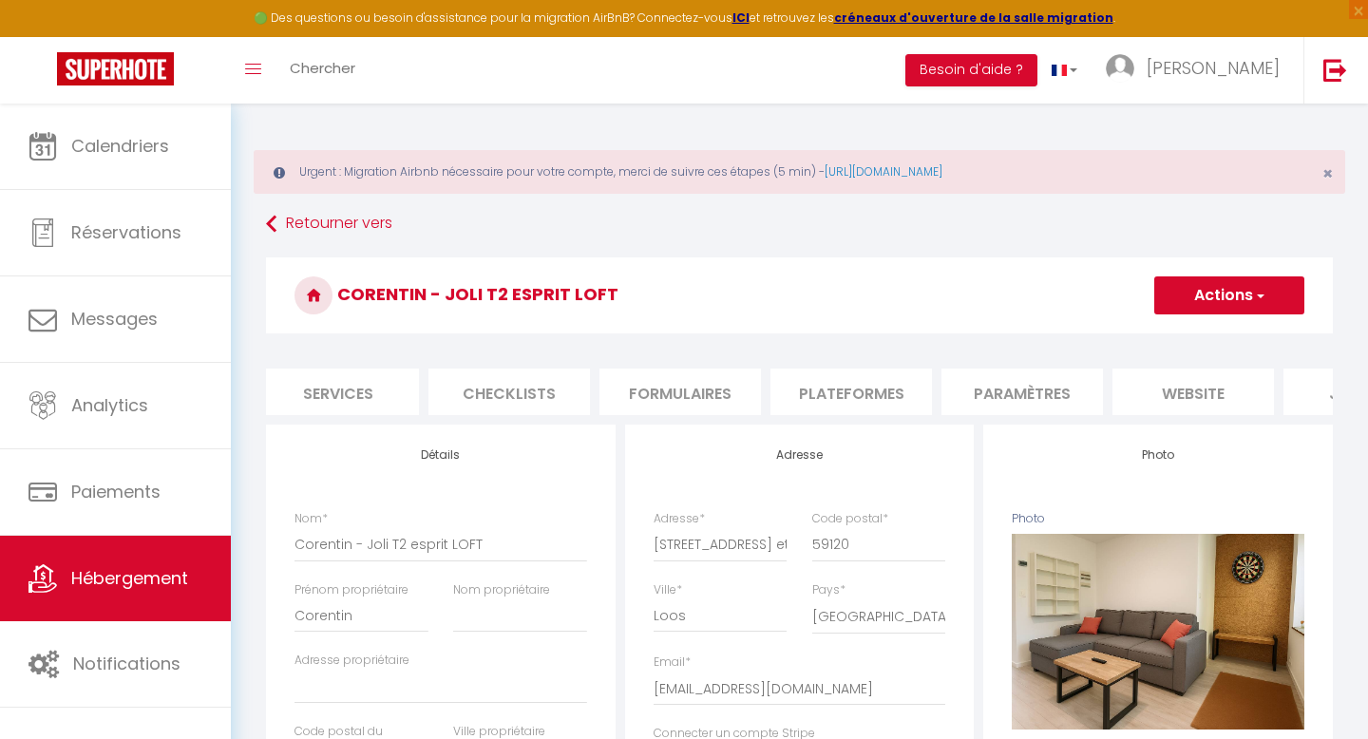
scroll to position [0, 643]
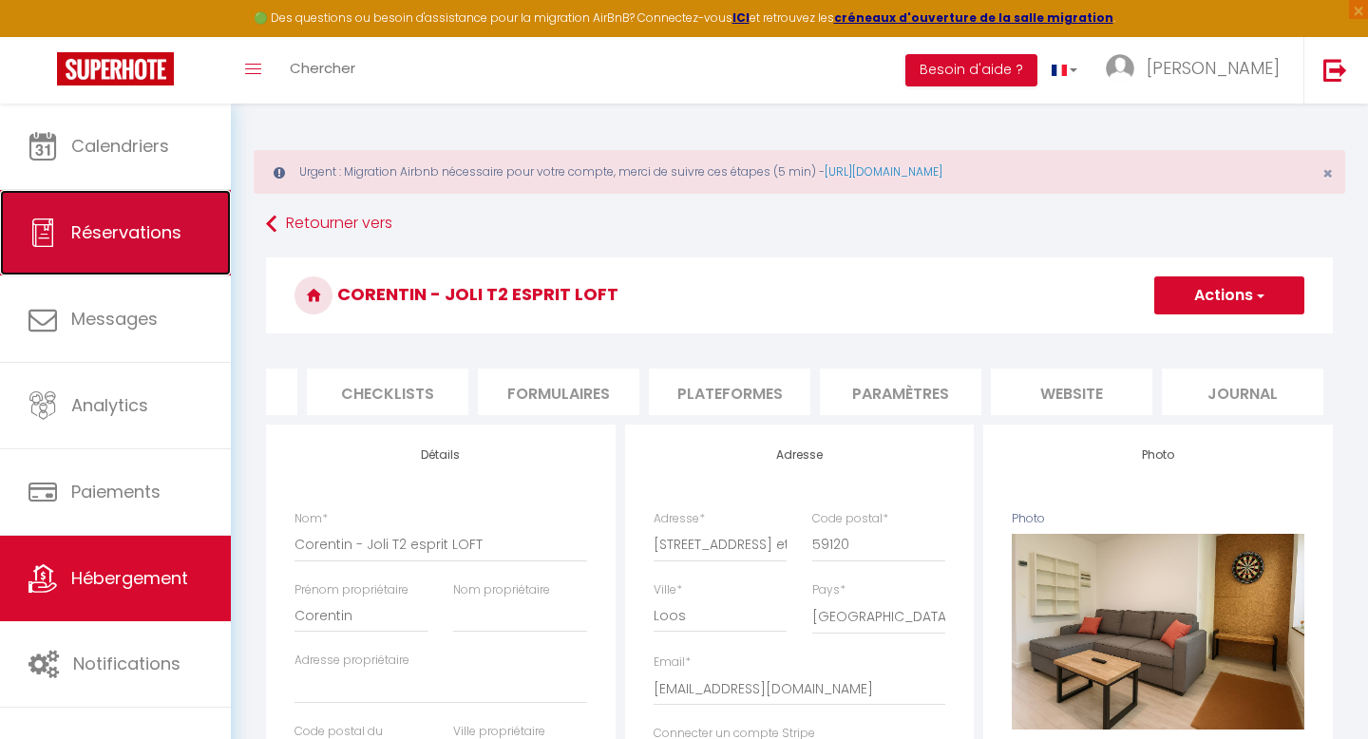
click at [160, 238] on span "Réservations" at bounding box center [126, 232] width 110 height 24
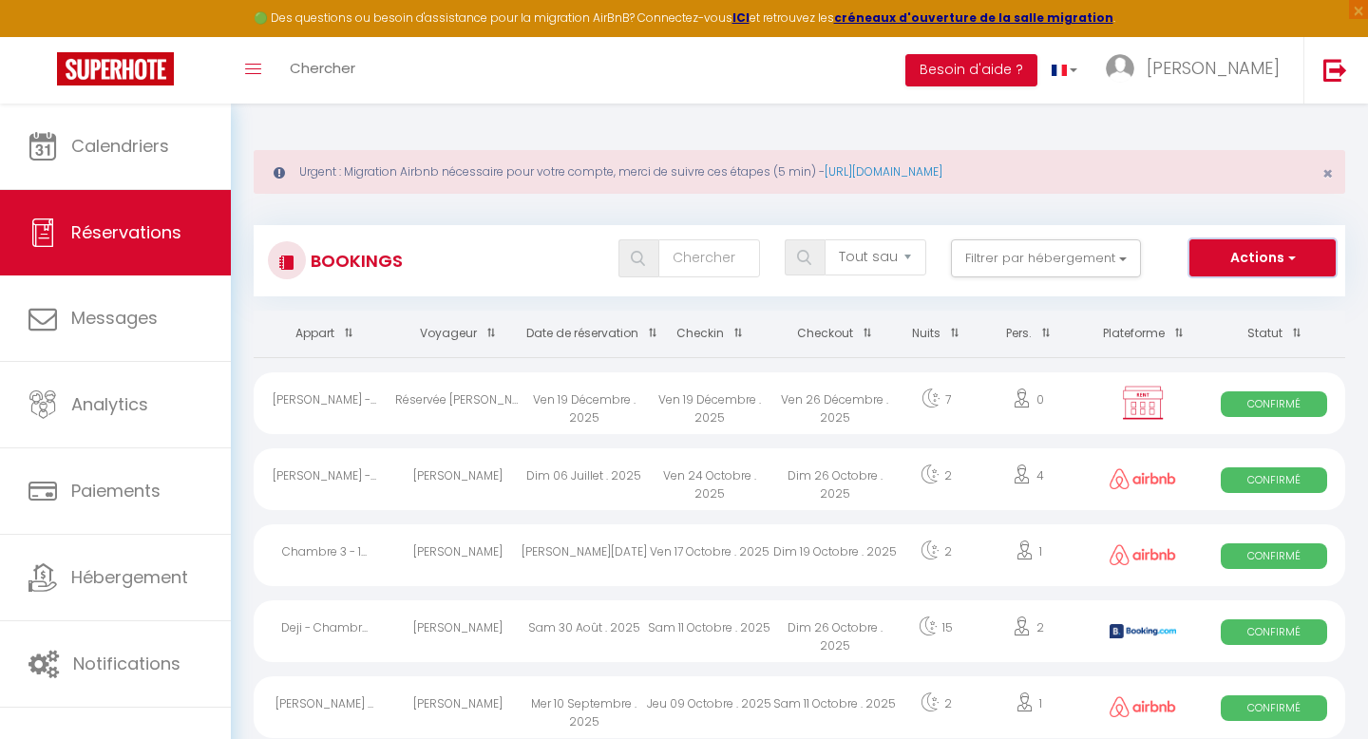
click at [1282, 261] on button "Actions" at bounding box center [1262, 258] width 146 height 38
click at [1230, 321] on link "Exporter les réservations" at bounding box center [1232, 324] width 203 height 25
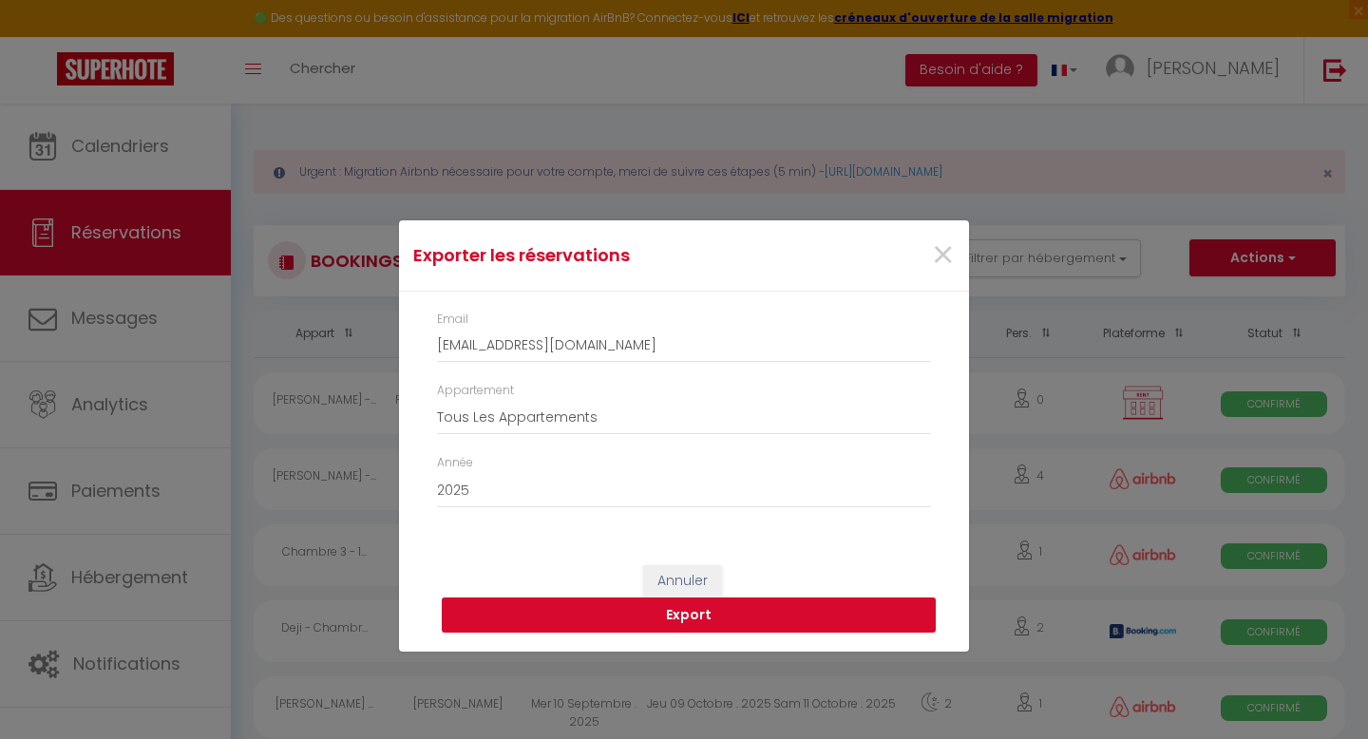
click at [723, 615] on button "Export" at bounding box center [689, 616] width 494 height 36
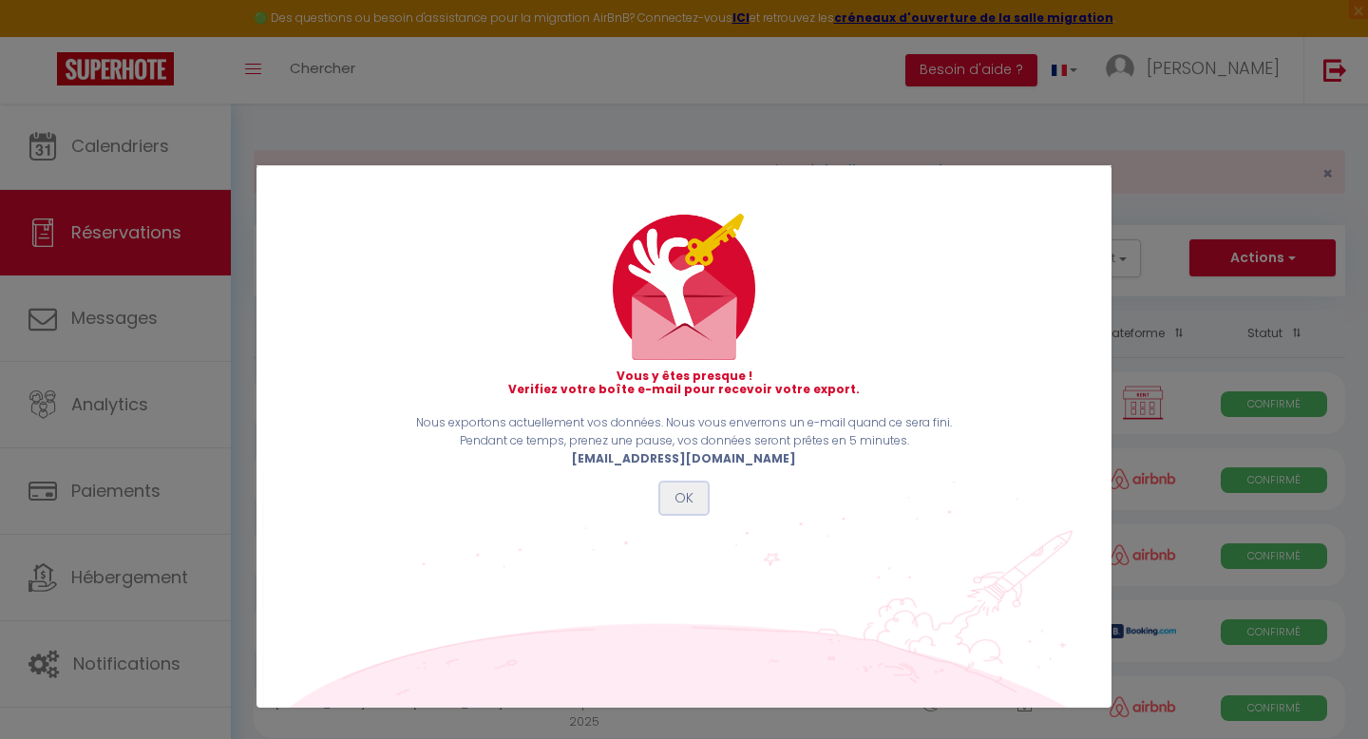
click at [675, 486] on button "OK" at bounding box center [684, 499] width 48 height 32
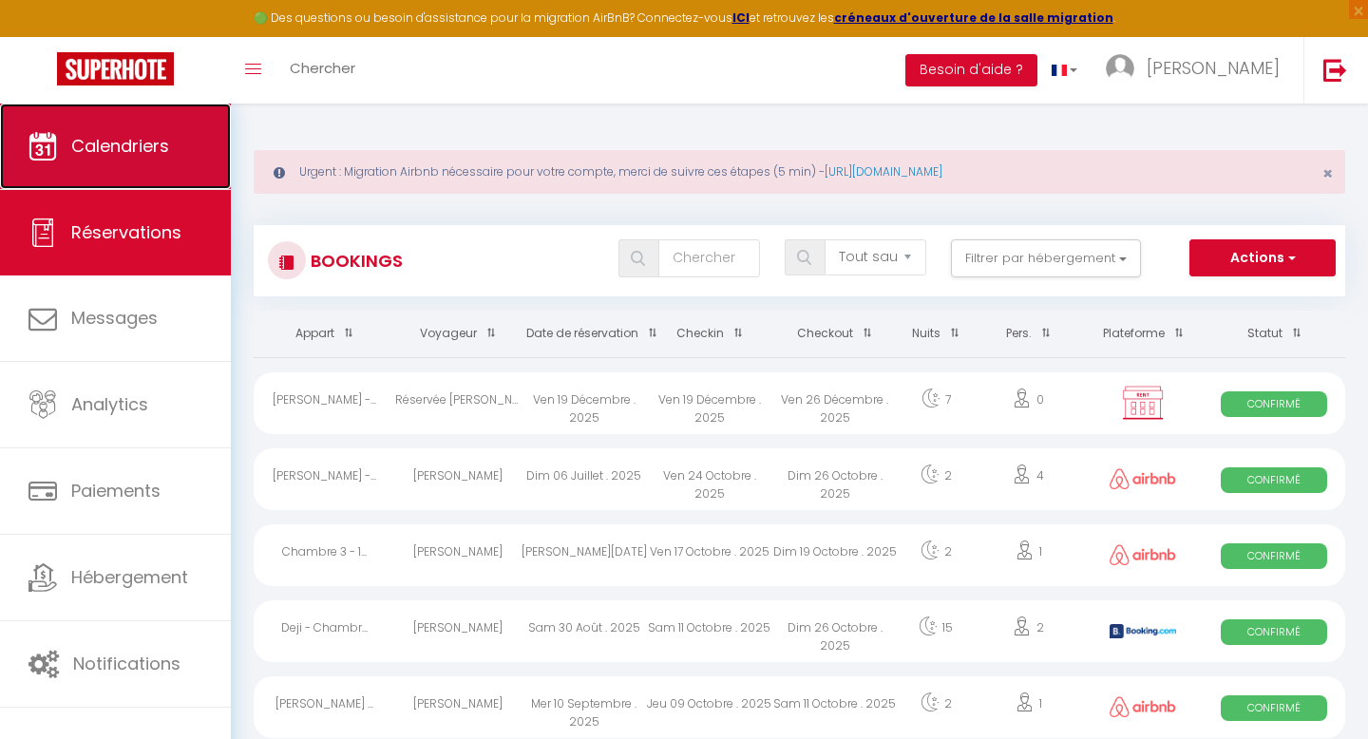
click at [182, 154] on link "Calendriers" at bounding box center [115, 147] width 231 height 86
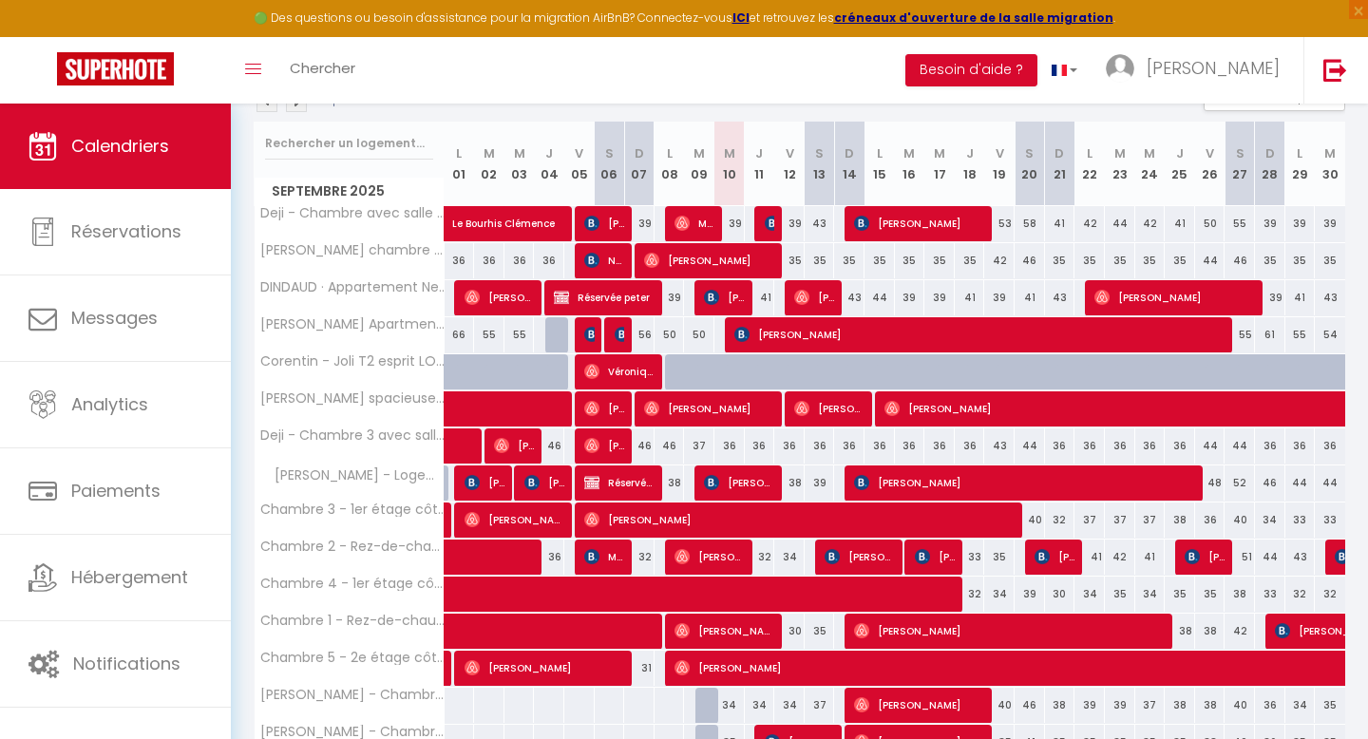
scroll to position [446, 0]
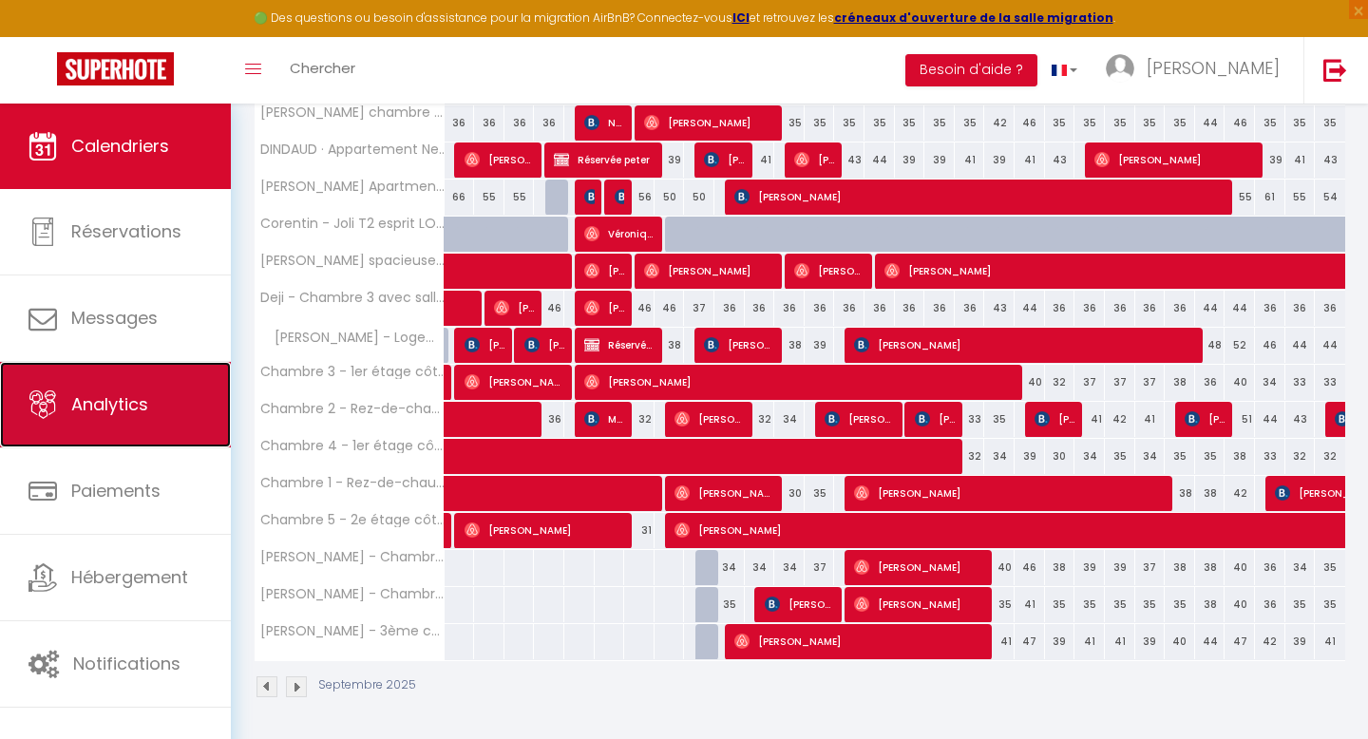
click at [105, 395] on span "Analytics" at bounding box center [109, 404] width 77 height 24
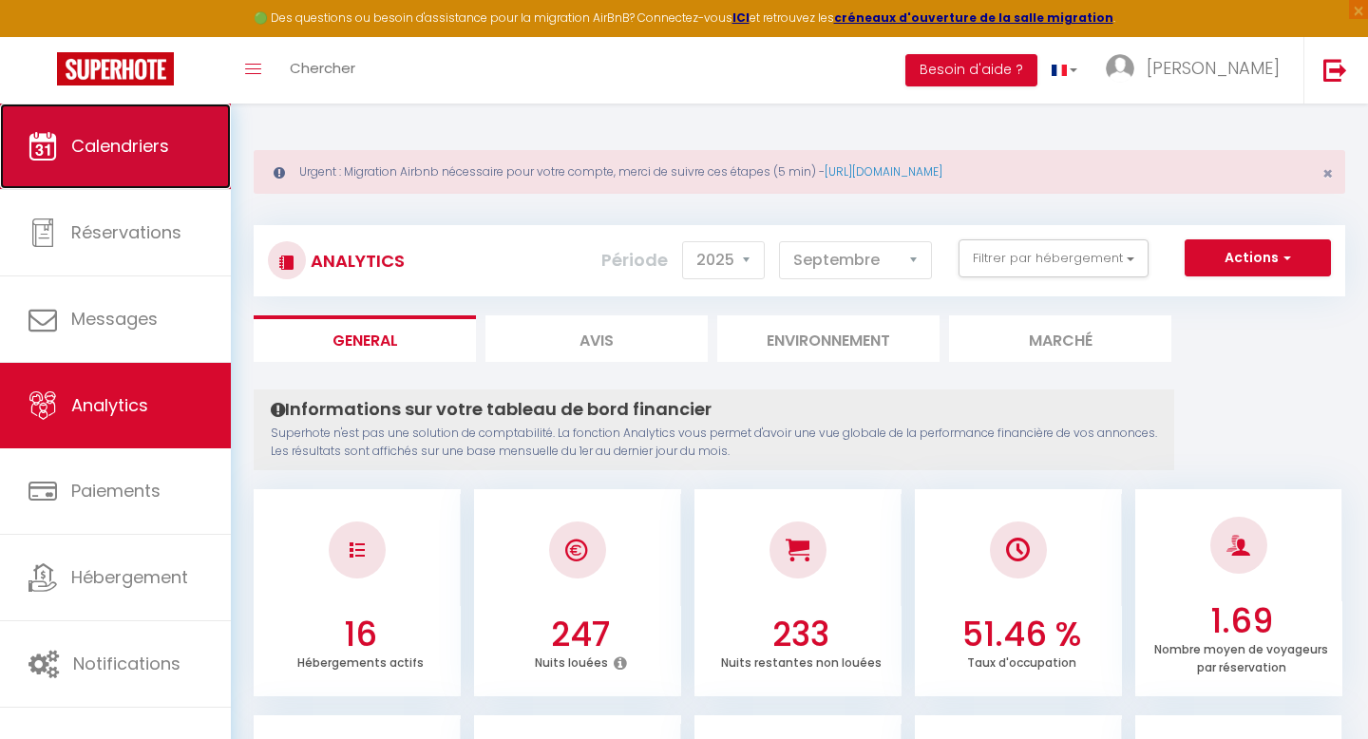
click at [129, 154] on span "Calendriers" at bounding box center [120, 146] width 98 height 24
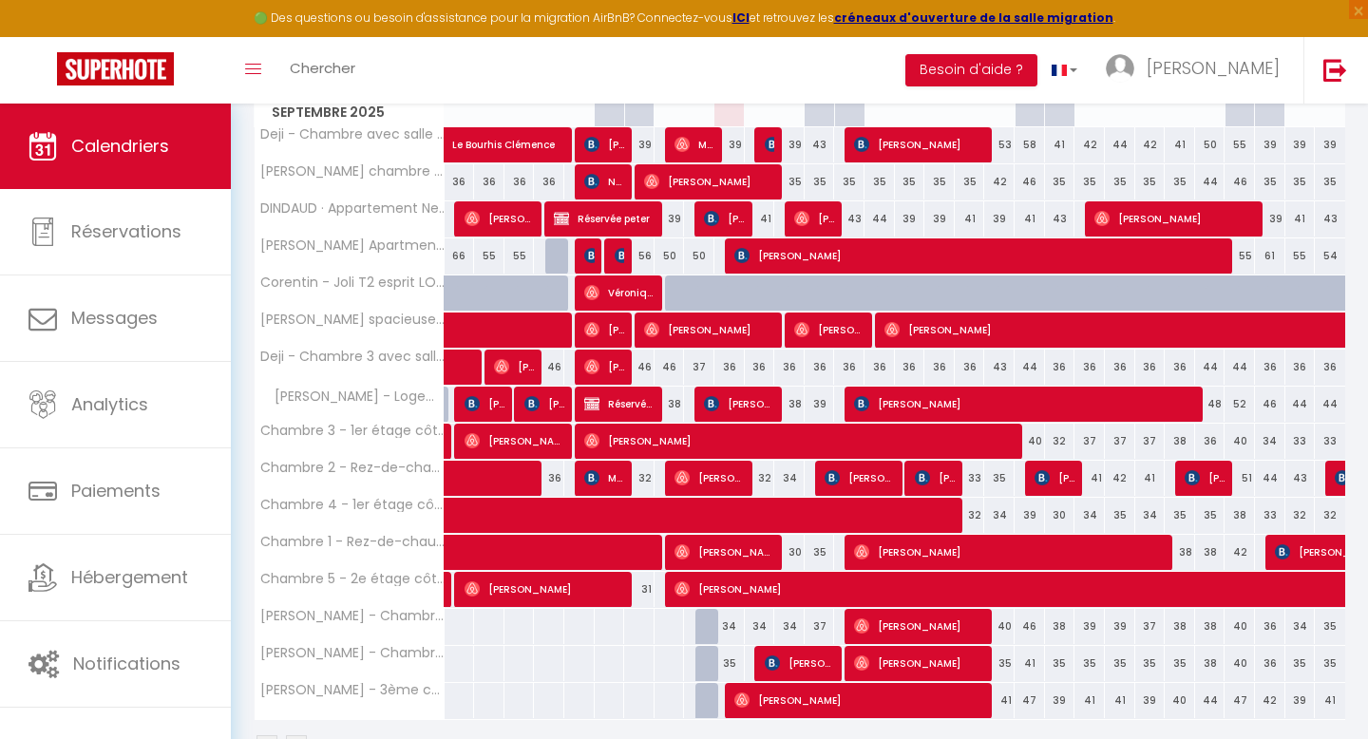
scroll to position [375, 0]
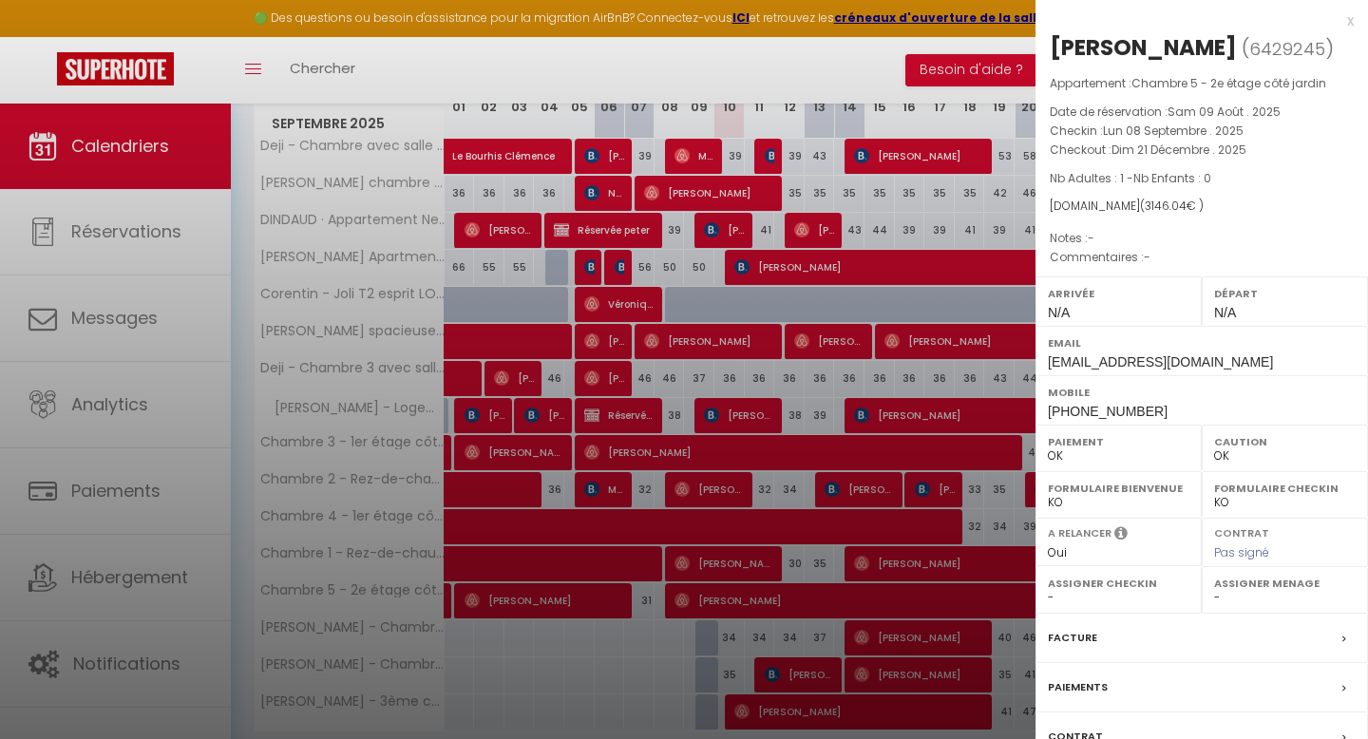
click at [871, 453] on div at bounding box center [684, 369] width 1368 height 739
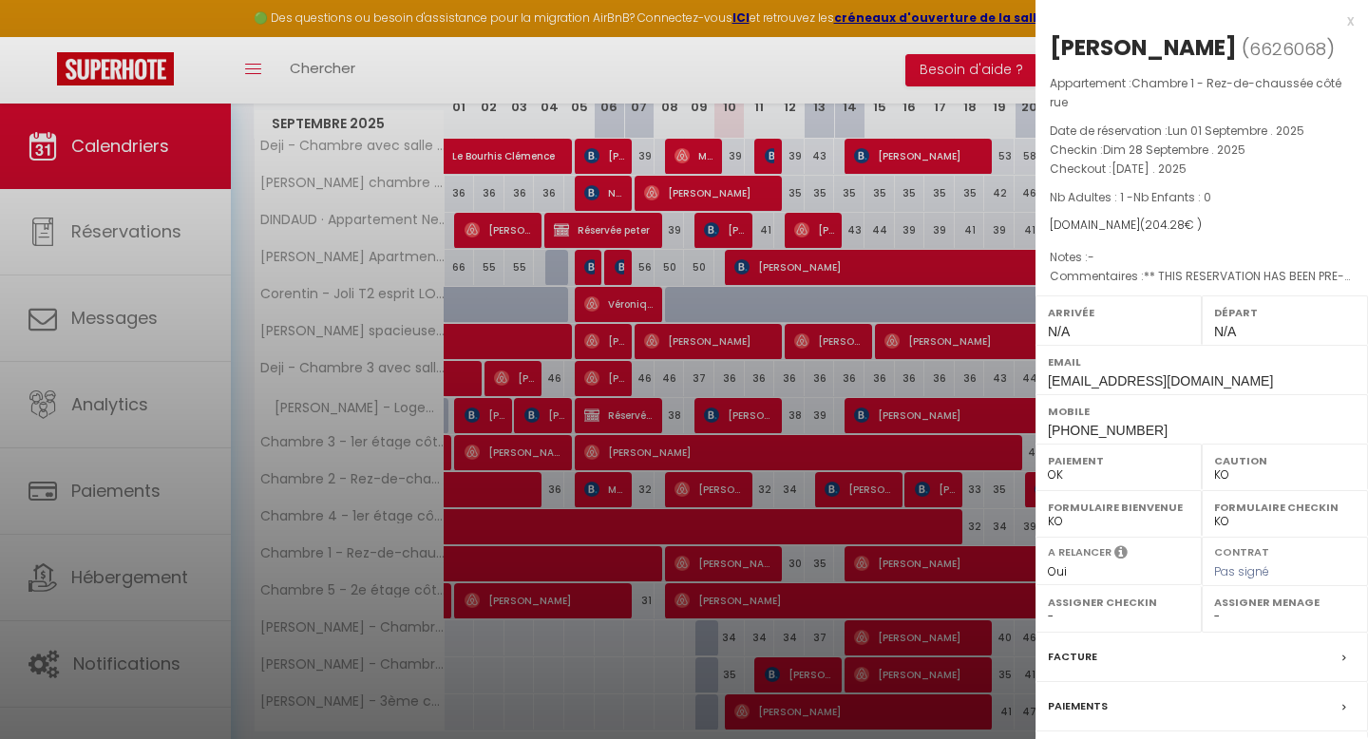
click at [897, 442] on div at bounding box center [684, 369] width 1368 height 739
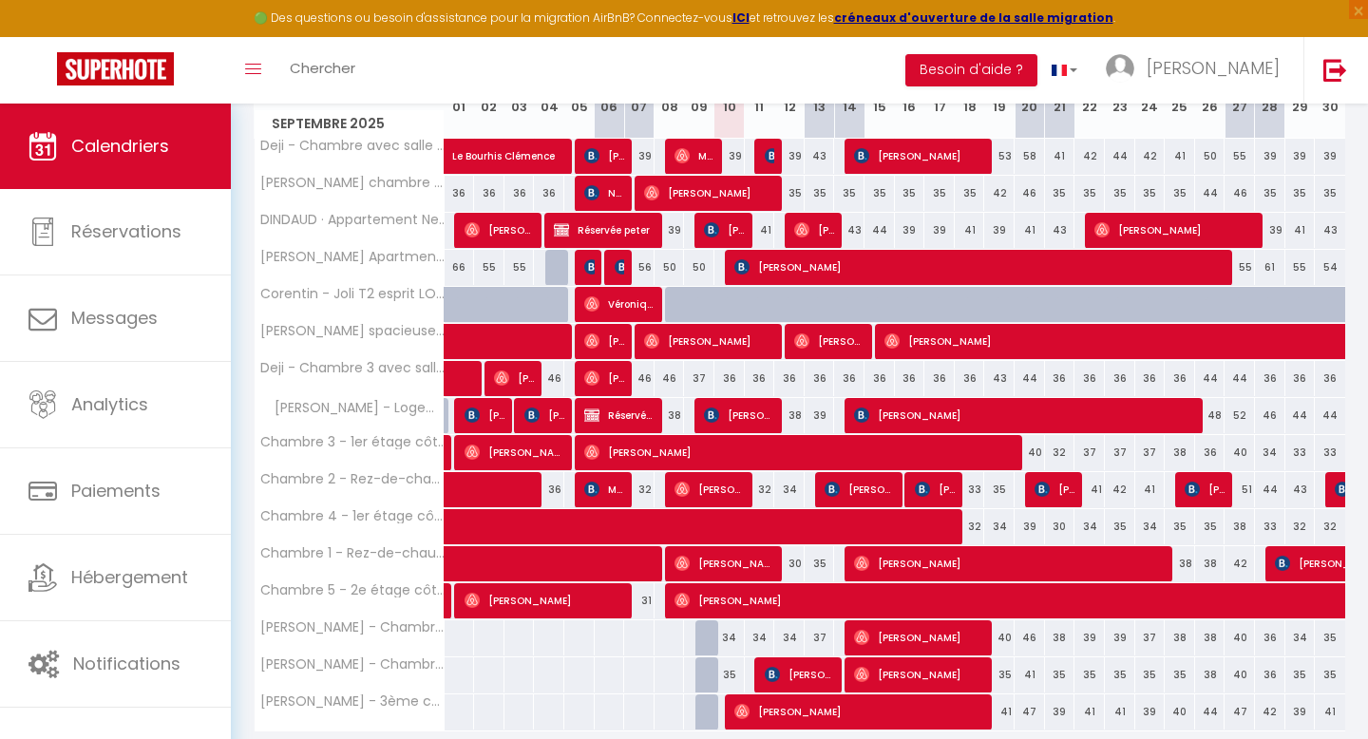
click at [1330, 491] on div at bounding box center [1340, 490] width 30 height 36
click at [1338, 485] on img at bounding box center [1342, 489] width 15 height 15
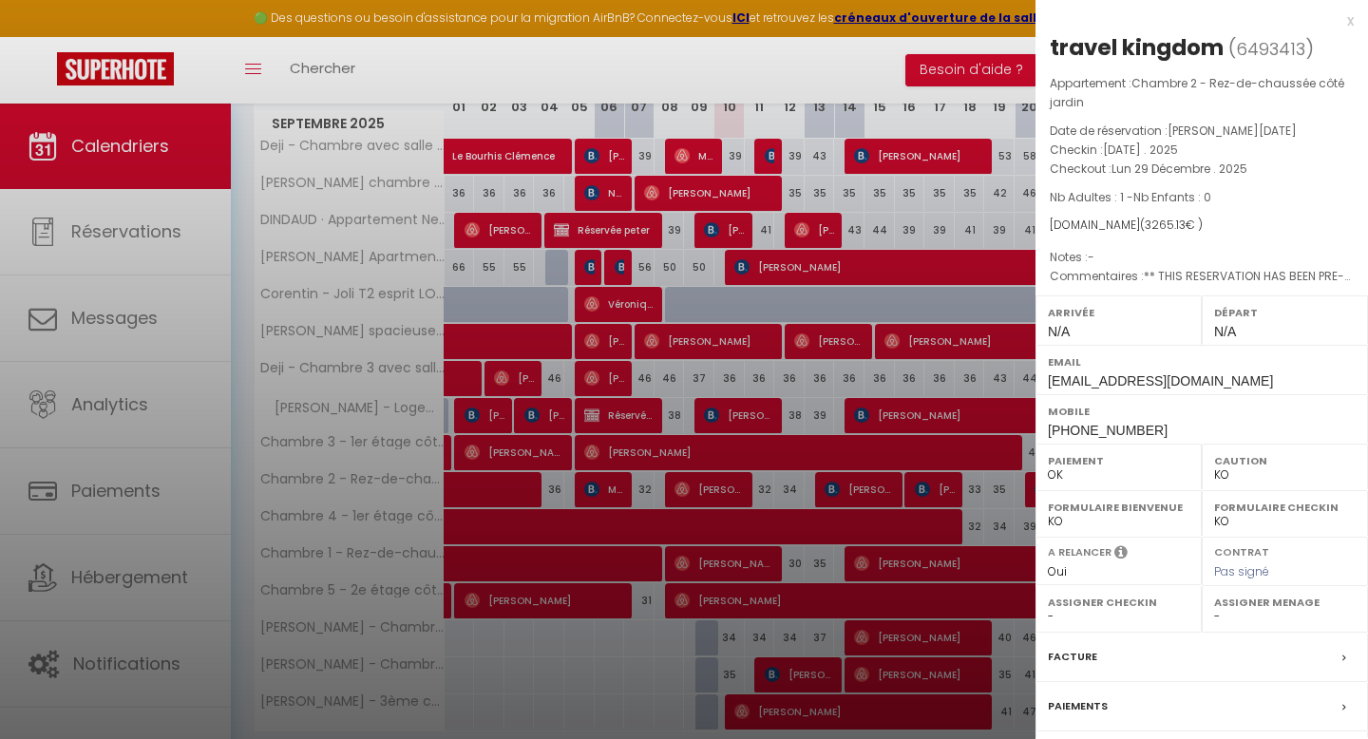
click at [903, 472] on div at bounding box center [684, 369] width 1368 height 739
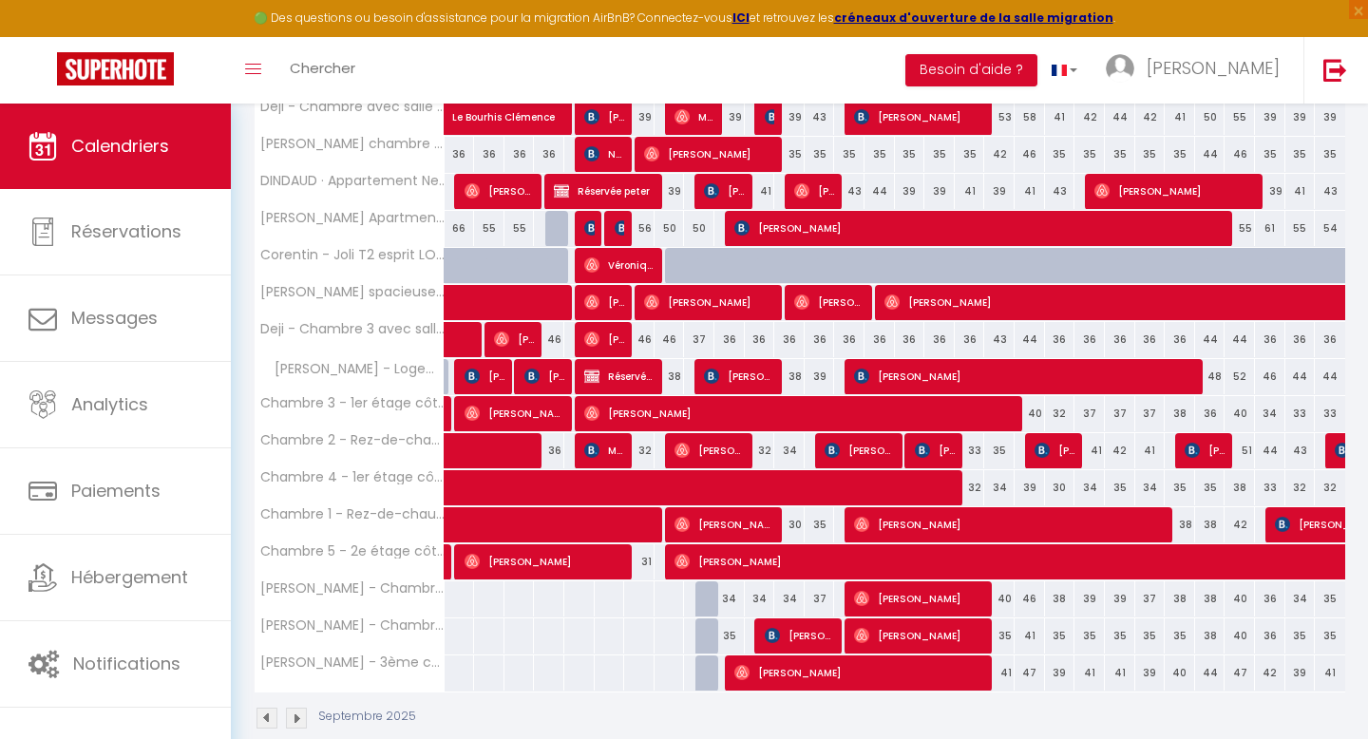
scroll to position [421, 0]
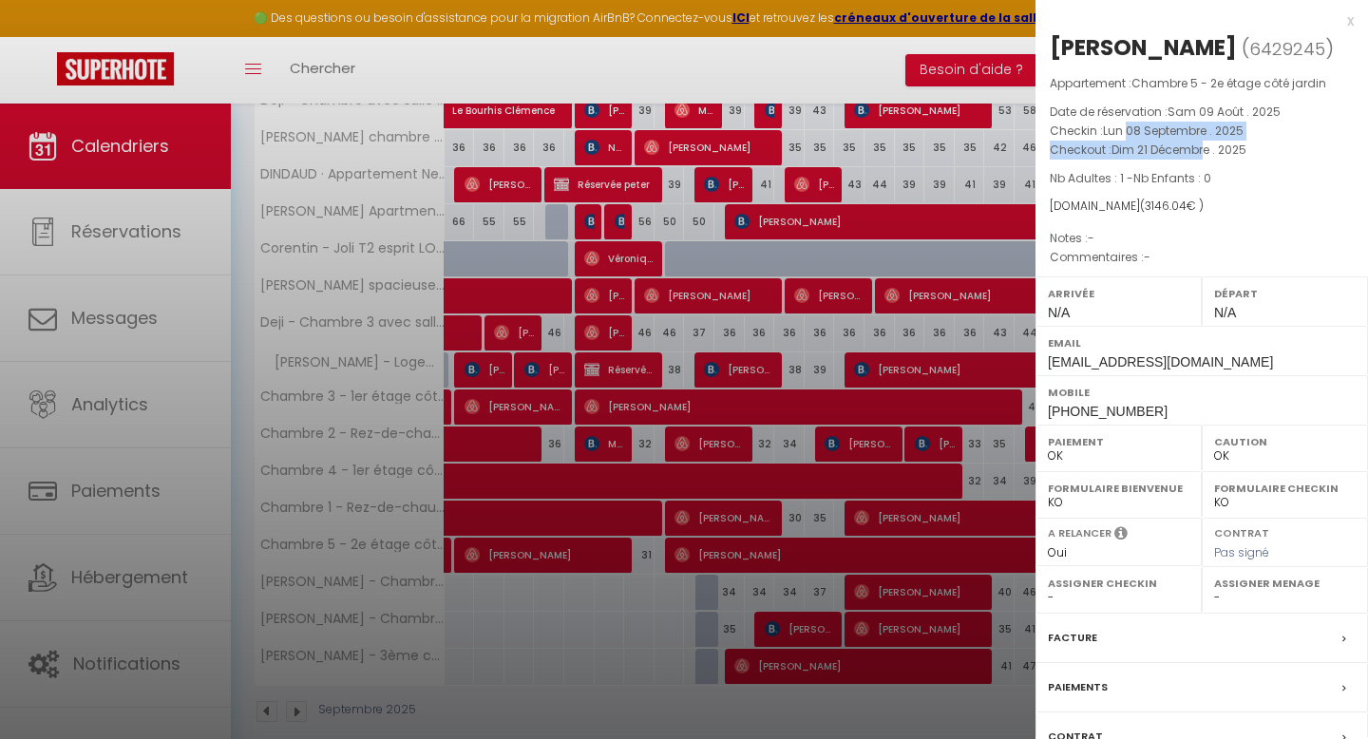
drag, startPoint x: 1126, startPoint y: 123, endPoint x: 1203, endPoint y: 153, distance: 82.7
click at [1203, 153] on div "Appartement : Chambre 5 - 2e étage côté jardin Date de réservation : [PERSON_NA…" at bounding box center [1202, 171] width 333 height 194
drag, startPoint x: 1131, startPoint y: 203, endPoint x: 1154, endPoint y: 203, distance: 22.8
click at [1154, 203] on span "3146.04" at bounding box center [1166, 206] width 42 height 16
click at [734, 412] on div at bounding box center [684, 369] width 1368 height 739
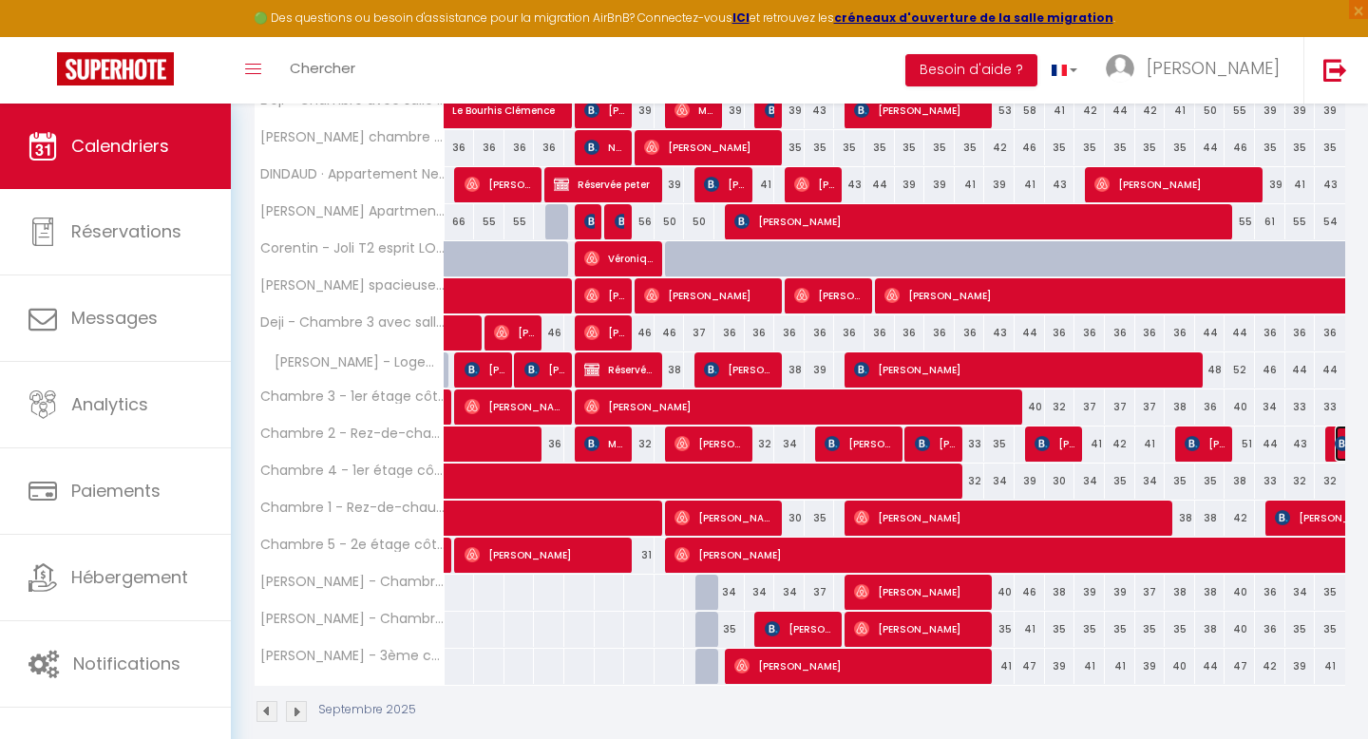
click at [1336, 437] on img at bounding box center [1342, 443] width 15 height 15
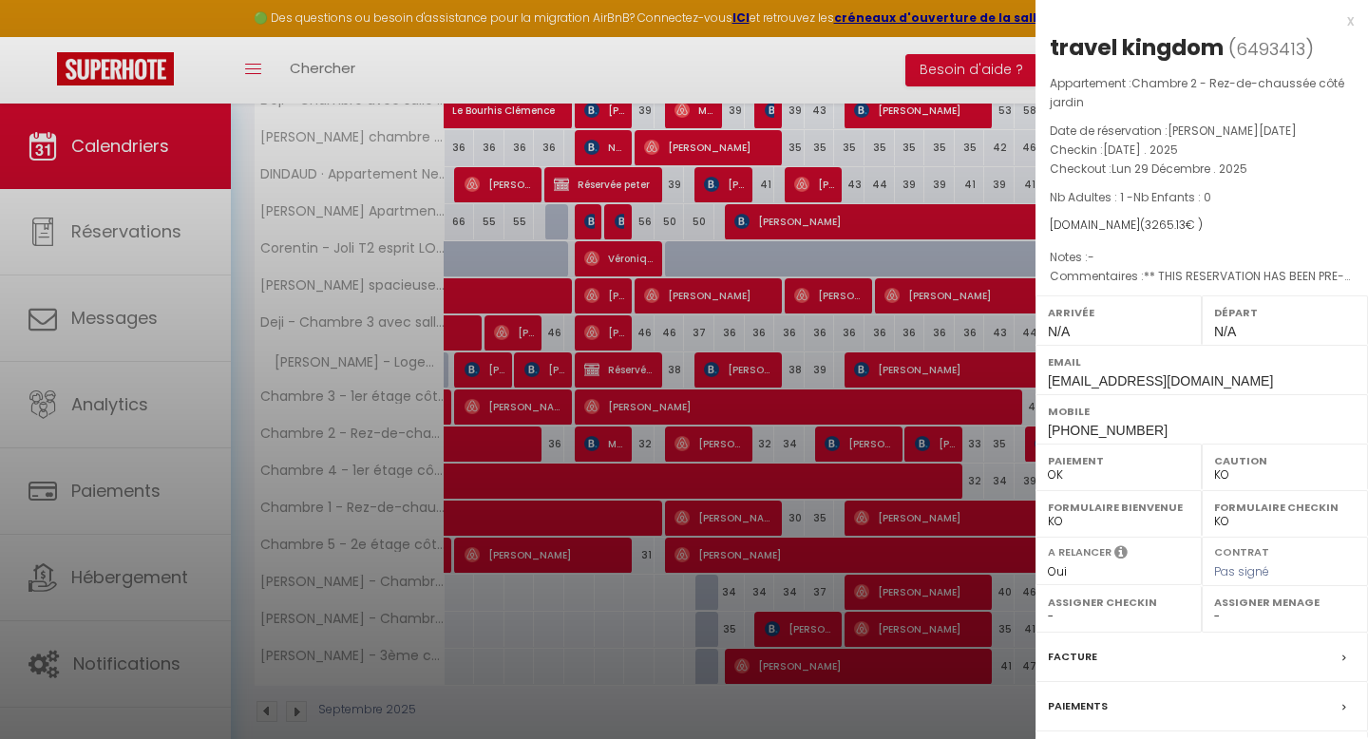
drag, startPoint x: 1131, startPoint y: 211, endPoint x: 1180, endPoint y: 240, distance: 56.7
click at [1180, 240] on div "Appartement : Chambre 2 - Rez-de-chaussée côté jardin Date de réservation : [PE…" at bounding box center [1202, 180] width 333 height 213
click at [896, 331] on div at bounding box center [684, 369] width 1368 height 739
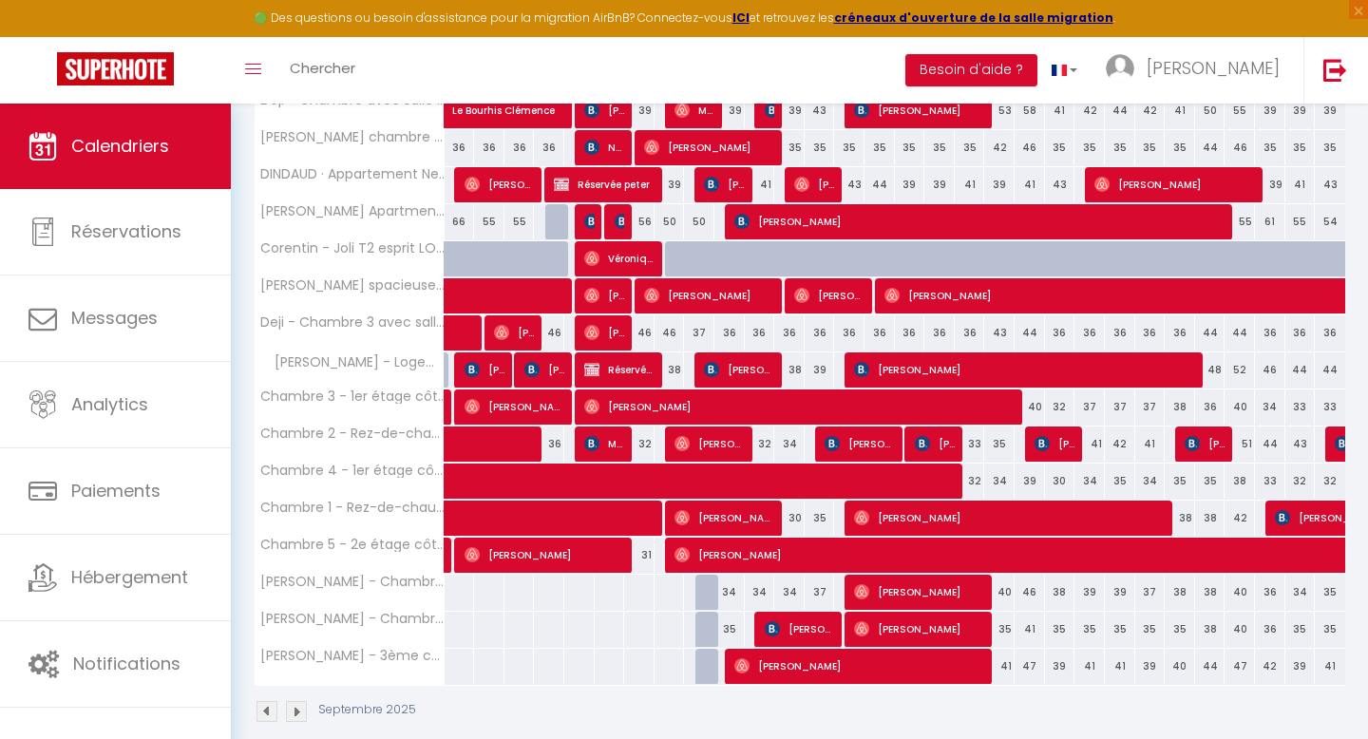
scroll to position [446, 0]
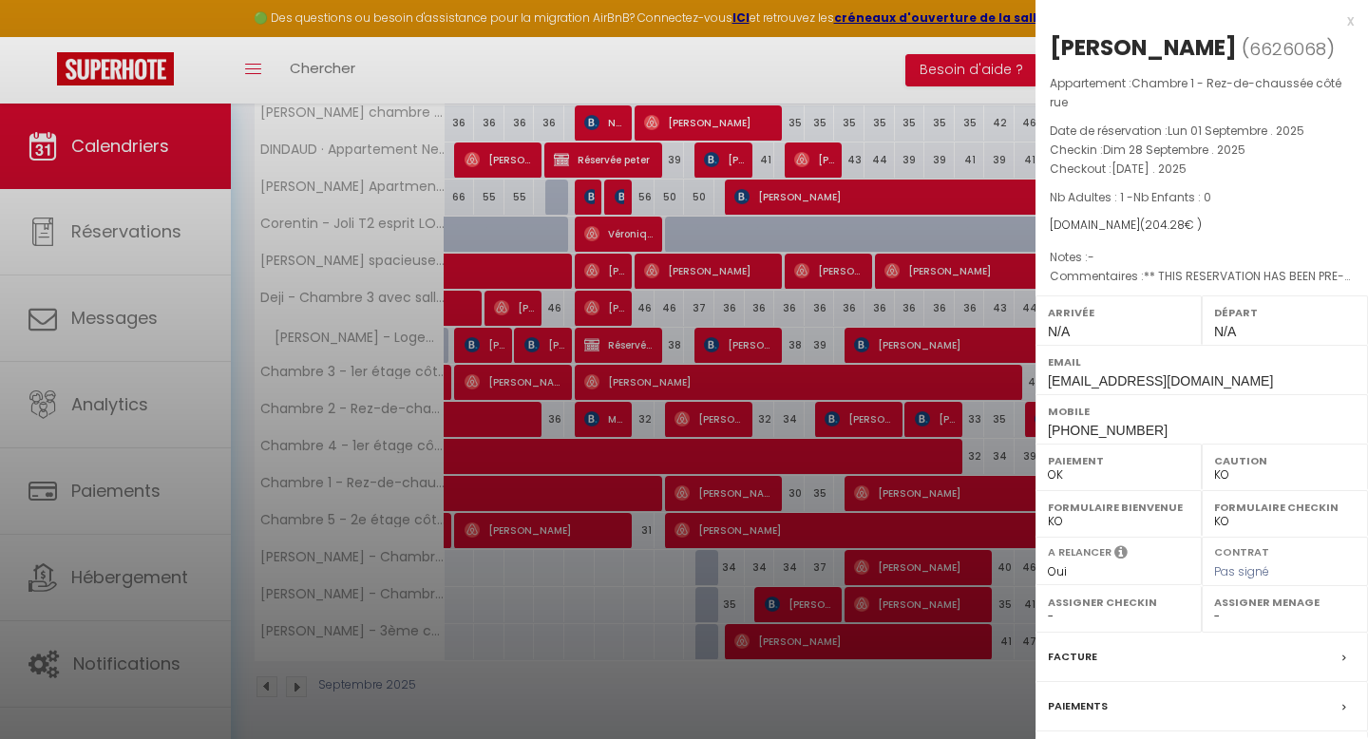
click at [908, 408] on div at bounding box center [684, 369] width 1368 height 739
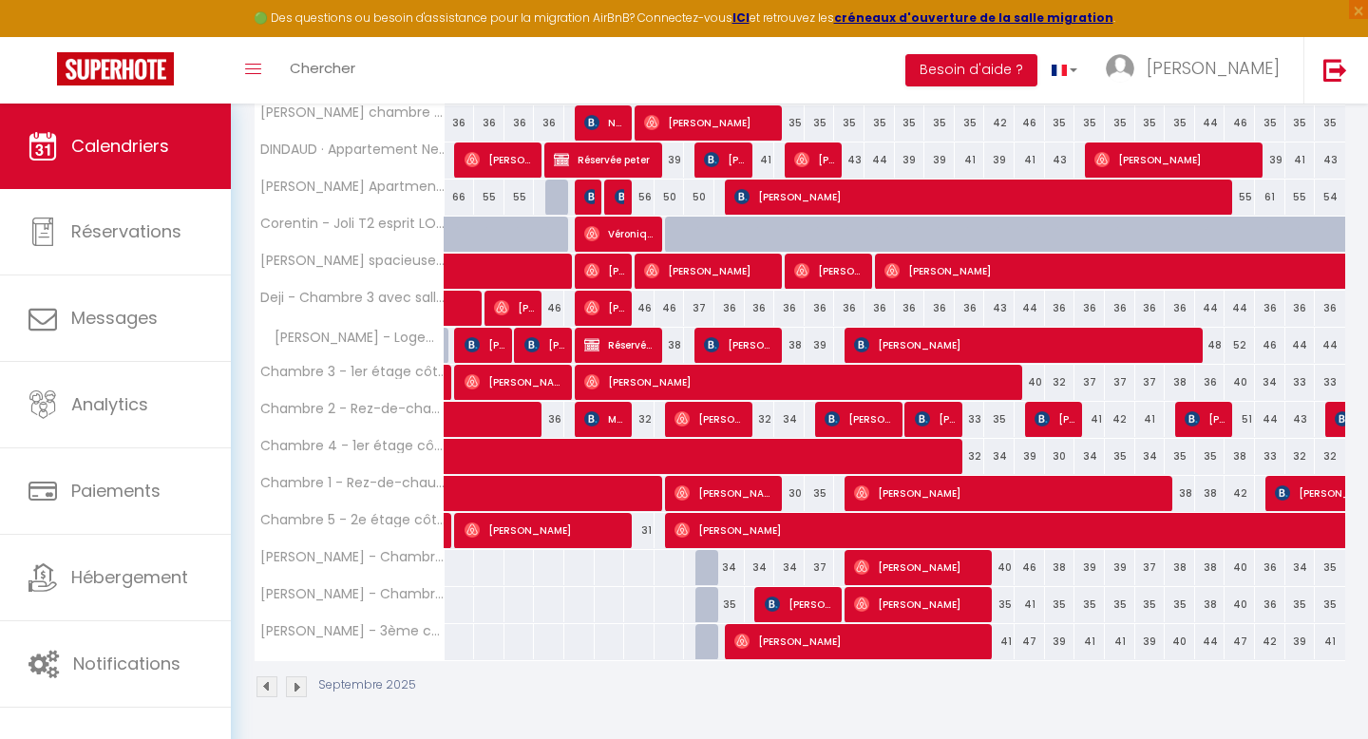
click at [1332, 423] on div at bounding box center [1340, 420] width 30 height 36
click at [1335, 414] on img at bounding box center [1342, 418] width 15 height 15
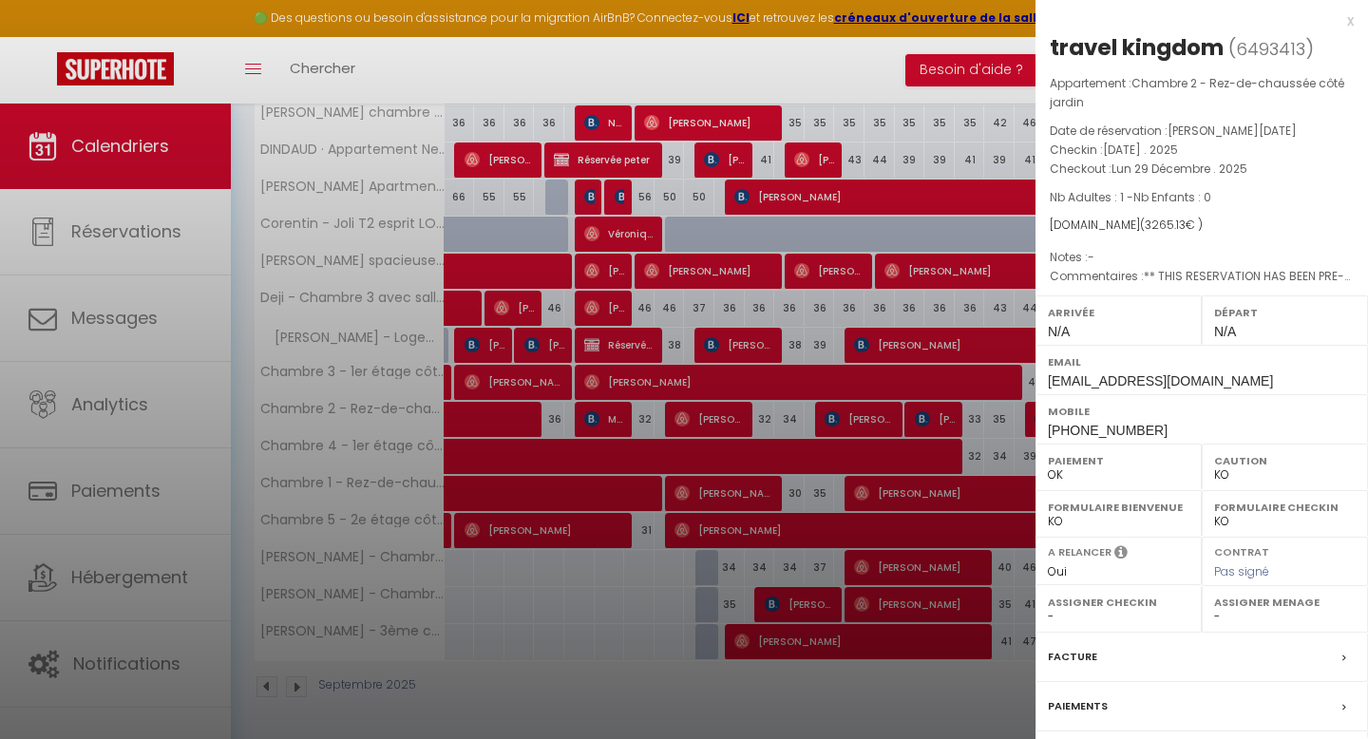
click at [887, 448] on div at bounding box center [684, 369] width 1368 height 739
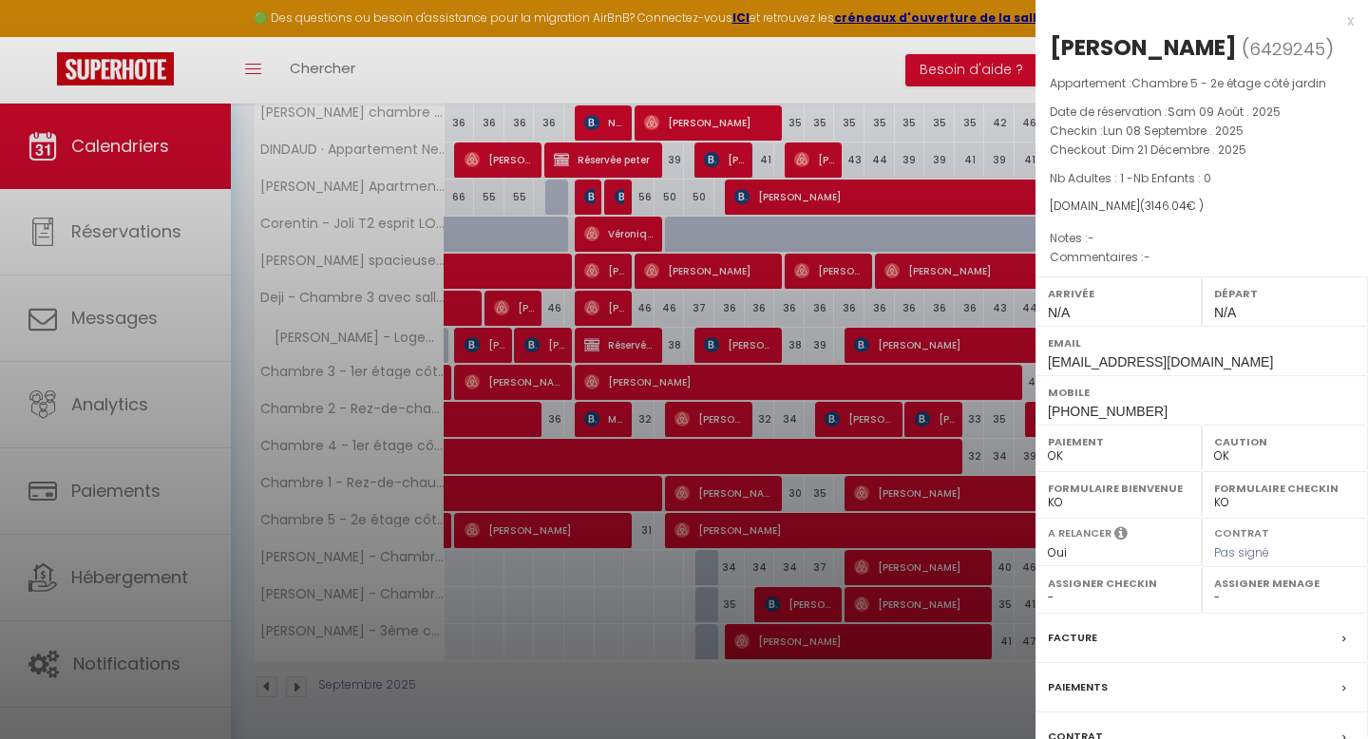
click at [942, 440] on div at bounding box center [684, 369] width 1368 height 739
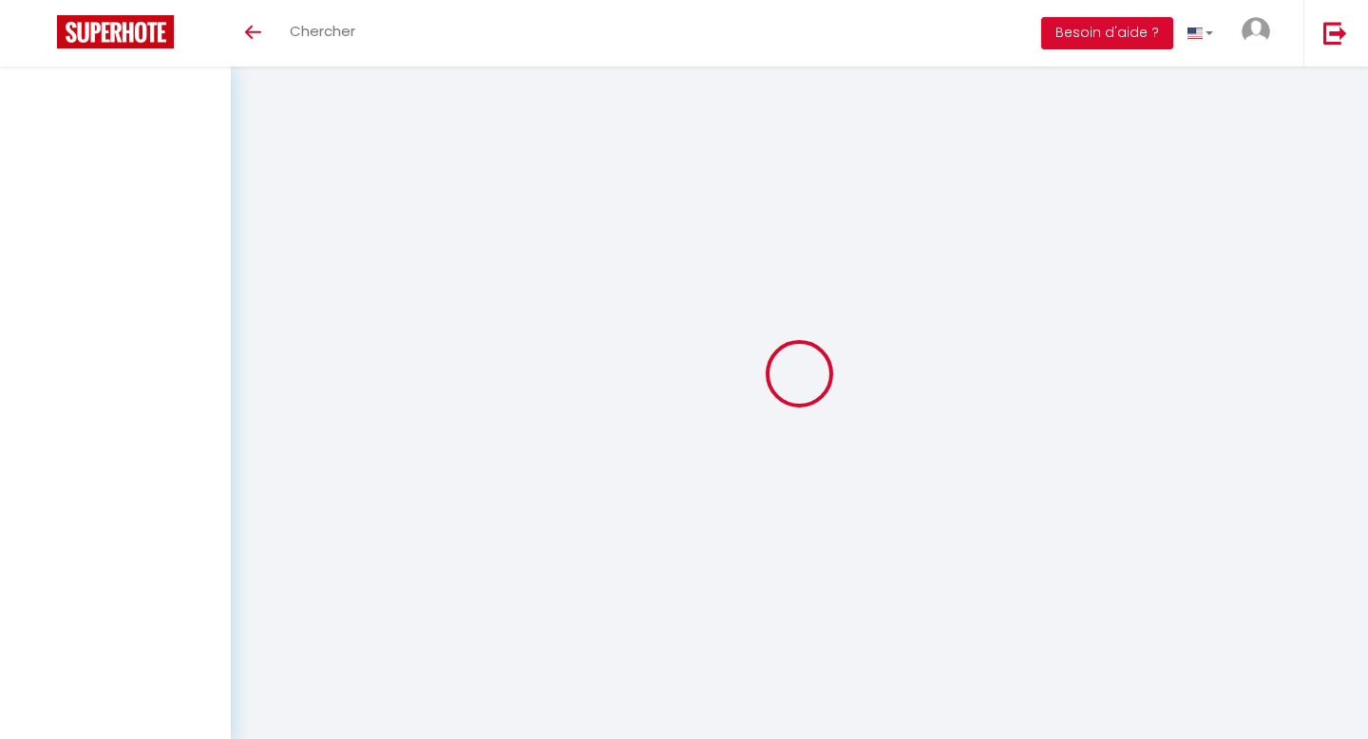
select select
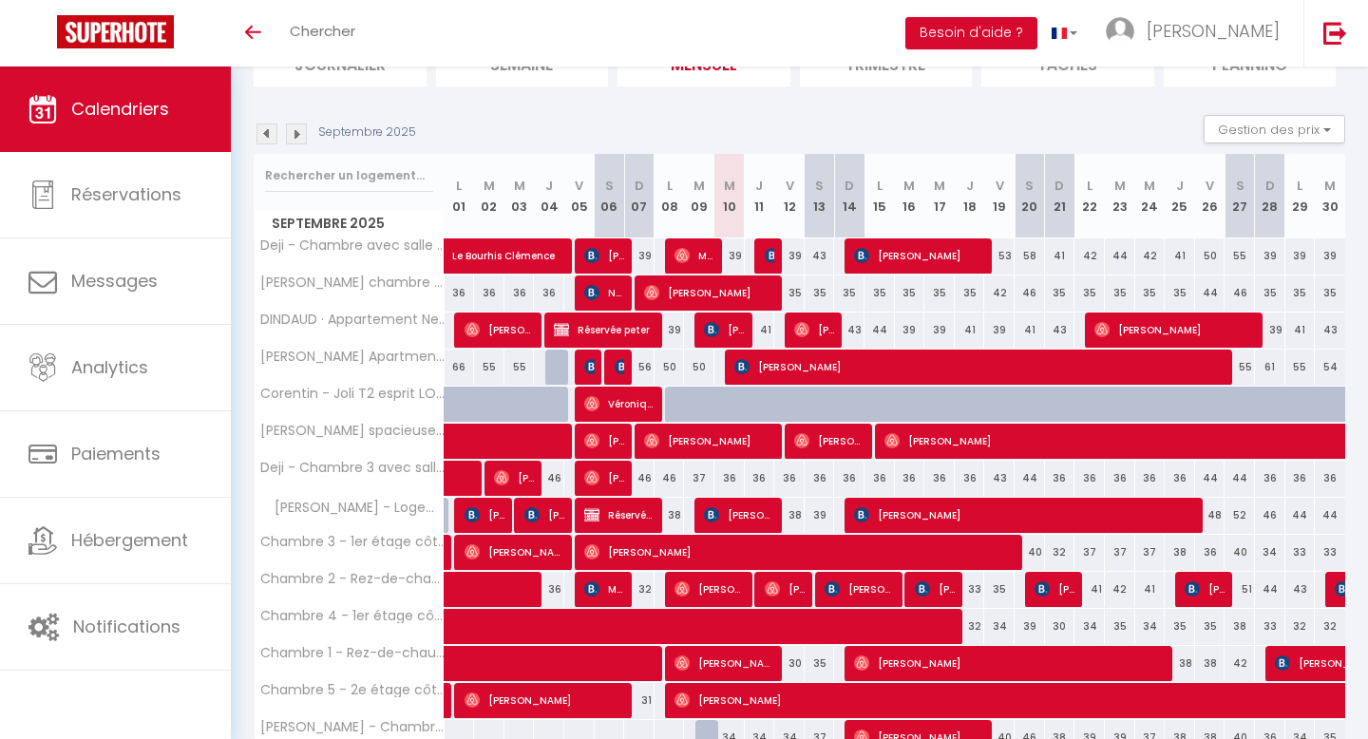
scroll to position [152, 0]
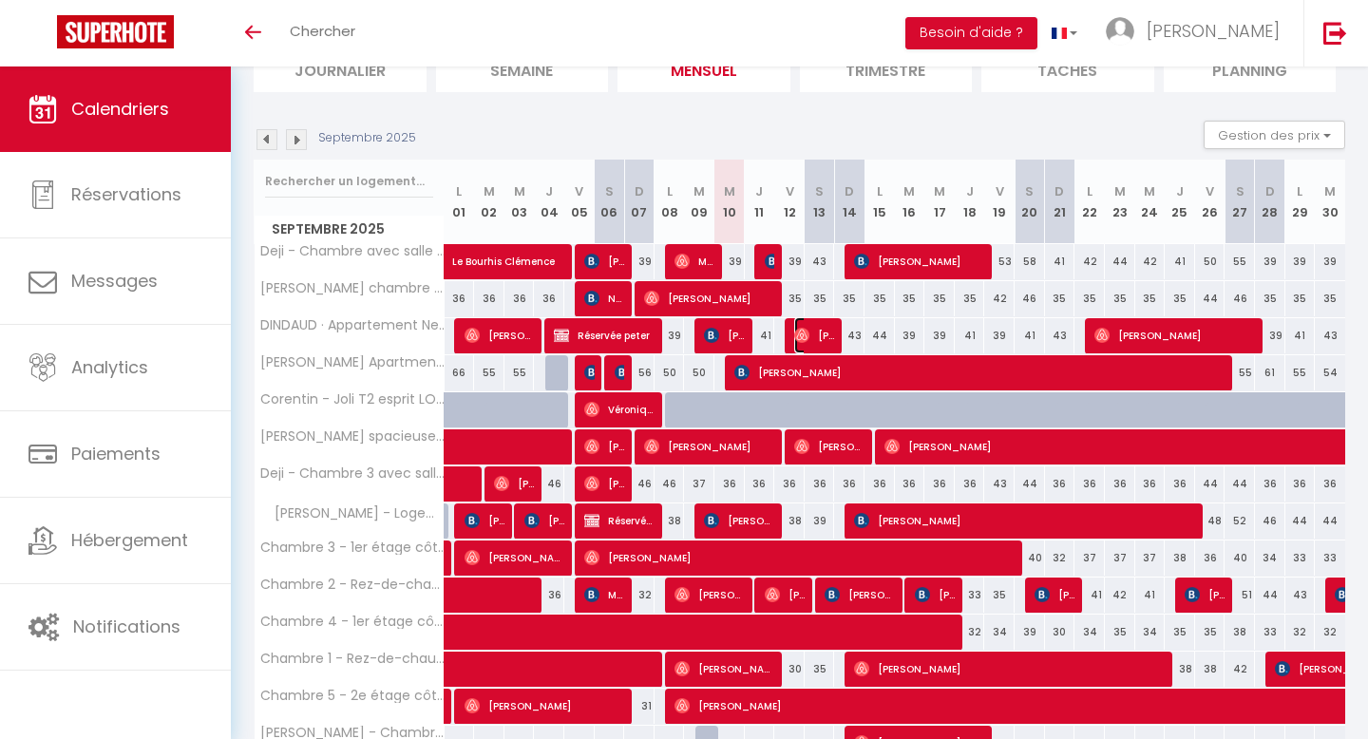
click at [799, 334] on img at bounding box center [801, 335] width 15 height 15
select select "OK"
select select "0"
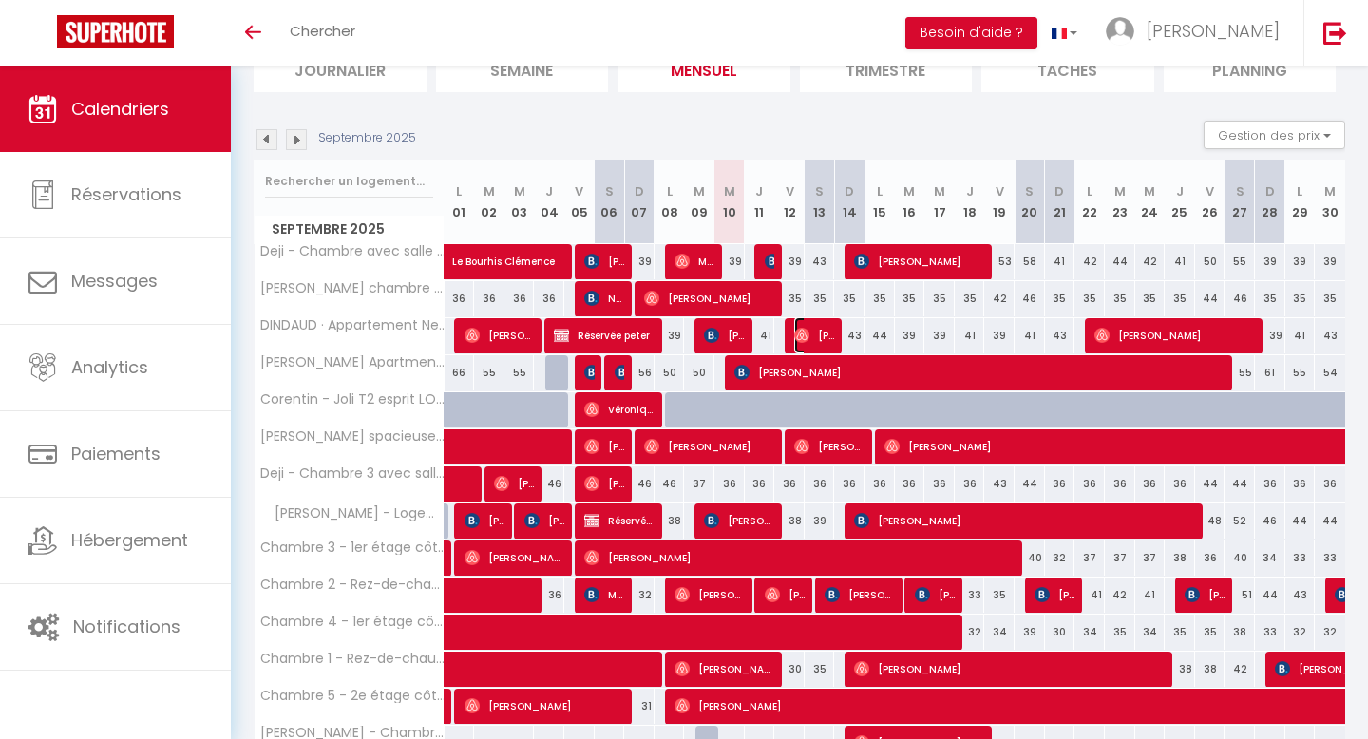
select select "1"
select select
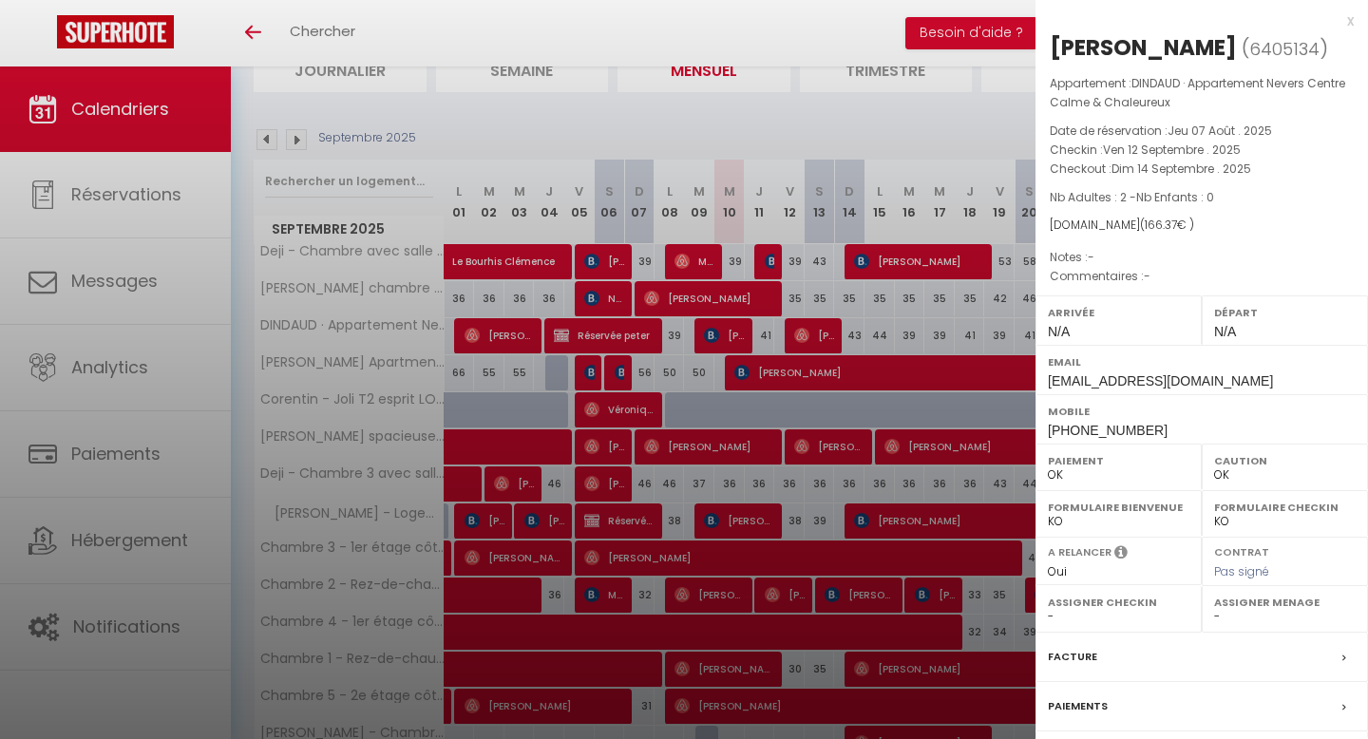
click at [815, 303] on div at bounding box center [684, 369] width 1368 height 739
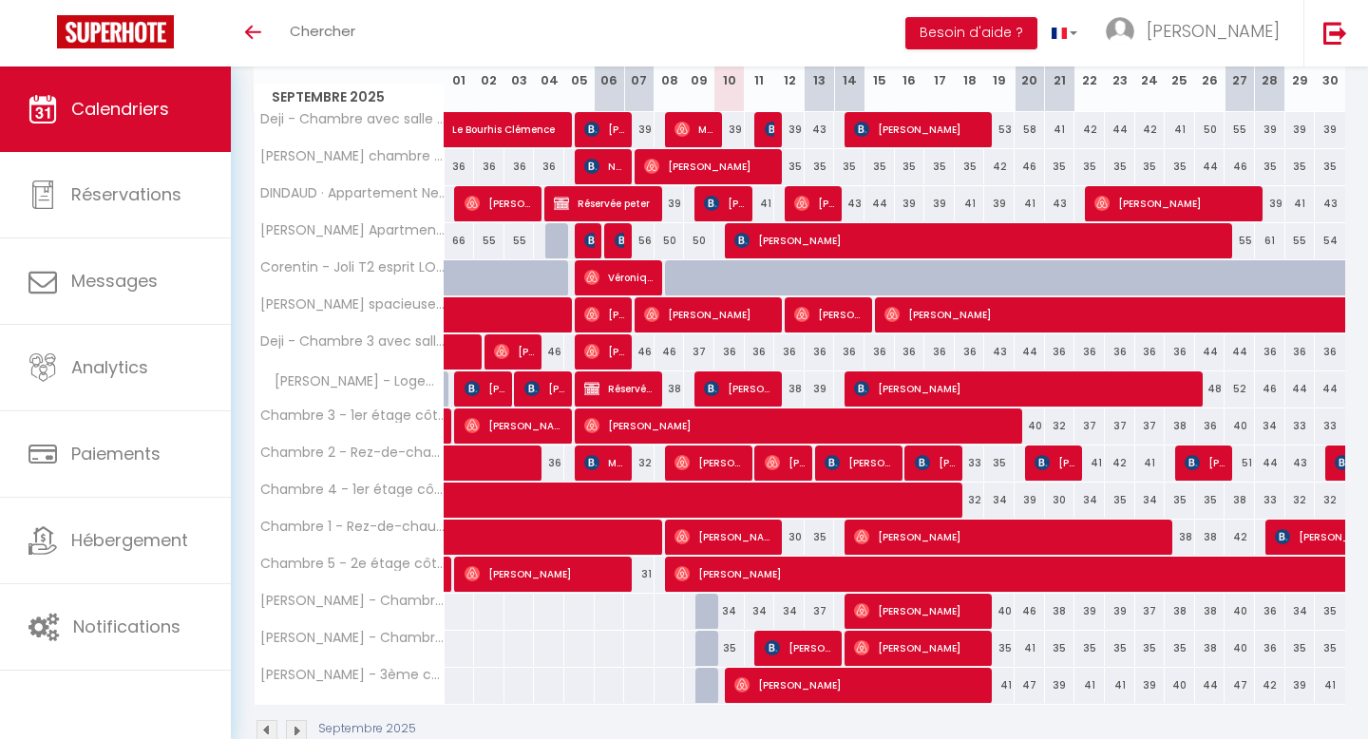
scroll to position [298, 0]
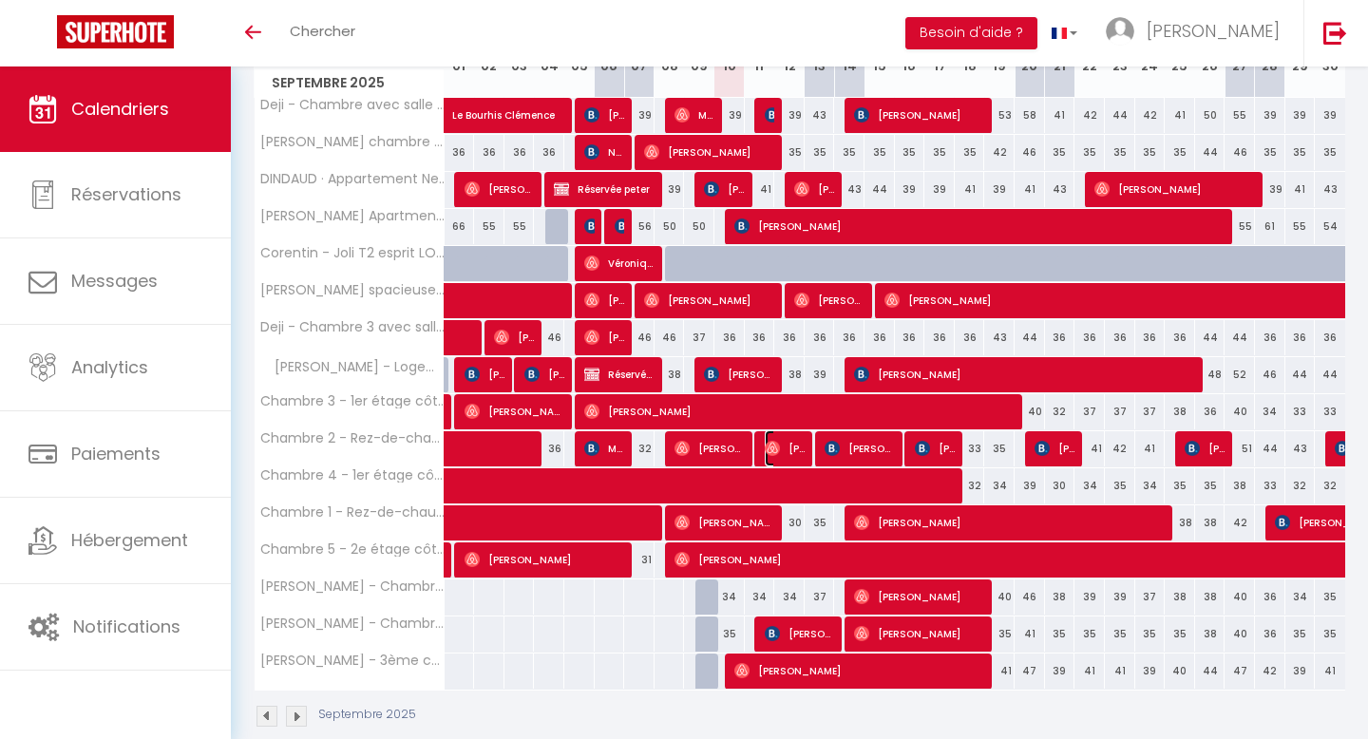
click at [789, 455] on span "Ibrahime Moussa" at bounding box center [785, 448] width 41 height 36
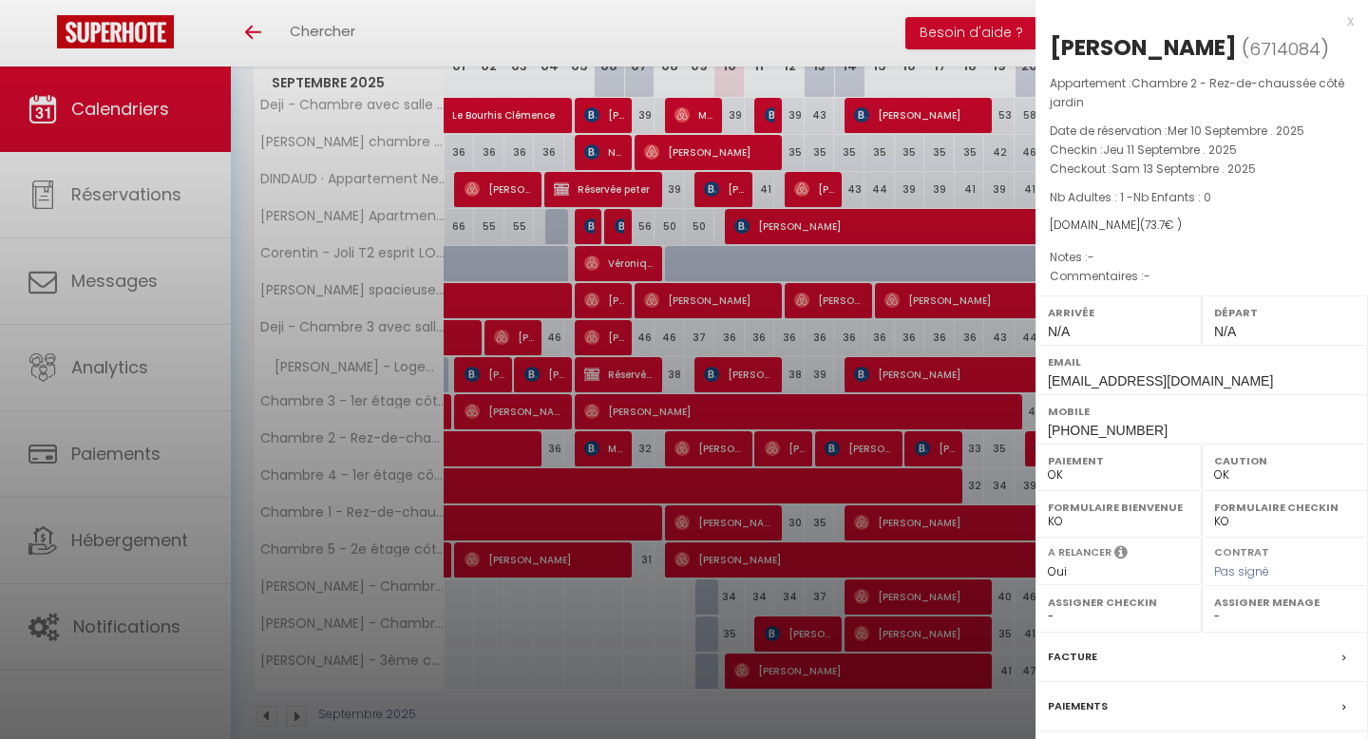
click at [801, 385] on div at bounding box center [684, 369] width 1368 height 739
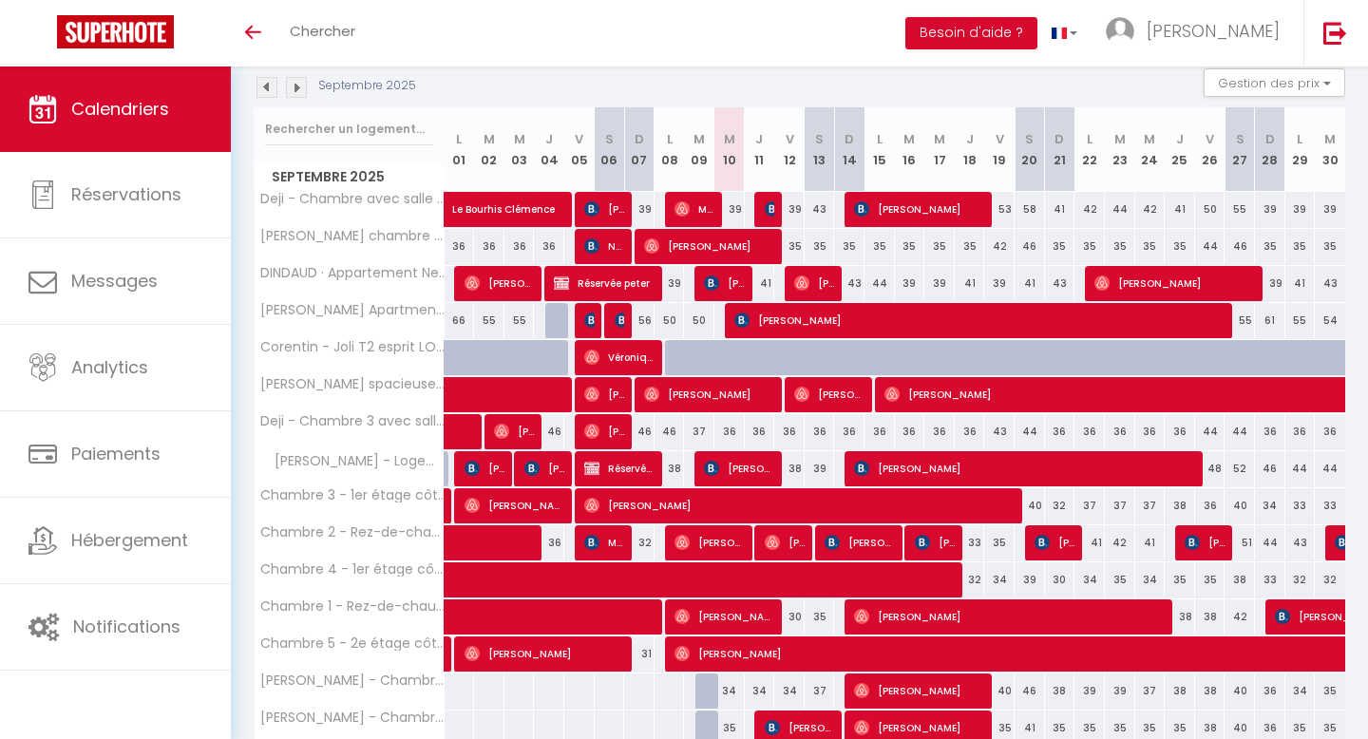
scroll to position [207, 0]
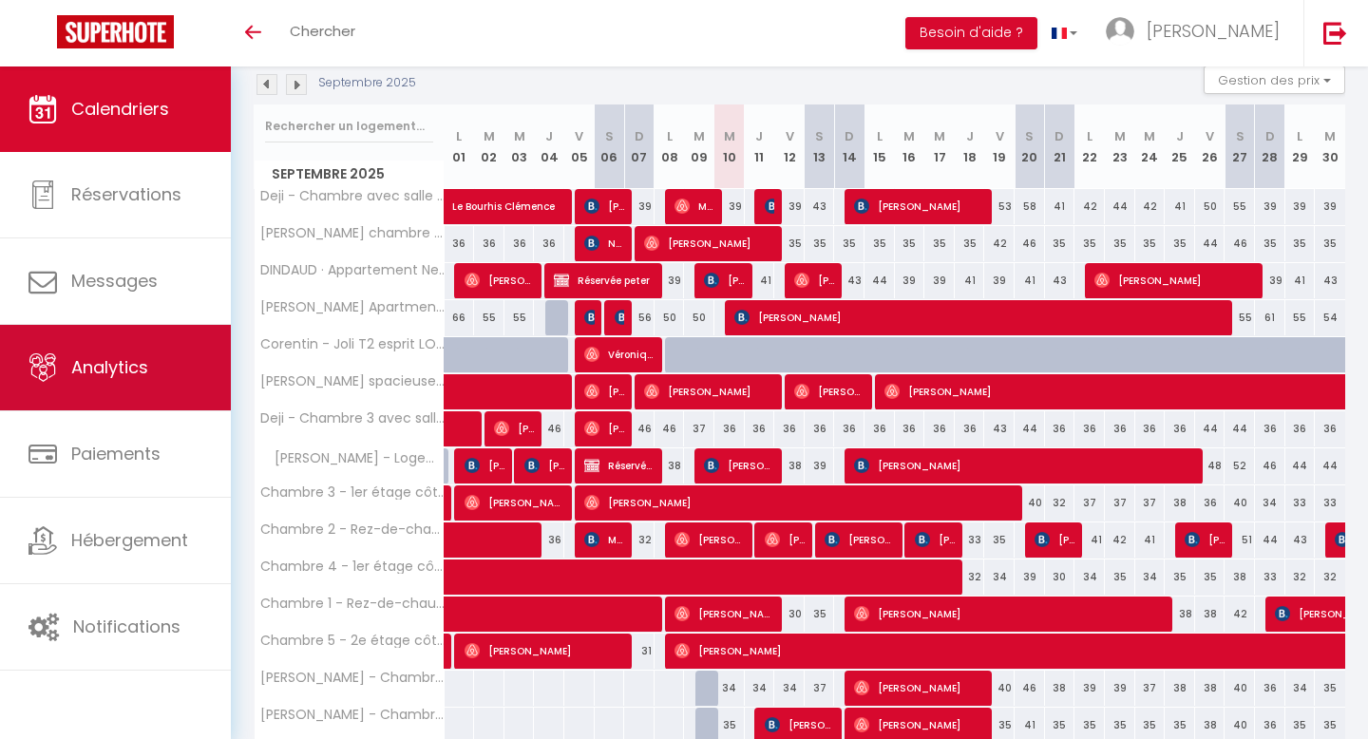
click at [126, 361] on span "Analytics" at bounding box center [109, 367] width 77 height 24
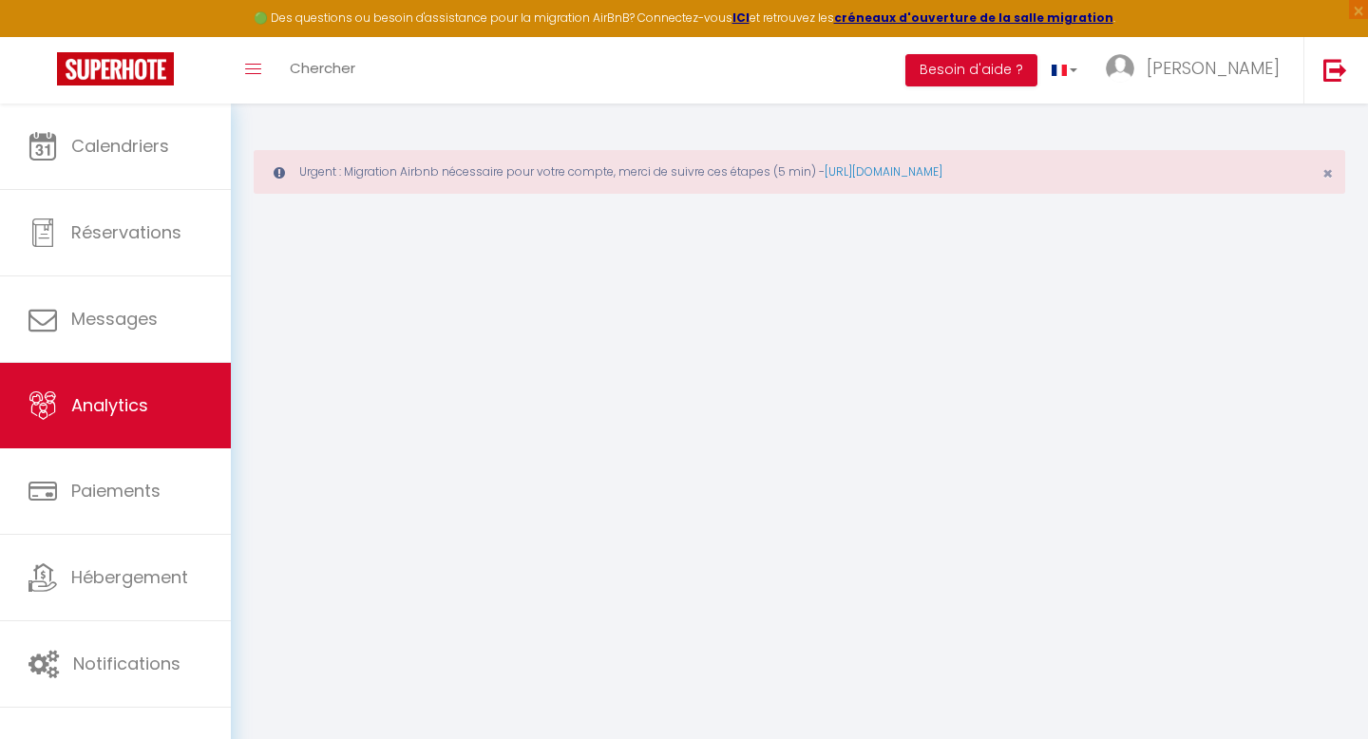
select select "2025"
select select "9"
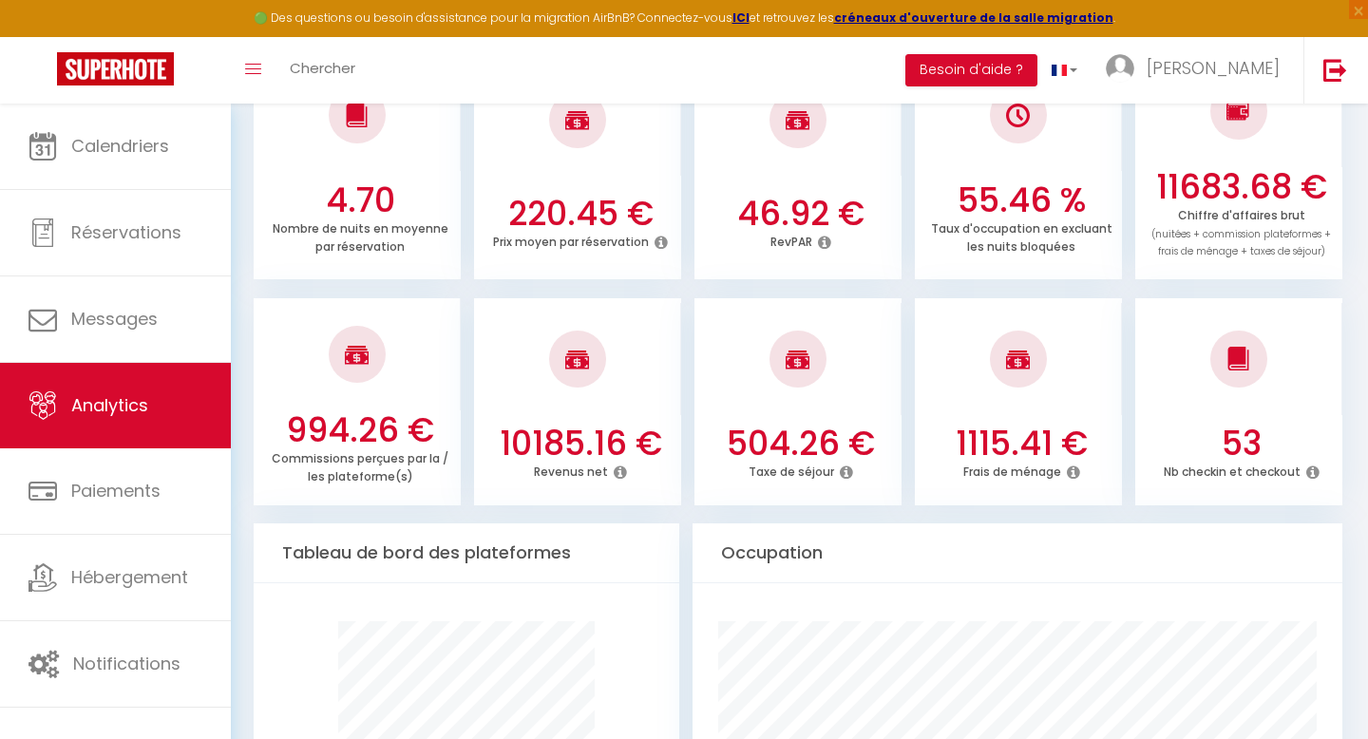
scroll to position [661, 0]
drag, startPoint x: 504, startPoint y: 431, endPoint x: 650, endPoint y: 440, distance: 145.6
click at [650, 440] on h3 "10185.16 €" at bounding box center [581, 443] width 192 height 40
drag, startPoint x: 650, startPoint y: 440, endPoint x: 473, endPoint y: 442, distance: 176.7
click at [474, 442] on div "10185.16 € Revenus net" at bounding box center [577, 461] width 207 height 77
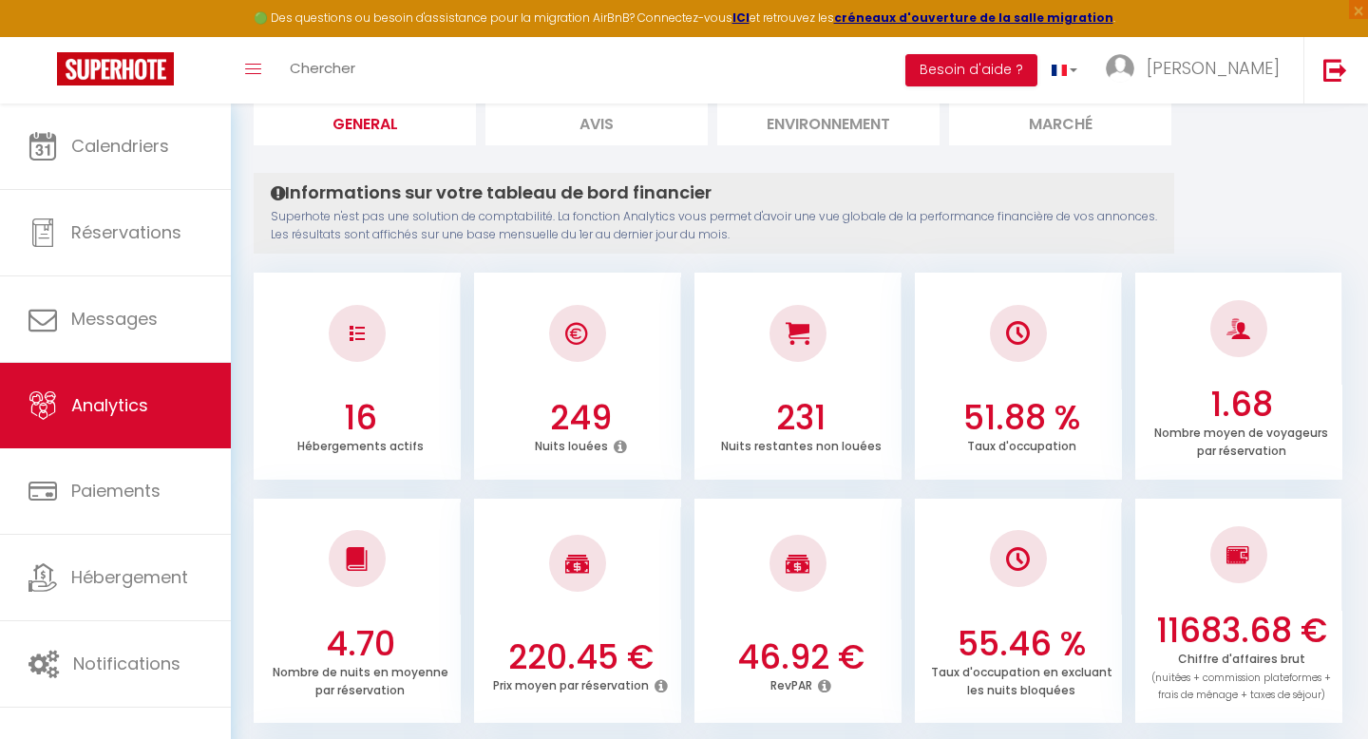
scroll to position [203, 0]
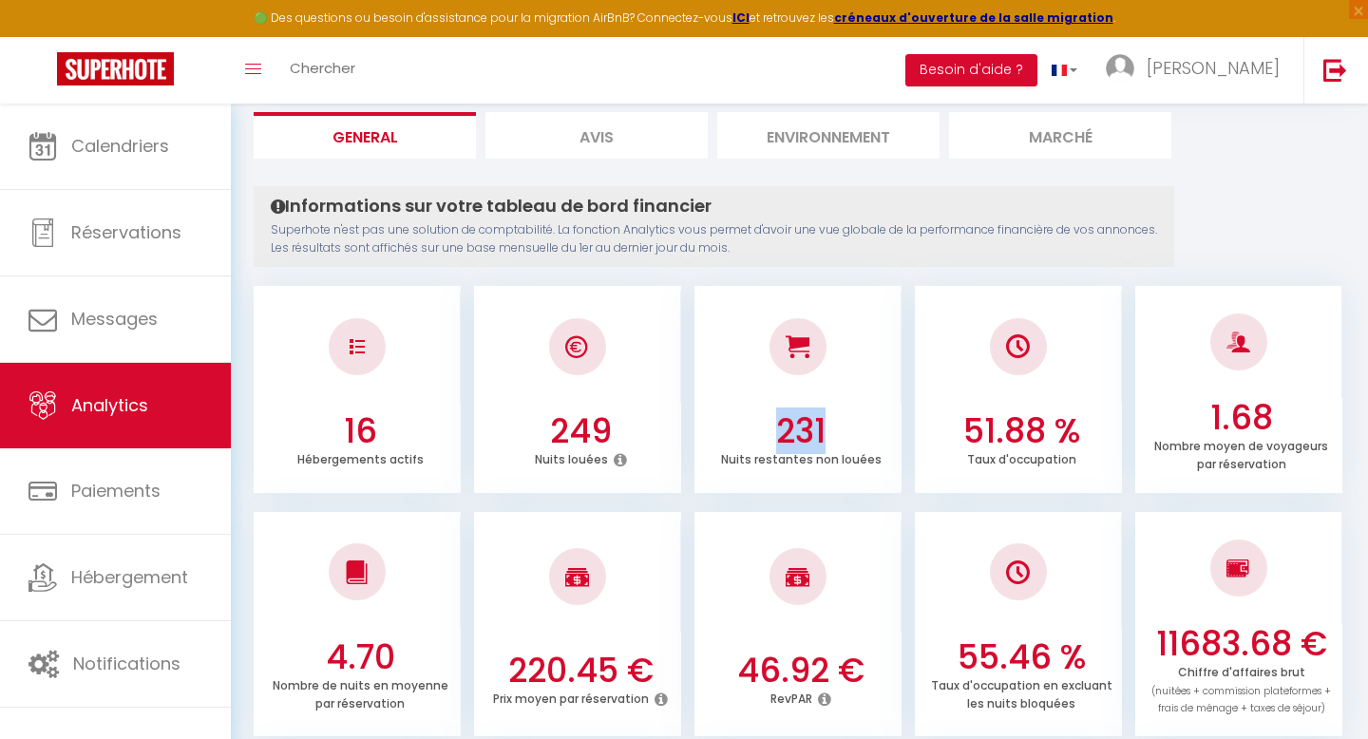
drag, startPoint x: 774, startPoint y: 417, endPoint x: 865, endPoint y: 417, distance: 91.2
click at [865, 417] on h3 "231" at bounding box center [801, 431] width 192 height 40
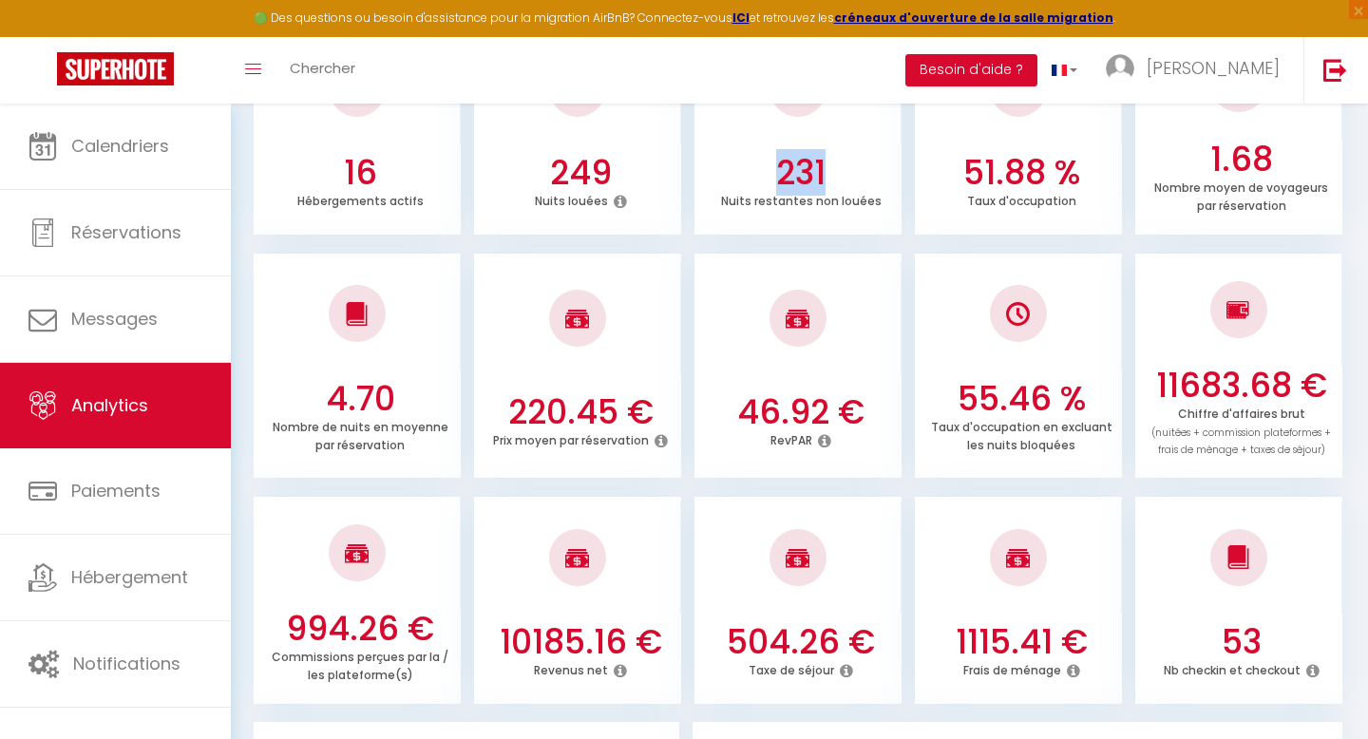
scroll to position [419, 0]
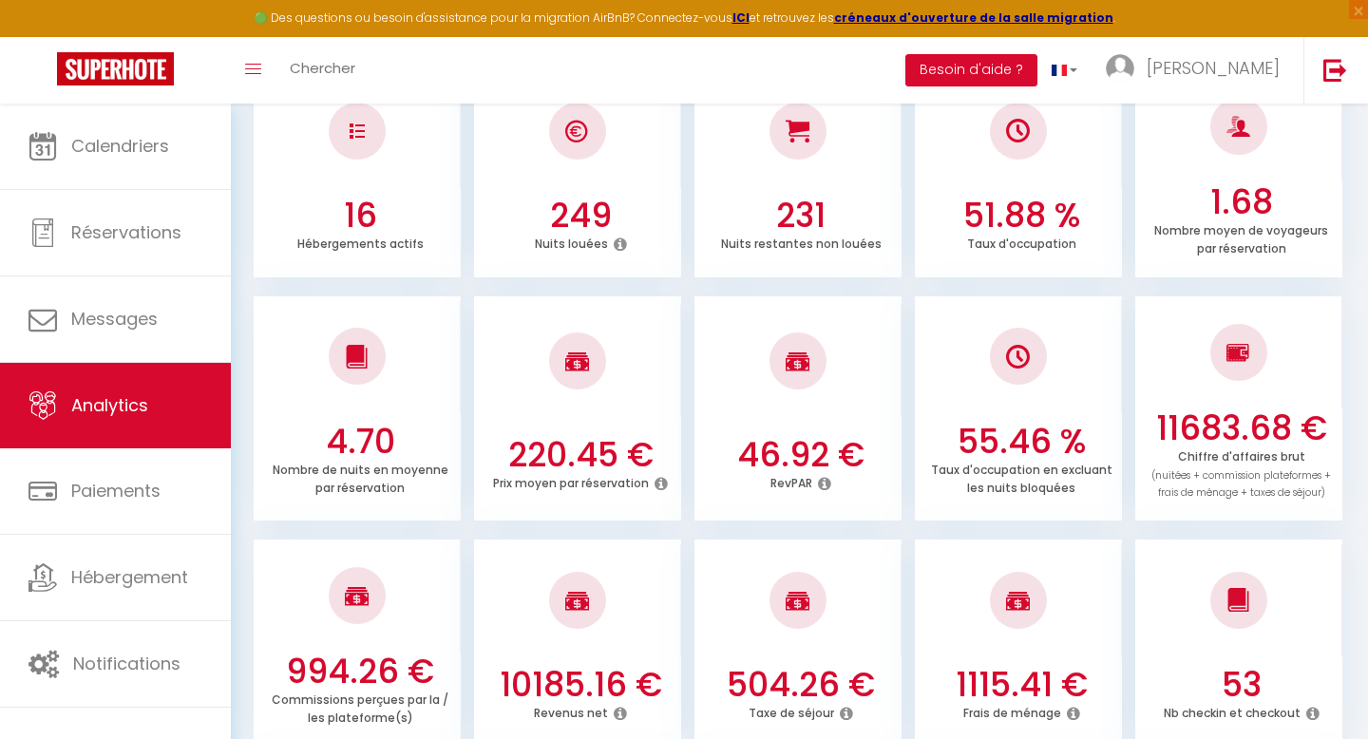
drag, startPoint x: 626, startPoint y: 201, endPoint x: 535, endPoint y: 200, distance: 91.2
click at [536, 201] on h3 "249" at bounding box center [581, 216] width 192 height 40
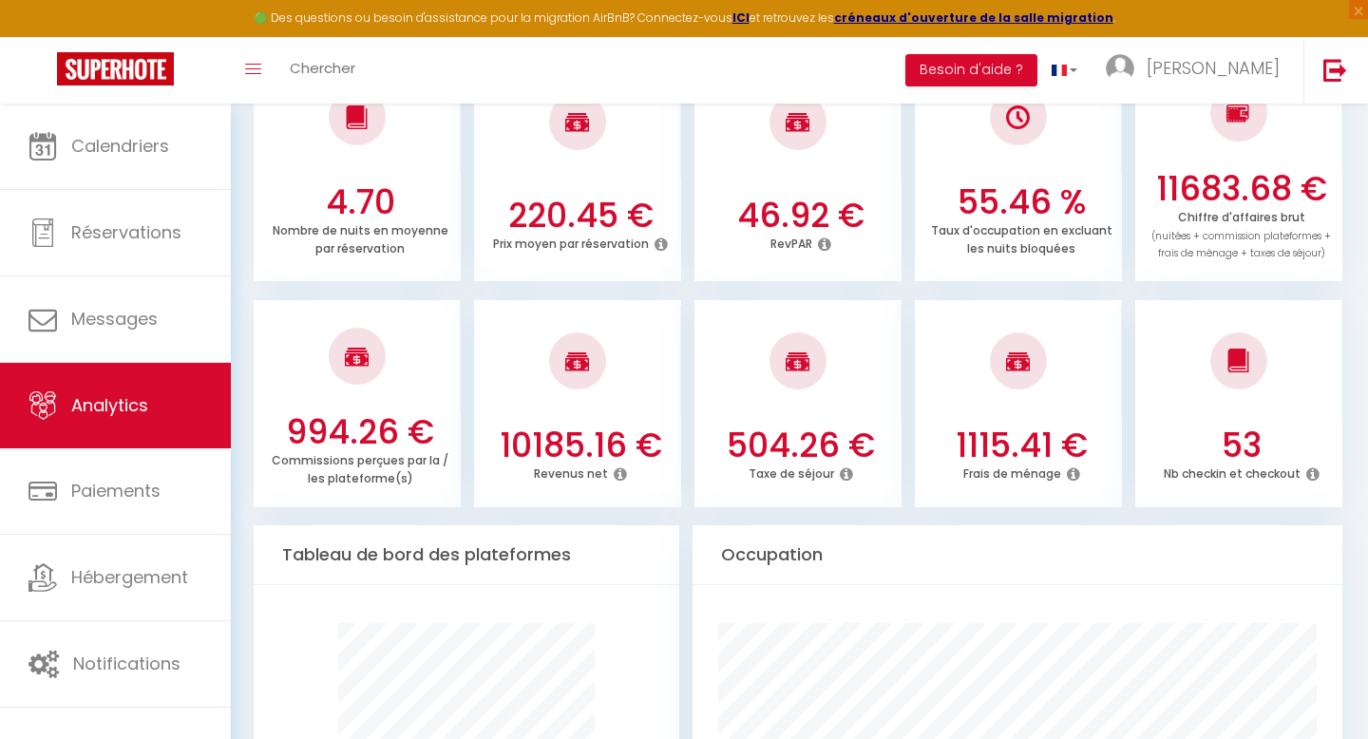
scroll to position [673, 0]
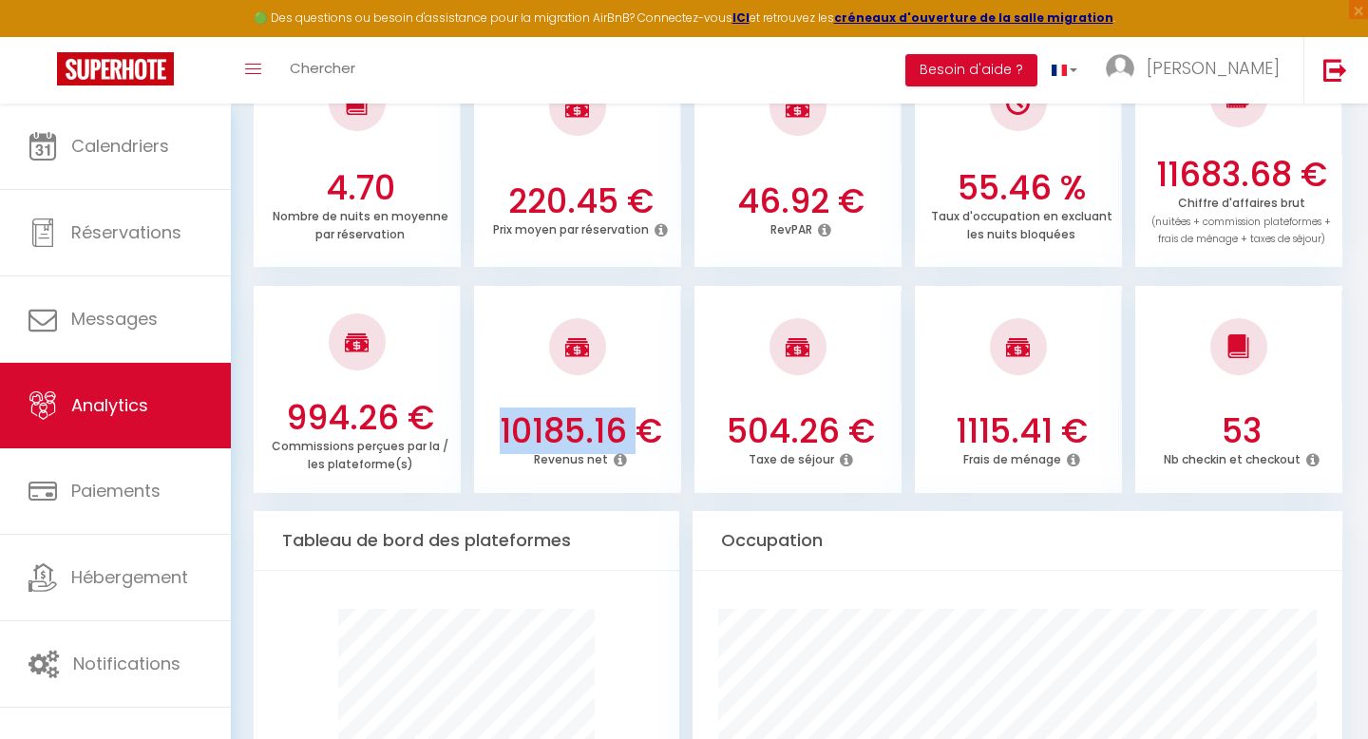
drag, startPoint x: 485, startPoint y: 414, endPoint x: 647, endPoint y: 415, distance: 161.5
click at [647, 415] on h3 "10185.16 €" at bounding box center [581, 431] width 192 height 40
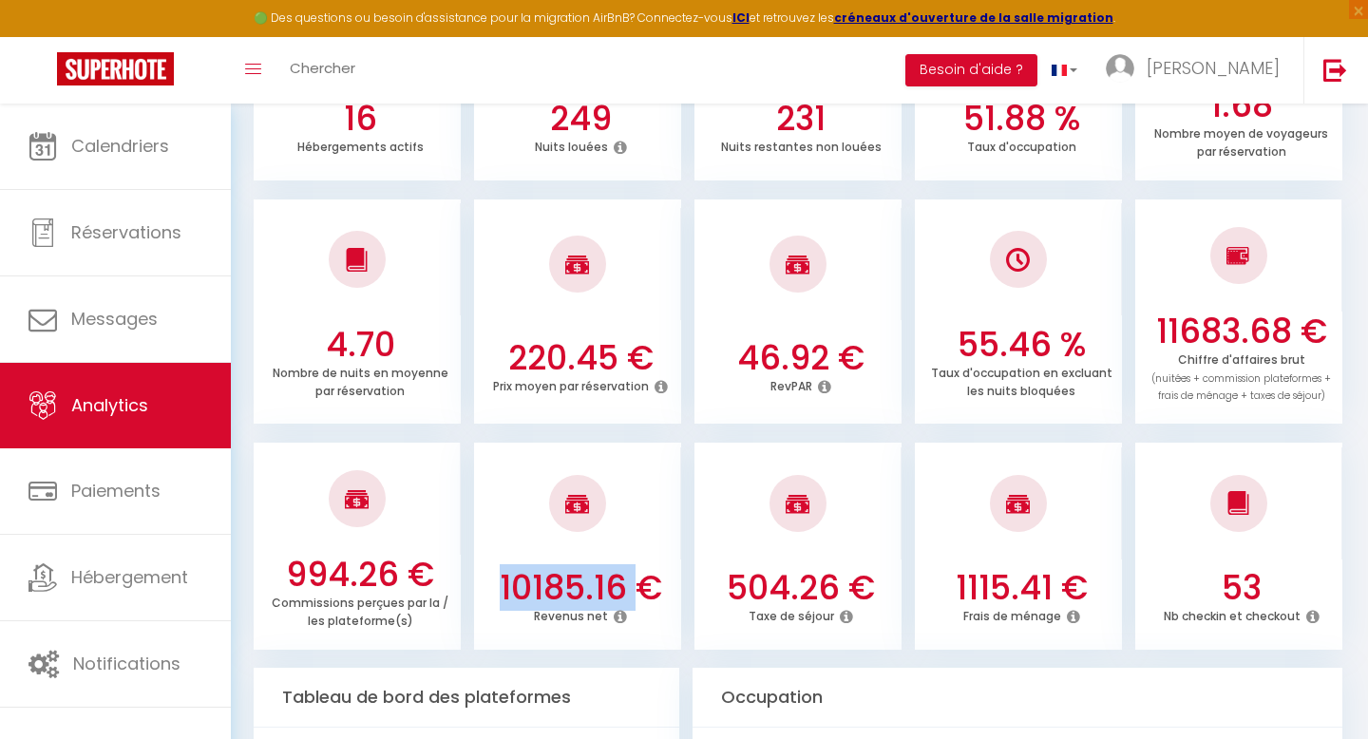
scroll to position [410, 0]
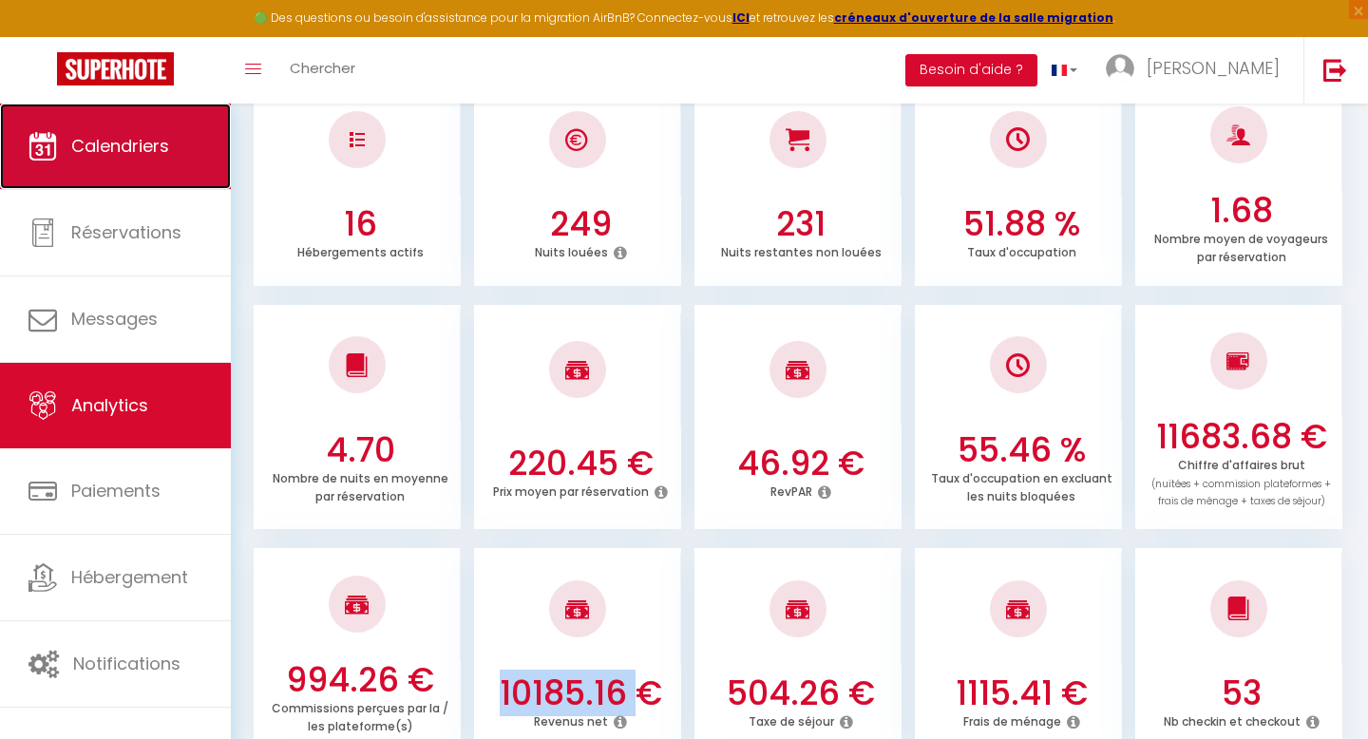
click at [91, 141] on span "Calendriers" at bounding box center [120, 146] width 98 height 24
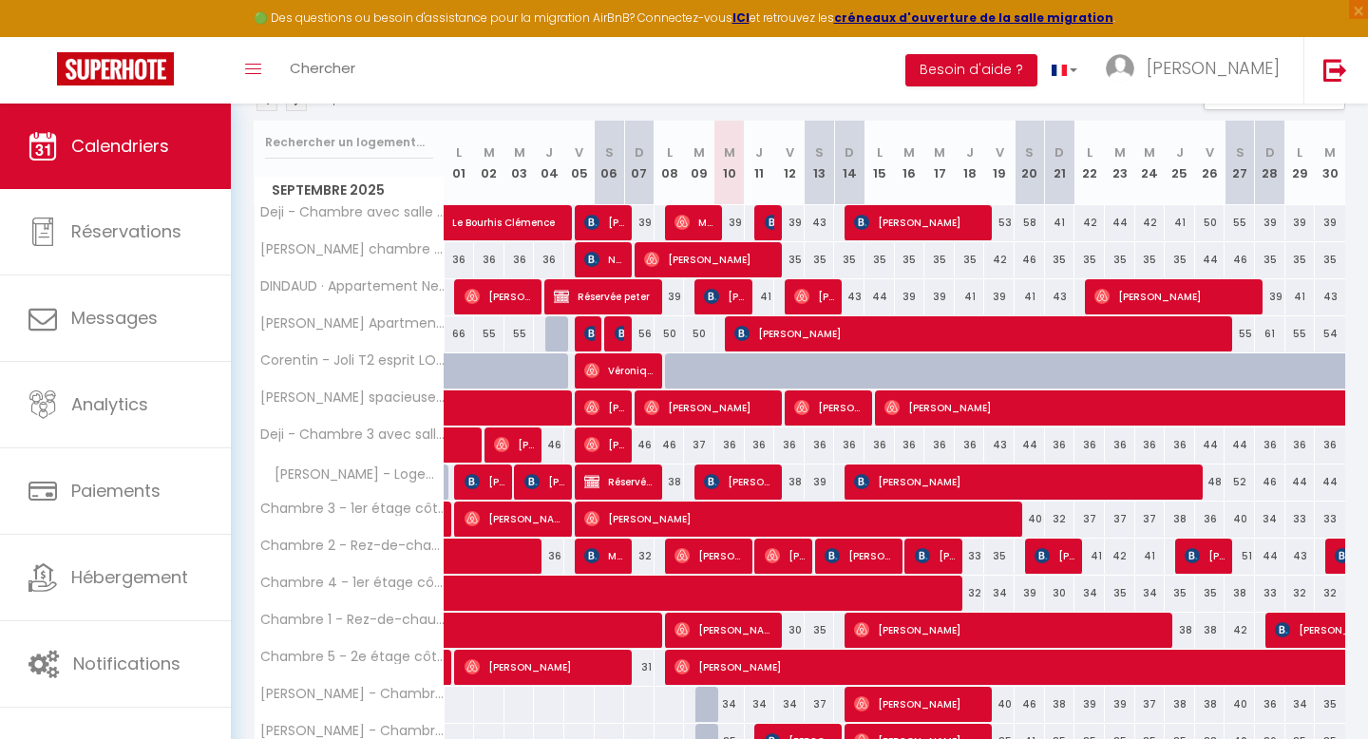
scroll to position [299, 0]
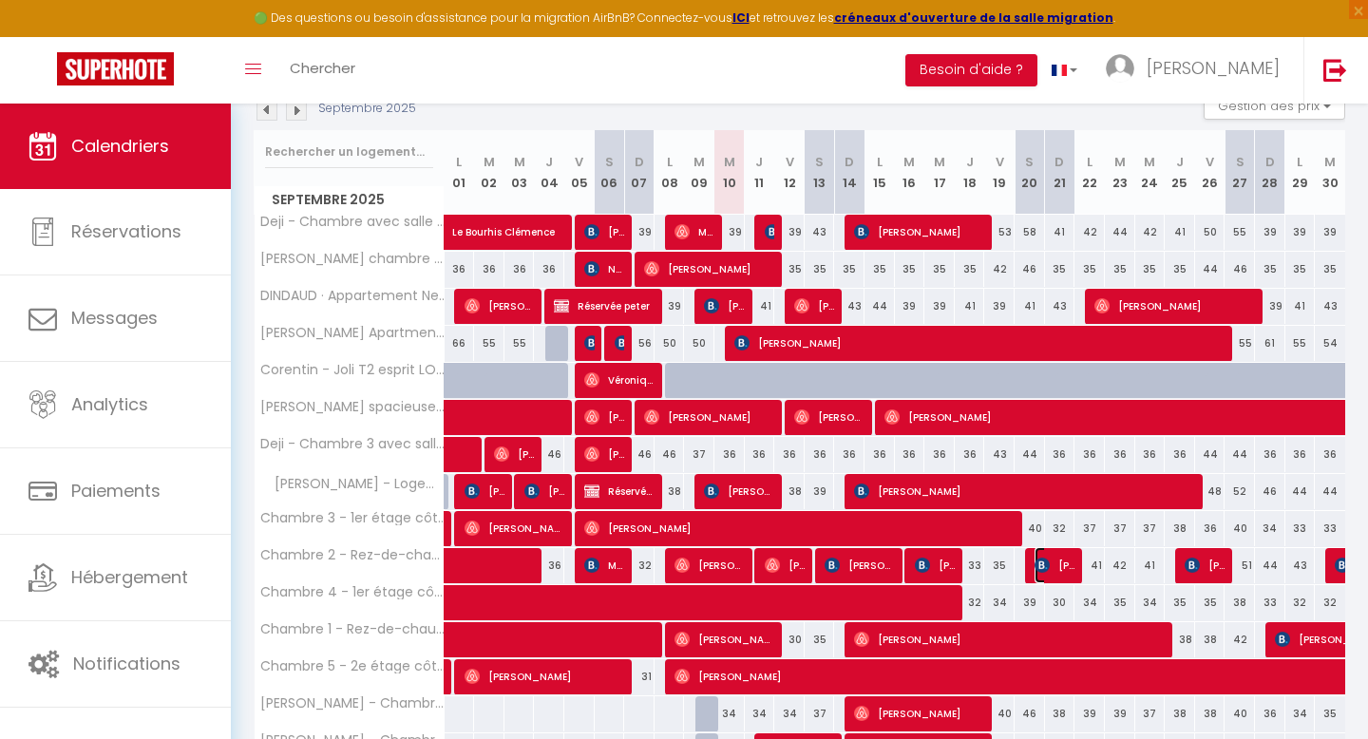
click at [1056, 574] on span "[PERSON_NAME]" at bounding box center [1055, 565] width 41 height 36
select select "OK"
select select "KO"
select select "0"
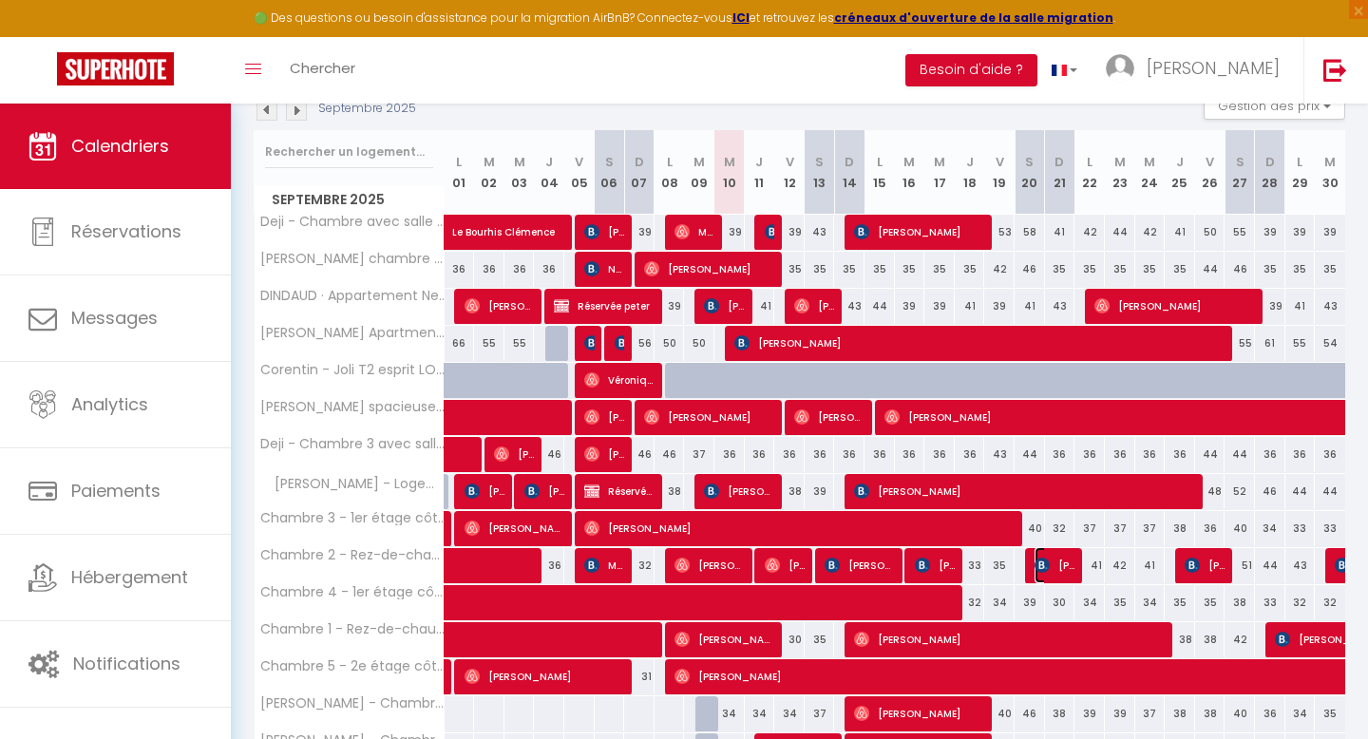
select select "1"
select select
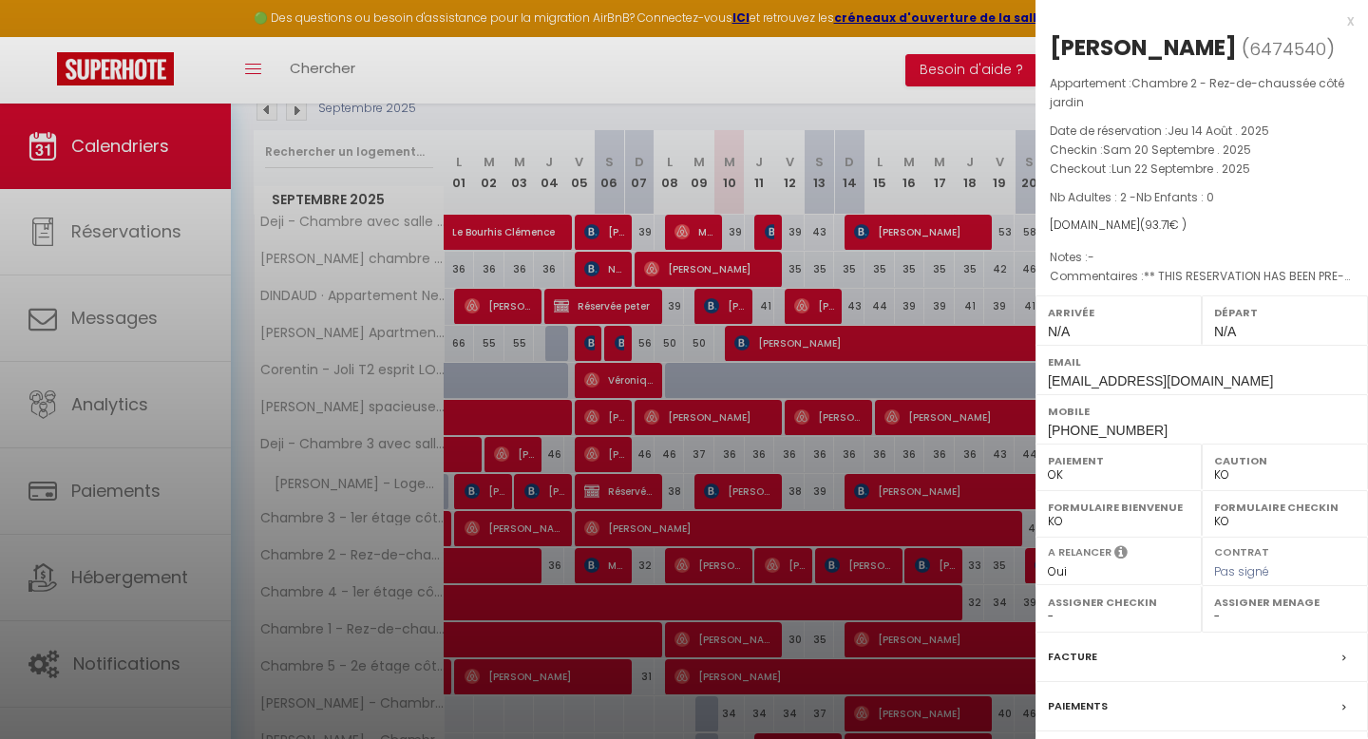
click at [1347, 20] on div "x" at bounding box center [1195, 21] width 318 height 23
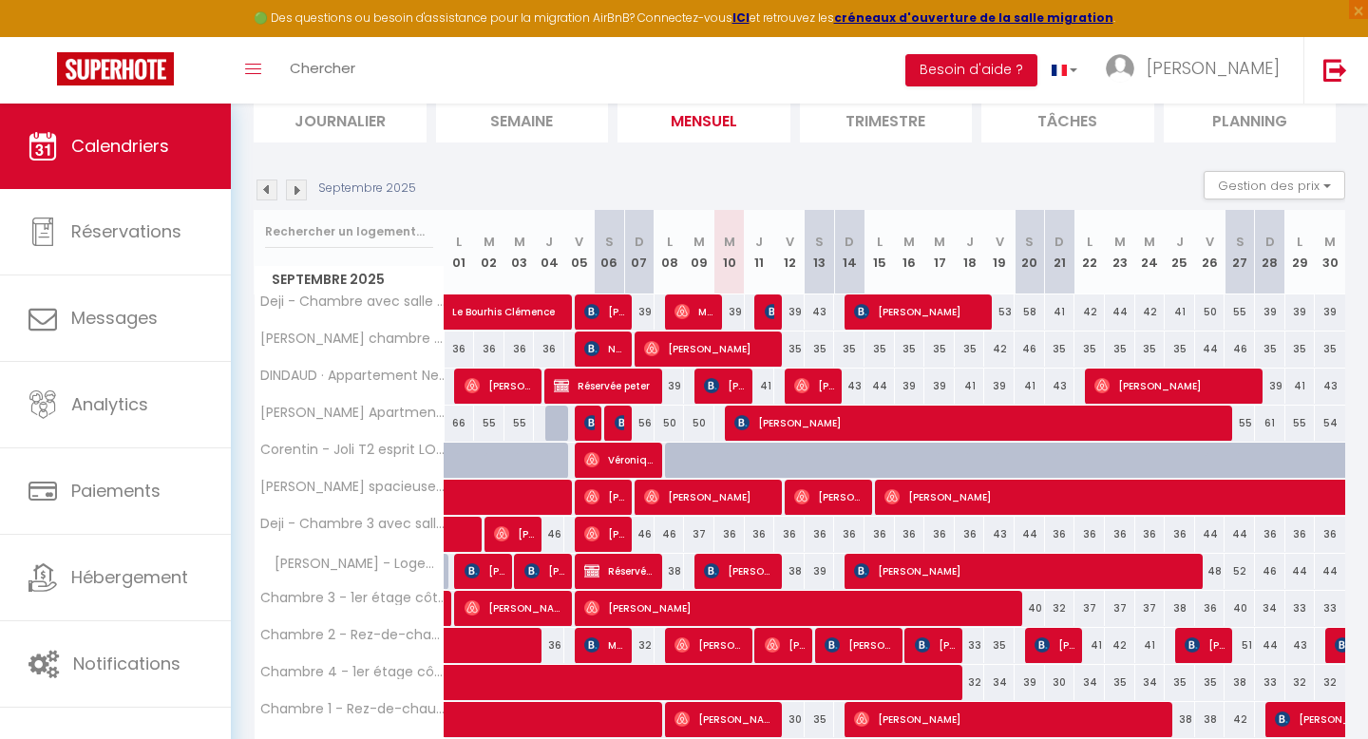
scroll to position [220, 0]
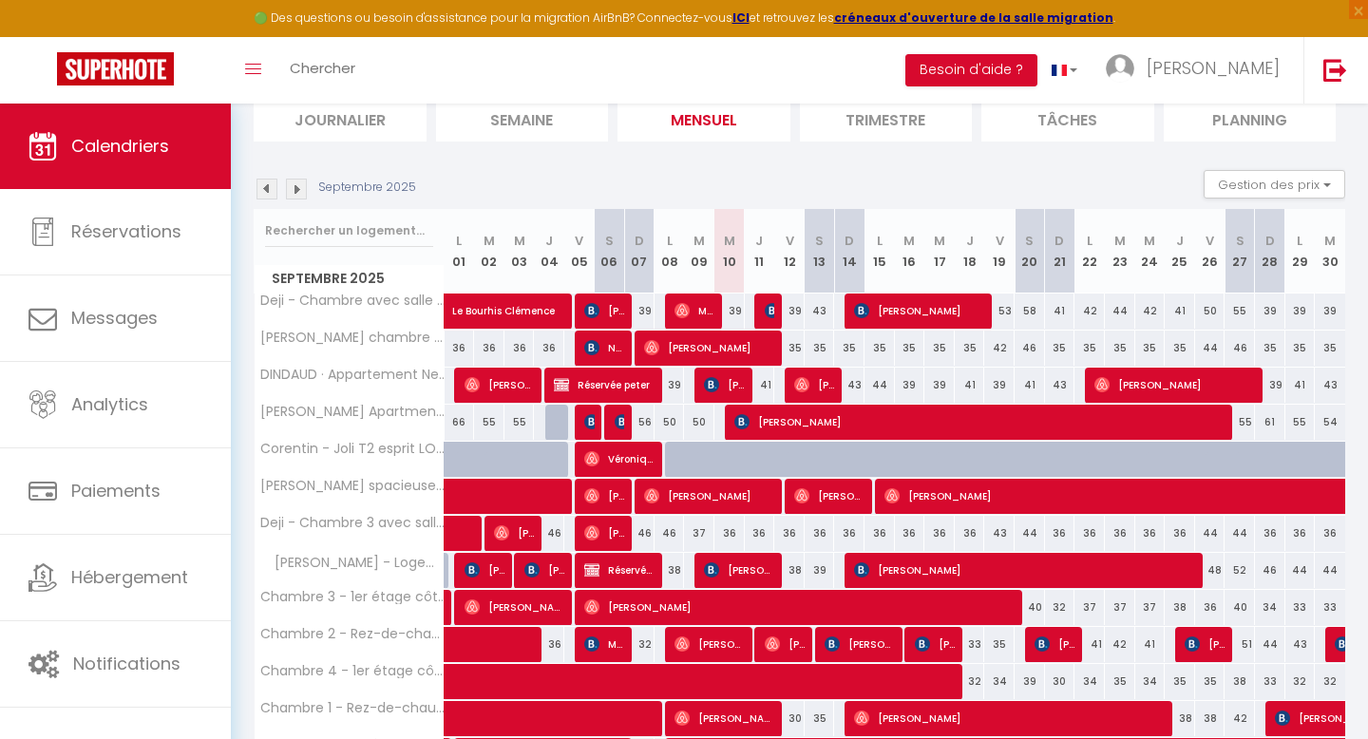
click at [1027, 457] on div at bounding box center [1040, 470] width 30 height 36
type input "110"
type input "Sam 20 Septembre 2025"
type input "Dim 21 Septembre 2025"
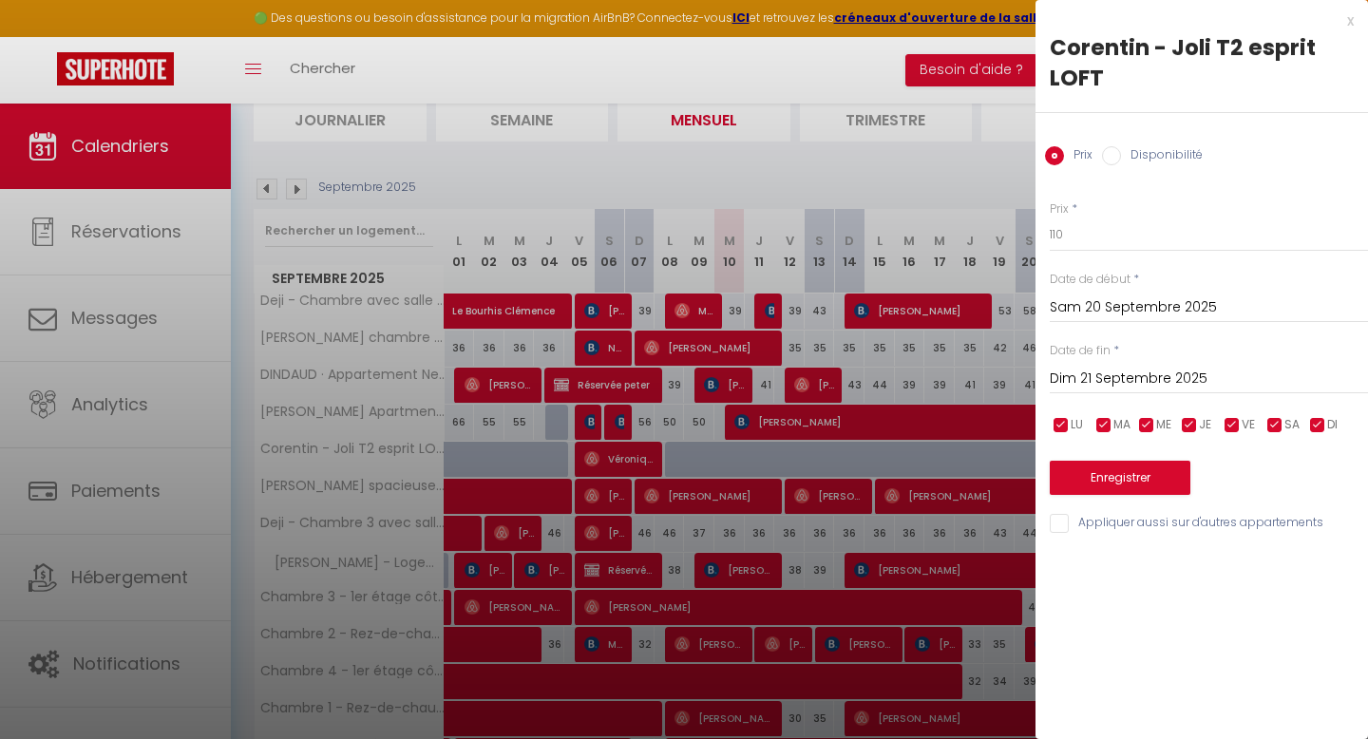
click at [751, 375] on div at bounding box center [684, 369] width 1368 height 739
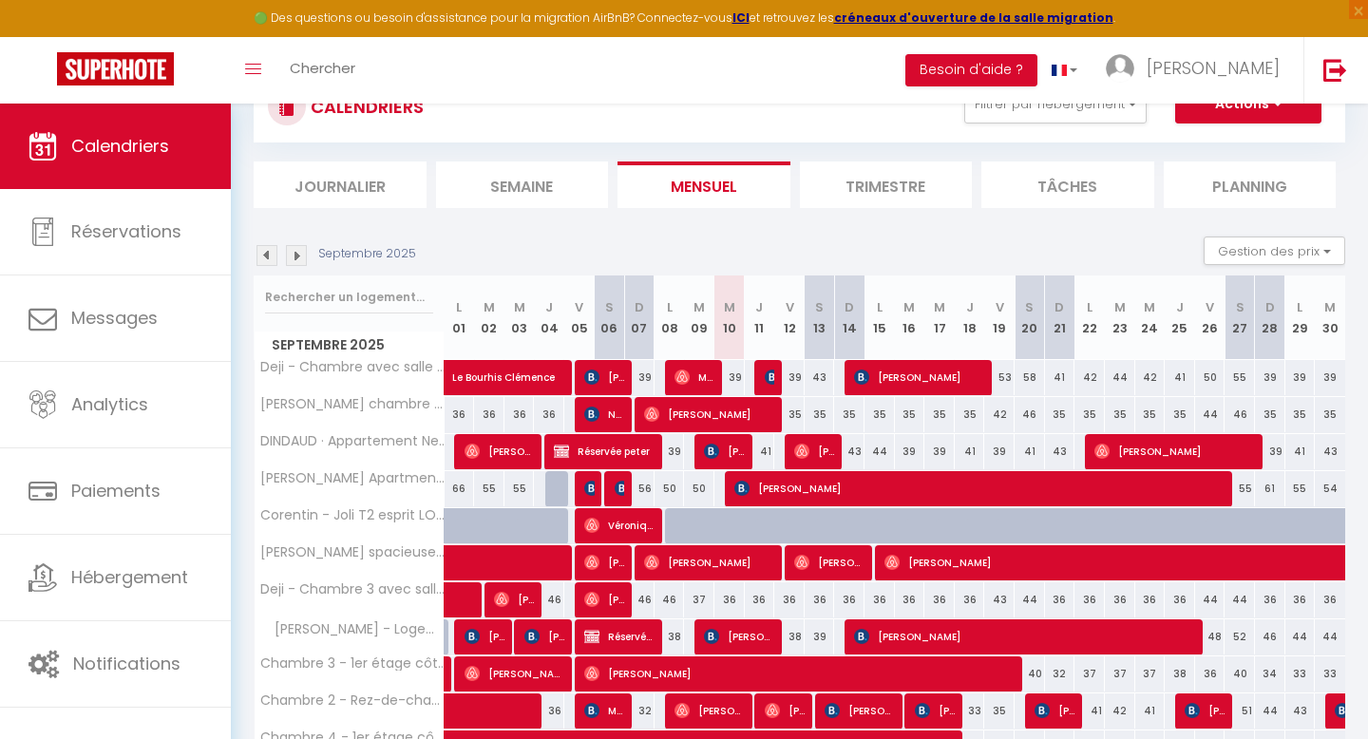
scroll to position [99, 0]
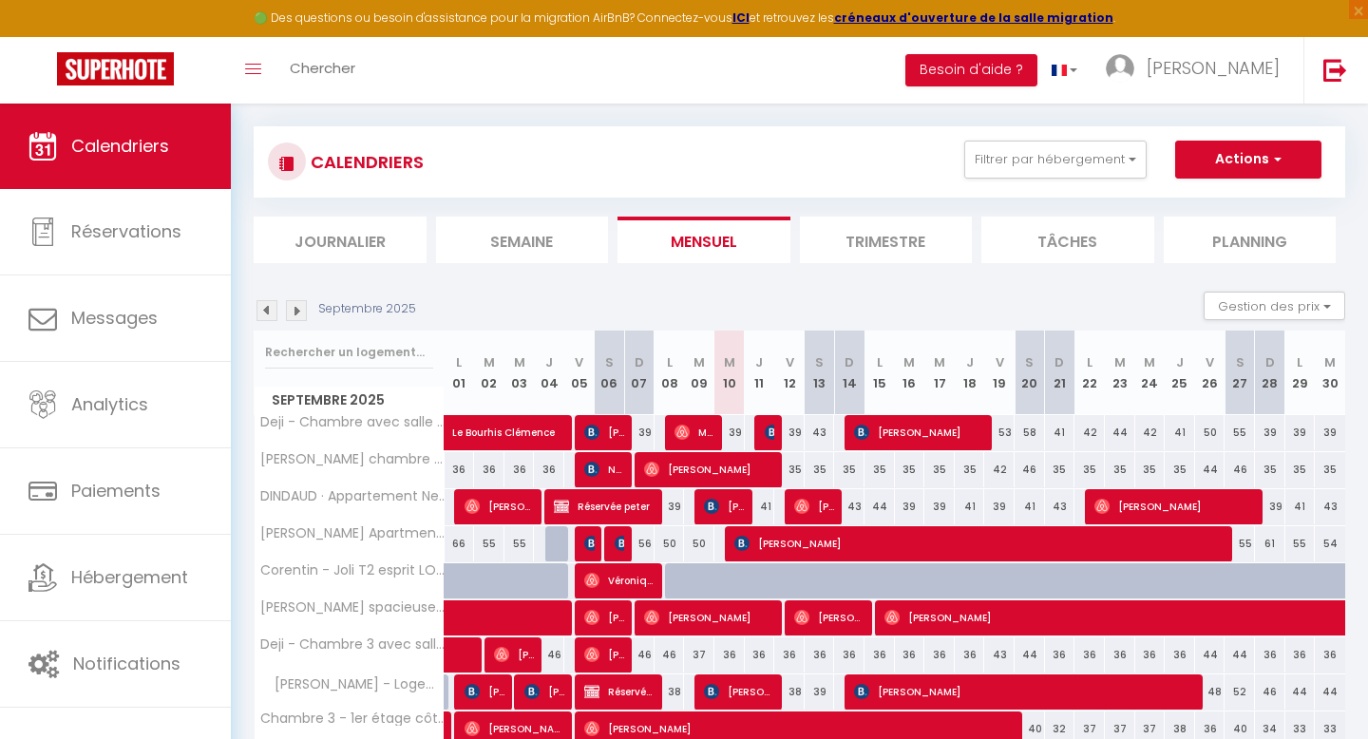
click at [263, 309] on img at bounding box center [267, 310] width 21 height 21
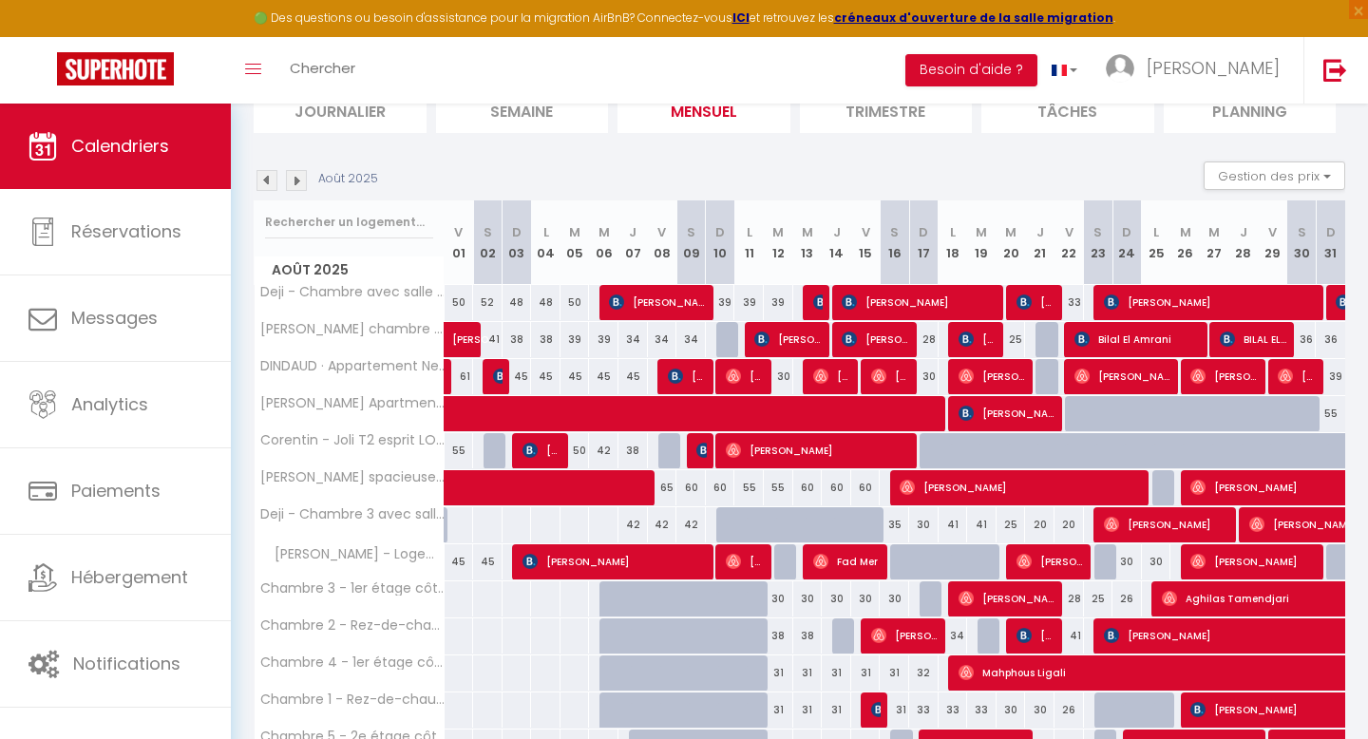
click at [271, 182] on img at bounding box center [267, 180] width 21 height 21
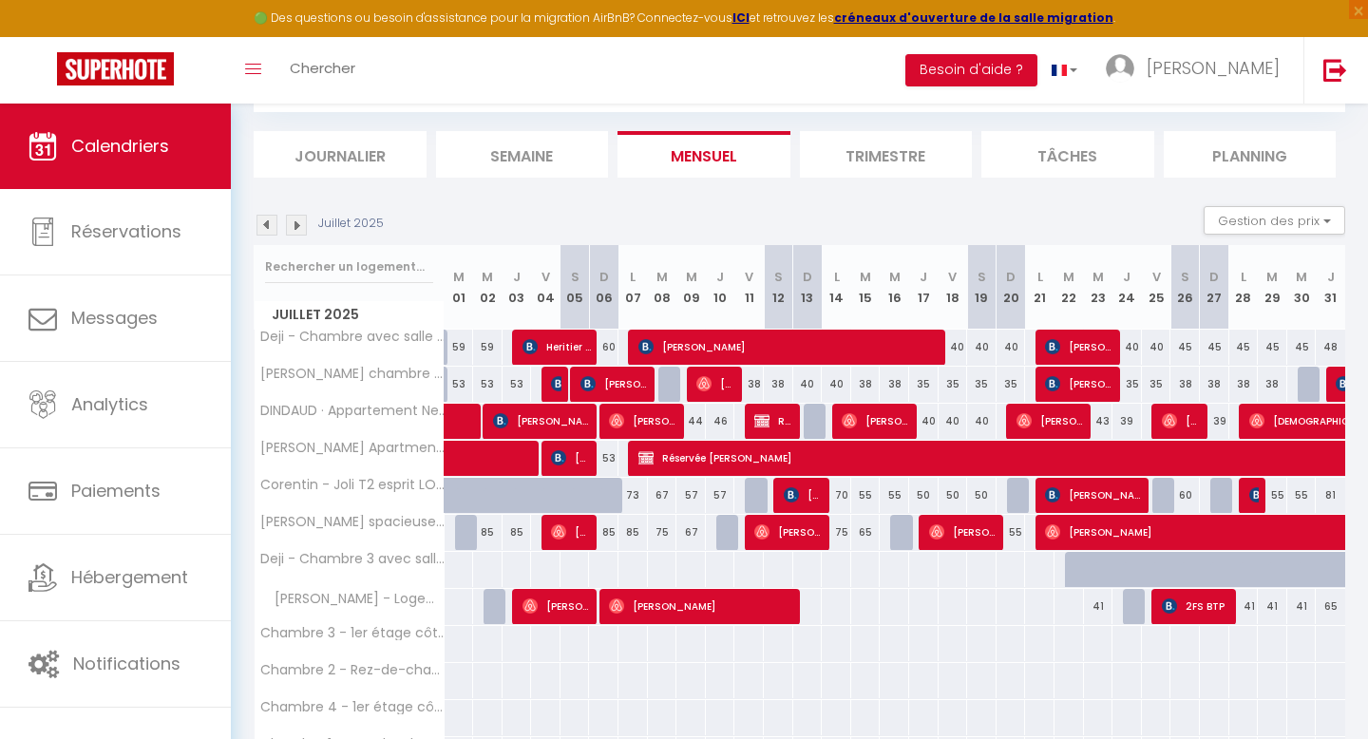
click at [268, 230] on img at bounding box center [267, 225] width 21 height 21
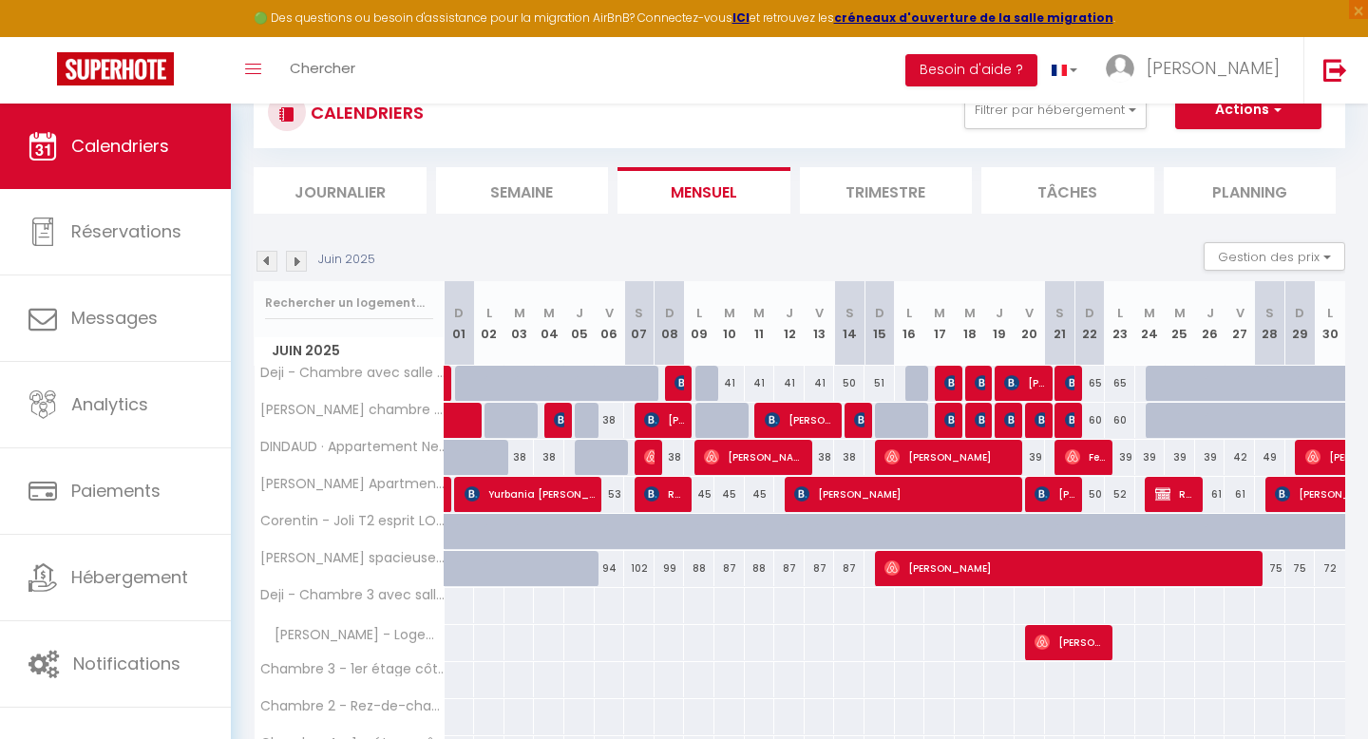
scroll to position [146, 0]
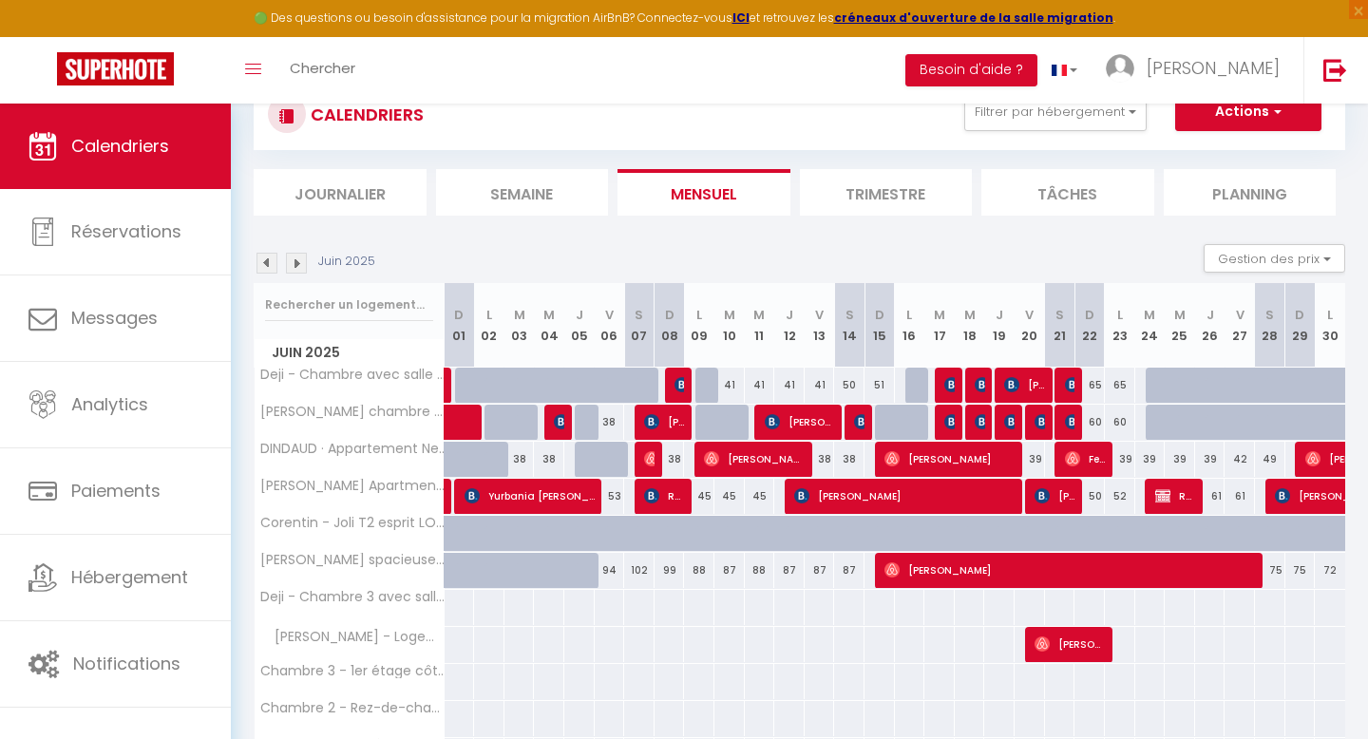
click at [264, 267] on img at bounding box center [267, 263] width 21 height 21
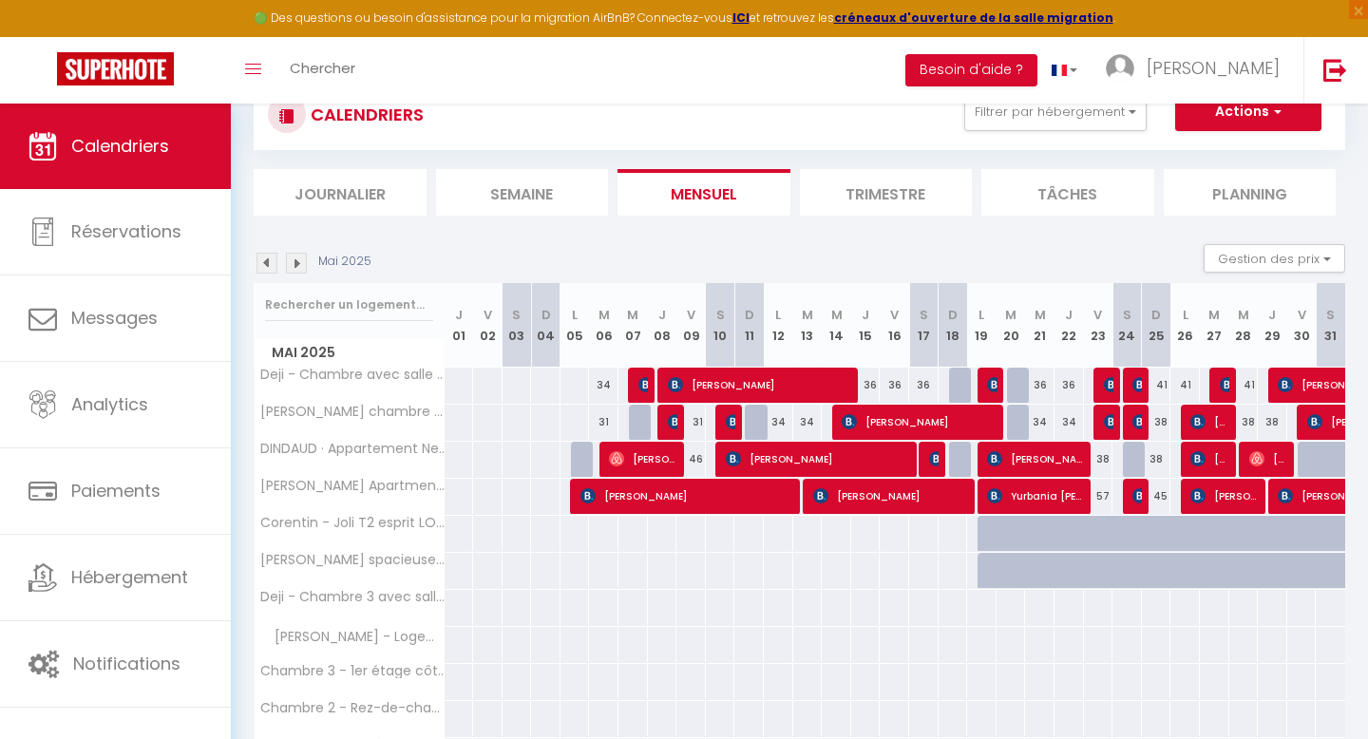
click at [295, 264] on img at bounding box center [296, 263] width 21 height 21
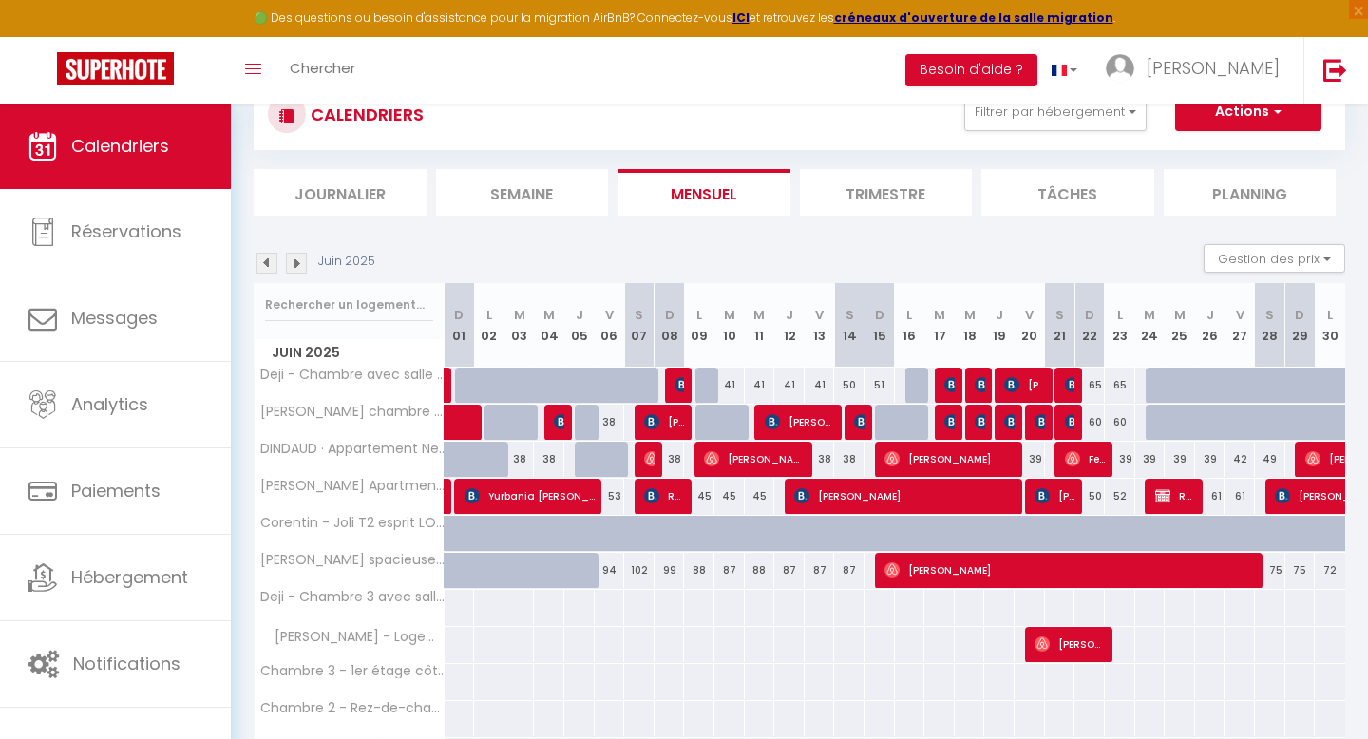
click at [295, 264] on img at bounding box center [296, 263] width 21 height 21
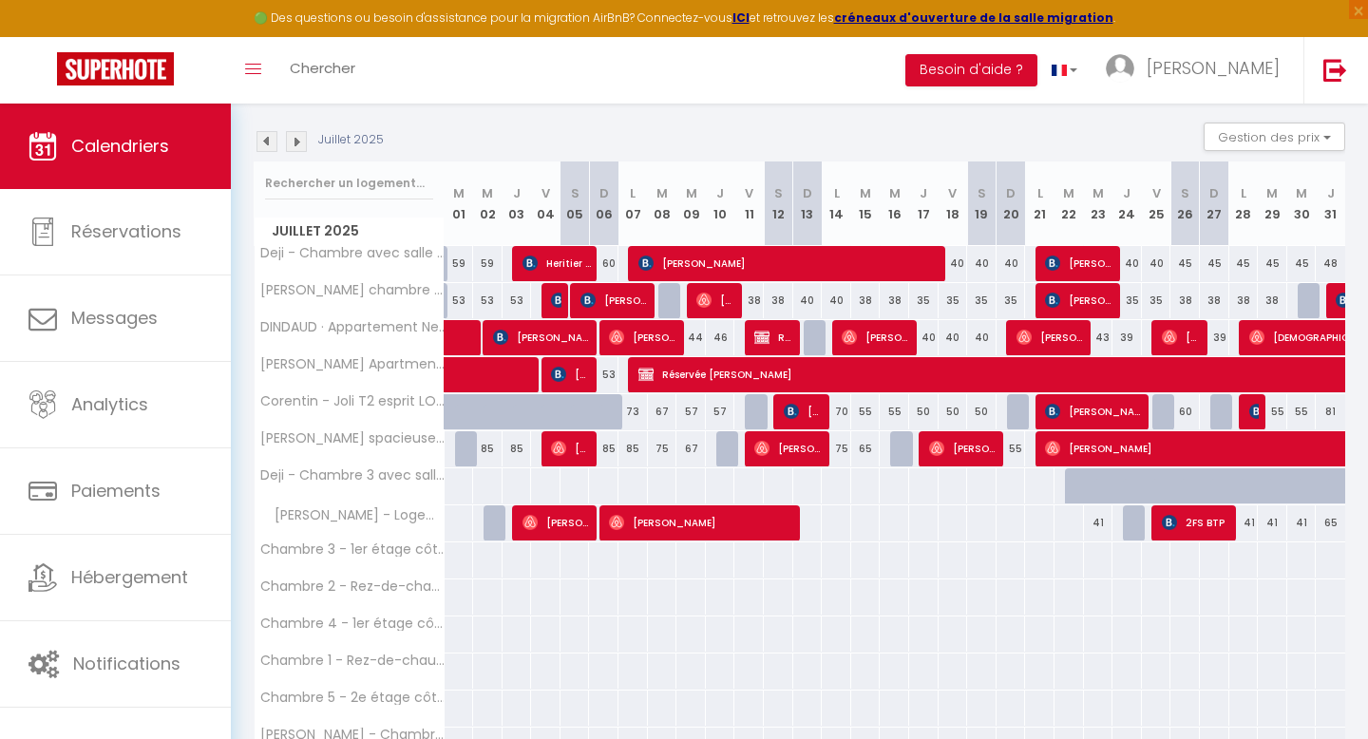
scroll to position [290, 0]
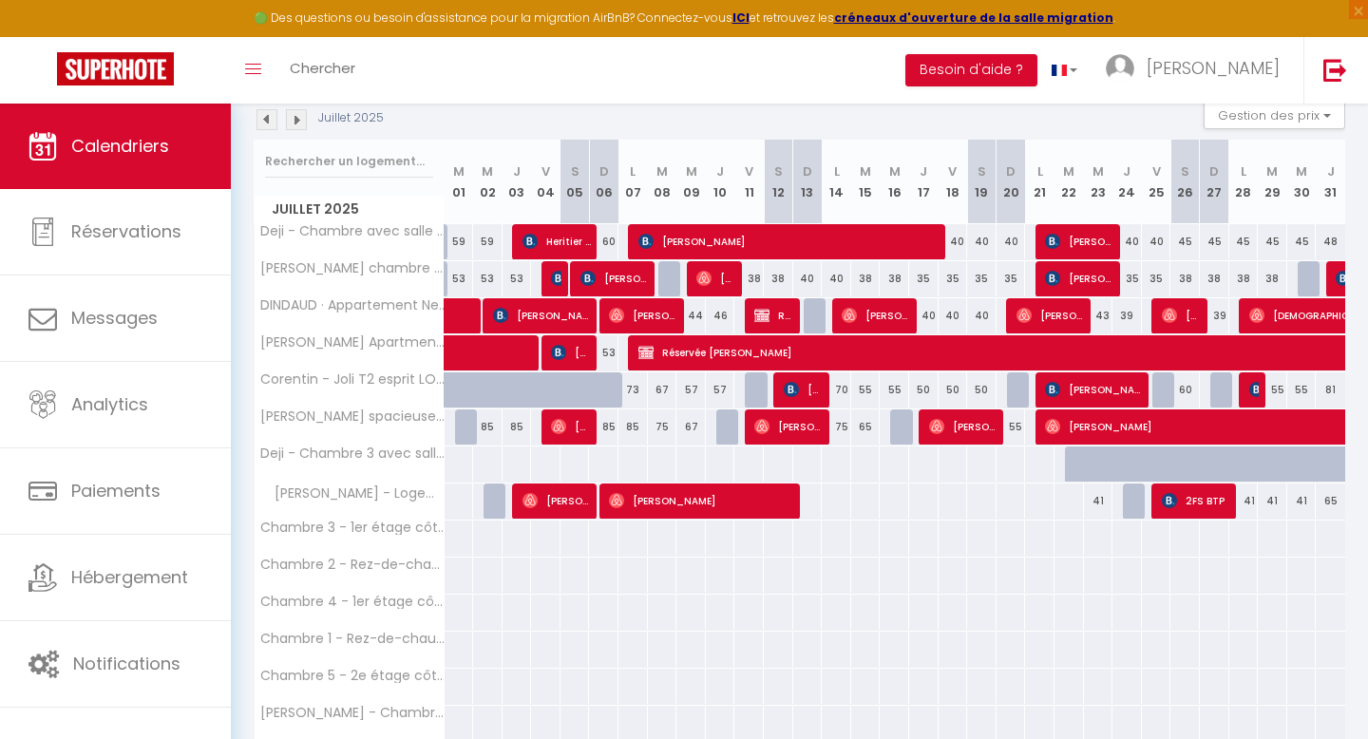
click at [295, 116] on img at bounding box center [296, 119] width 21 height 21
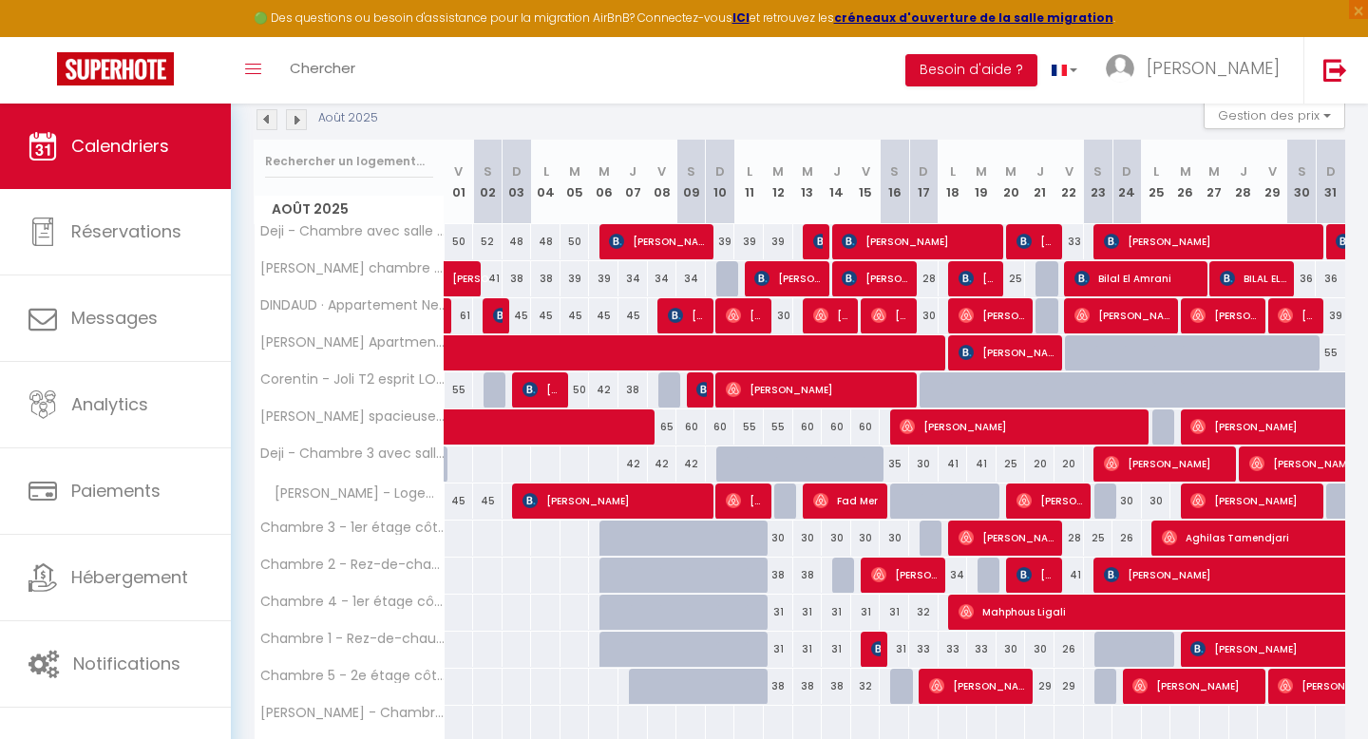
click at [296, 116] on img at bounding box center [296, 119] width 21 height 21
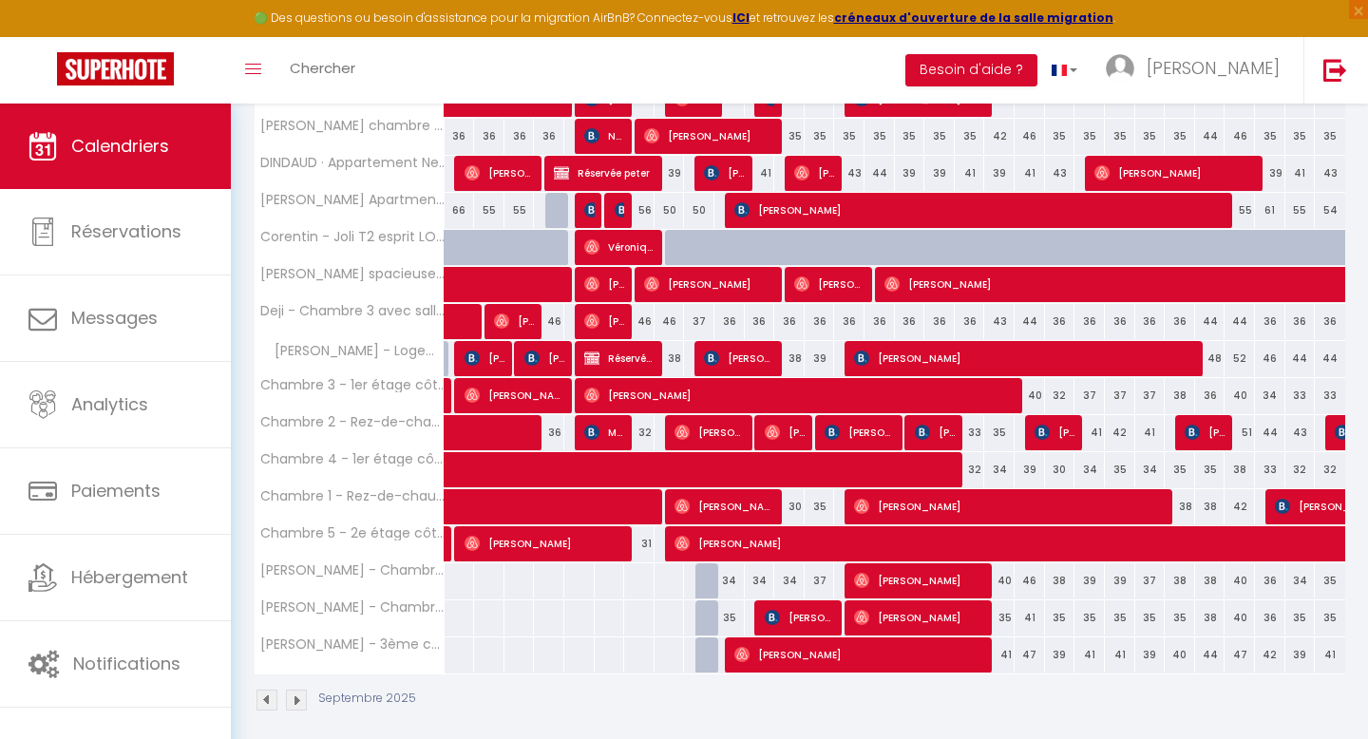
scroll to position [446, 0]
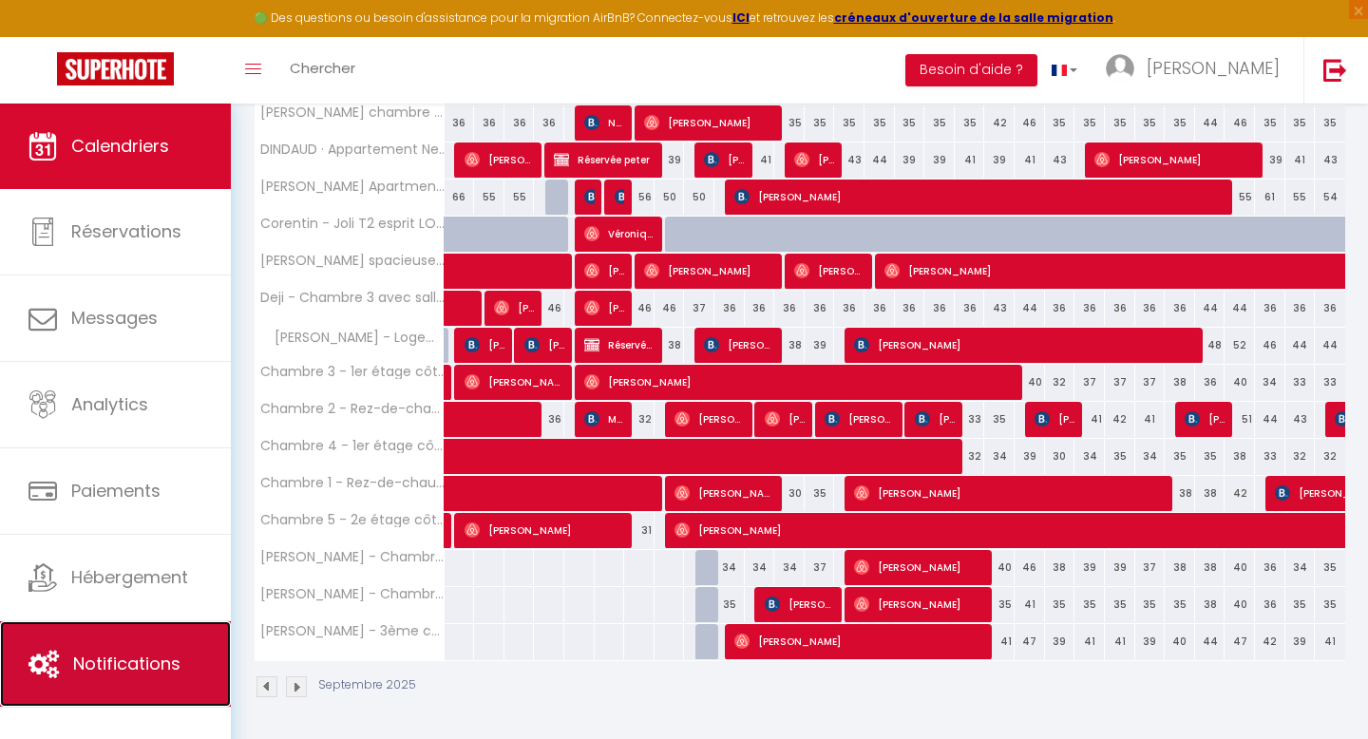
click at [115, 644] on link "Notifications" at bounding box center [115, 664] width 231 height 86
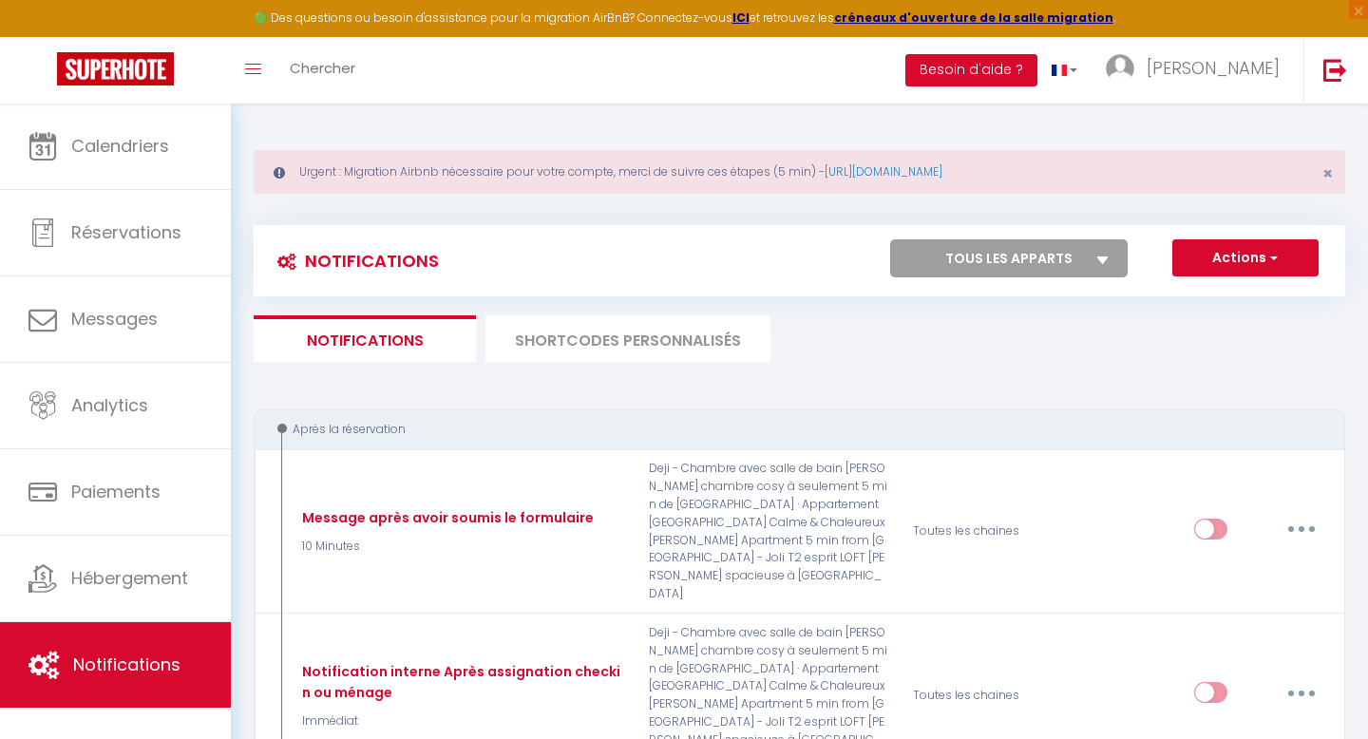
click at [591, 335] on li "SHORTCODES PERSONNALISÉS" at bounding box center [627, 338] width 285 height 47
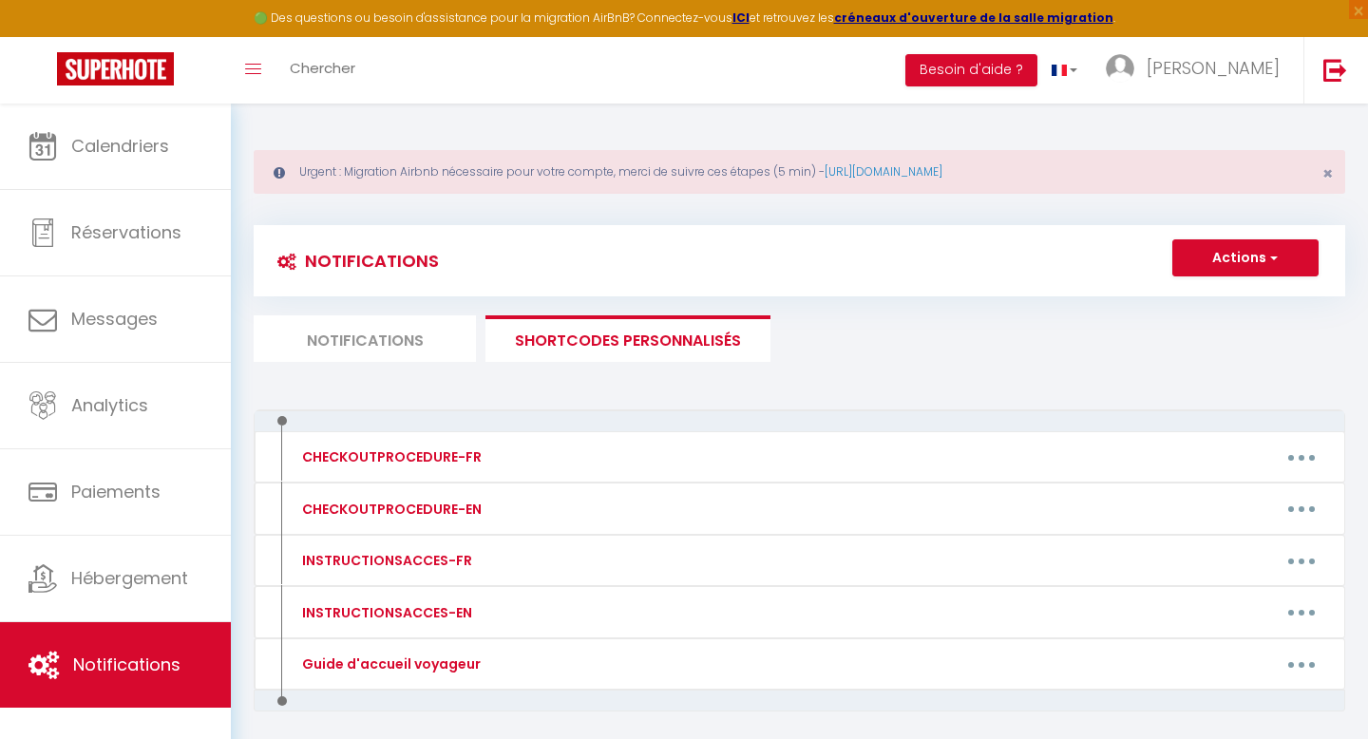
scroll to position [104, 0]
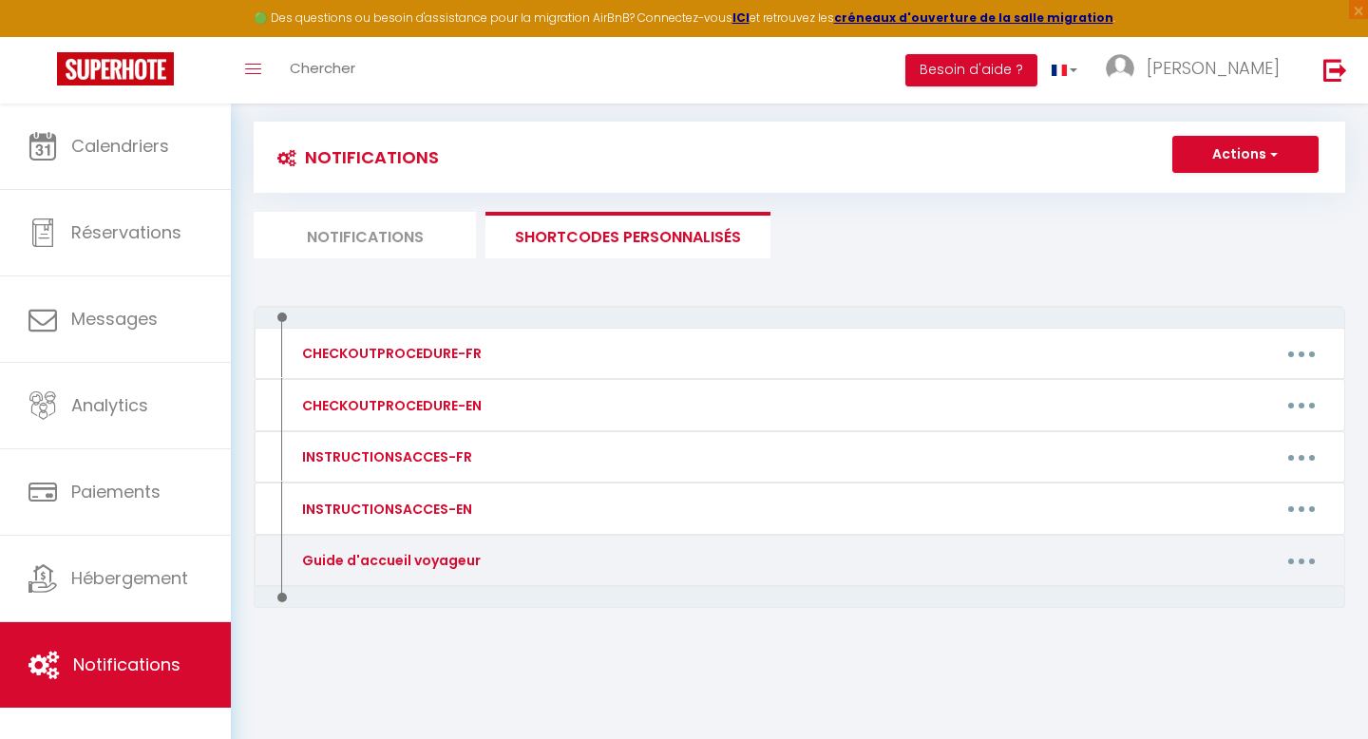
click at [1287, 558] on button "button" at bounding box center [1301, 560] width 53 height 30
click at [1222, 606] on link "Editer" at bounding box center [1252, 604] width 141 height 32
type input "Guide d'accueil voyageur"
type textarea "Formulaire :"
type textarea "[URL][DOMAIN_NAME]"
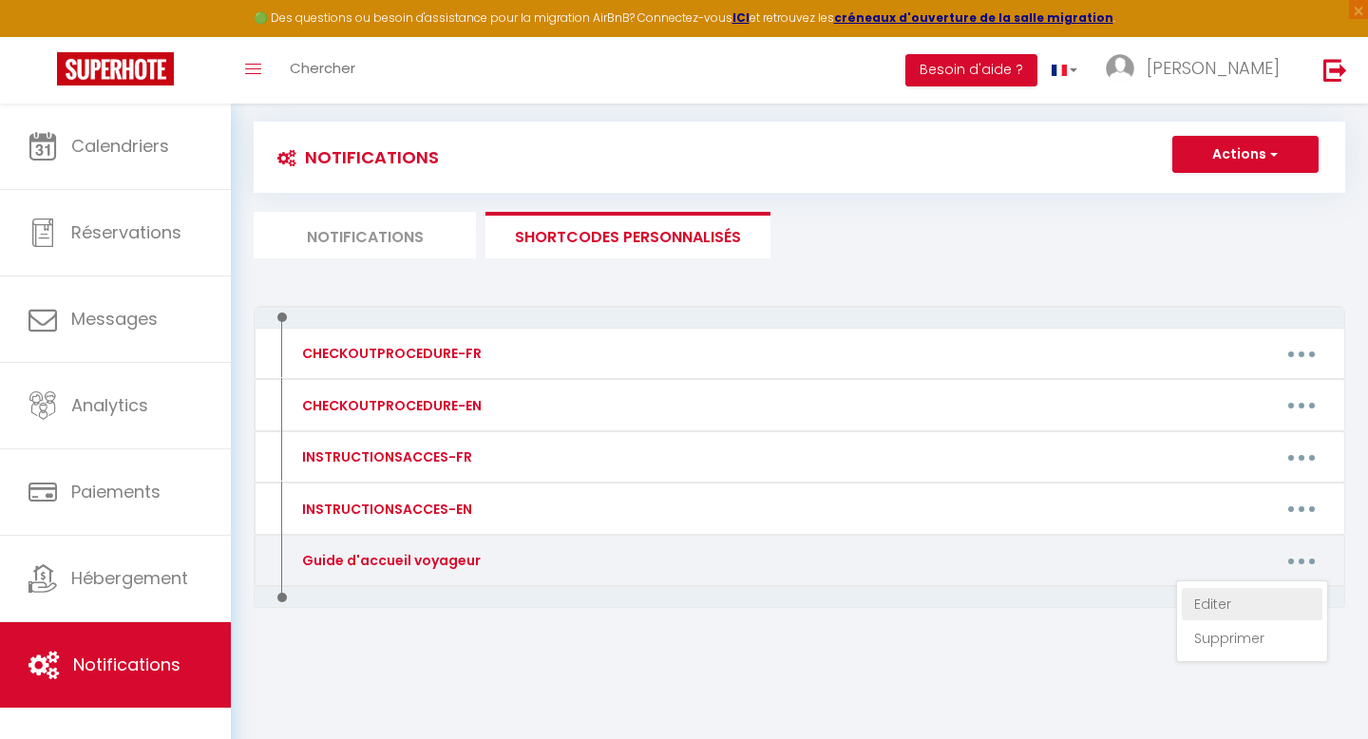
type textarea "[URL][DOMAIN_NAME]"
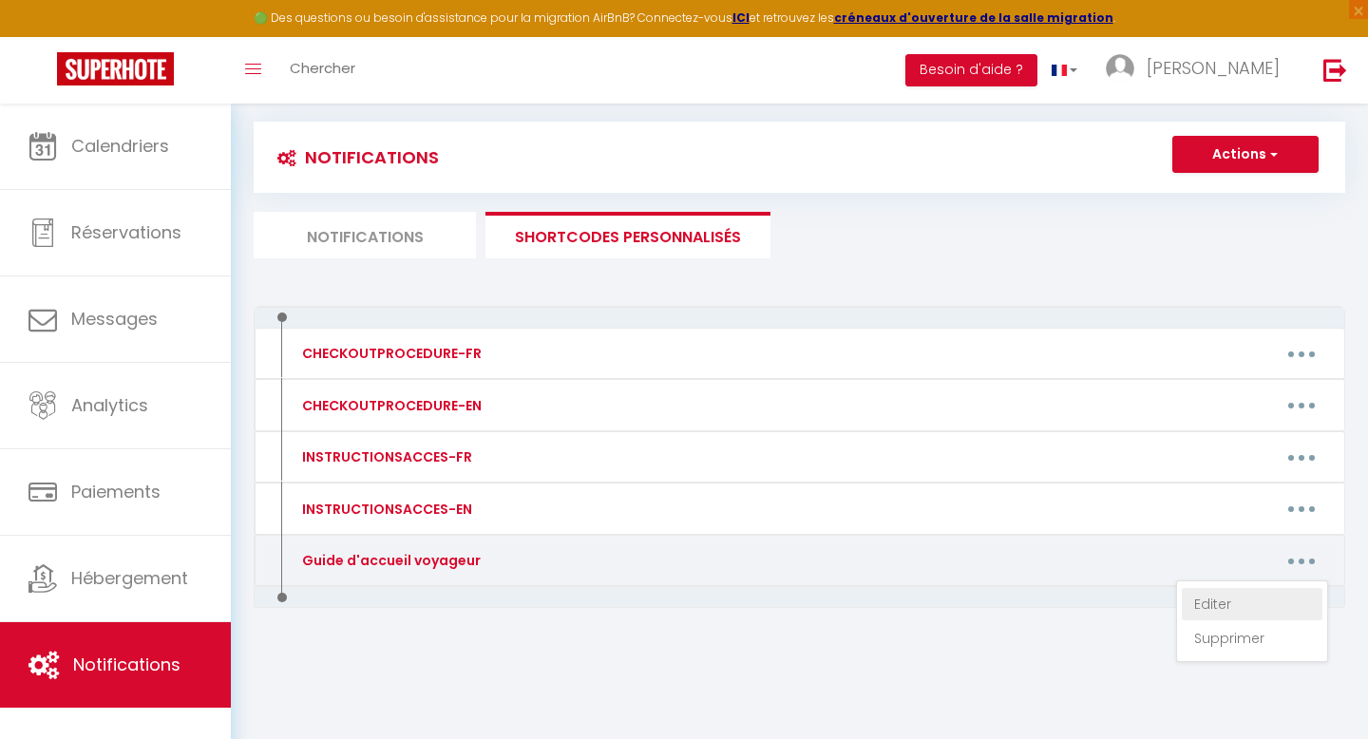
type textarea "[URL][DOMAIN_NAME]"
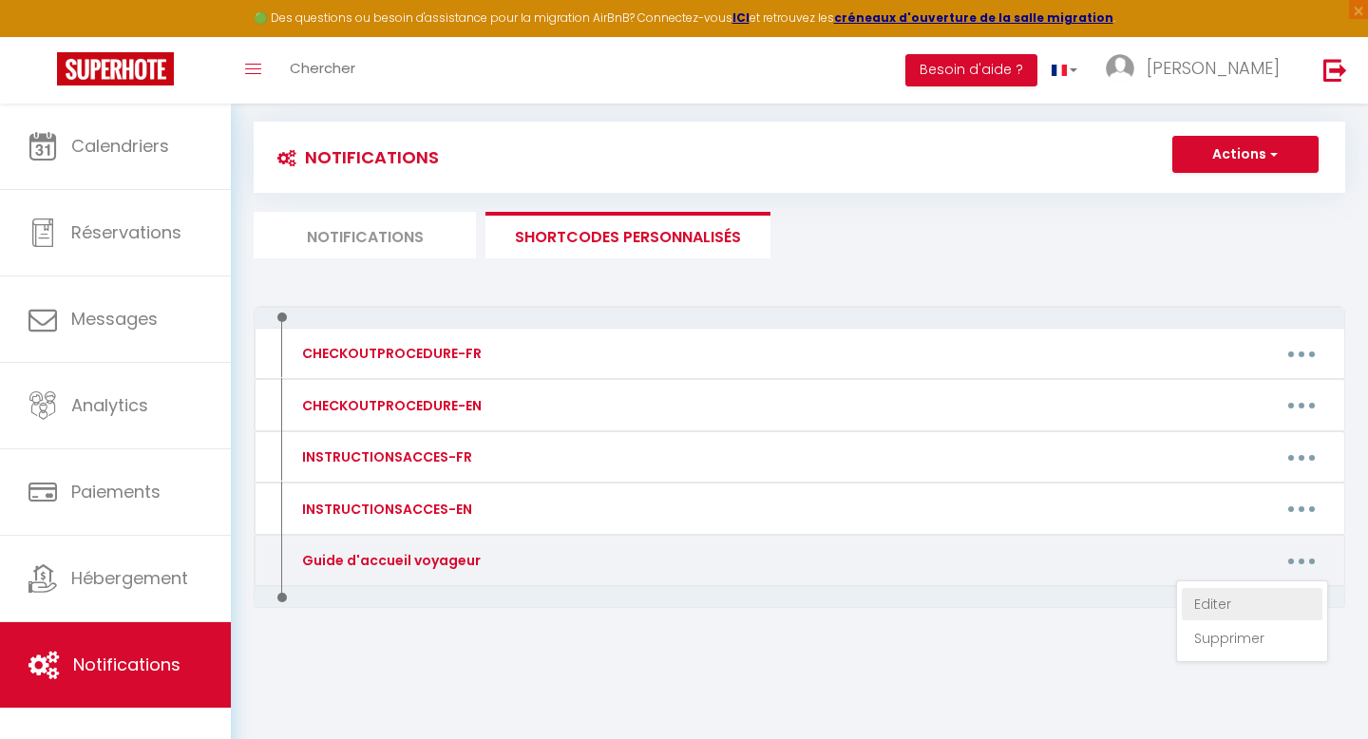
type textarea "[URL][DOMAIN_NAME]"
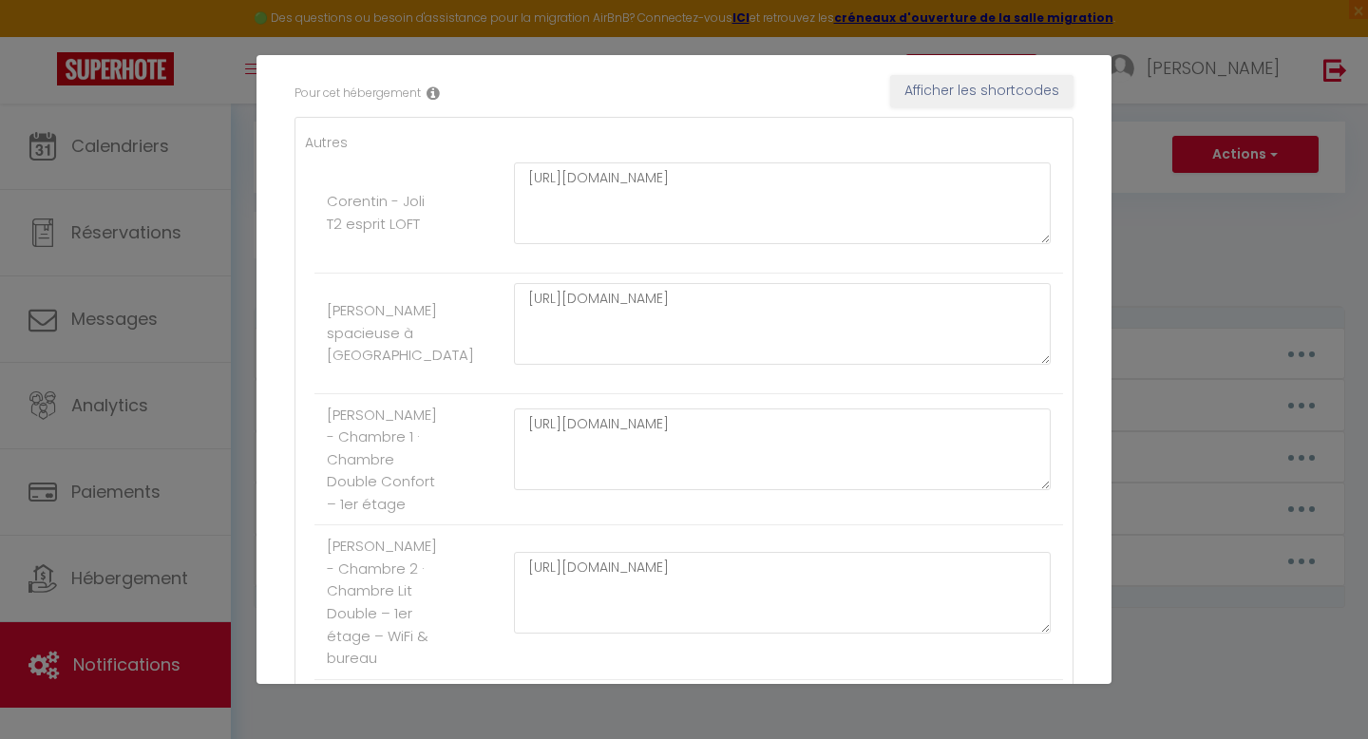
scroll to position [0, 0]
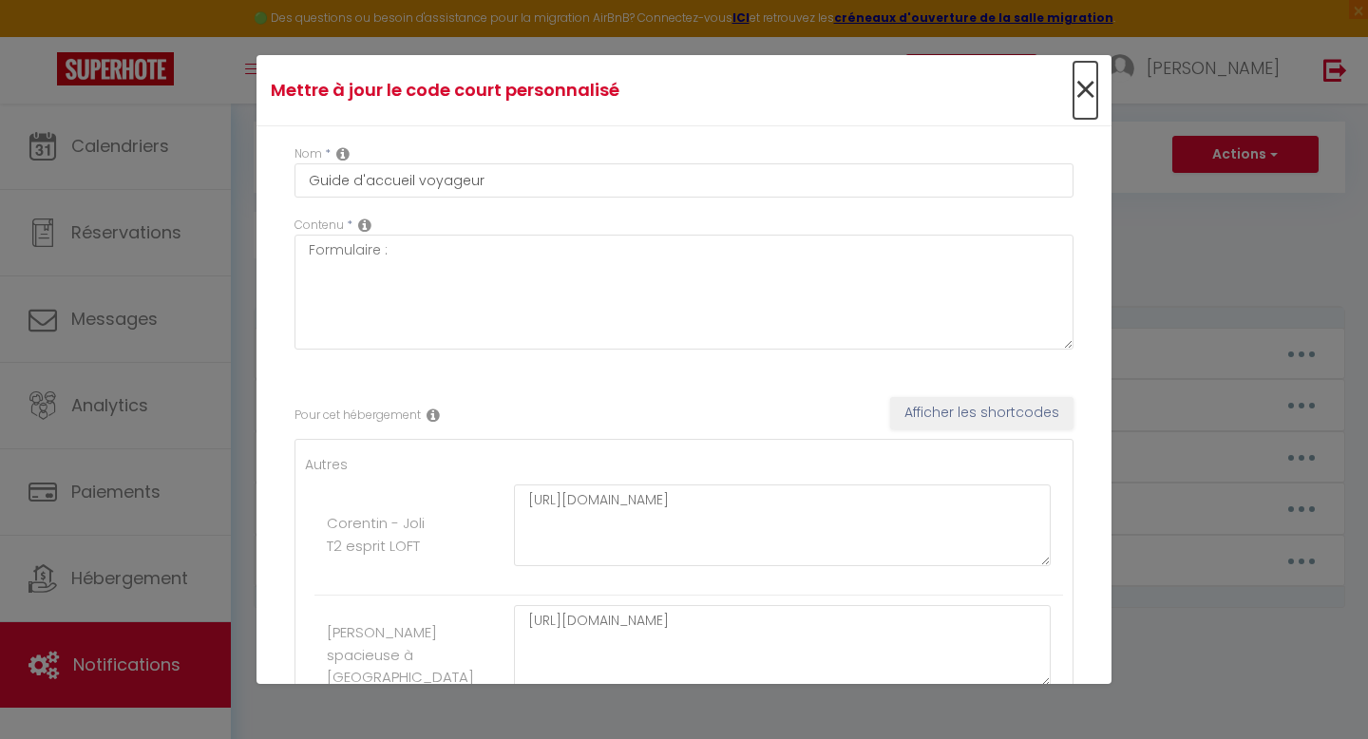
click at [1091, 88] on span "×" at bounding box center [1086, 90] width 24 height 57
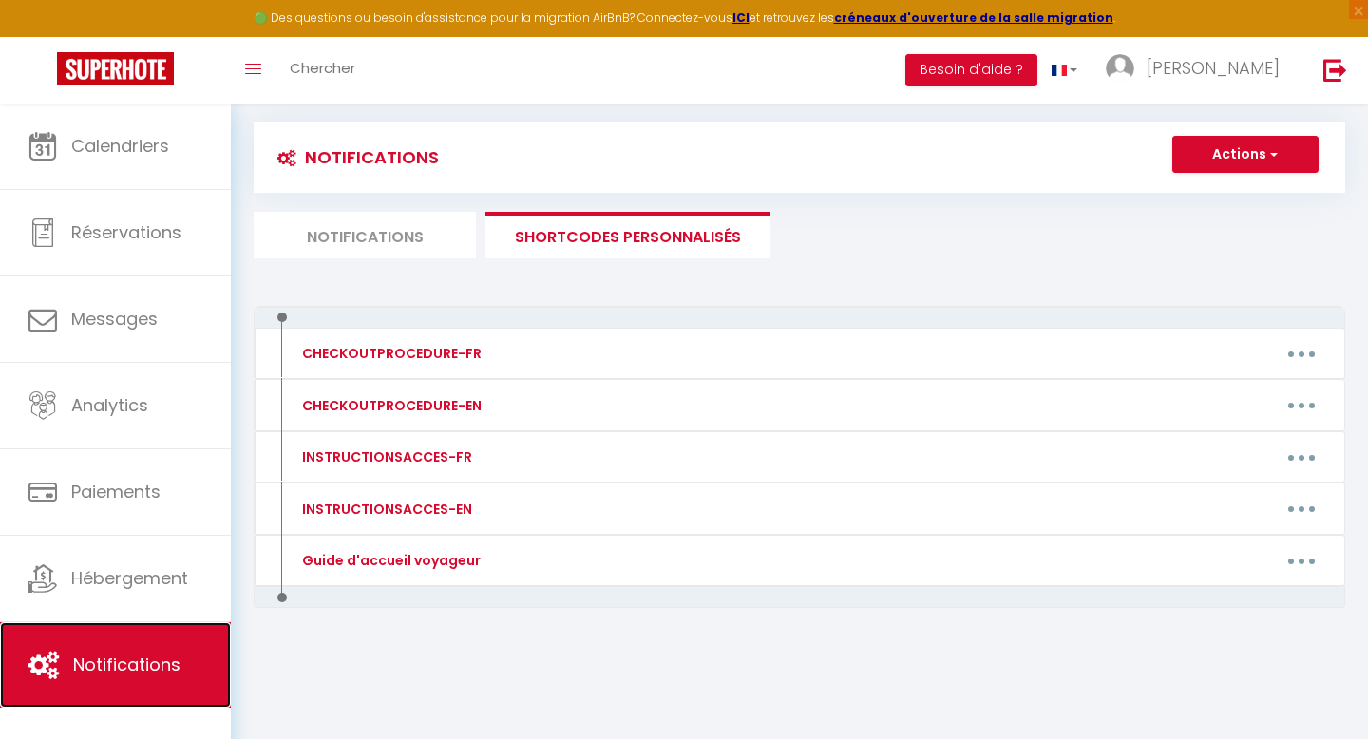
click at [114, 652] on link "Notifications" at bounding box center [115, 665] width 231 height 86
click at [396, 231] on li "Notifications" at bounding box center [365, 235] width 222 height 47
select select
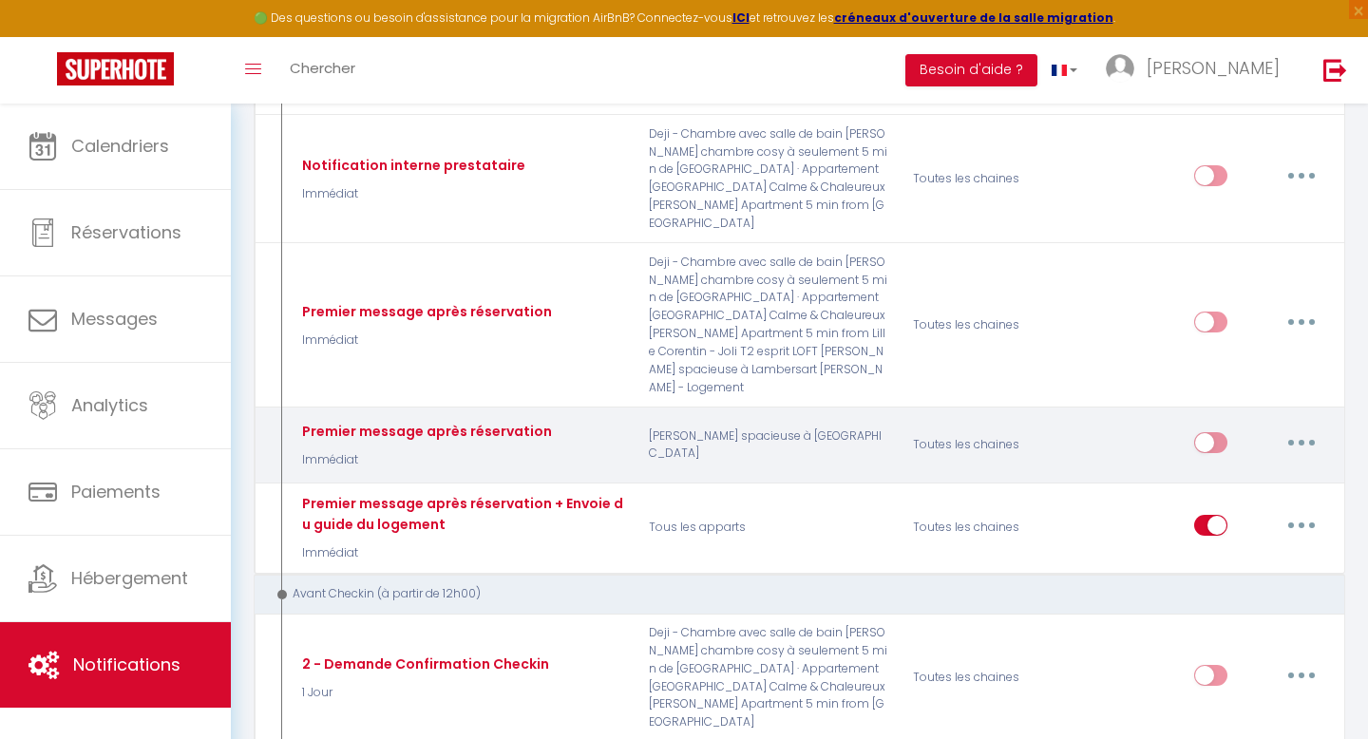
scroll to position [664, 0]
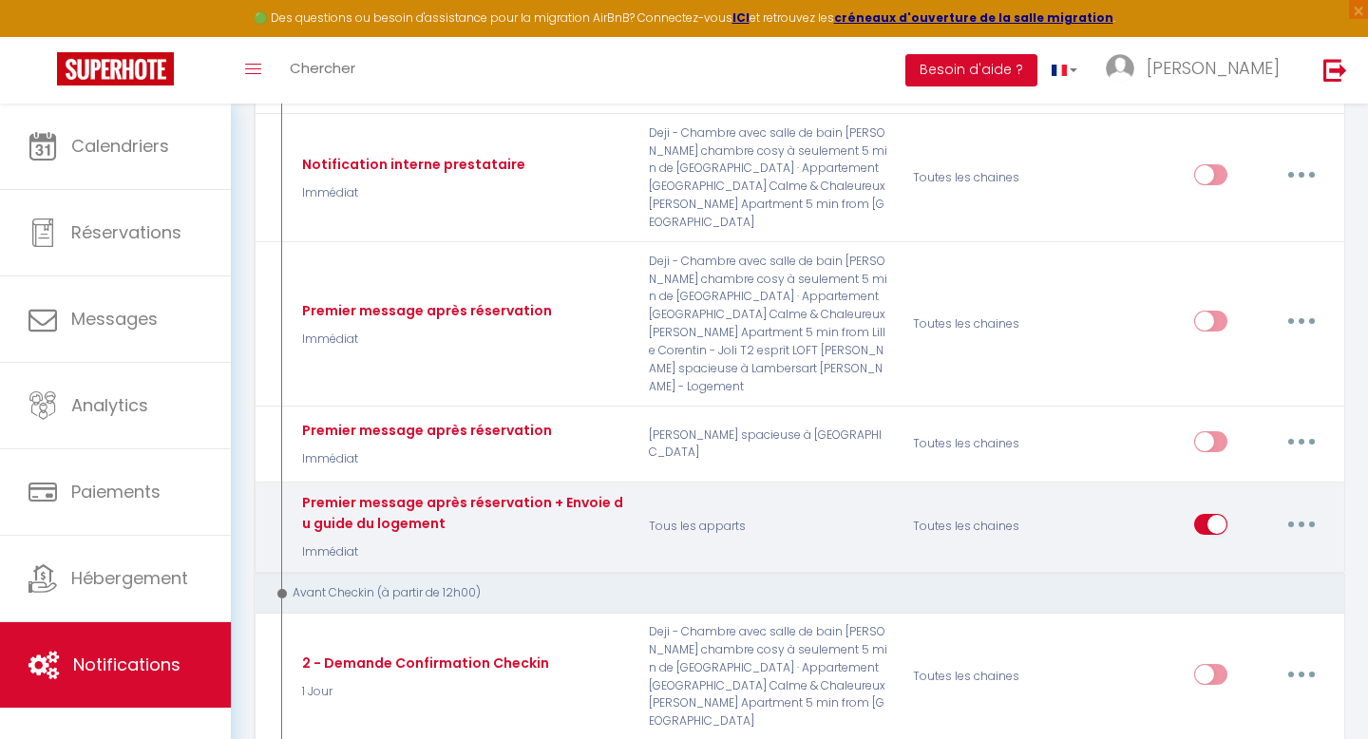
click at [1305, 509] on button "button" at bounding box center [1301, 524] width 53 height 30
click at [1196, 551] on link "Editer" at bounding box center [1252, 567] width 141 height 32
type input "Premier message après réservation + Envoie du guide du logement"
select select "Immédiat"
select select "if_booking_is_paid"
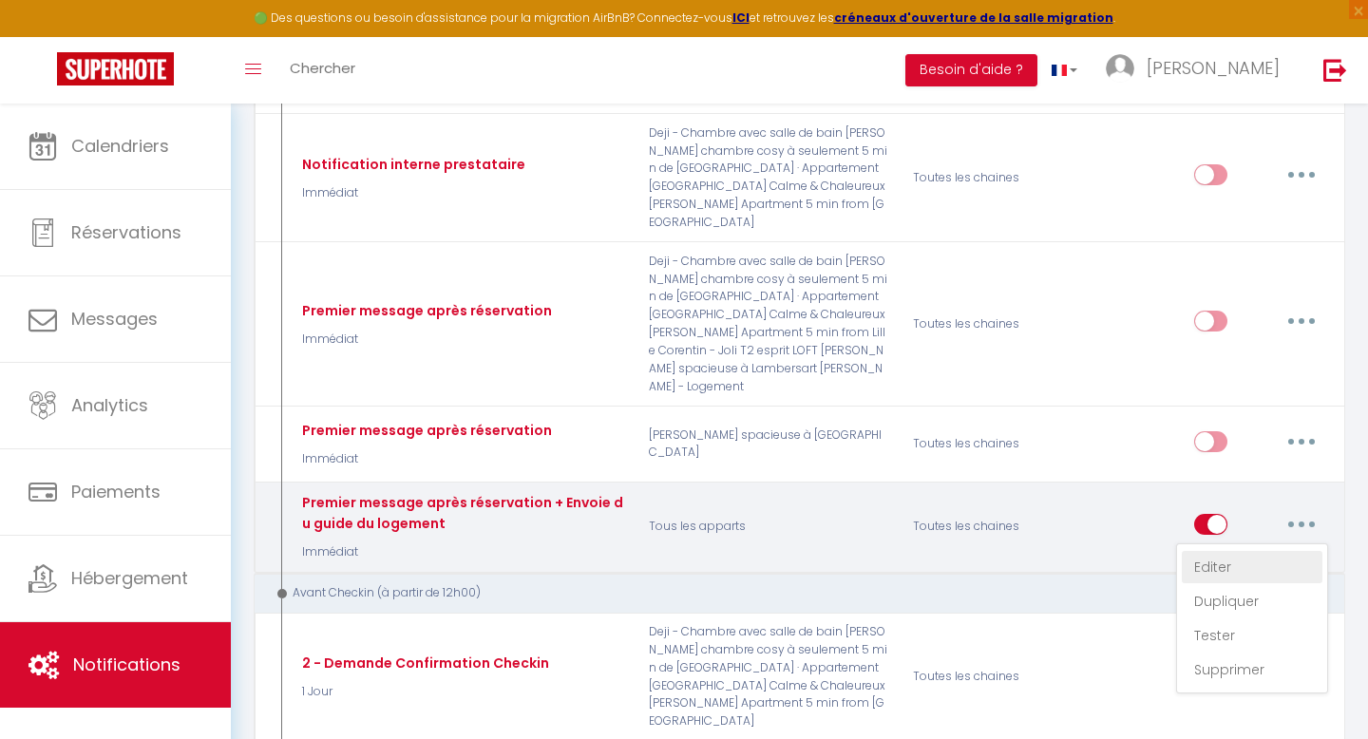
checkbox input "true"
checkbox input "false"
radio input "true"
type input "Confirmation de votre réservation - [BOOKING:ID] - [GUEST:FIRST_NAME] [GUEST:LA…"
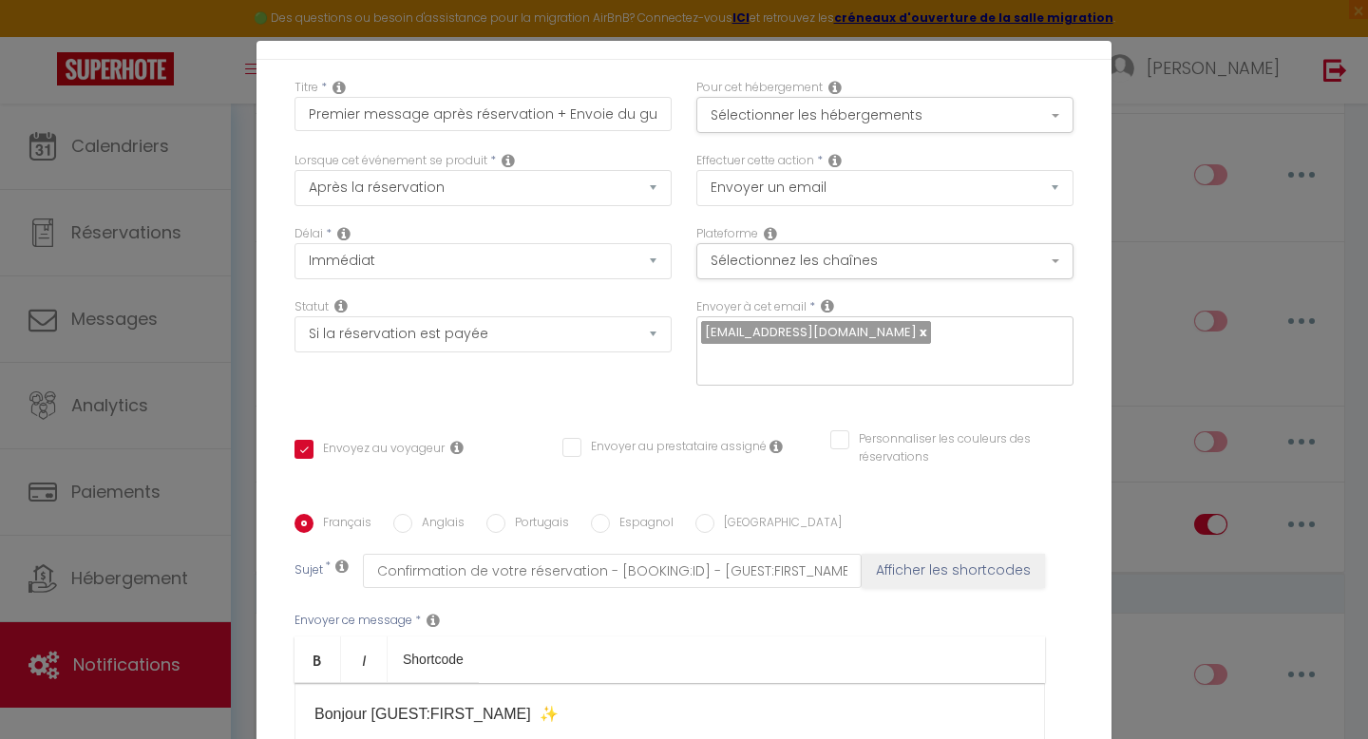
scroll to position [53, 0]
click at [464, 188] on select "Après la réservation Avant Checkin (à partir de 12h00) Après Checkin (à partir …" at bounding box center [483, 187] width 377 height 36
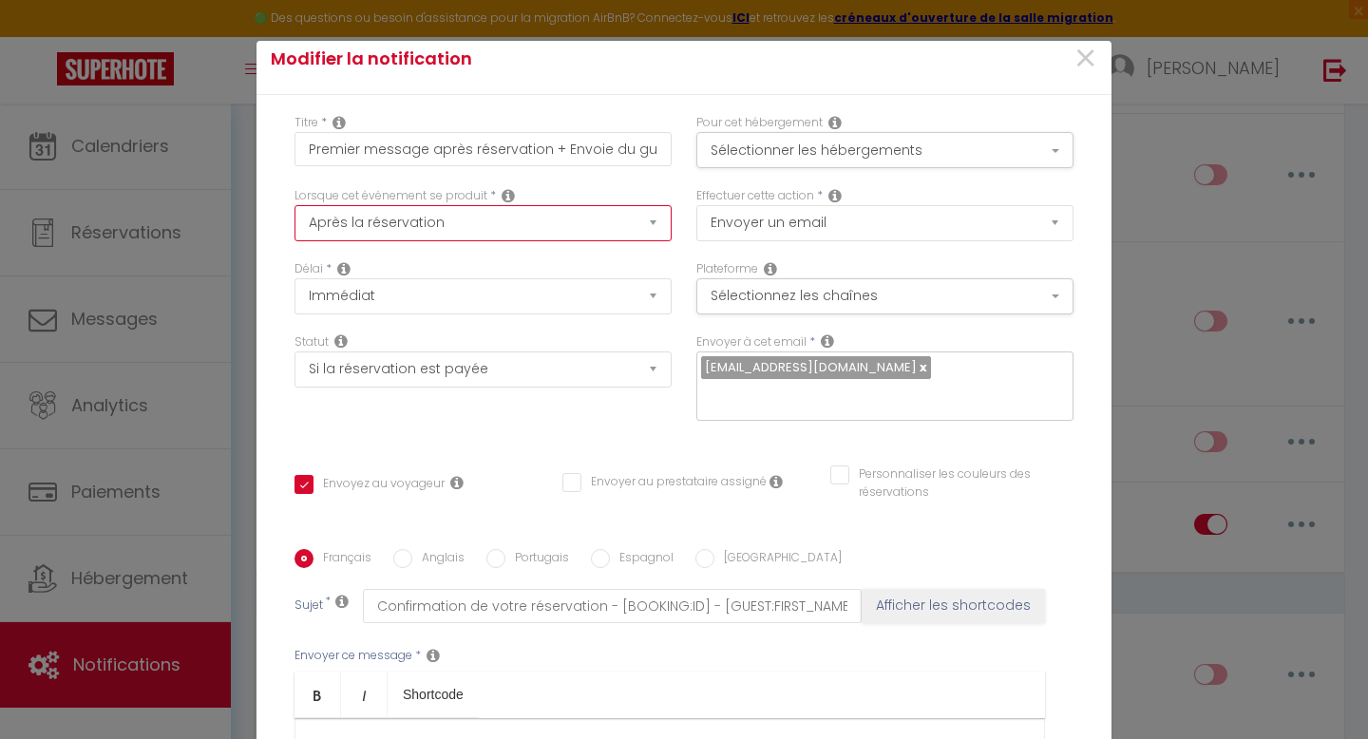
scroll to position [11, 0]
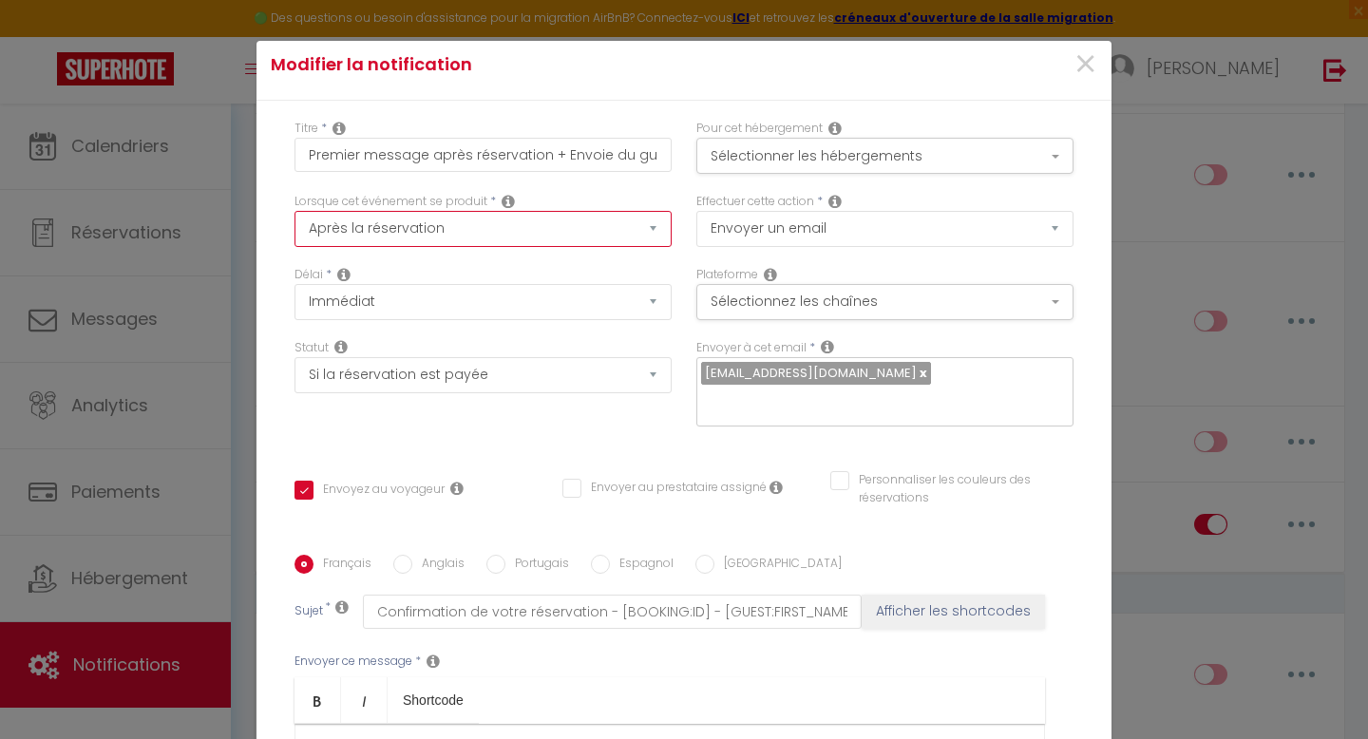
click at [470, 233] on select "Après la réservation Avant Checkin (à partir de 12h00) Après Checkin (à partir …" at bounding box center [483, 229] width 377 height 36
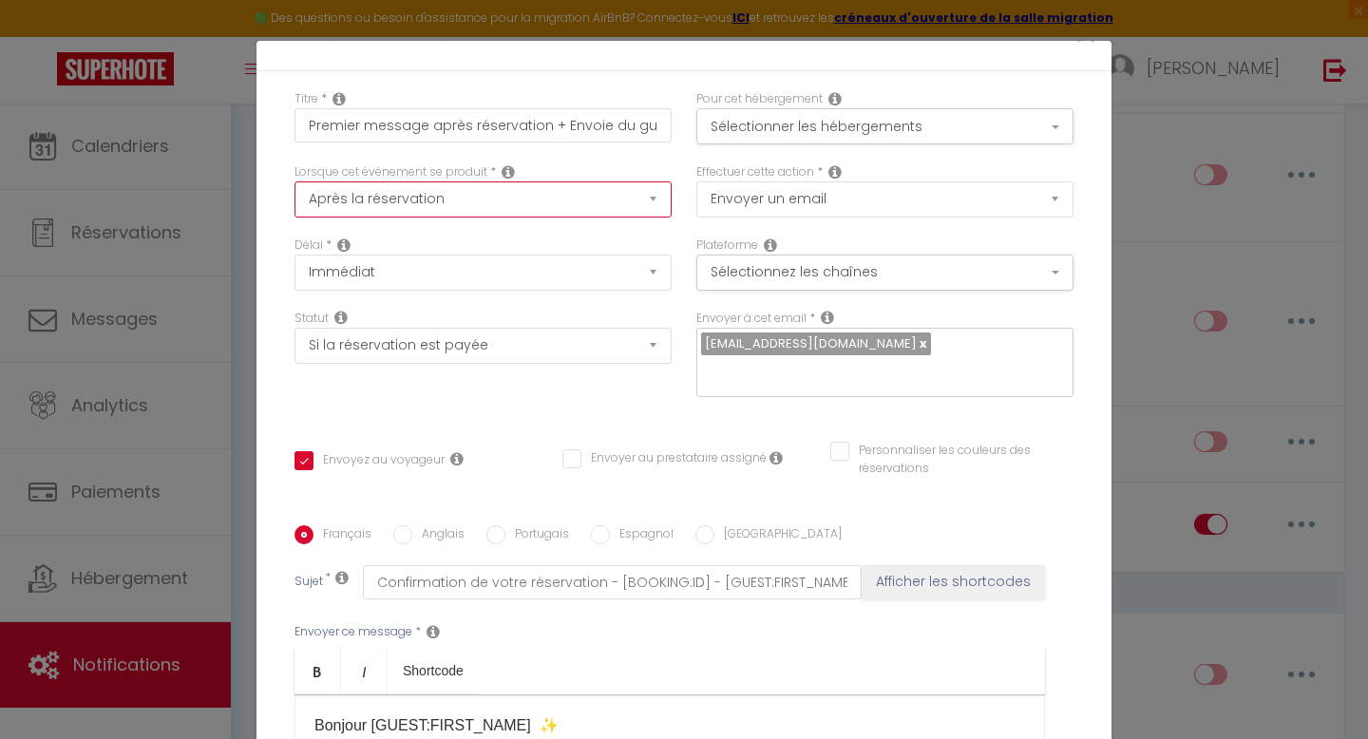
scroll to position [0, 0]
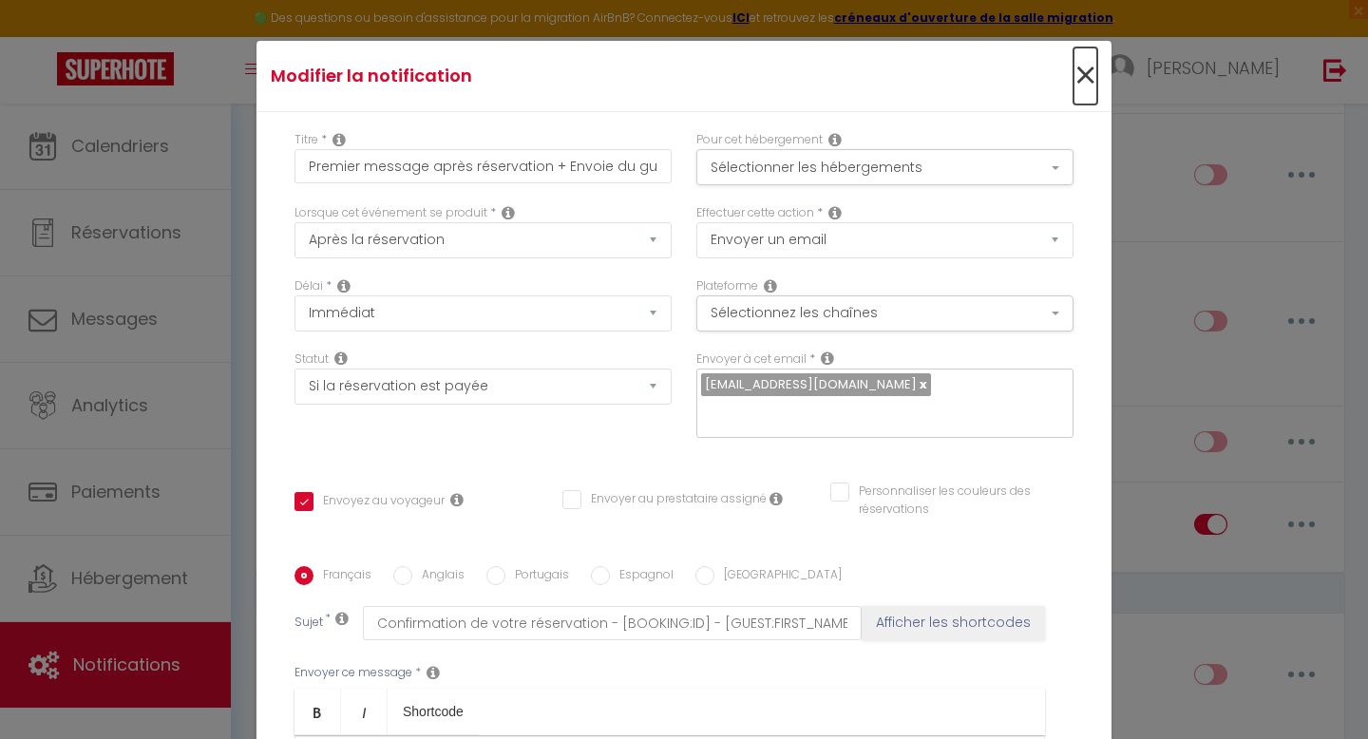
click at [1089, 75] on span "×" at bounding box center [1086, 76] width 24 height 57
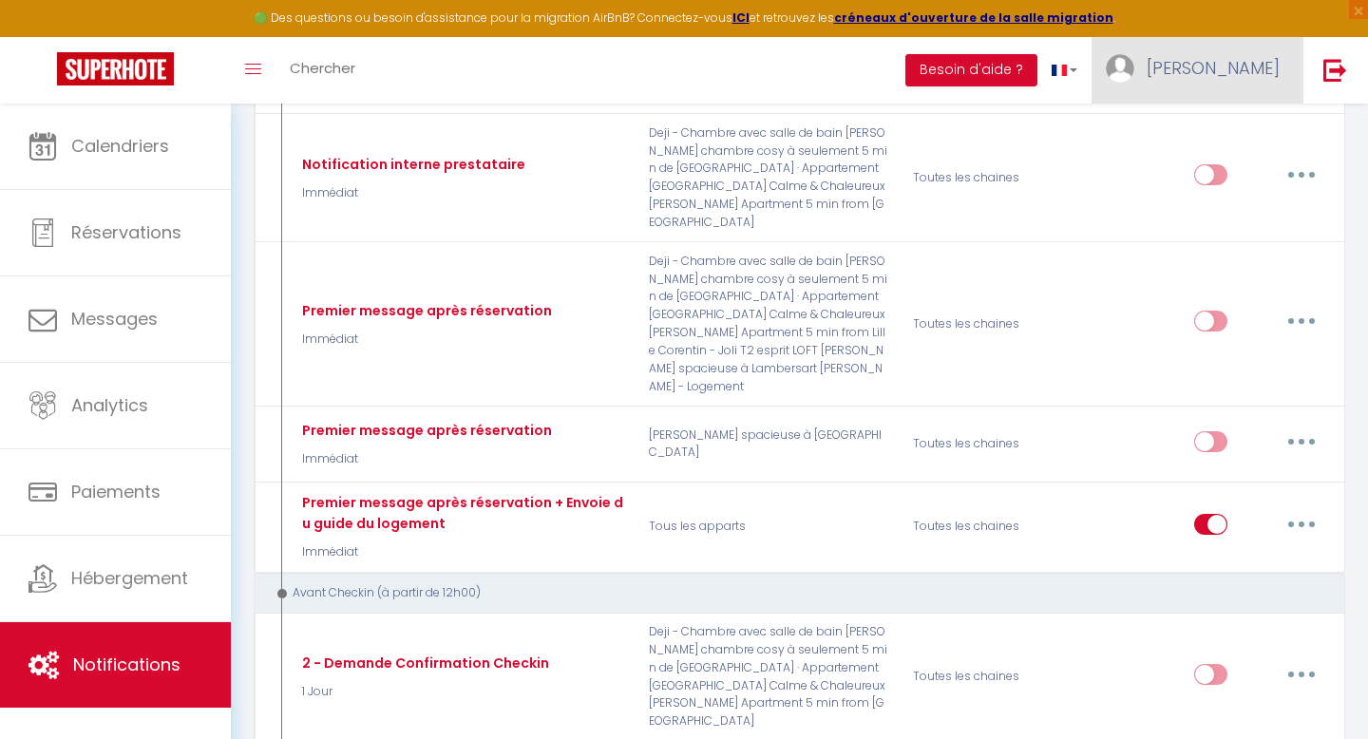
click at [1247, 74] on span "[PERSON_NAME]" at bounding box center [1213, 68] width 133 height 24
click at [1245, 59] on span "[PERSON_NAME]" at bounding box center [1213, 68] width 133 height 24
click at [1231, 130] on link "Paramètres" at bounding box center [1227, 132] width 141 height 32
select select "fr"
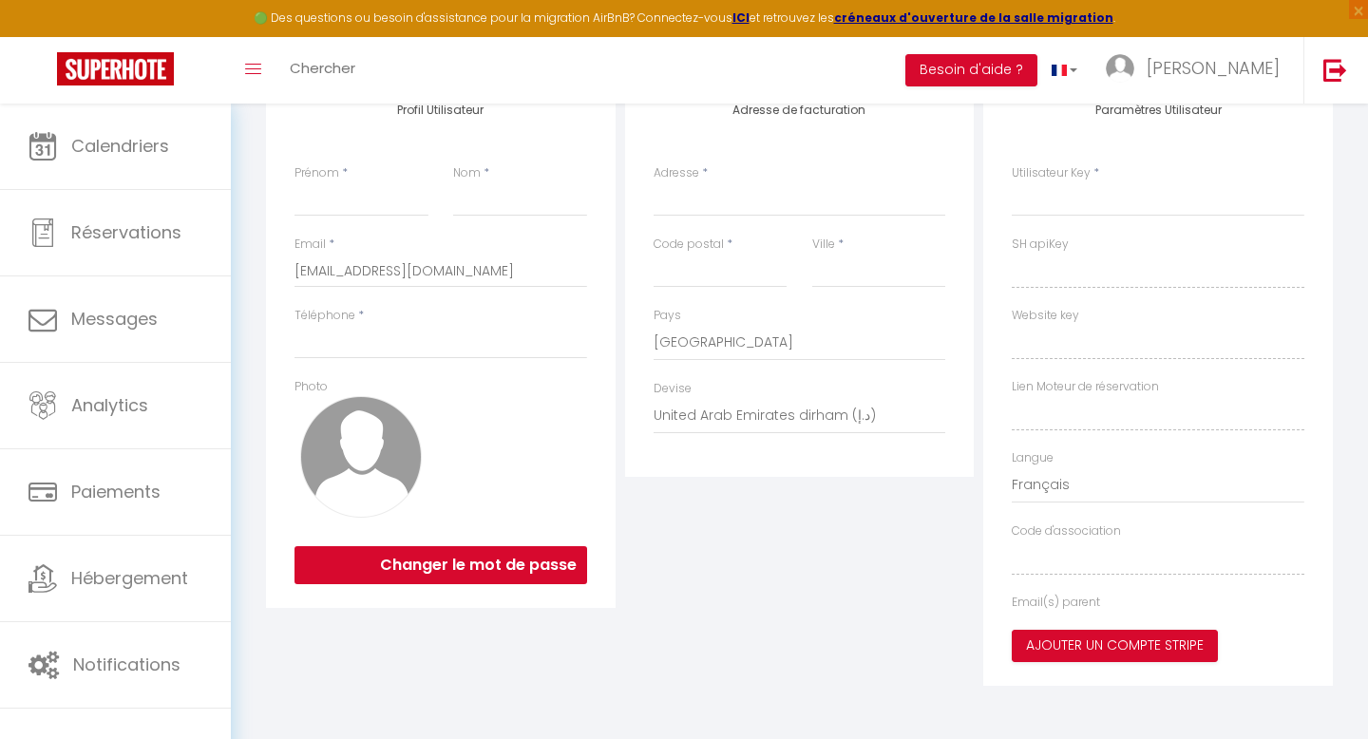
type input "[PERSON_NAME]"
type input "CLOIX"
type input "0762357969"
type input "[STREET_ADDRESS]"
type input "75008"
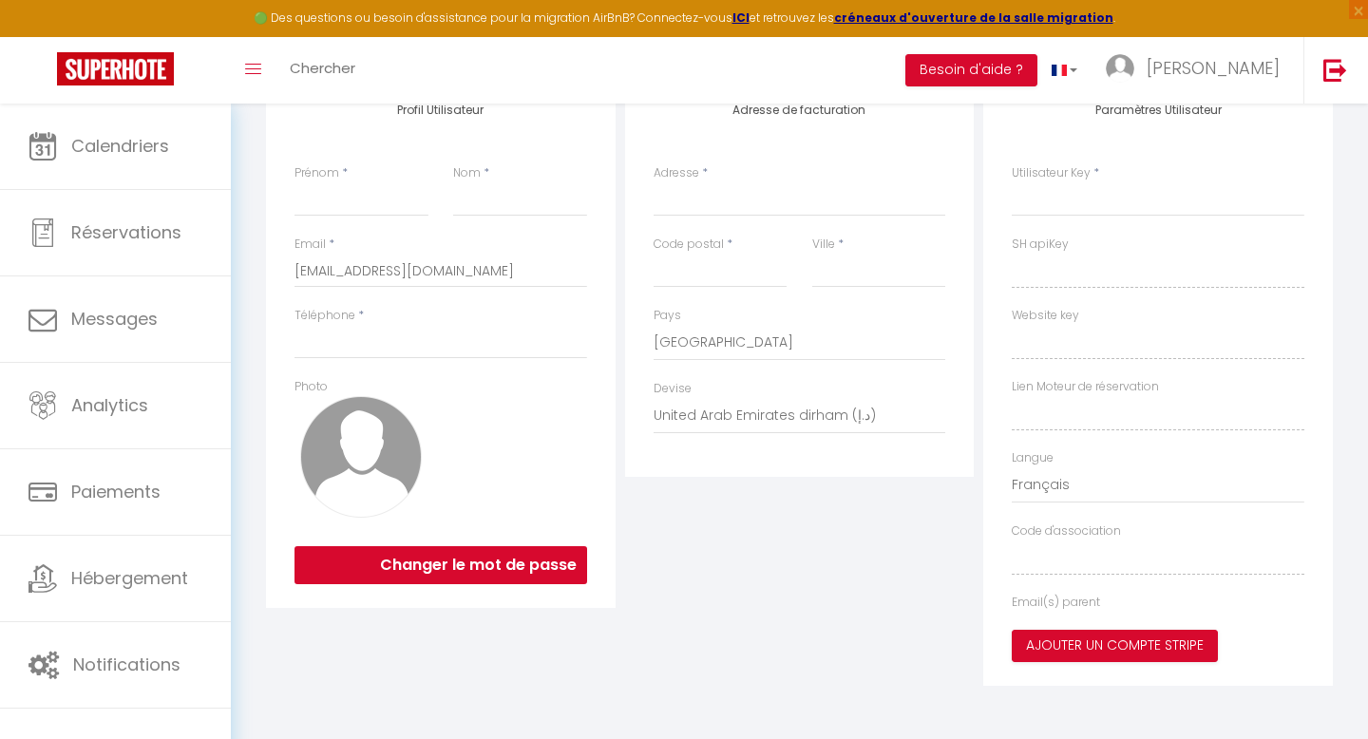
type input "[GEOGRAPHIC_DATA]"
select select "28"
type input "C9QF8Jy8miS7RqXvEVrOc2tgN"
type input "geNw0twUWzGIIKlsT04nny7xW"
type input "[URL][DOMAIN_NAME]"
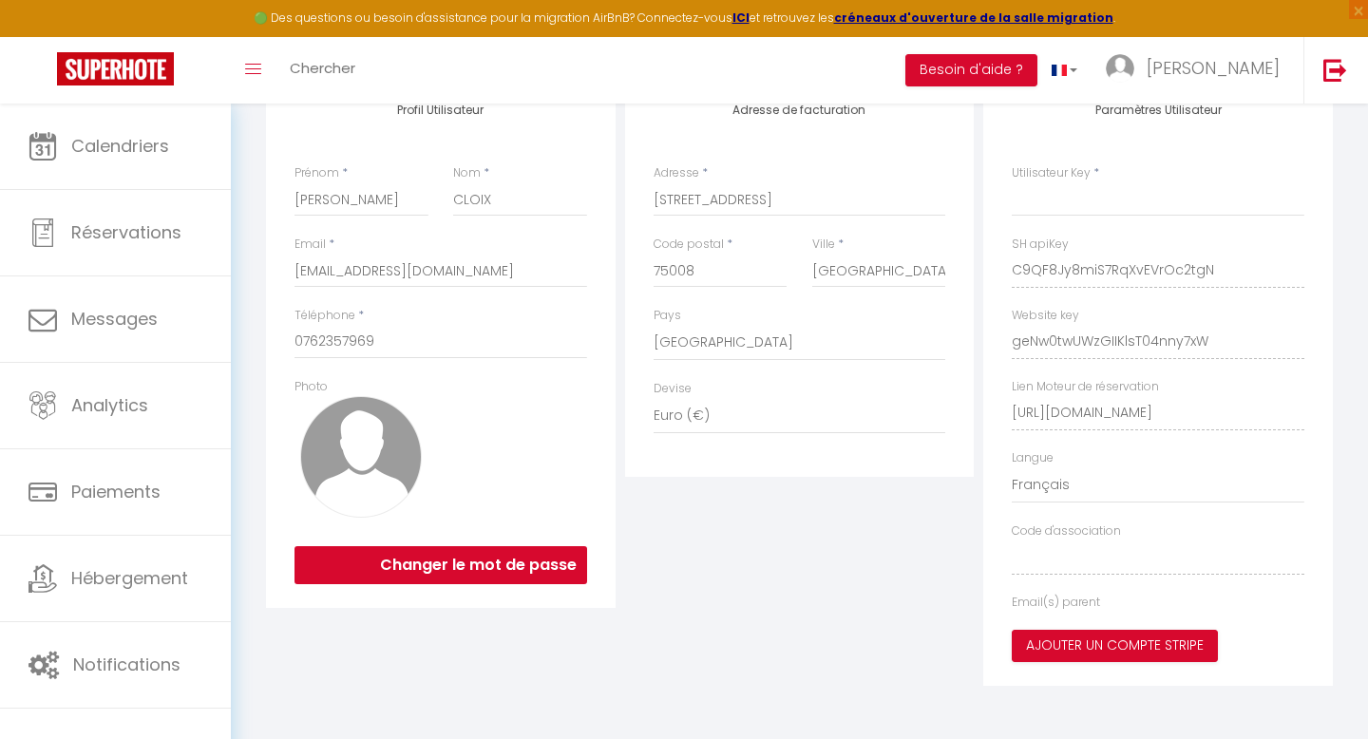
type input "C9QF8Jy8miS7RqXvEVrOc2tgN"
type input "geNw0twUWzGIIKlsT04nny7xW"
type input "[URL][DOMAIN_NAME]"
select select "fr"
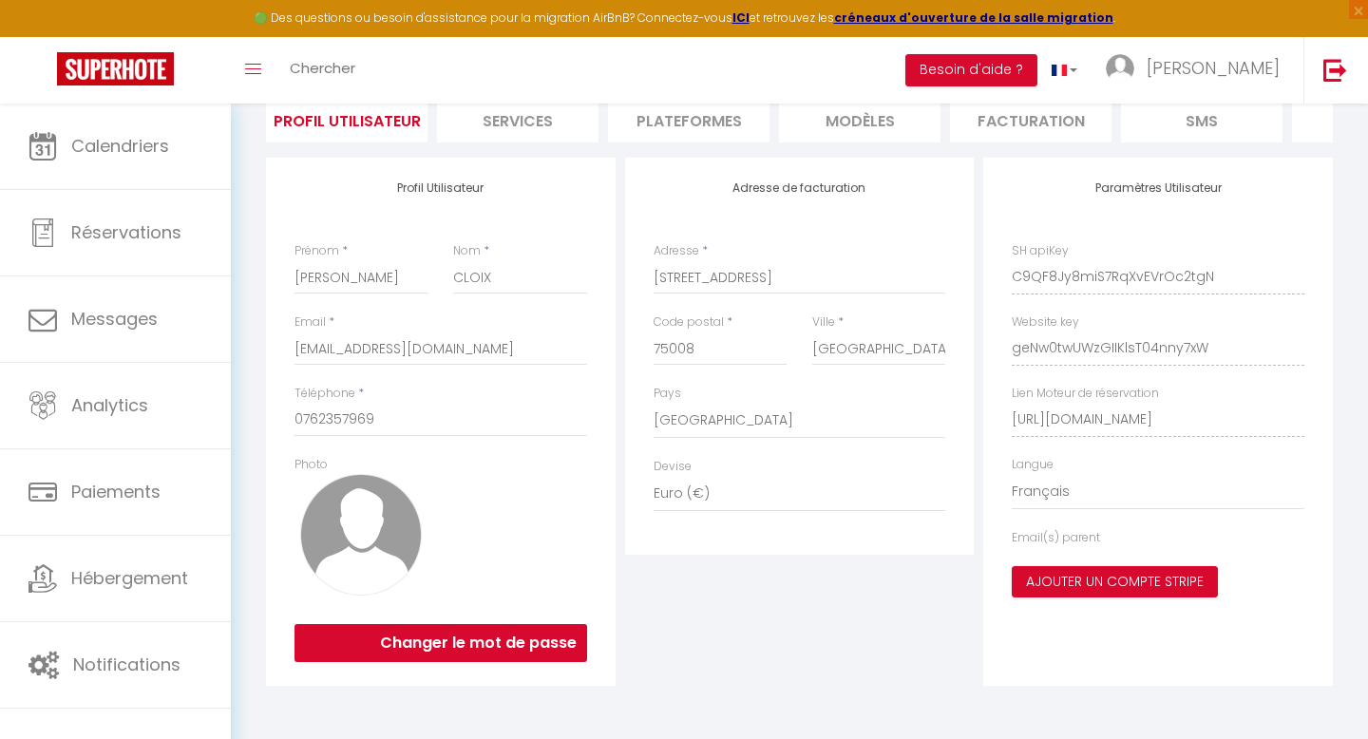
scroll to position [152, 0]
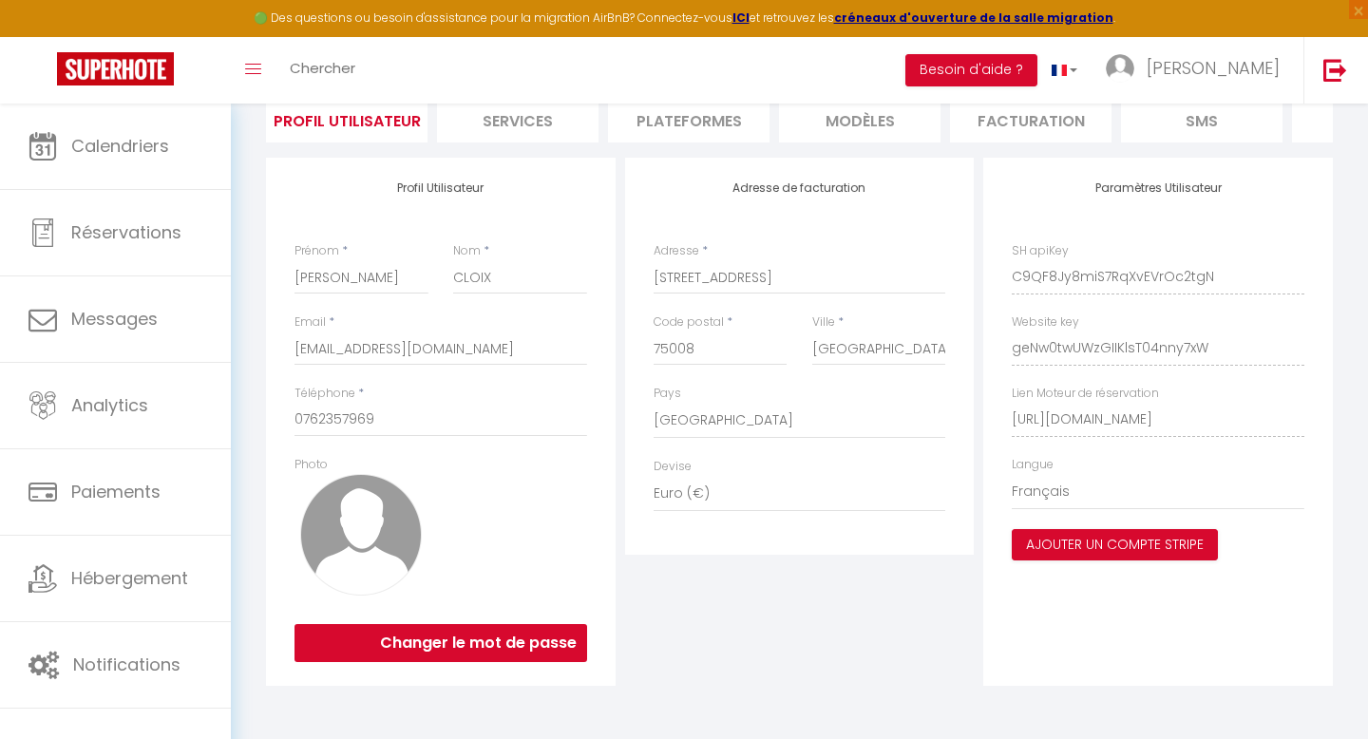
click at [690, 121] on li "Plateformes" at bounding box center [689, 119] width 162 height 47
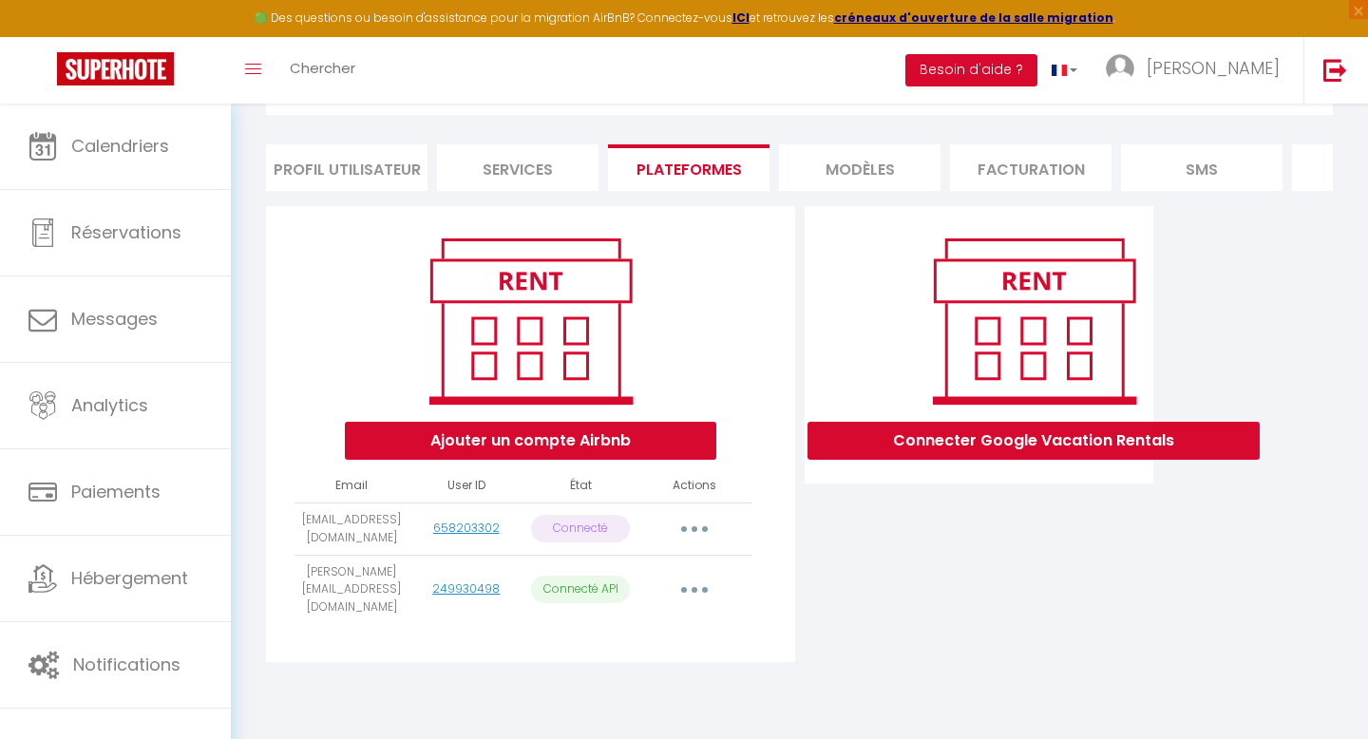
scroll to position [104, 0]
click at [690, 121] on div "INFORMATION Enregistrer Profil Utilisateur Services Plateformes MODÈLES Factura…" at bounding box center [799, 359] width 1067 height 640
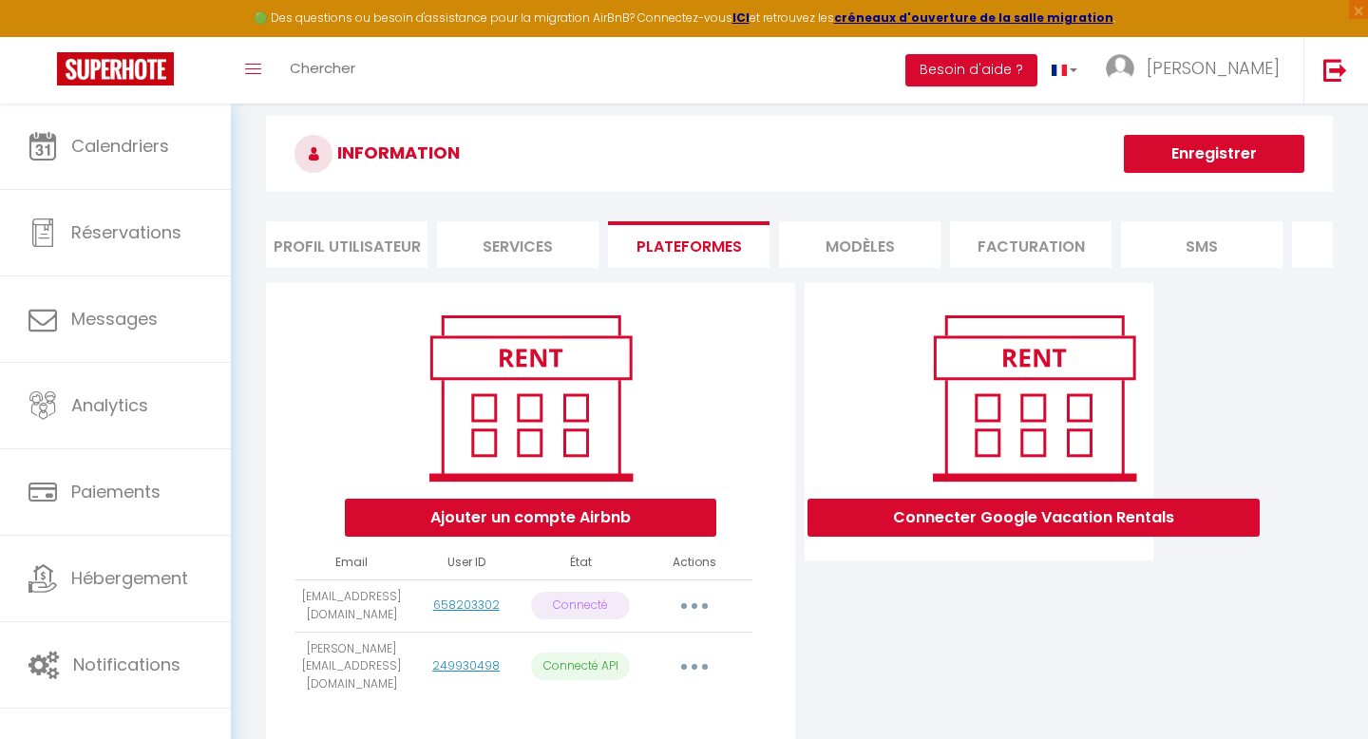
scroll to position [0, 0]
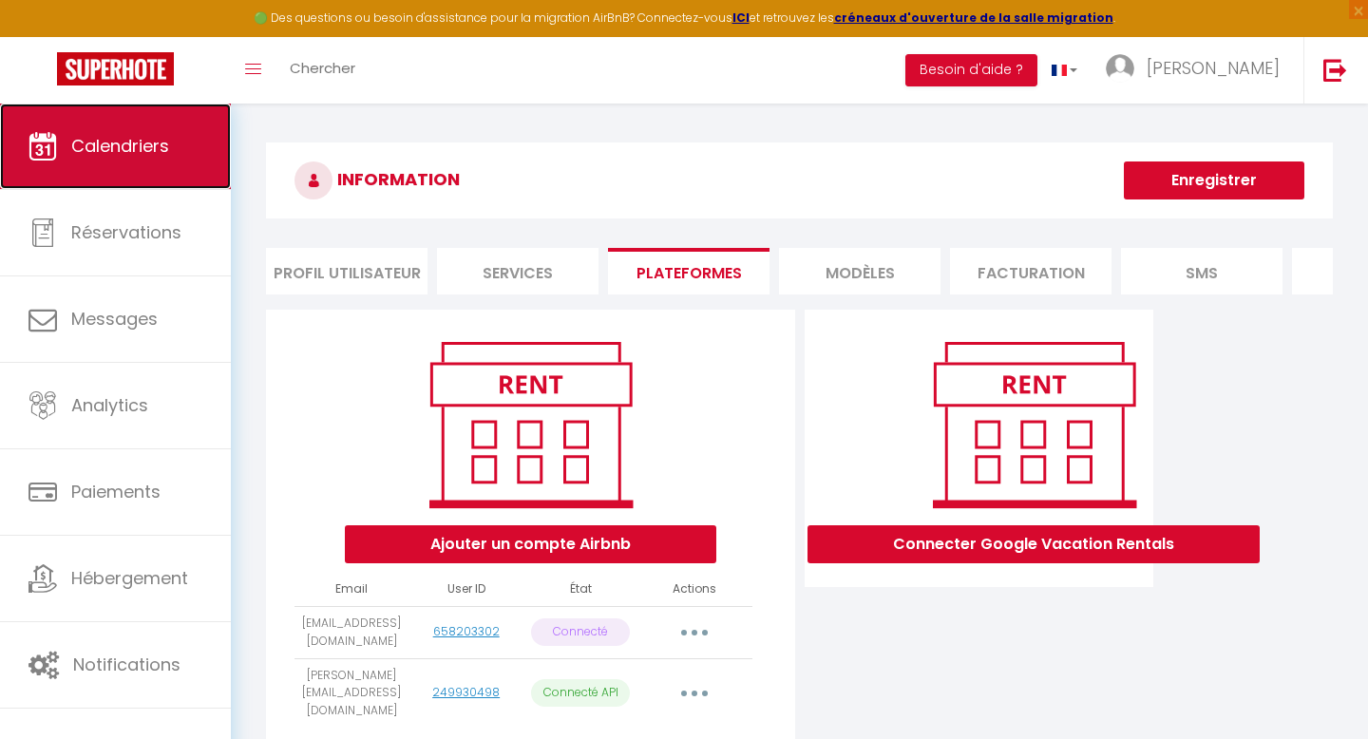
click at [146, 153] on span "Calendriers" at bounding box center [120, 146] width 98 height 24
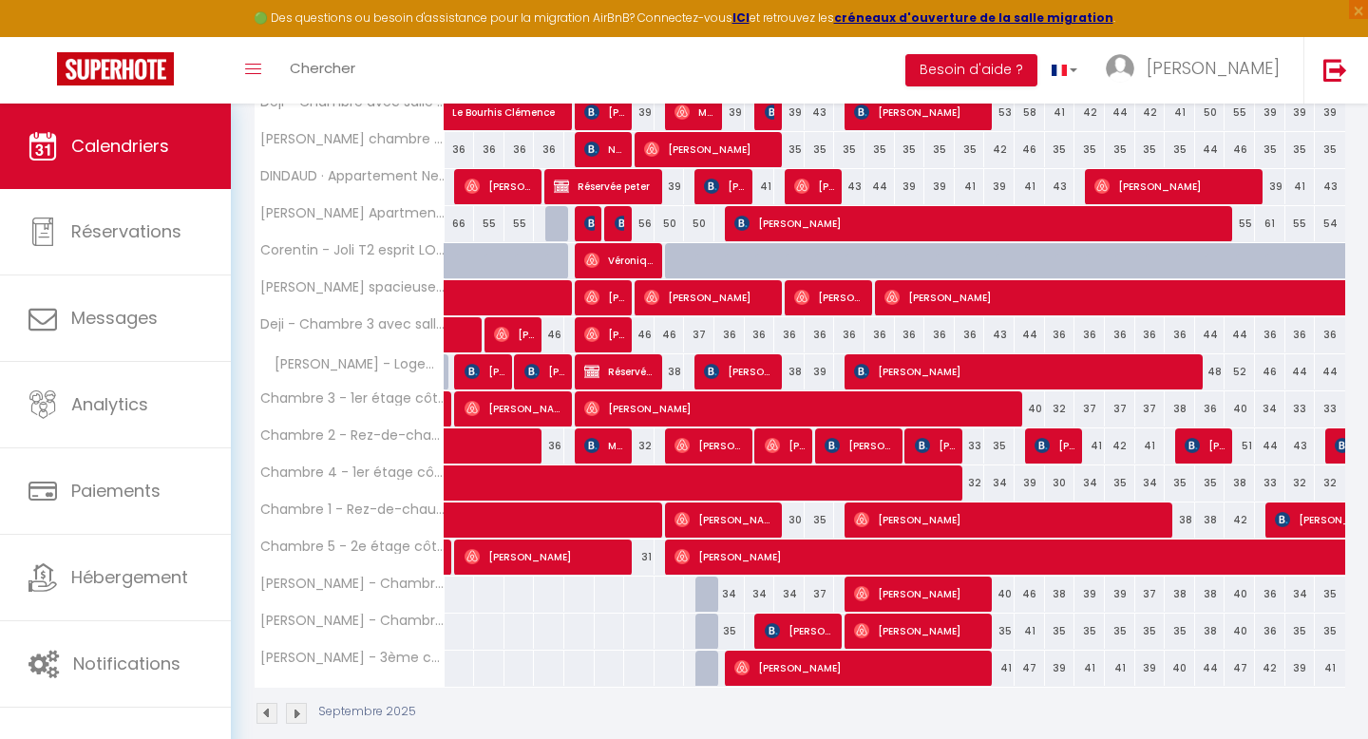
scroll to position [421, 0]
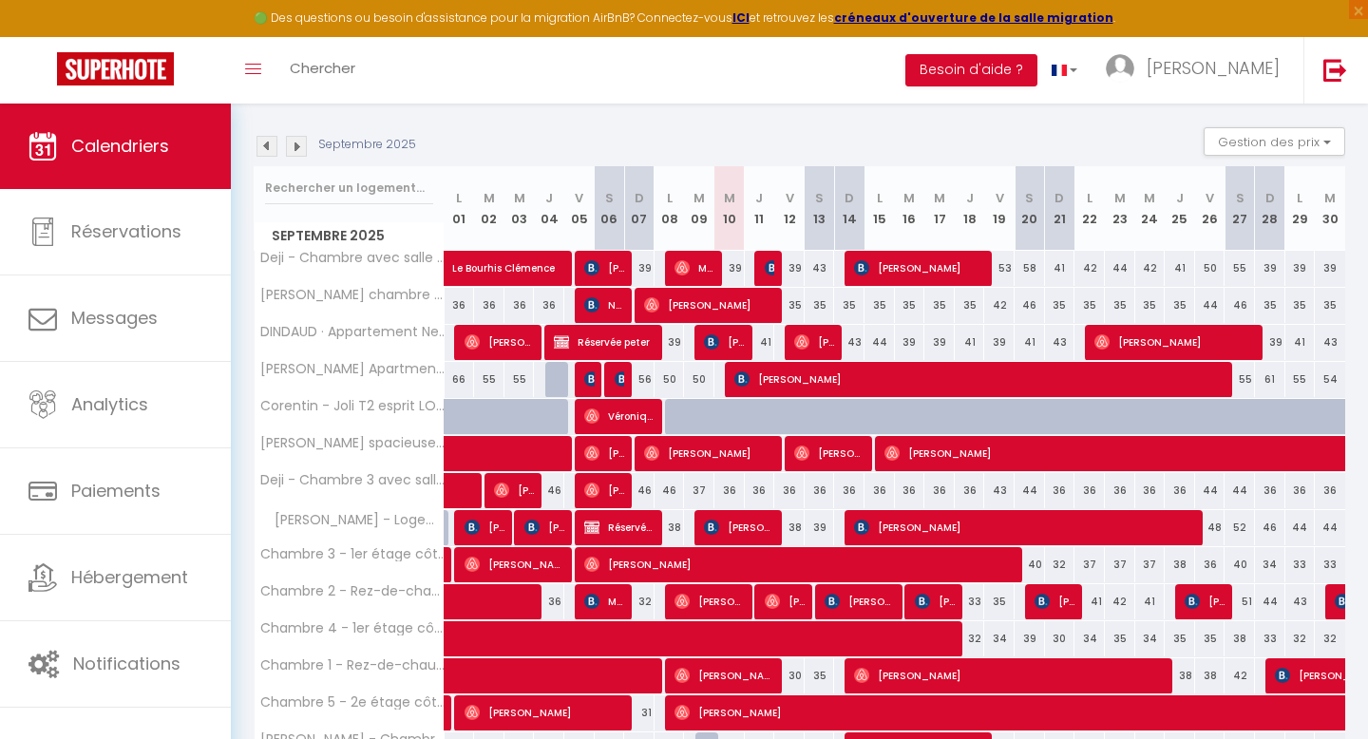
click at [266, 144] on img at bounding box center [267, 146] width 21 height 21
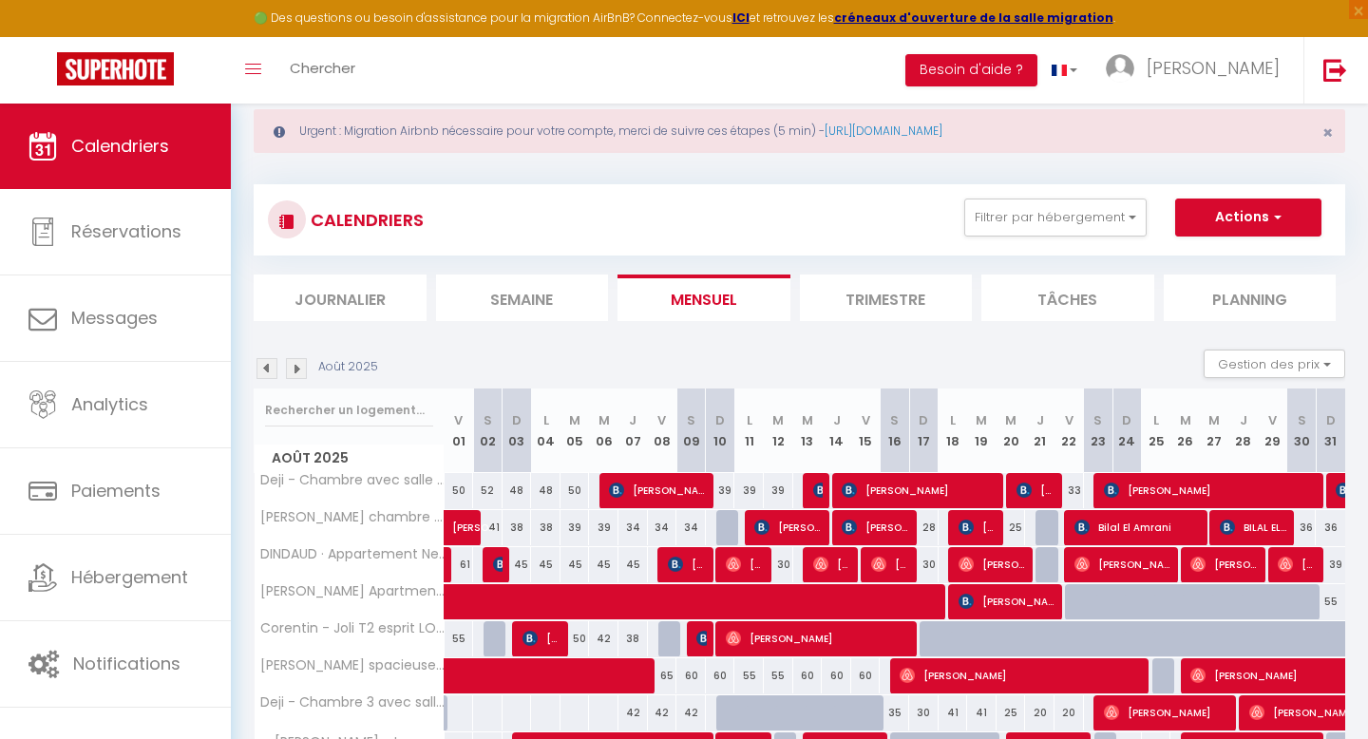
scroll to position [0, 0]
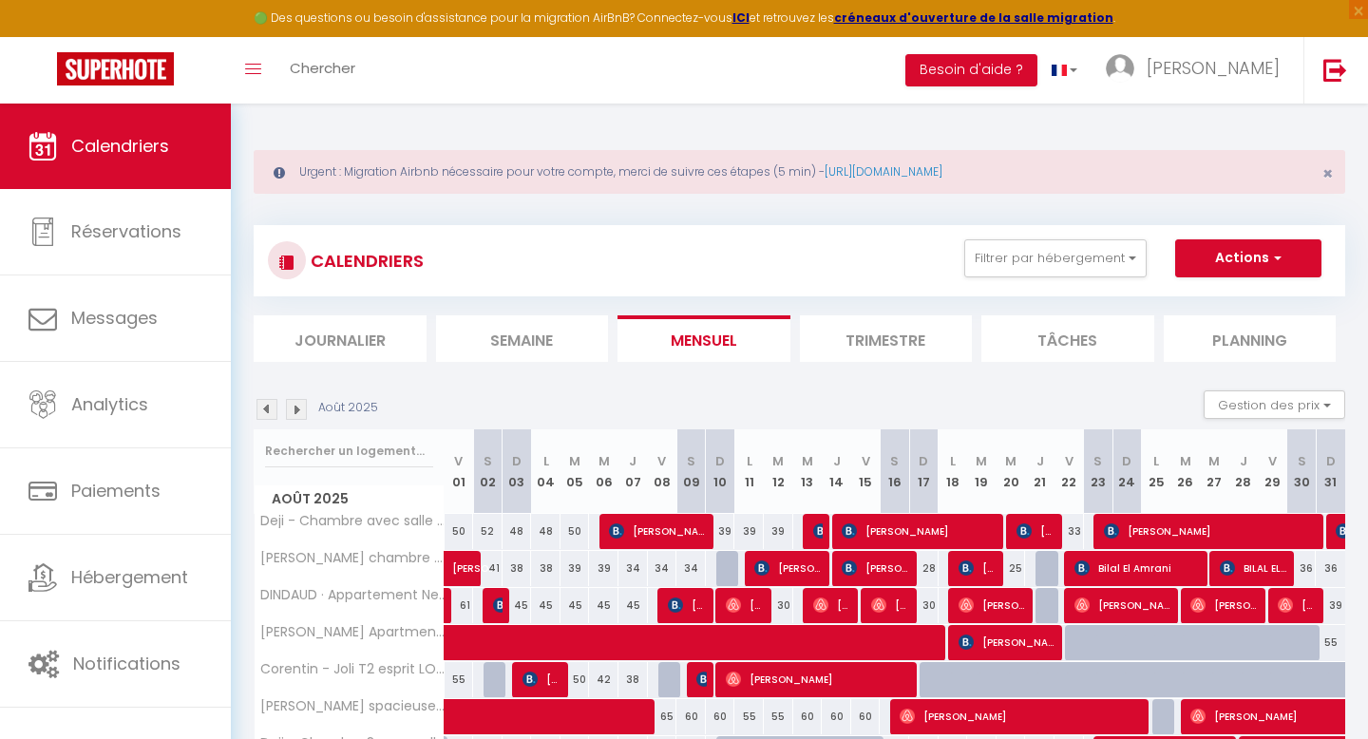
click at [302, 405] on img at bounding box center [296, 409] width 21 height 21
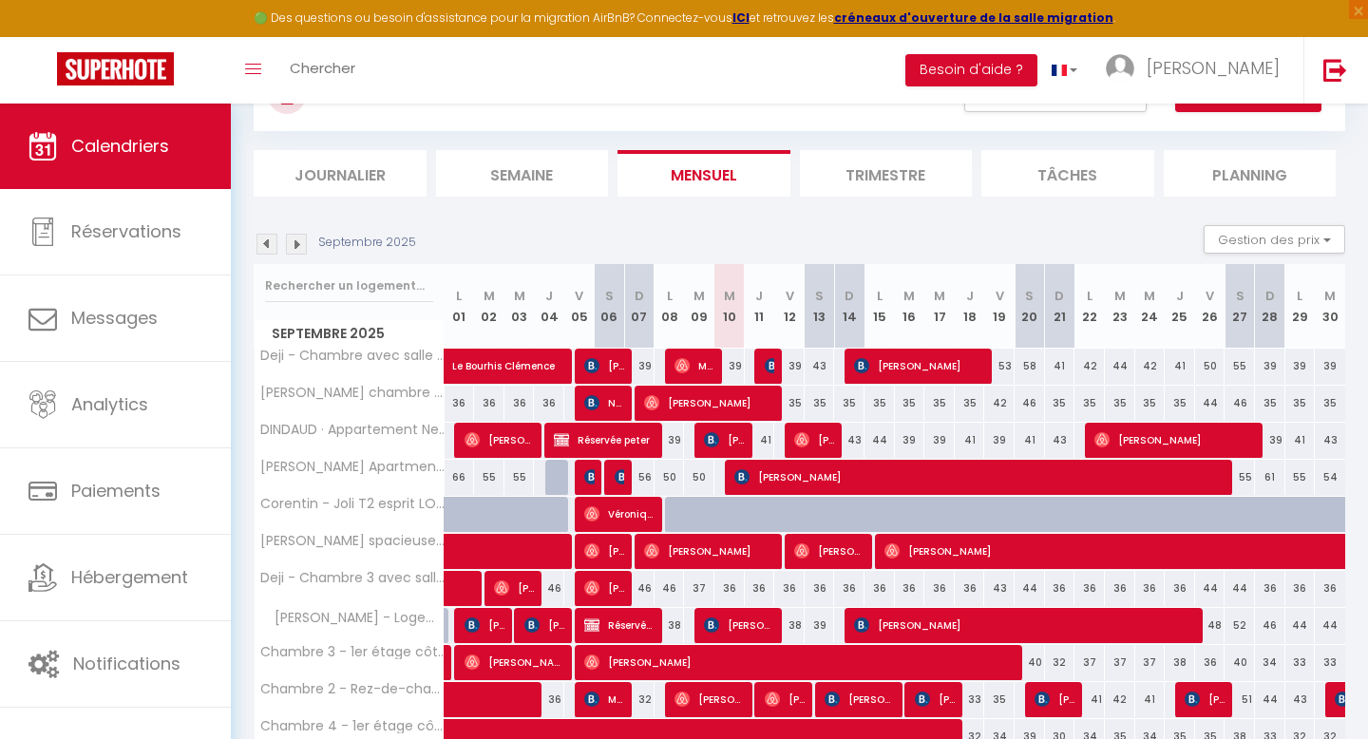
scroll to position [150, 0]
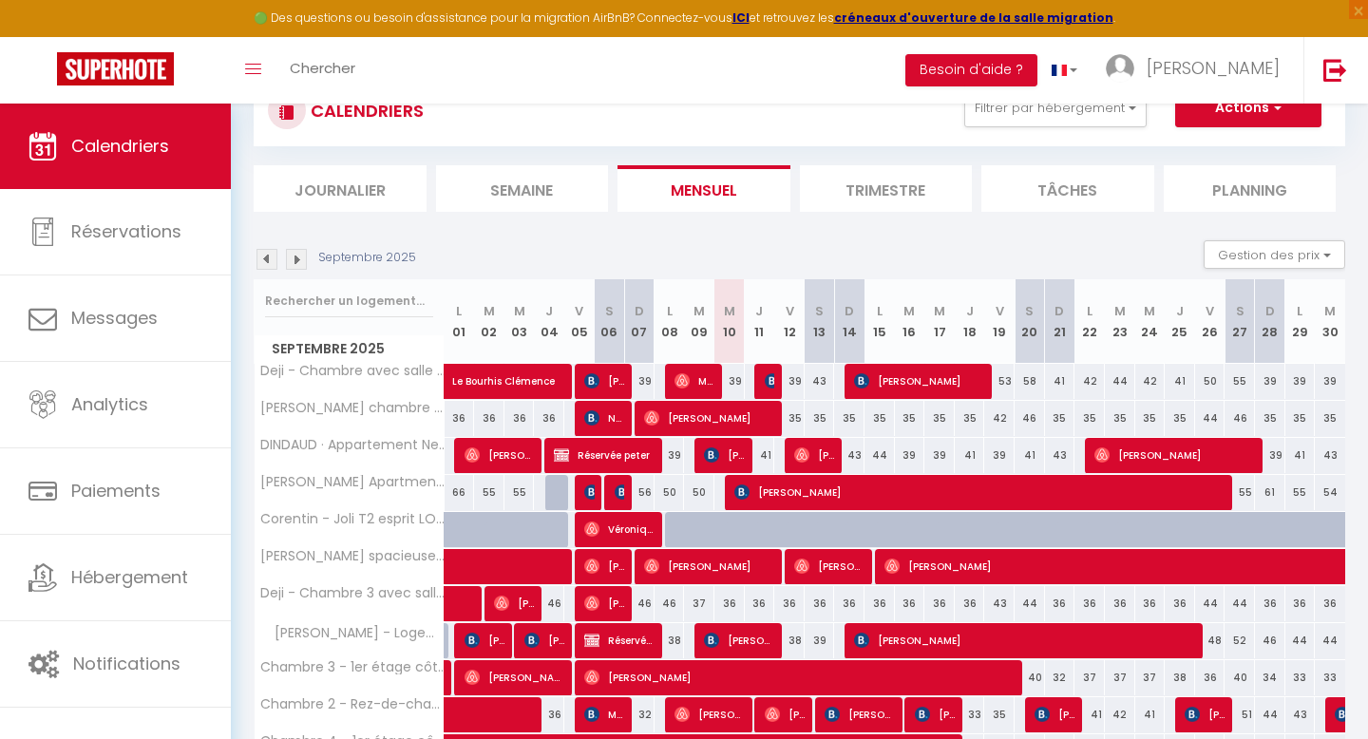
click at [271, 276] on div "Septembre 2025 Gestion des prix Nb Nuits minimum Règles Disponibilité" at bounding box center [800, 259] width 1092 height 39
click at [266, 258] on img at bounding box center [267, 259] width 21 height 21
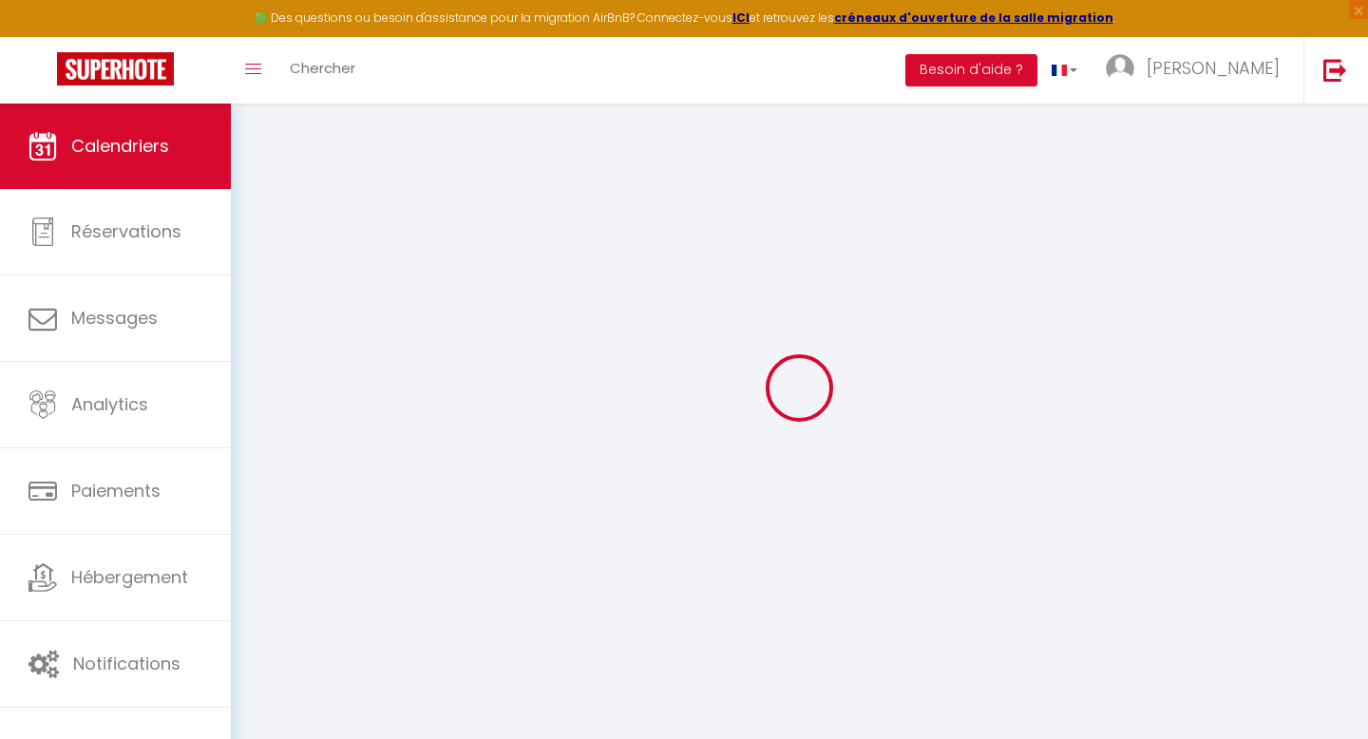
scroll to position [104, 0]
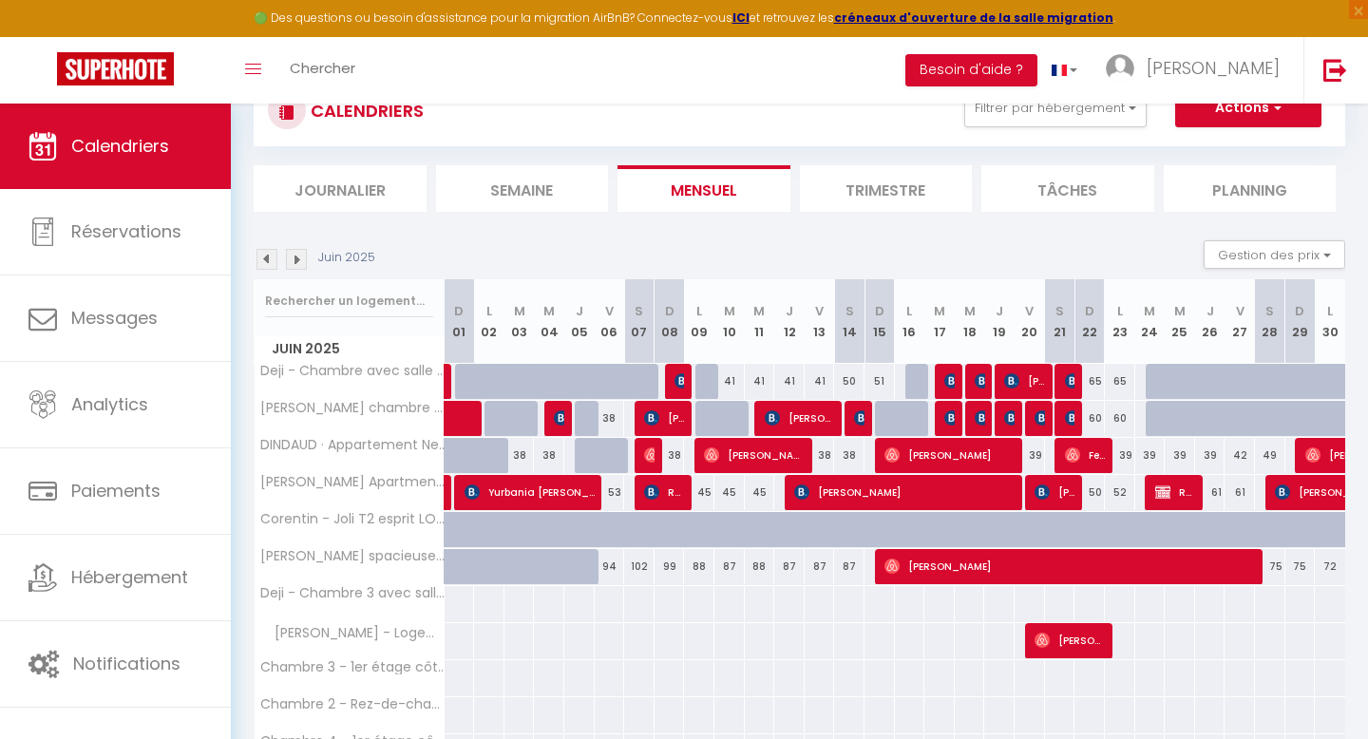
click at [267, 252] on img at bounding box center [267, 259] width 21 height 21
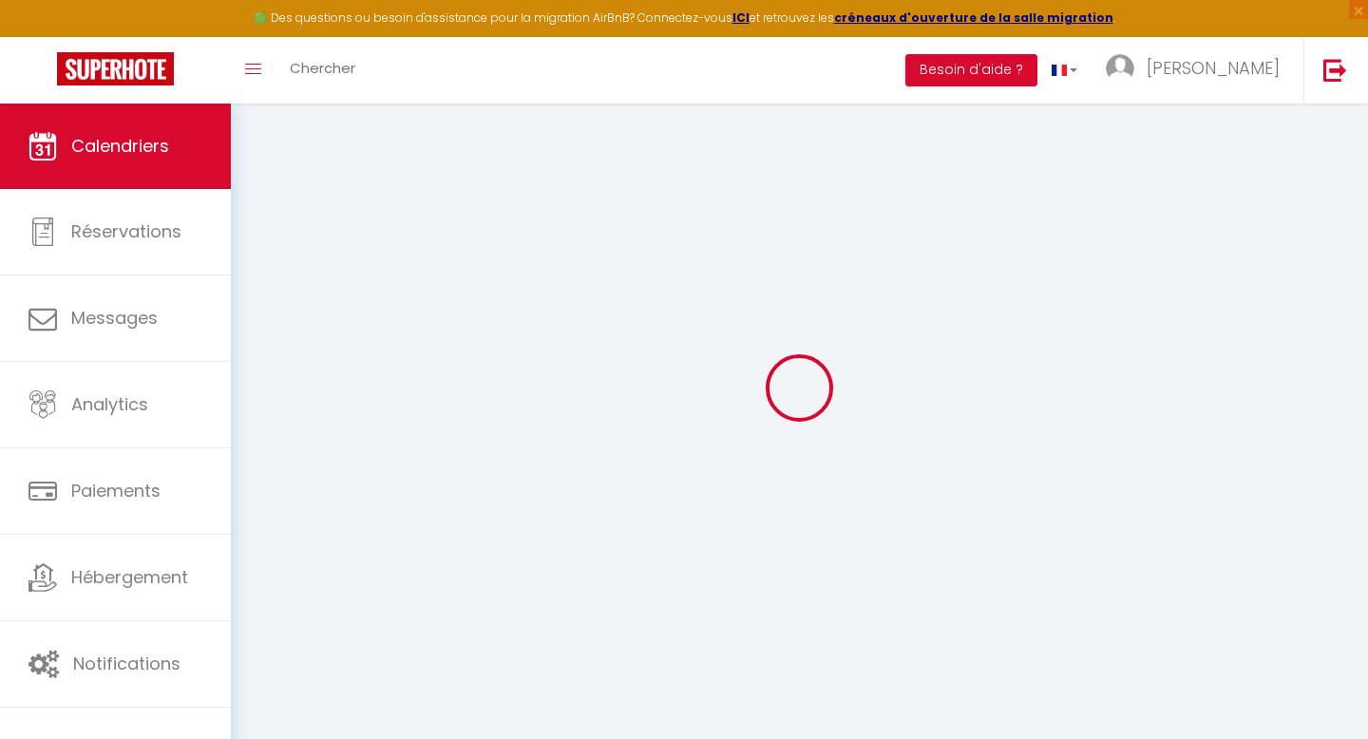
scroll to position [150, 0]
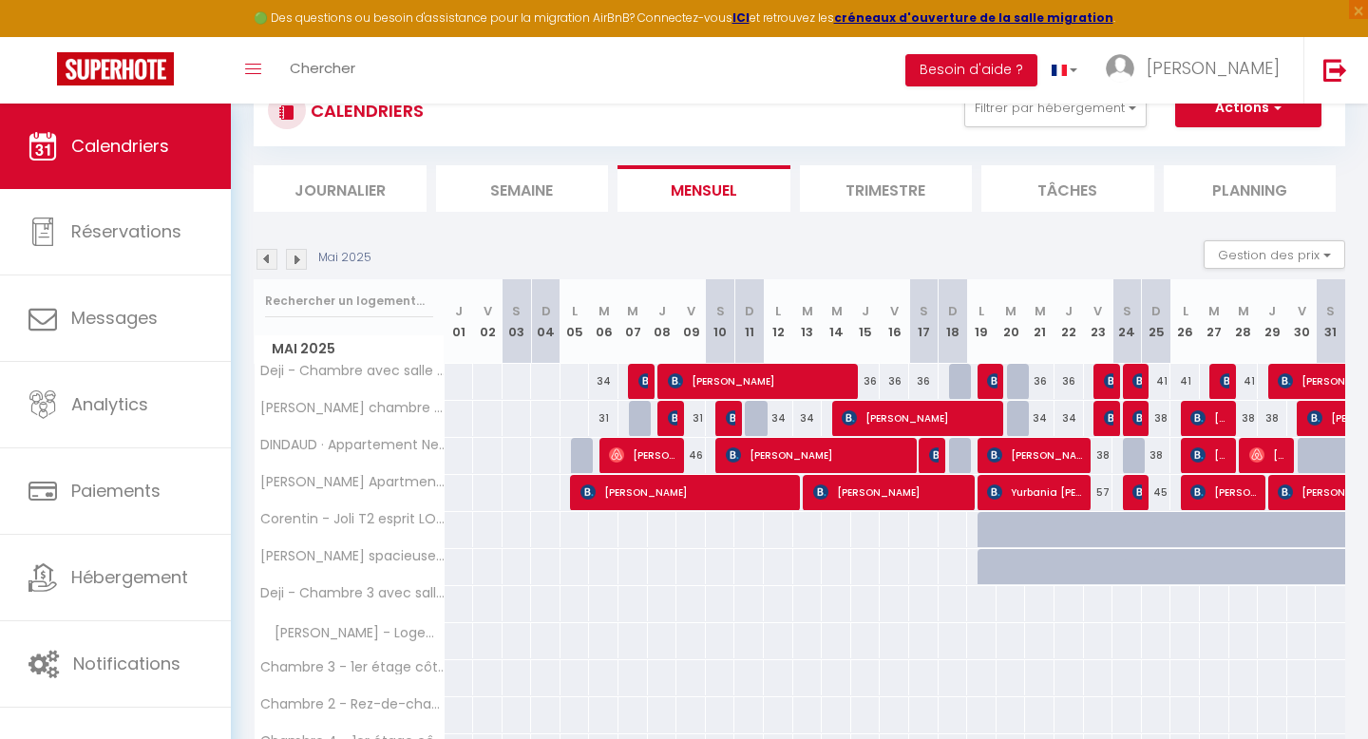
click at [267, 252] on img at bounding box center [267, 259] width 21 height 21
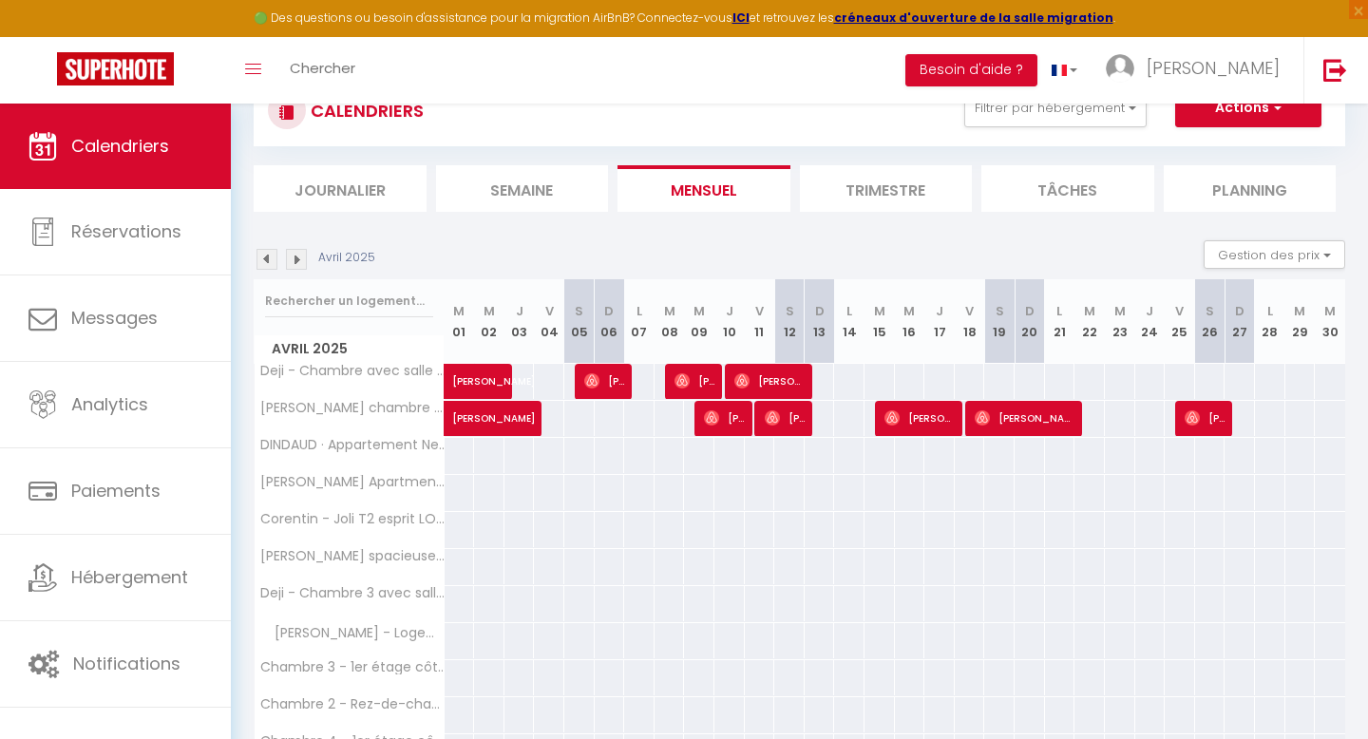
click at [267, 252] on img at bounding box center [267, 259] width 21 height 21
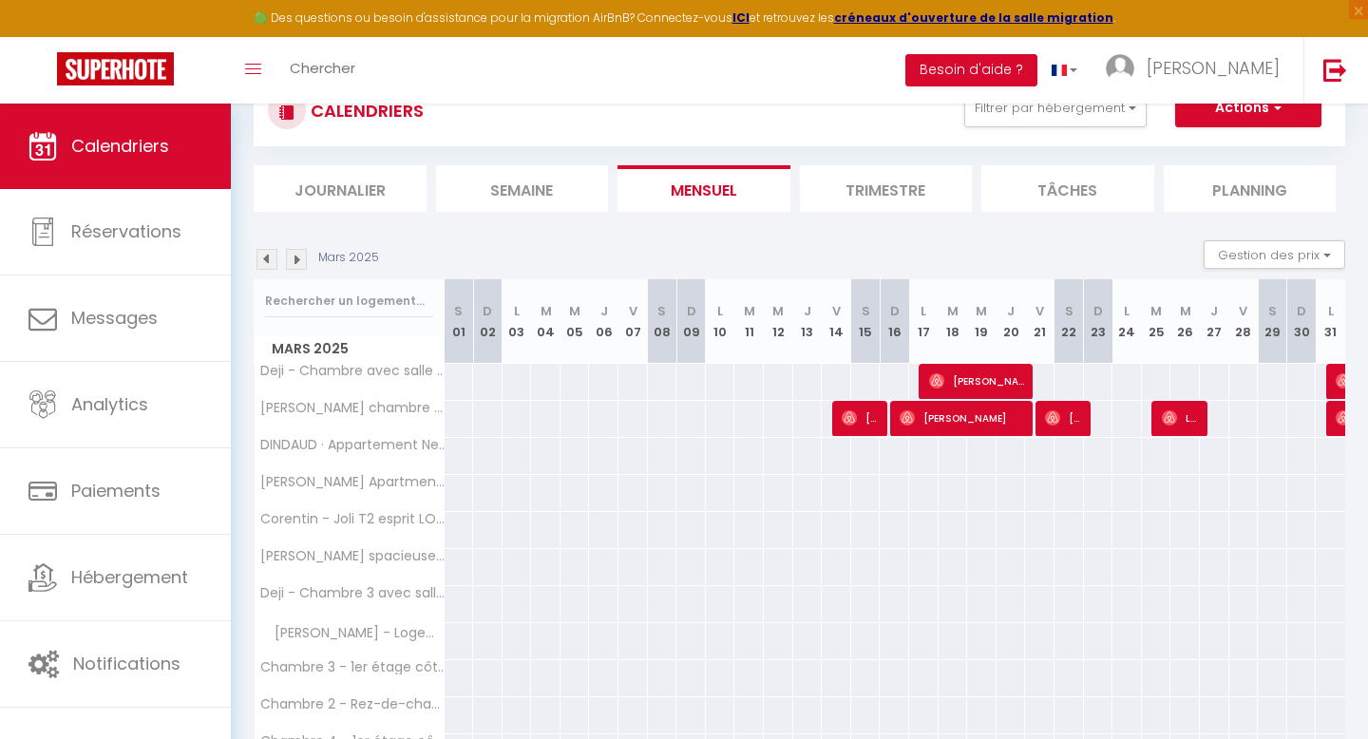
click at [302, 257] on img at bounding box center [296, 259] width 21 height 21
